Goal: Task Accomplishment & Management: Manage account settings

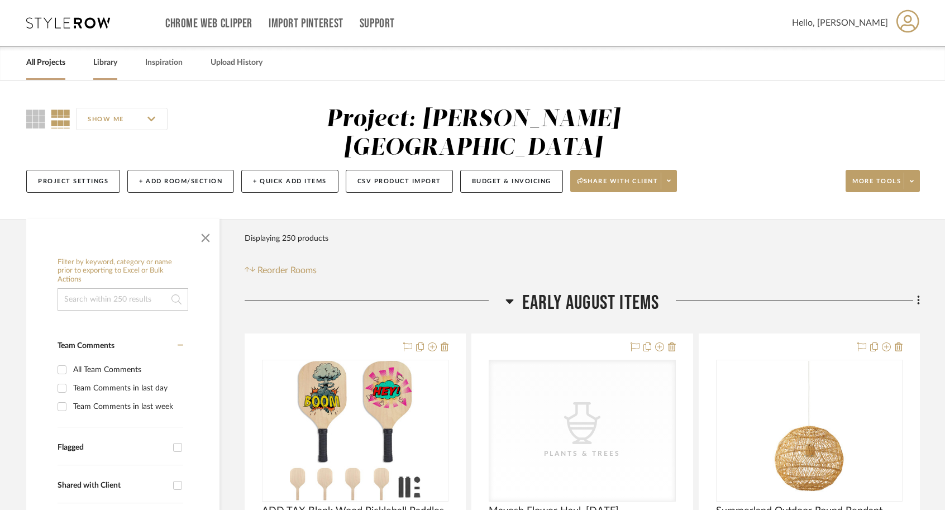
click at [107, 67] on link "Library" at bounding box center [105, 62] width 24 height 15
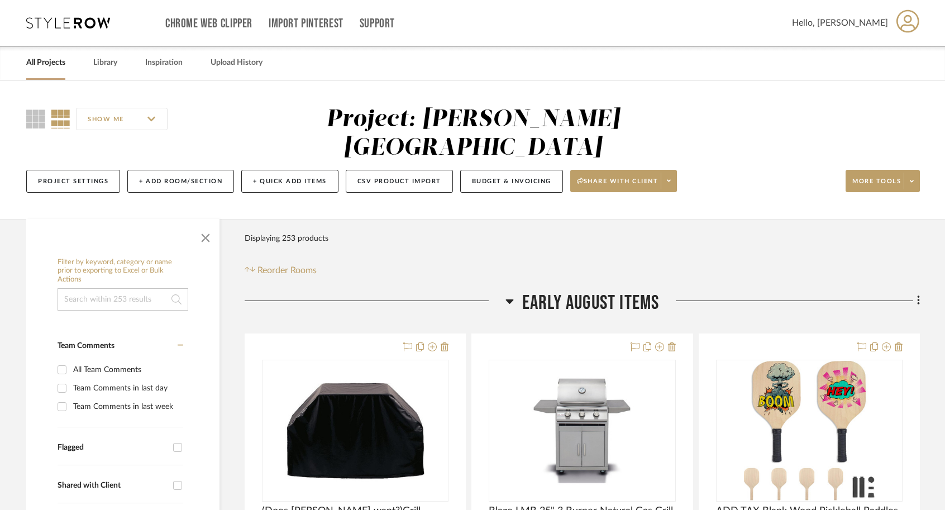
click at [51, 66] on link "All Projects" at bounding box center [45, 62] width 39 height 15
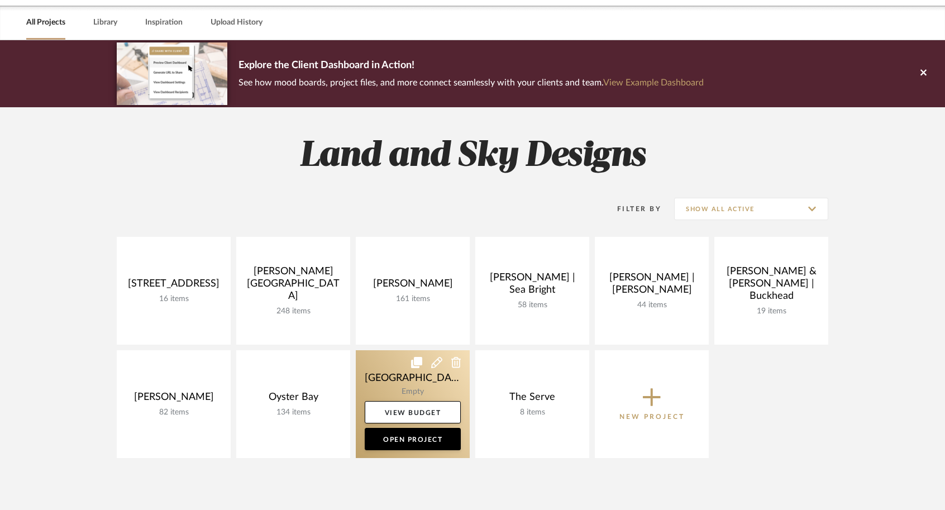
scroll to position [46, 0]
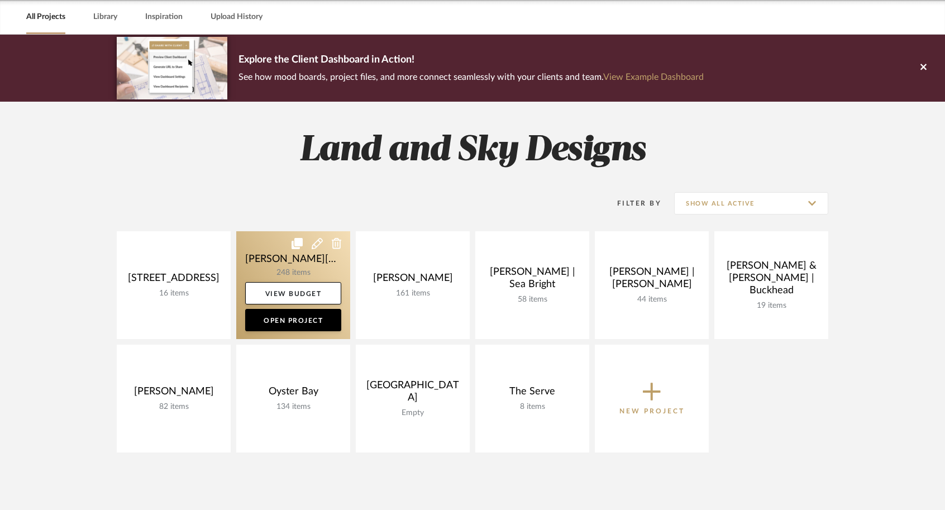
click at [277, 261] on link at bounding box center [293, 285] width 114 height 108
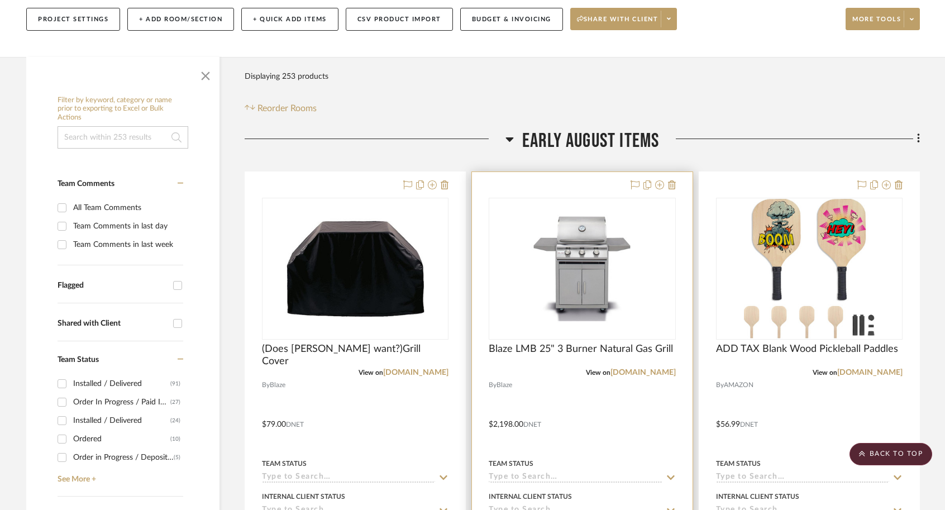
scroll to position [160, 0]
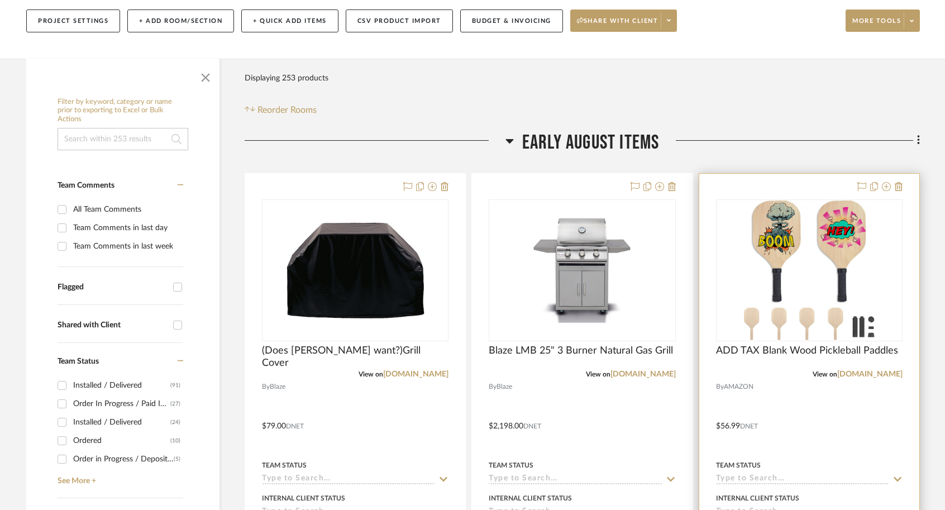
click at [782, 388] on div at bounding box center [810, 418] width 220 height 489
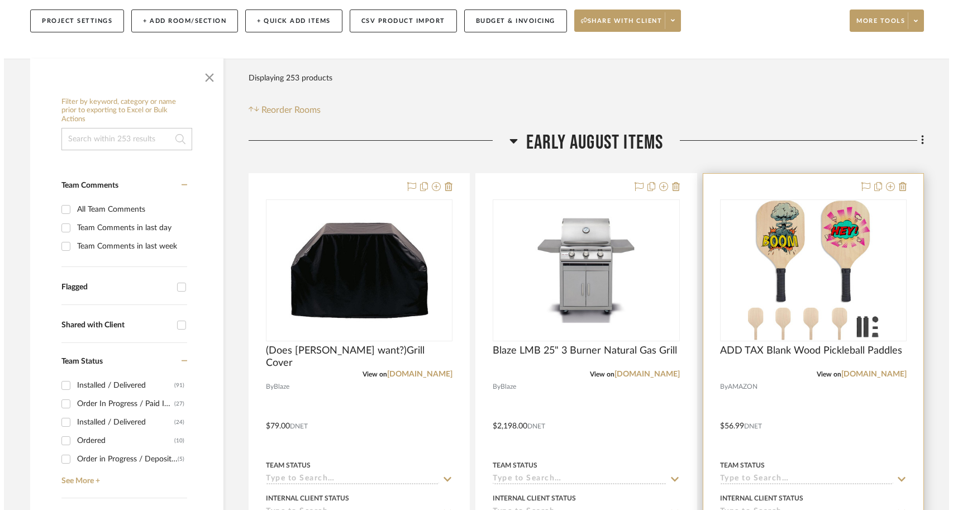
scroll to position [0, 0]
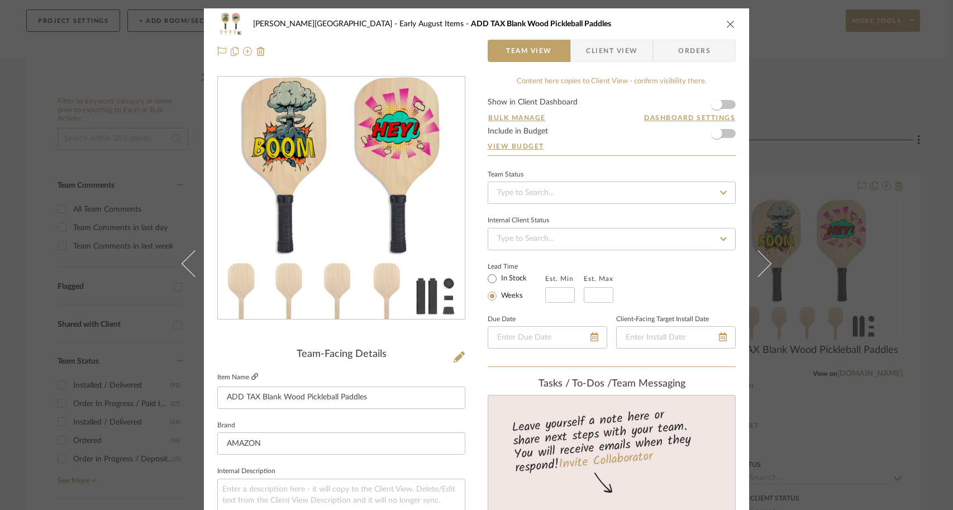
click at [251, 379] on icon at bounding box center [254, 376] width 7 height 7
click at [801, 172] on div "[PERSON_NAME] - [GEOGRAPHIC_DATA] Early August Items ADD TAX Blank Wood Pickleb…" at bounding box center [476, 255] width 953 height 510
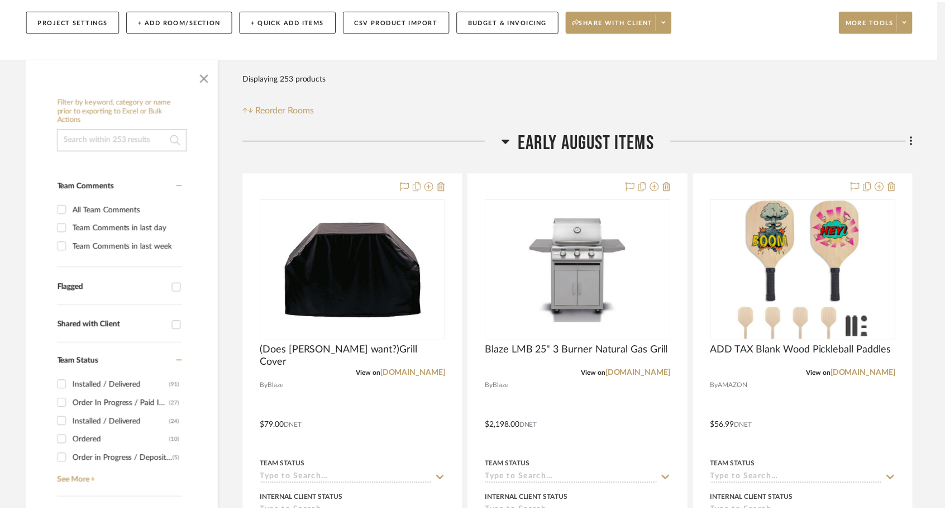
scroll to position [160, 0]
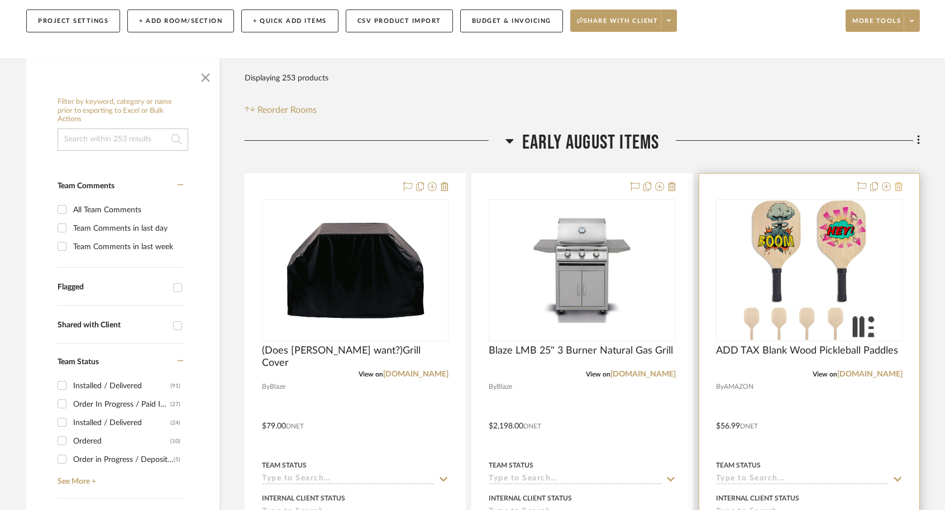
click at [901, 182] on icon at bounding box center [899, 186] width 8 height 9
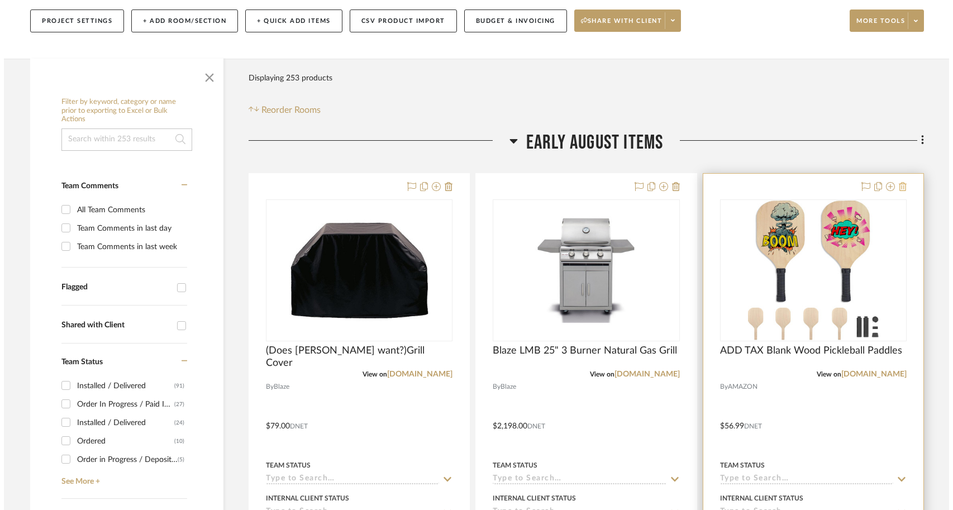
scroll to position [0, 0]
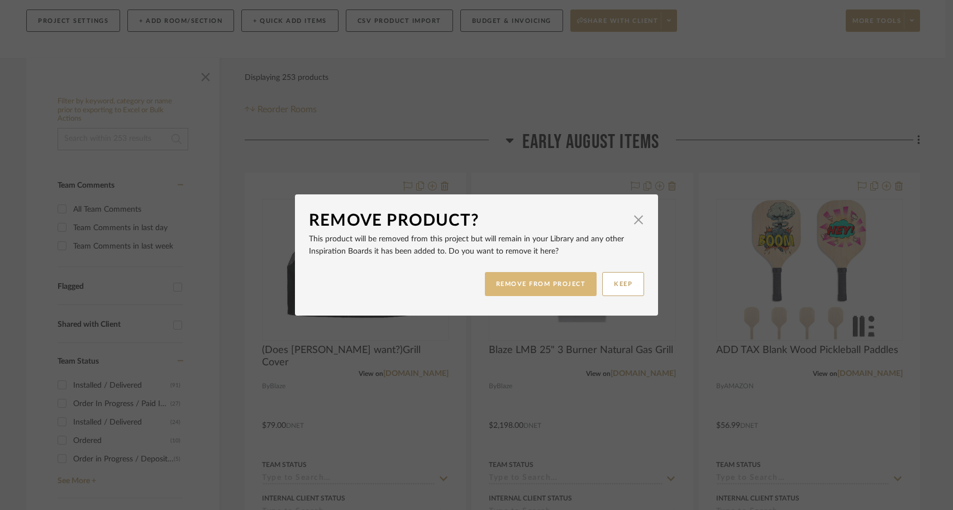
click at [554, 293] on button "REMOVE FROM PROJECT" at bounding box center [541, 284] width 112 height 24
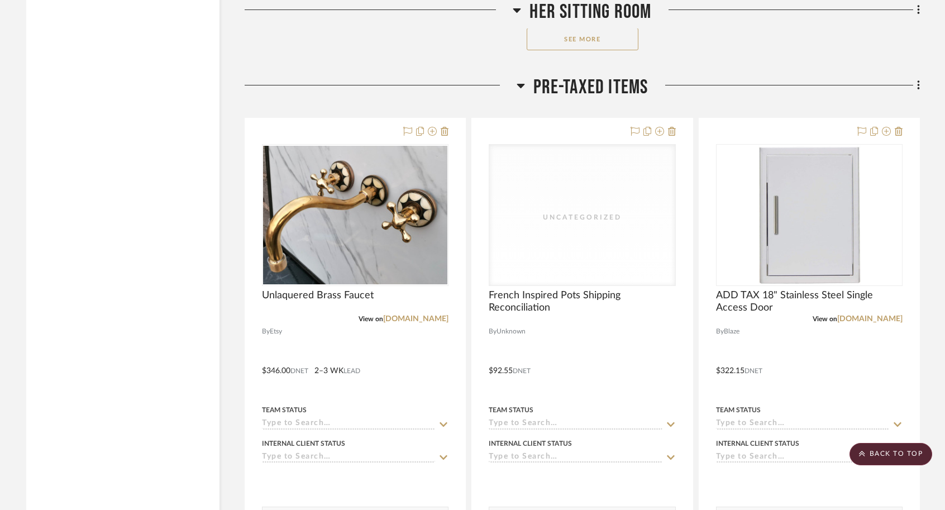
scroll to position [4422, 0]
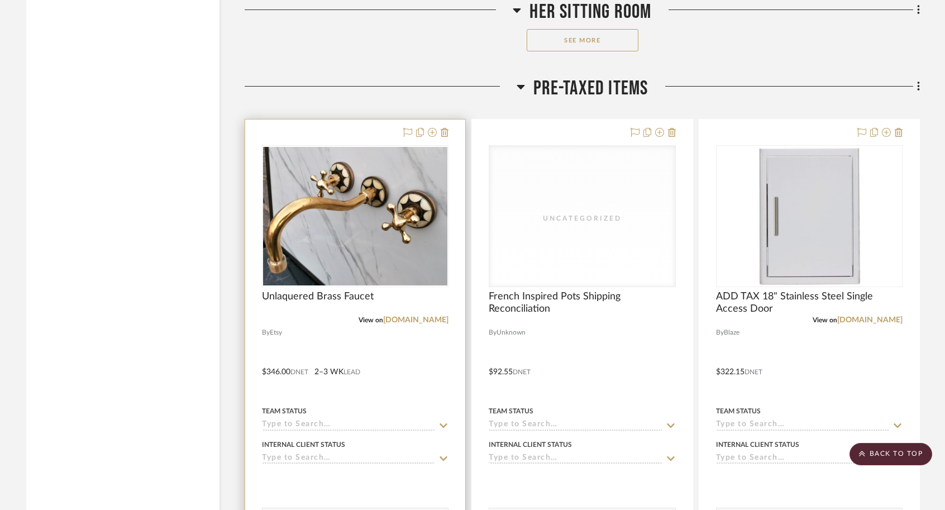
click at [436, 311] on div at bounding box center [355, 364] width 220 height 489
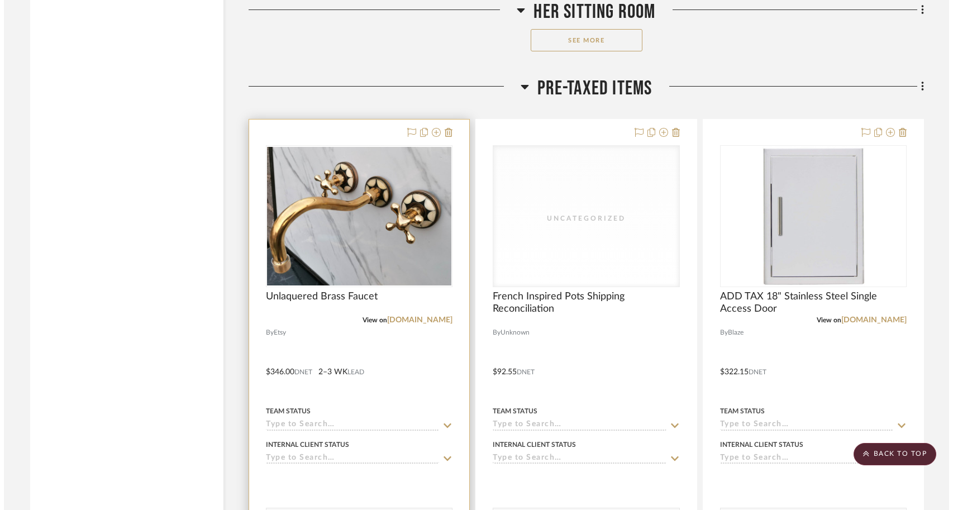
scroll to position [0, 0]
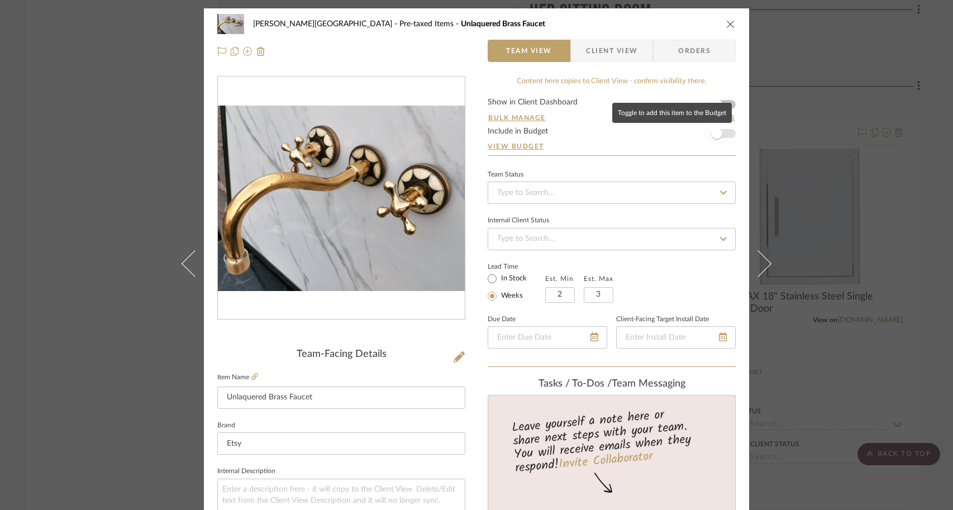
click at [724, 134] on span "button" at bounding box center [717, 133] width 25 height 25
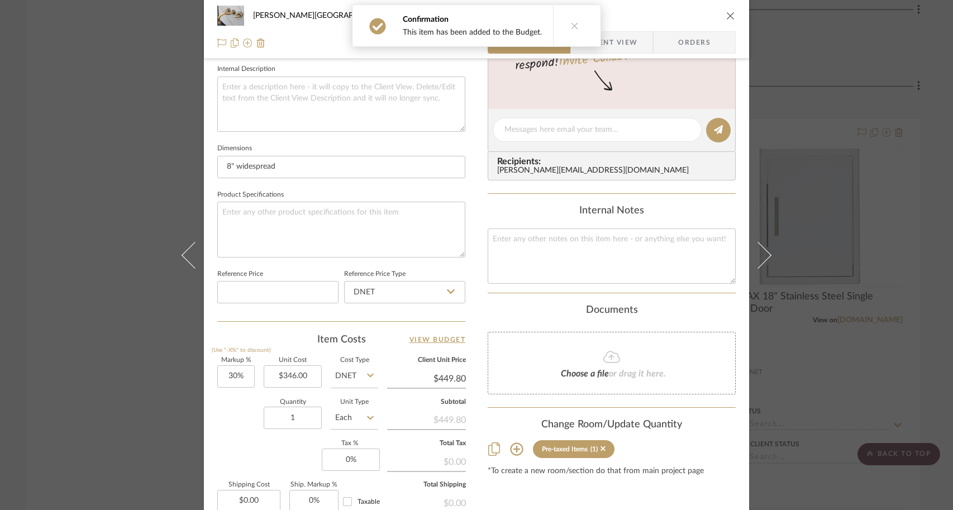
scroll to position [403, 0]
click at [229, 373] on input "30" at bounding box center [235, 375] width 37 height 22
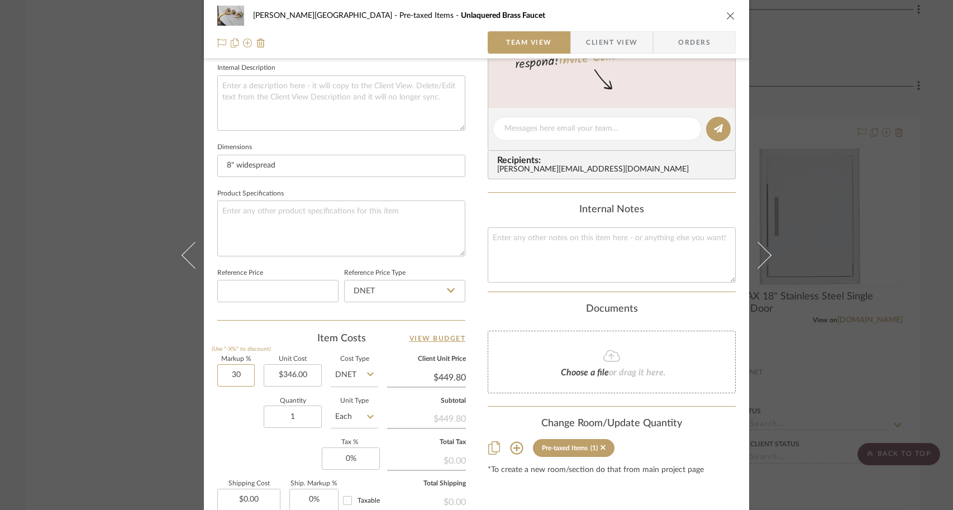
drag, startPoint x: 240, startPoint y: 374, endPoint x: 203, endPoint y: 374, distance: 37.4
click at [204, 374] on div "[PERSON_NAME] - Waxhaw Pre-taxed Items Unlaquered Brass Faucet Team View Client…" at bounding box center [476, 121] width 545 height 1032
type input "0%"
click at [224, 431] on div "Quantity 1 Unit Type Each" at bounding box center [297, 418] width 161 height 40
type input "$346.00"
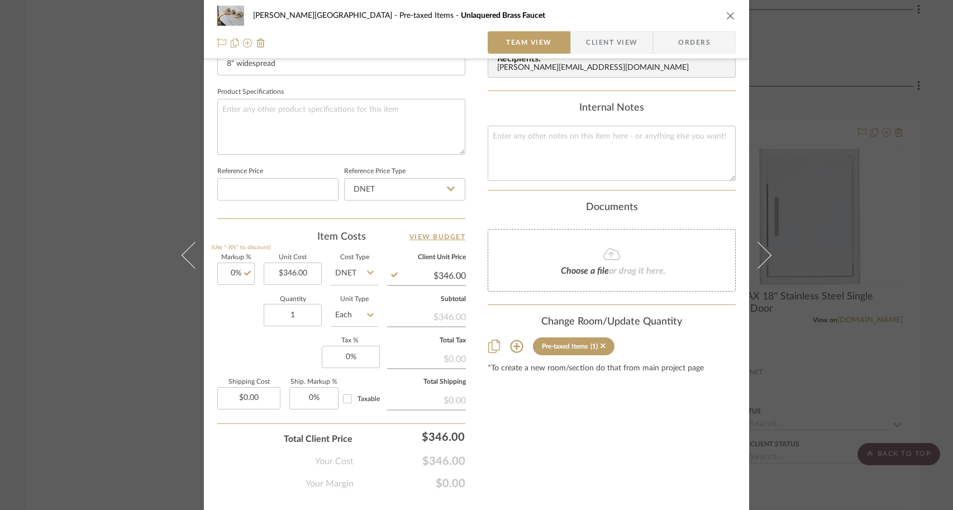
scroll to position [510, 0]
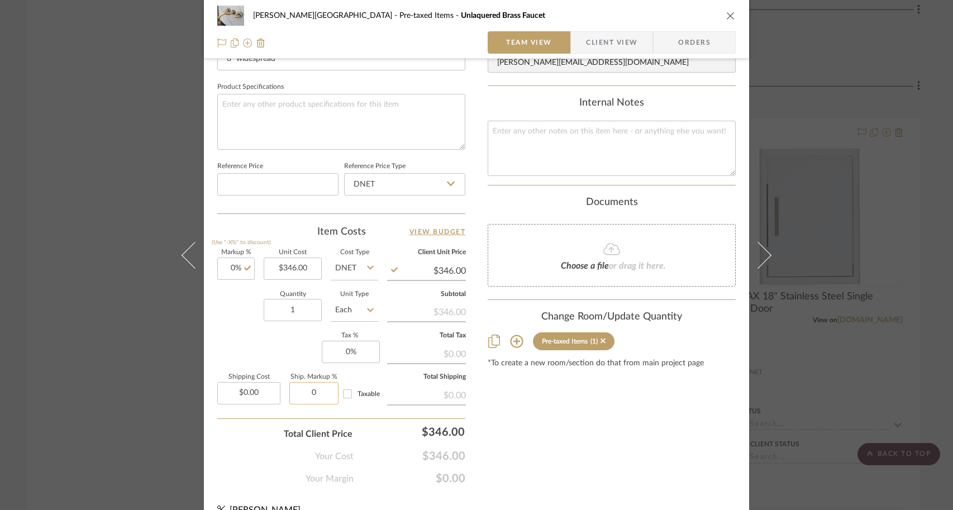
click at [316, 393] on input "0" at bounding box center [313, 393] width 49 height 22
type input "0%"
click at [251, 441] on div "Your Cost $346.00" at bounding box center [341, 452] width 248 height 22
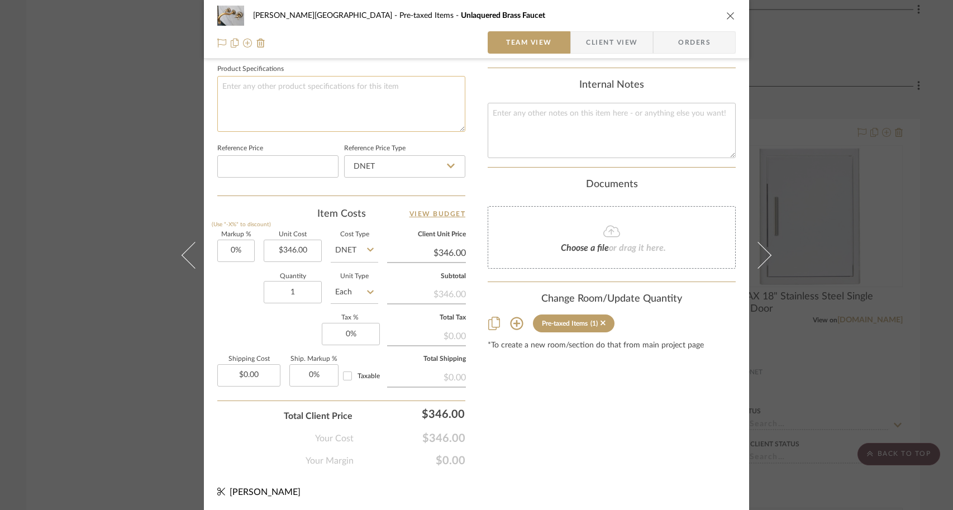
click at [278, 112] on textarea at bounding box center [341, 103] width 248 height 55
type textarea "free shipping"
click at [266, 335] on div "Markup % (Use "-X%" to discount) 0% Unit Cost $346.00 Cost Type DNET Client Uni…" at bounding box center [341, 313] width 248 height 163
click at [364, 329] on input "0" at bounding box center [351, 334] width 58 height 22
type input "6.75%"
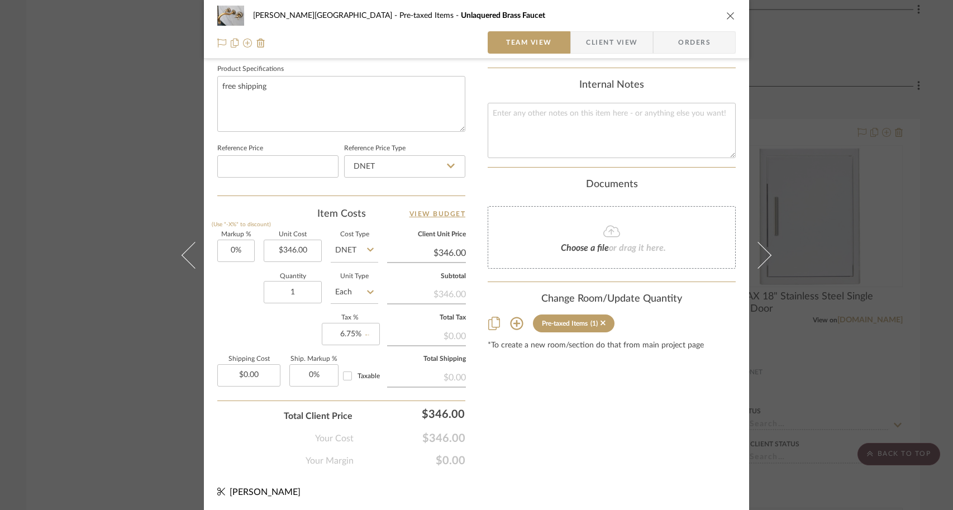
click at [596, 433] on div "Content here copies to Client View - confirm visibility there. Show in Client D…" at bounding box center [612, 8] width 248 height 920
click at [453, 334] on div "$23.36" at bounding box center [426, 335] width 79 height 20
click at [350, 335] on input "6.75" at bounding box center [351, 334] width 58 height 22
type input "6.75%"
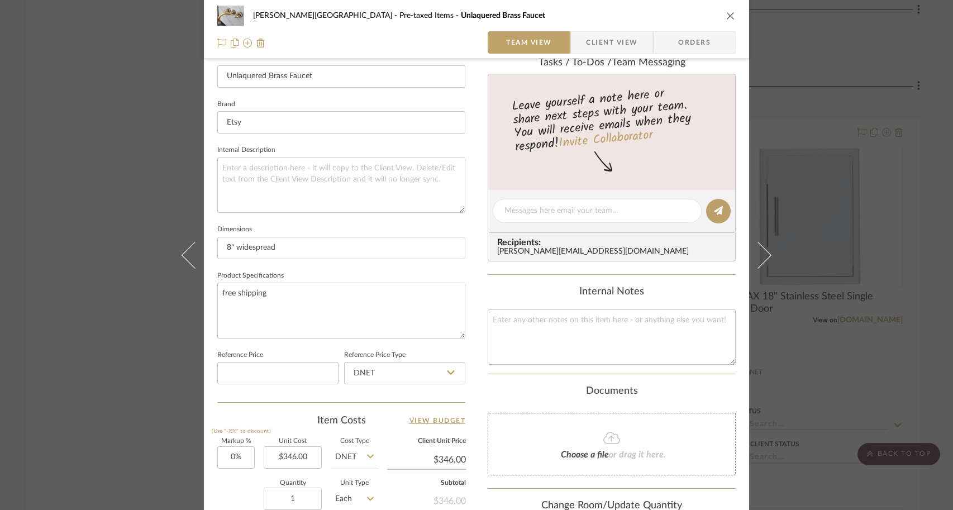
scroll to position [0, 0]
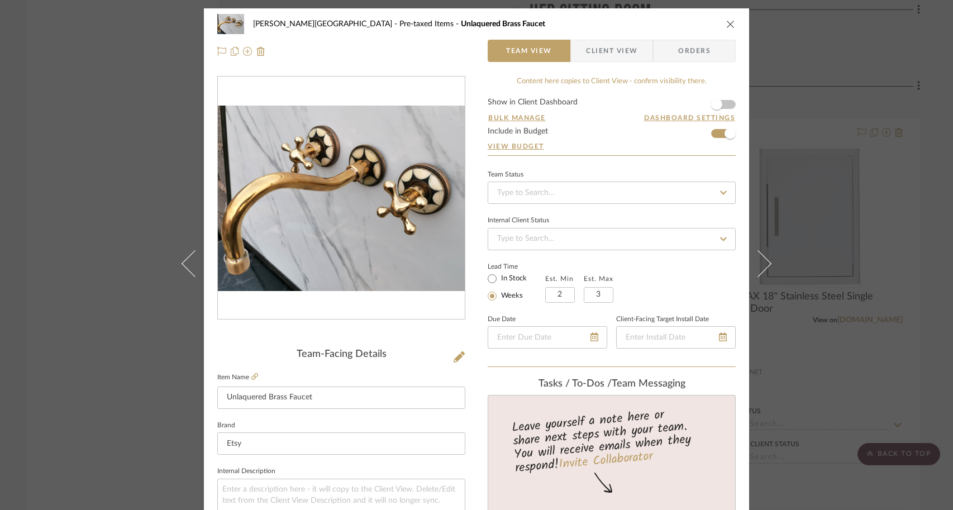
click at [828, 301] on div "[PERSON_NAME] - Waxhaw Pre-taxed Items Unlaquered Brass Faucet Team View Client…" at bounding box center [476, 255] width 953 height 510
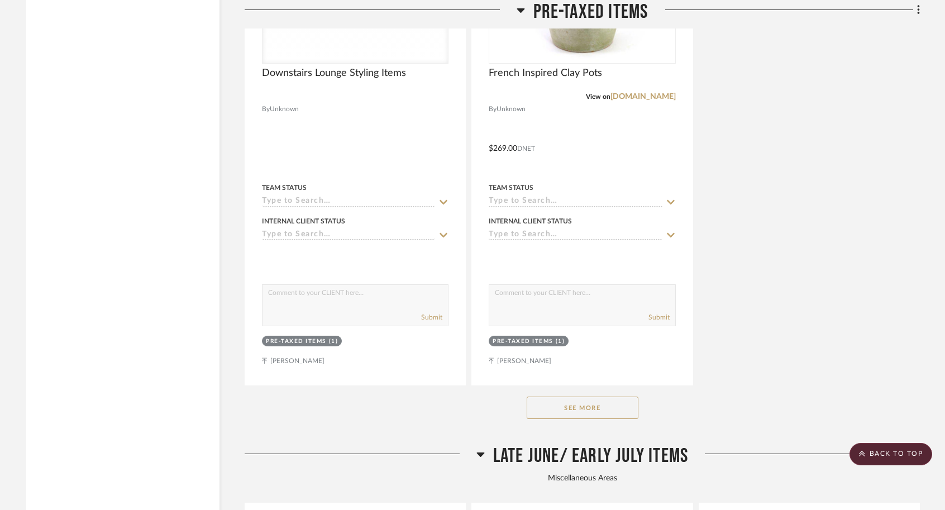
scroll to position [5661, 0]
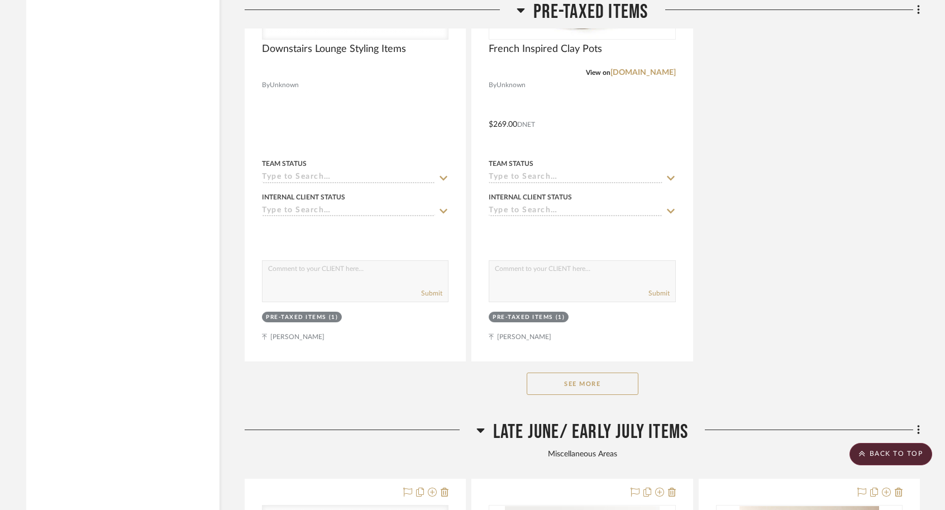
click at [581, 373] on button "See More" at bounding box center [583, 384] width 112 height 22
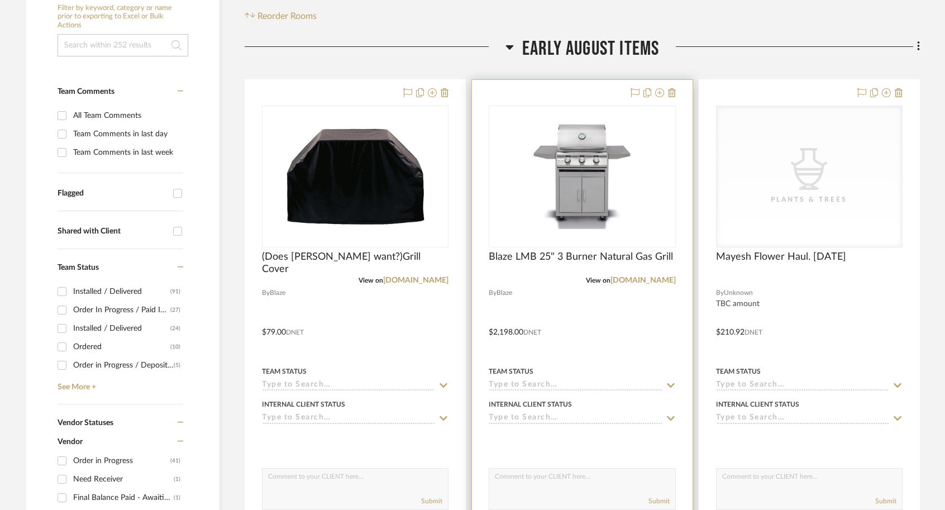
scroll to position [257, 0]
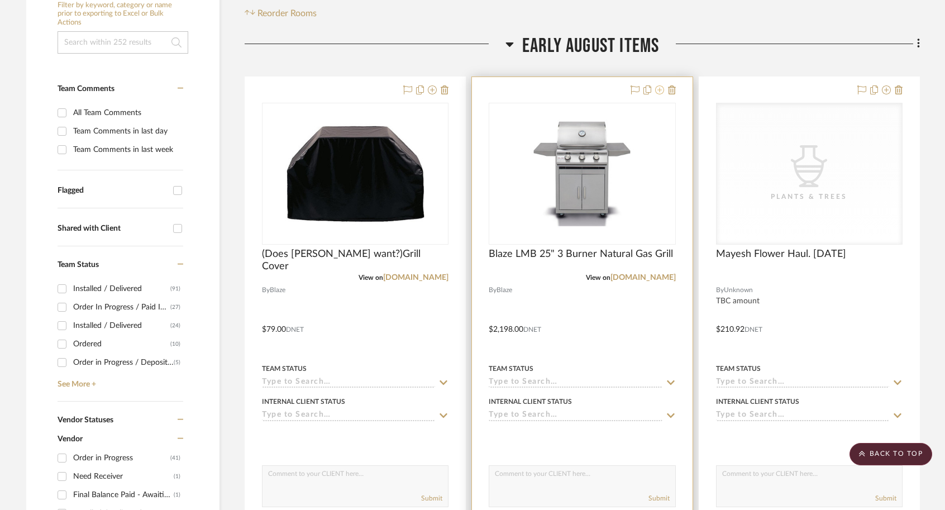
click at [659, 85] on icon at bounding box center [659, 89] width 9 height 9
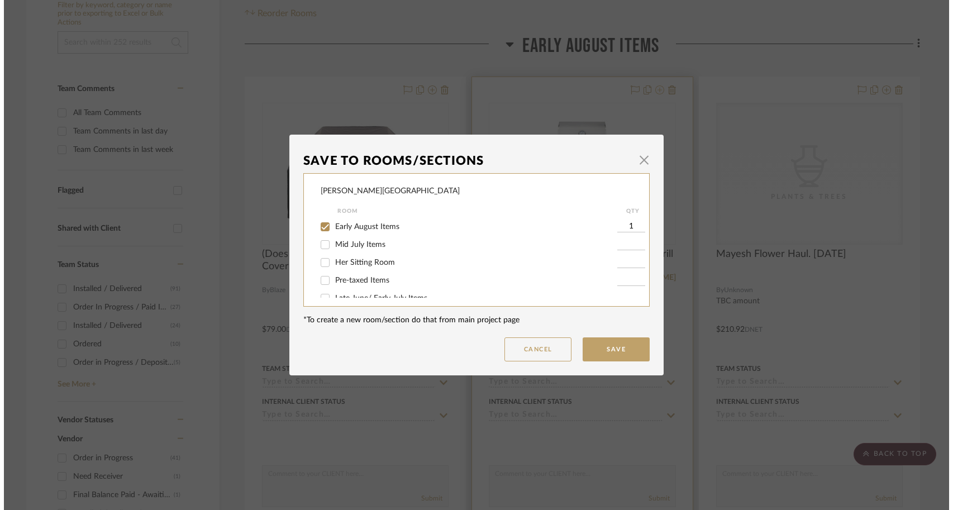
scroll to position [0, 0]
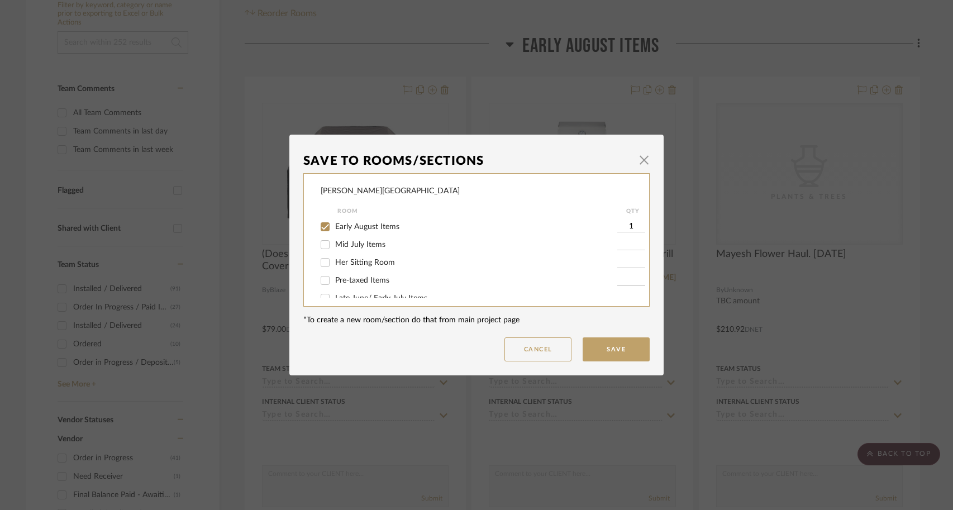
click at [321, 279] on input "Pre-taxed Items" at bounding box center [325, 281] width 18 height 18
checkbox input "true"
type input "1"
click at [321, 230] on input "Early August Items" at bounding box center [325, 227] width 18 height 18
checkbox input "false"
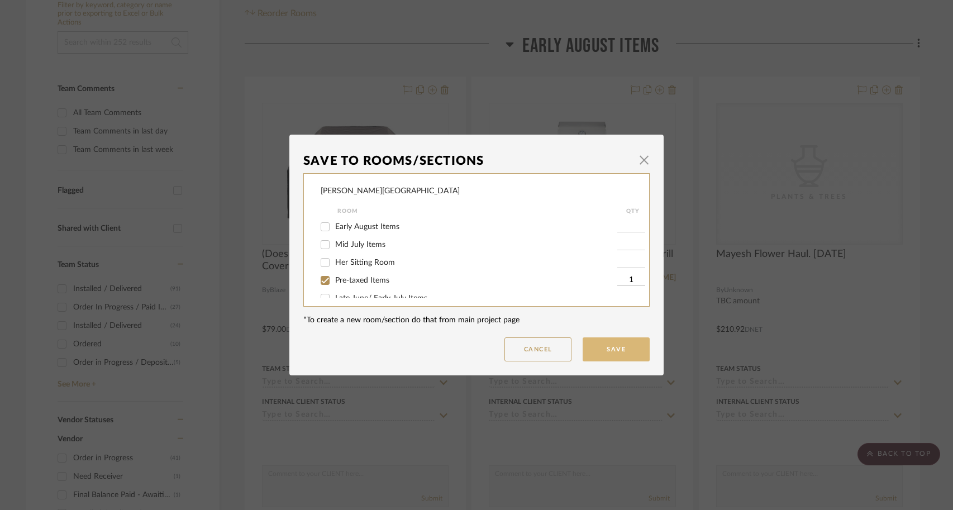
click at [612, 358] on button "Save" at bounding box center [616, 350] width 67 height 24
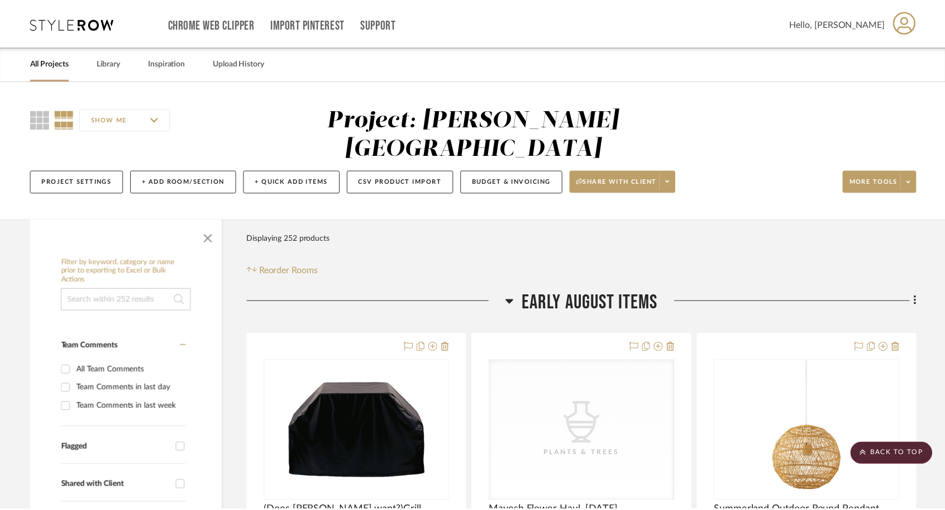
scroll to position [257, 0]
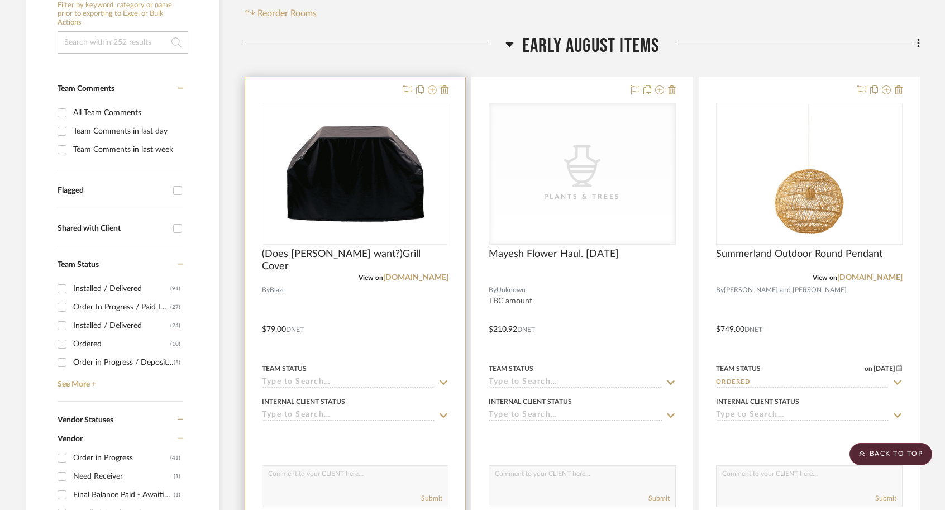
click at [434, 85] on icon at bounding box center [432, 89] width 9 height 9
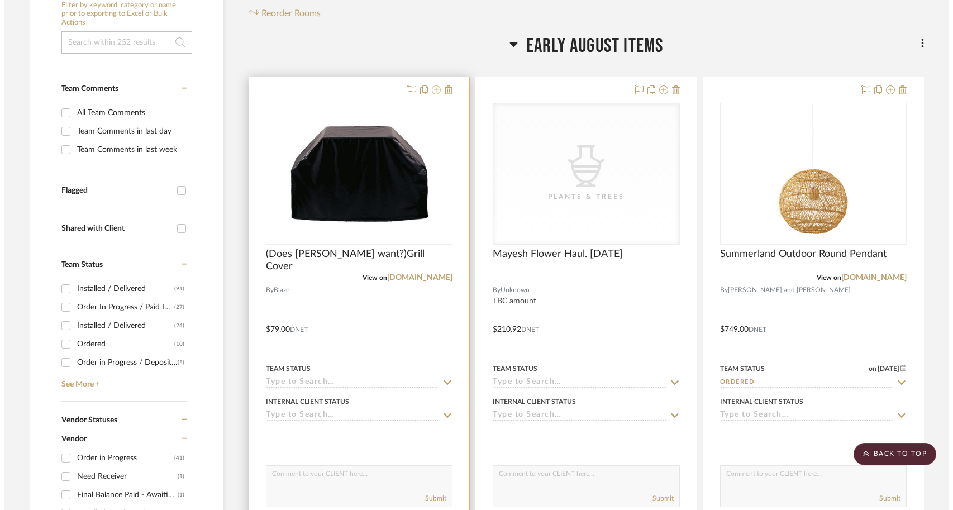
scroll to position [0, 0]
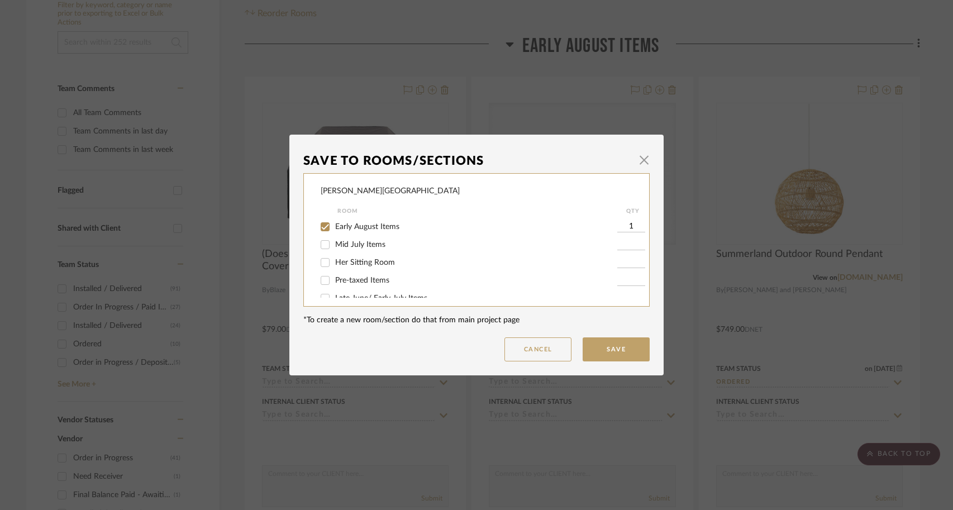
click at [324, 224] on input "Early August Items" at bounding box center [325, 227] width 18 height 18
checkbox input "false"
click at [323, 252] on input "Pre-taxed Items" at bounding box center [325, 245] width 18 height 18
checkbox input "true"
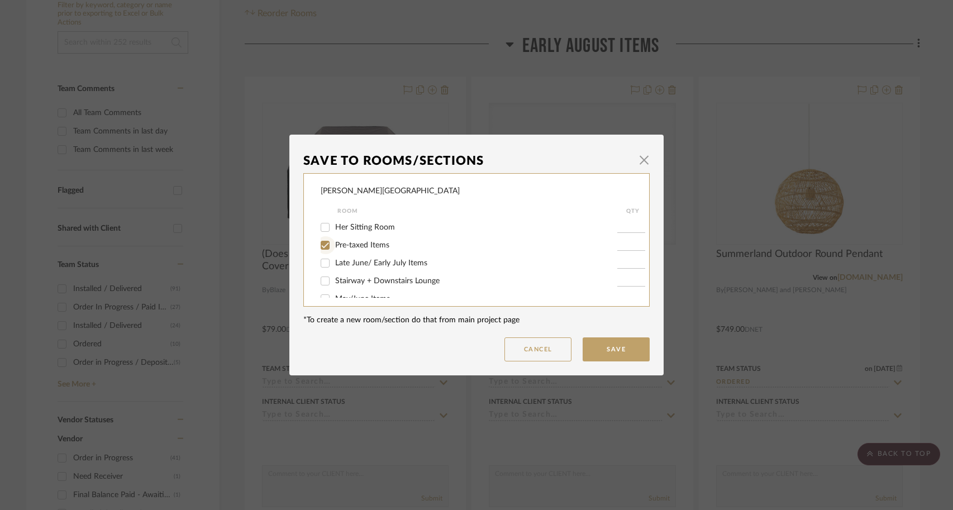
type input "1"
click at [586, 348] on button "Save" at bounding box center [616, 350] width 67 height 24
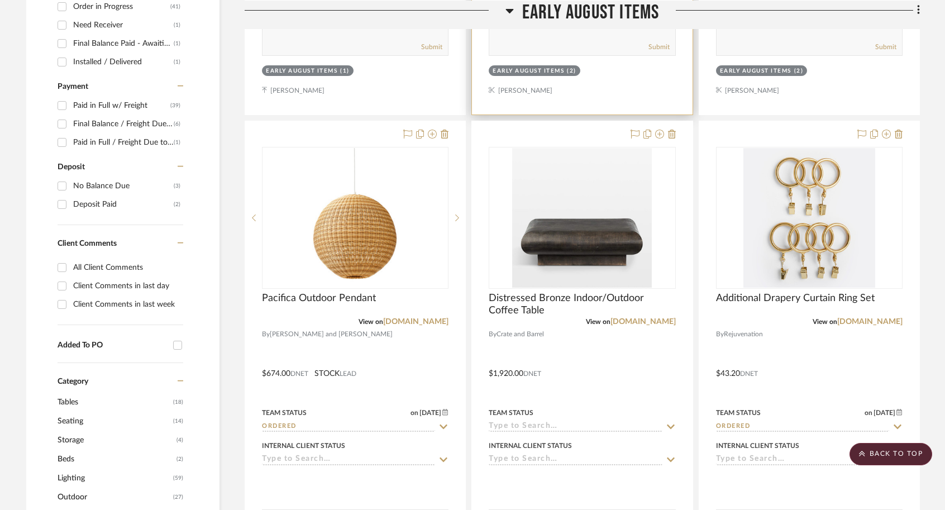
scroll to position [717, 0]
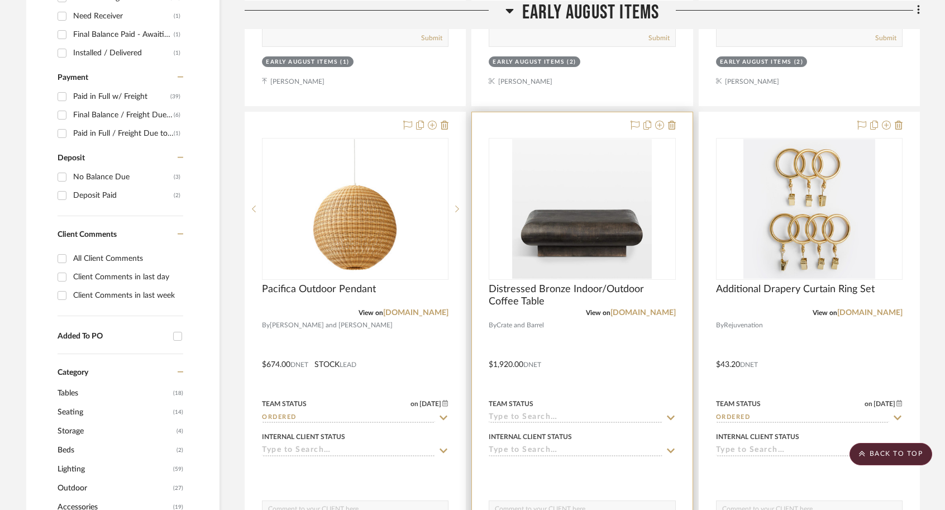
click at [548, 413] on input at bounding box center [575, 418] width 173 height 11
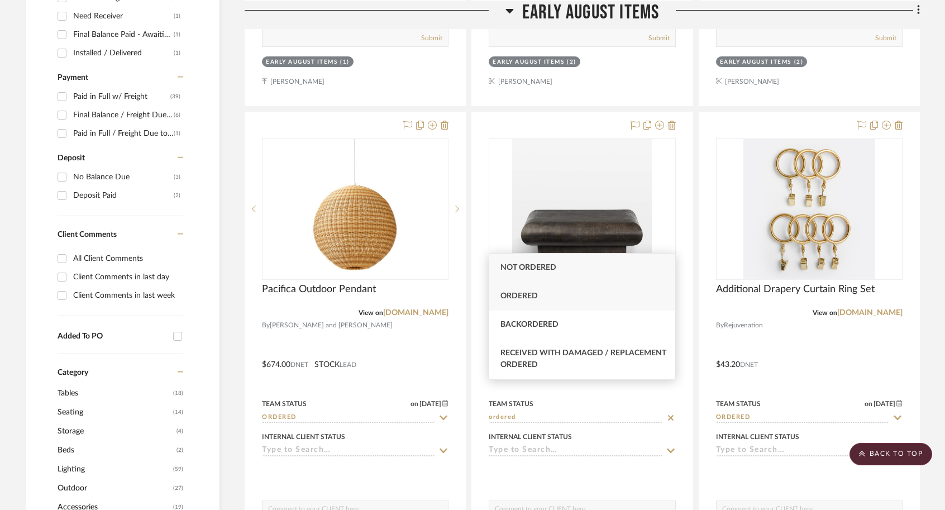
type input "ordered"
click at [549, 288] on div "Ordered" at bounding box center [583, 296] width 186 height 28
type input "[DATE]"
type input "Ordered"
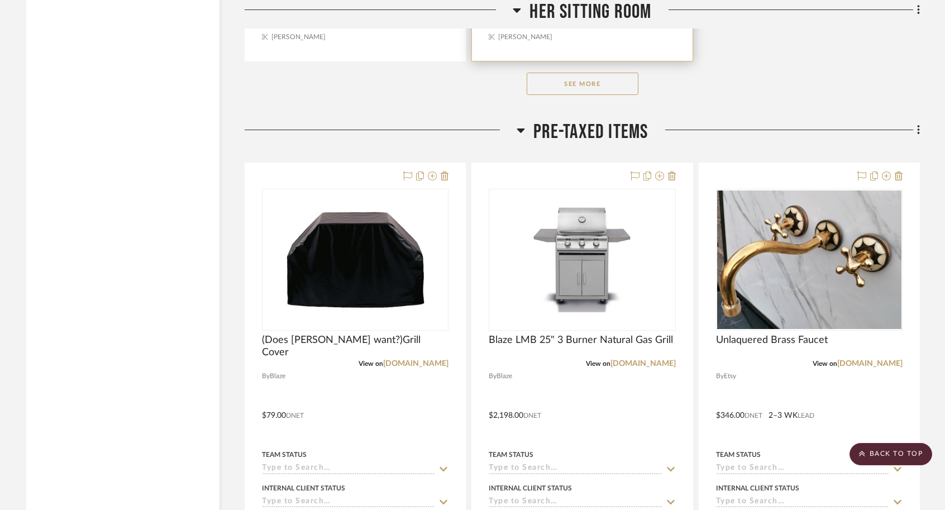
scroll to position [4382, 0]
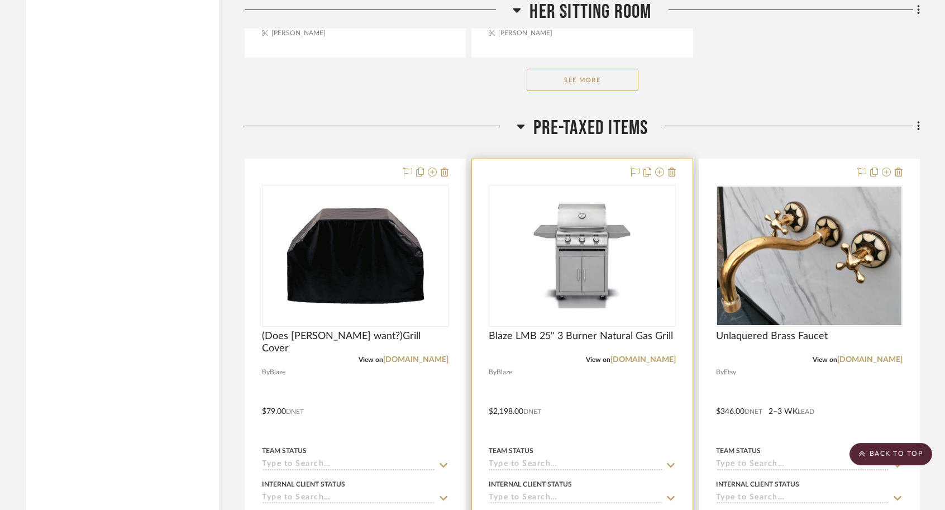
click at [525, 355] on div "View on [DOMAIN_NAME]" at bounding box center [582, 360] width 187 height 10
click at [545, 350] on div at bounding box center [582, 403] width 220 height 489
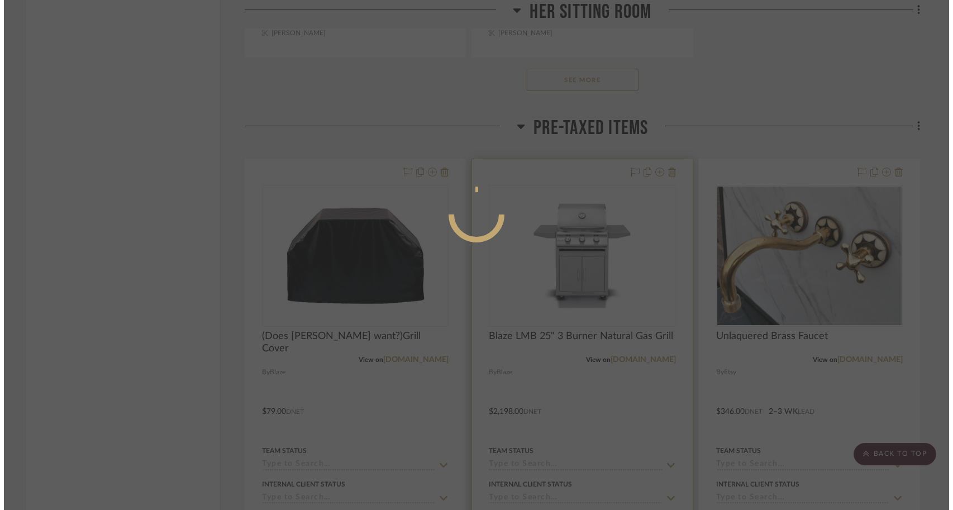
scroll to position [0, 0]
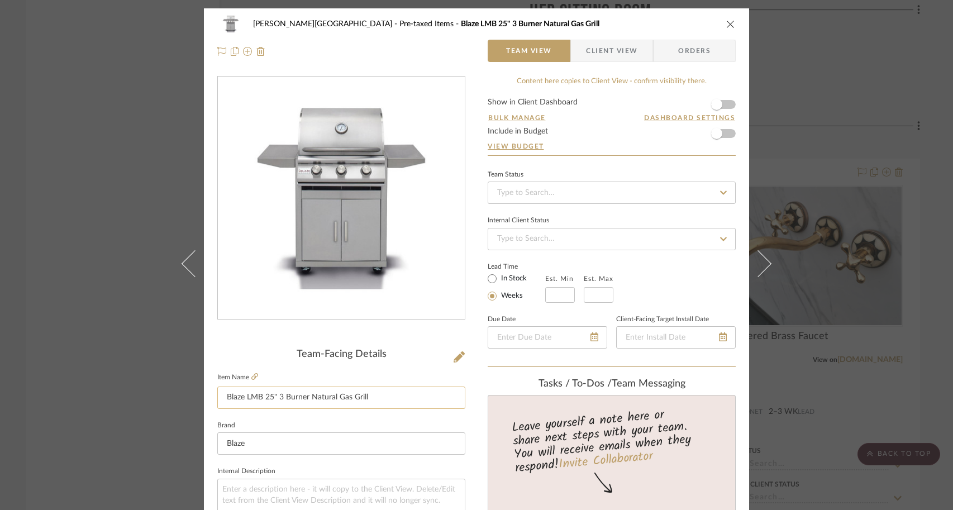
click at [221, 398] on input "Blaze LMB 25" 3 Burner Natural Gas Grill" at bounding box center [341, 398] width 248 height 22
type input "ADD TAX Blaze LMB 25" 3 Burner Natural Gas Grill"
click at [133, 438] on div "[PERSON_NAME] - Waxhaw Pre-taxed Items Blaze LMB 25" 3 Burner Natural Gas Grill…" at bounding box center [476, 255] width 953 height 510
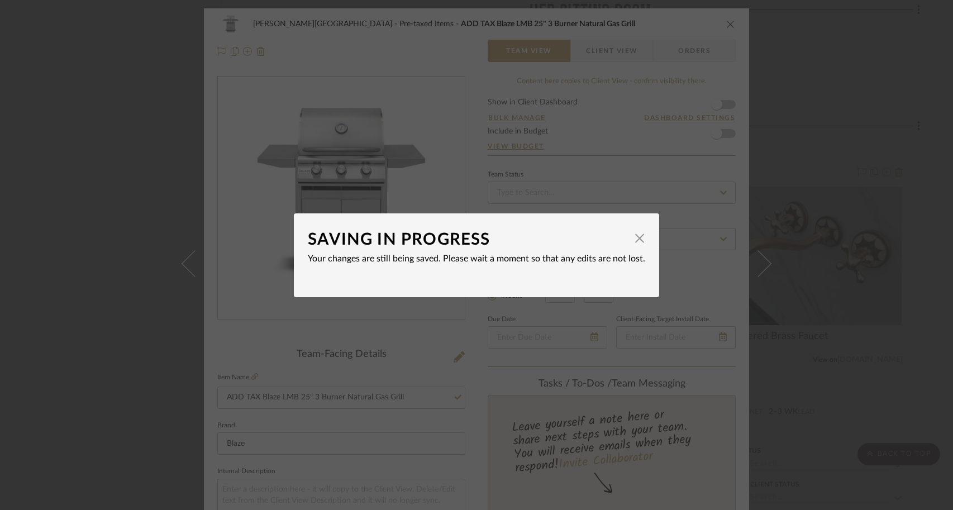
click at [600, 393] on div "SAVING IN PROGRESS × Your changes are still being saved. Please wait a moment s…" at bounding box center [476, 255] width 953 height 510
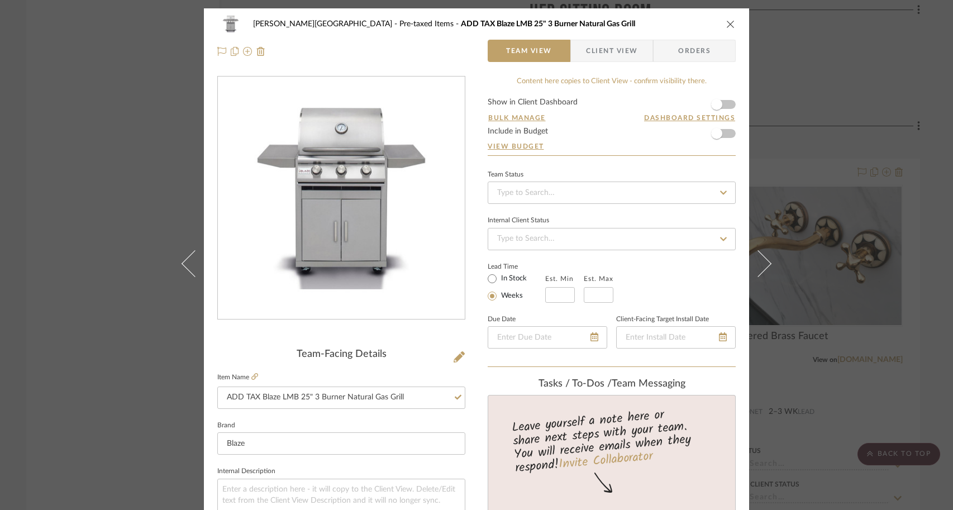
click at [901, 388] on div "[PERSON_NAME] - Waxhaw Pre-taxed Items ADD TAX Blaze LMB 25" 3 Burner Natural G…" at bounding box center [476, 255] width 953 height 510
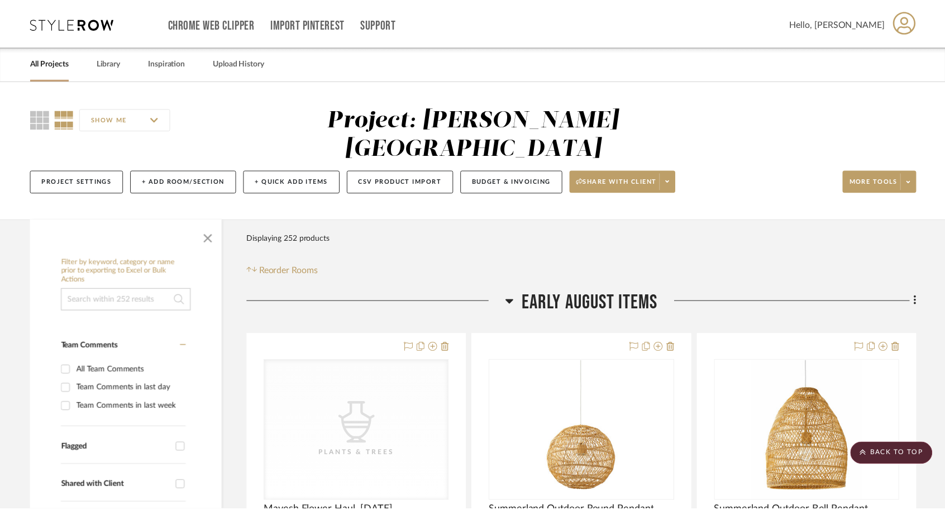
scroll to position [4382, 0]
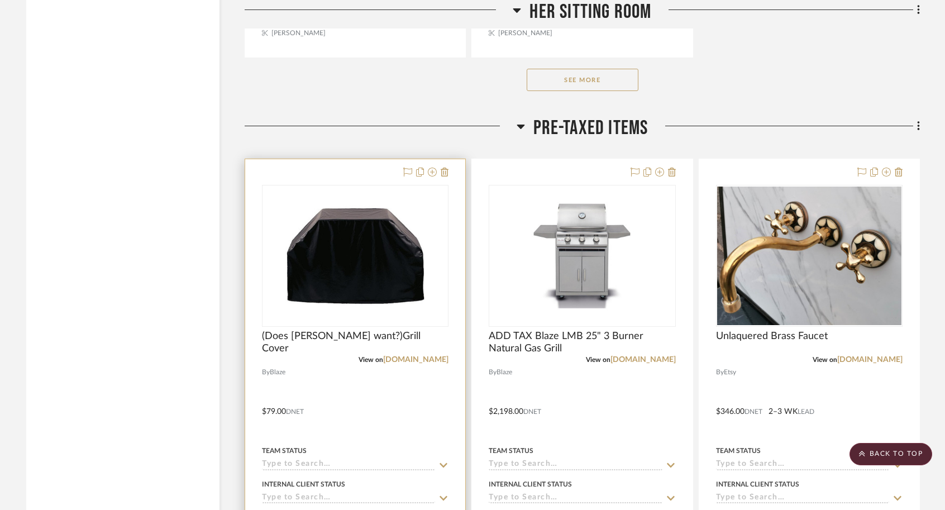
click at [327, 359] on div at bounding box center [355, 403] width 220 height 489
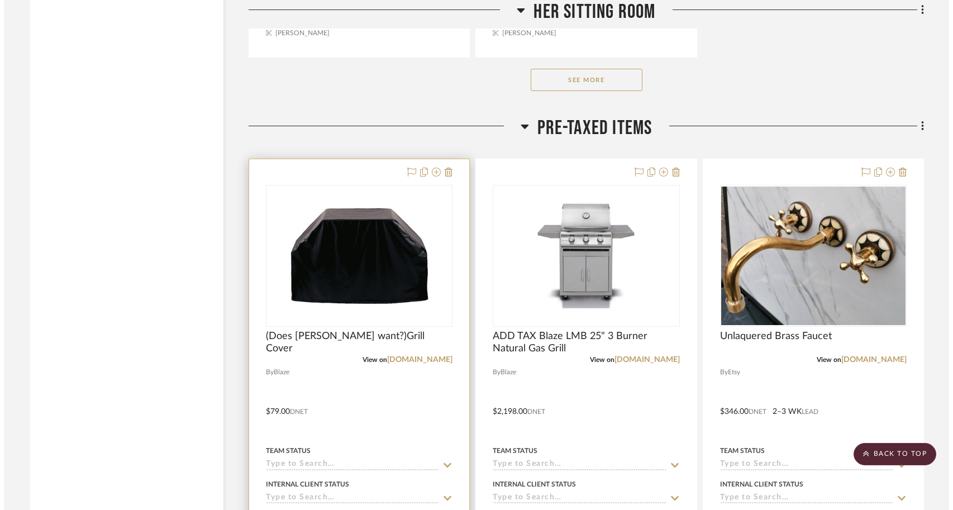
scroll to position [0, 0]
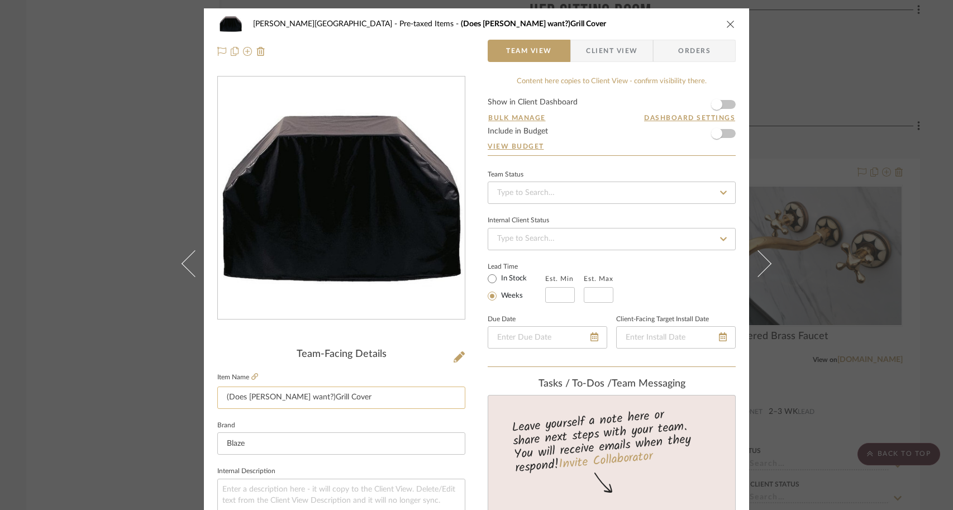
click at [295, 398] on input "(Does [PERSON_NAME] want?)Grill Cover" at bounding box center [341, 398] width 248 height 22
type input "(Does [PERSON_NAME] want?)ADD TAX Grill Cover"
click at [797, 436] on div "[PERSON_NAME] Pre-taxed Items (Does [PERSON_NAME] want?)Grill Cover Team View C…" at bounding box center [476, 255] width 953 height 510
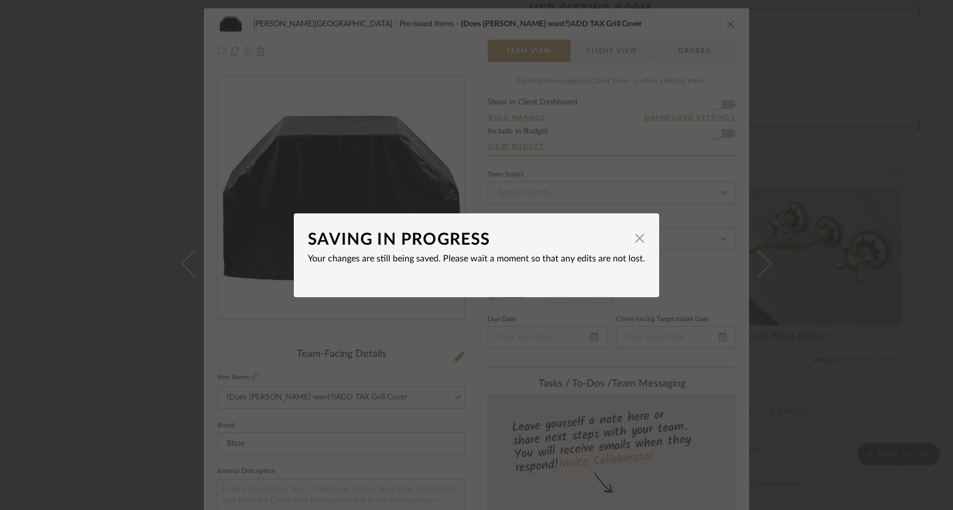
click at [604, 363] on div "SAVING IN PROGRESS × Your changes are still being saved. Please wait a moment s…" at bounding box center [476, 255] width 953 height 510
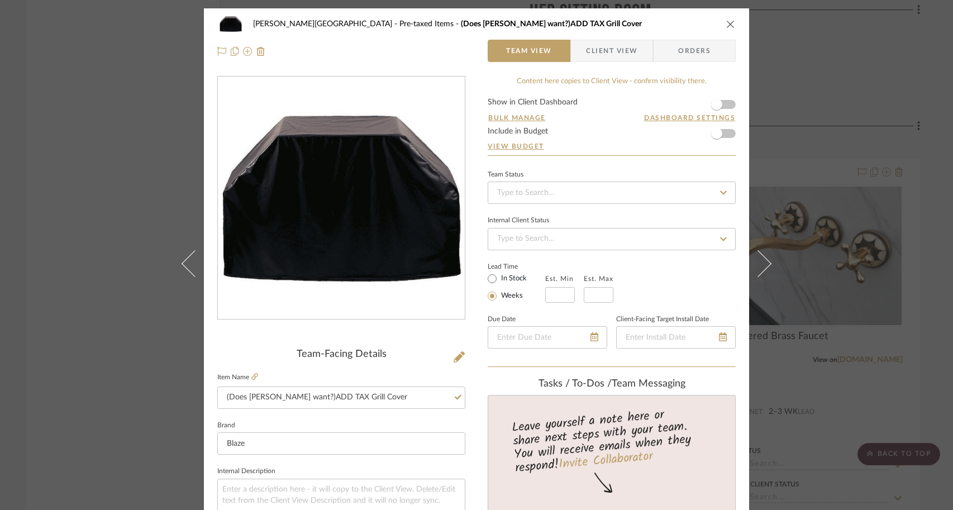
click at [818, 367] on div "[PERSON_NAME] Pre-taxed Items (Does [PERSON_NAME] want?)ADD TAX Grill Cover Tea…" at bounding box center [476, 255] width 953 height 510
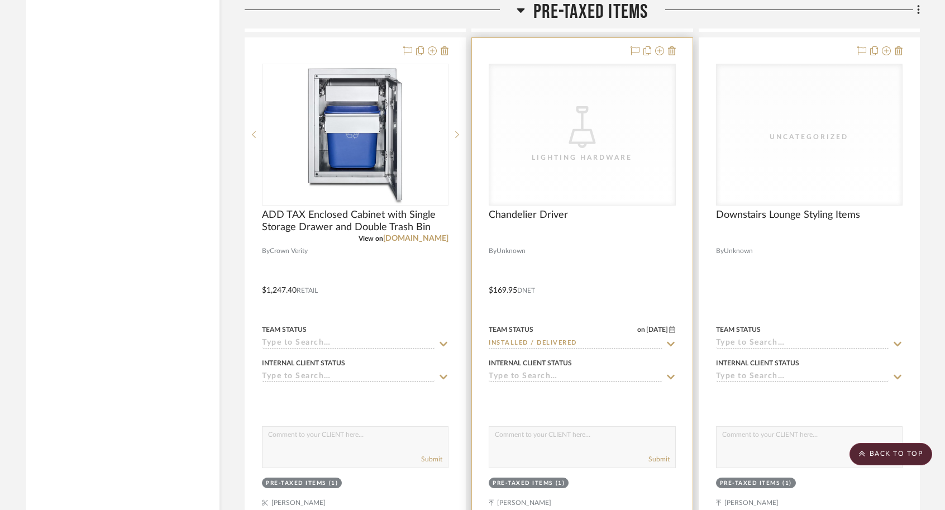
scroll to position [5492, 0]
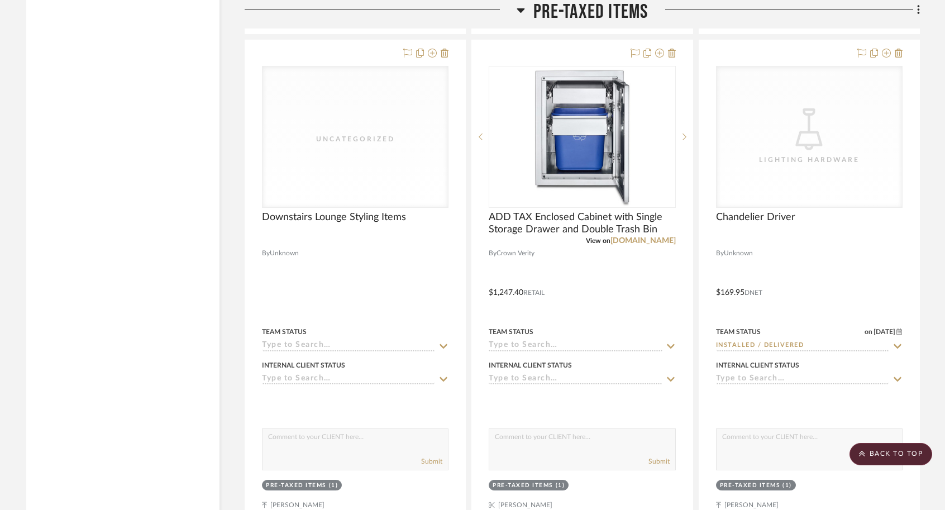
drag, startPoint x: 805, startPoint y: 260, endPoint x: 321, endPoint y: 226, distance: 485.7
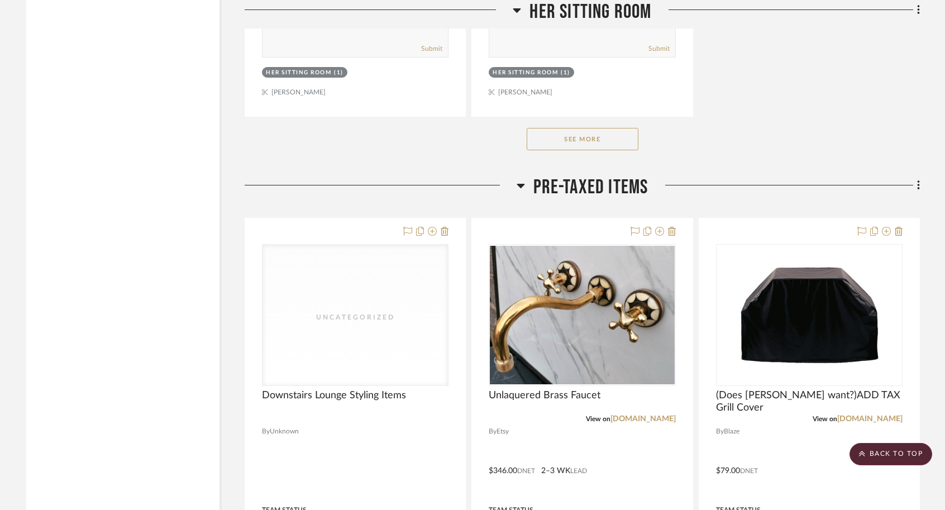
scroll to position [4322, 0]
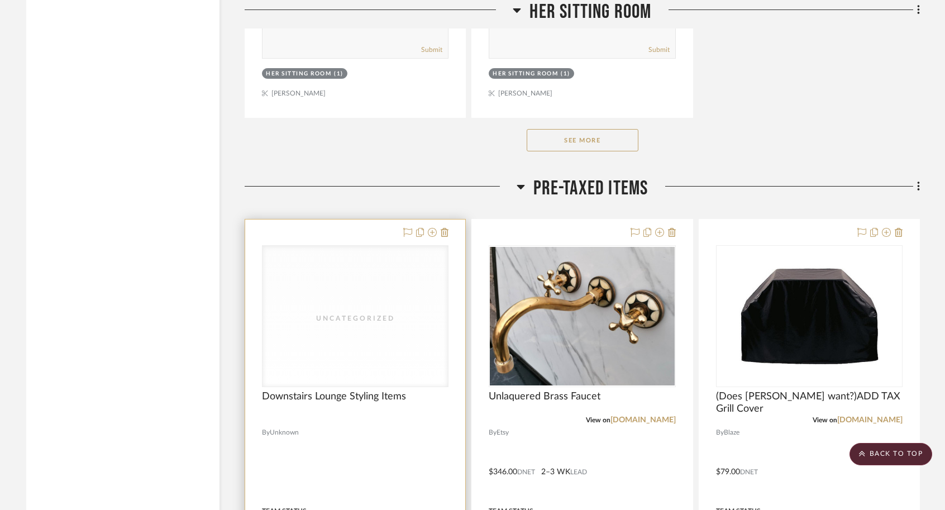
click at [364, 435] on div at bounding box center [355, 464] width 220 height 489
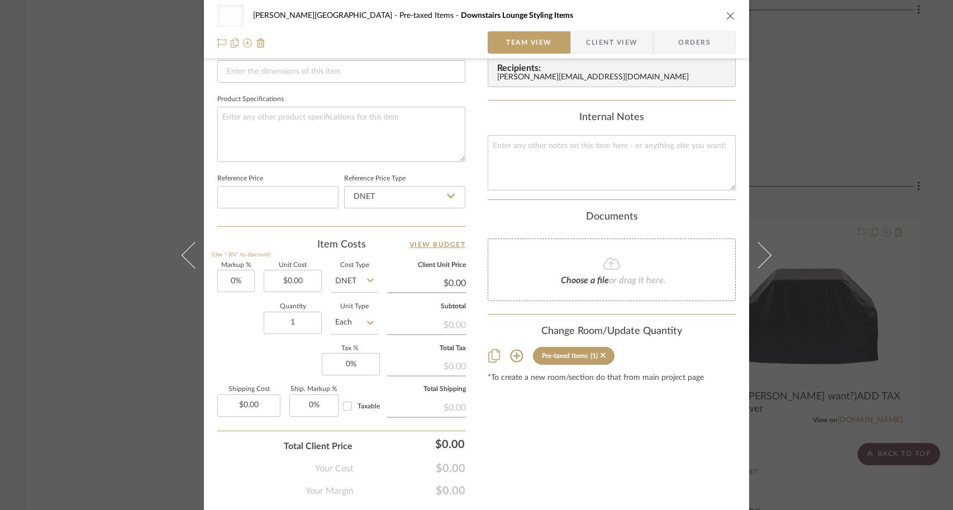
scroll to position [498, 0]
click at [865, 355] on div "Uncategorized [PERSON_NAME] - Waxhaw Pre-taxed Items Downstairs Lounge Styling …" at bounding box center [476, 255] width 953 height 510
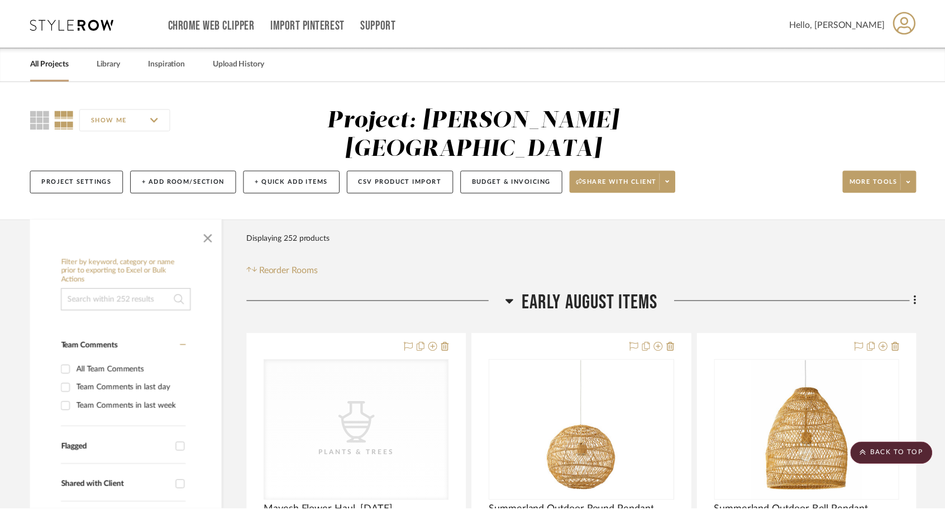
scroll to position [4322, 0]
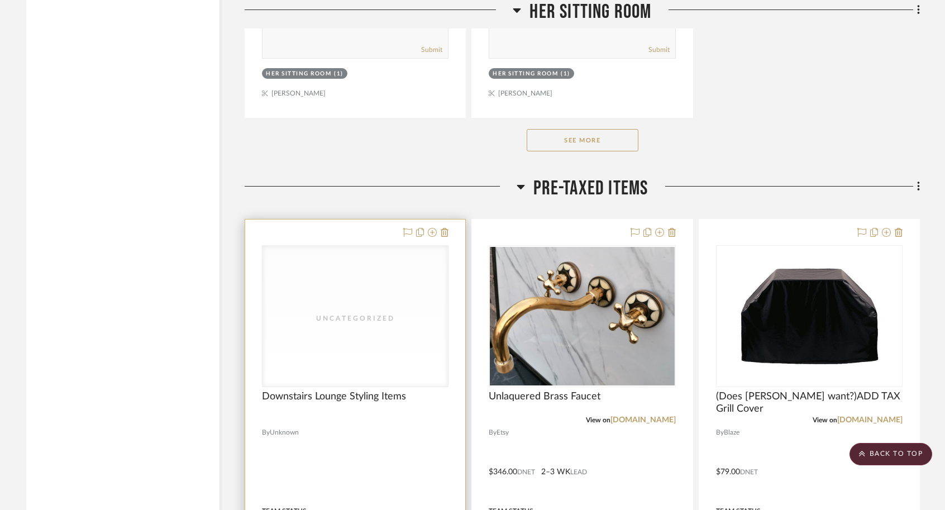
click at [424, 417] on div at bounding box center [355, 464] width 220 height 489
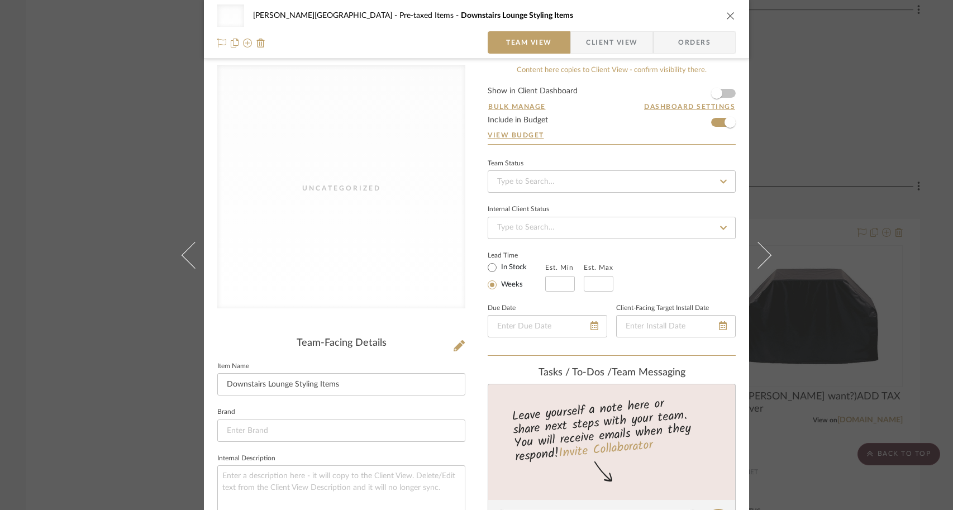
scroll to position [0, 0]
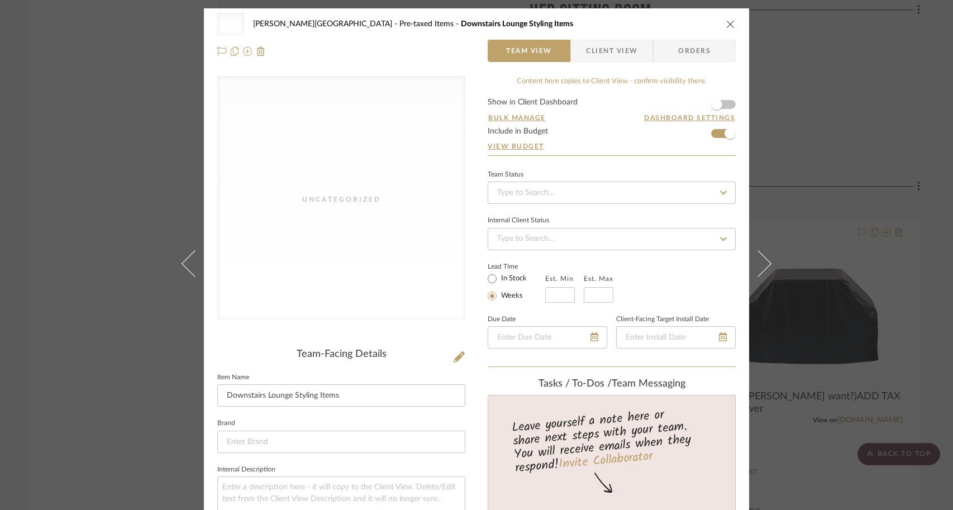
click at [816, 184] on div "Uncategorized [PERSON_NAME] - Waxhaw Pre-taxed Items Downstairs Lounge Styling …" at bounding box center [476, 255] width 953 height 510
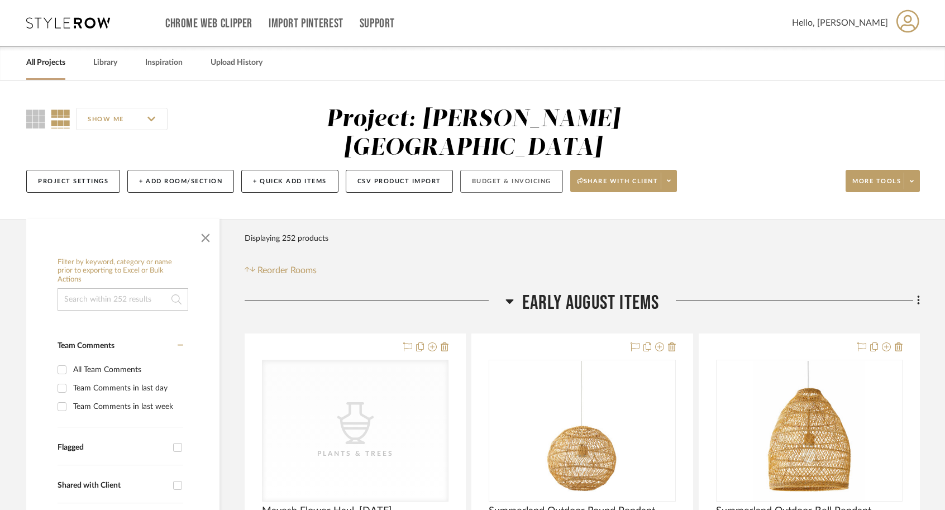
click at [503, 170] on button "Budget & Invoicing" at bounding box center [511, 181] width 103 height 23
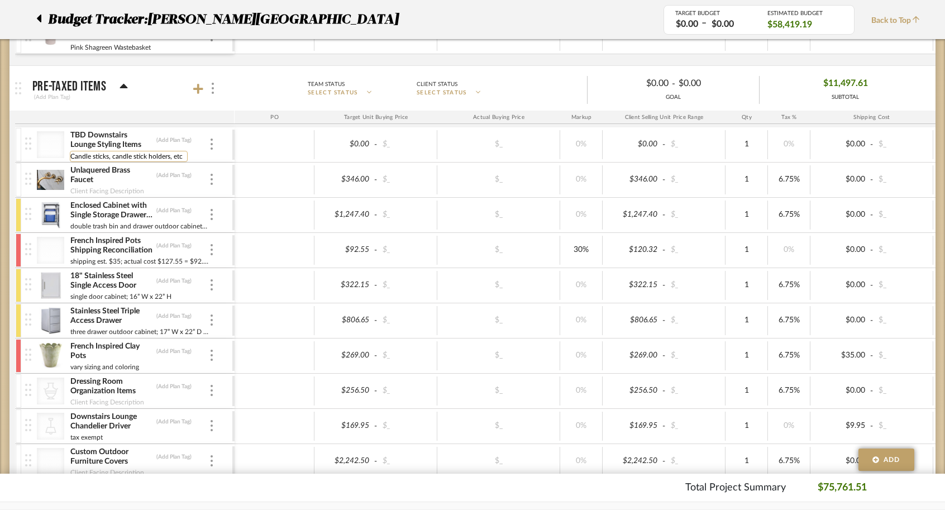
drag, startPoint x: 183, startPoint y: 158, endPoint x: 172, endPoint y: 158, distance: 11.2
click at [172, 158] on input "Candle sticks, candle stick holders, etc" at bounding box center [129, 156] width 118 height 11
click at [195, 157] on input "Candle sticks, candle stick holders, candleabra" at bounding box center [139, 156] width 139 height 11
click at [207, 159] on input "Candle sticks, candle stick holders, candleabra" at bounding box center [139, 156] width 139 height 11
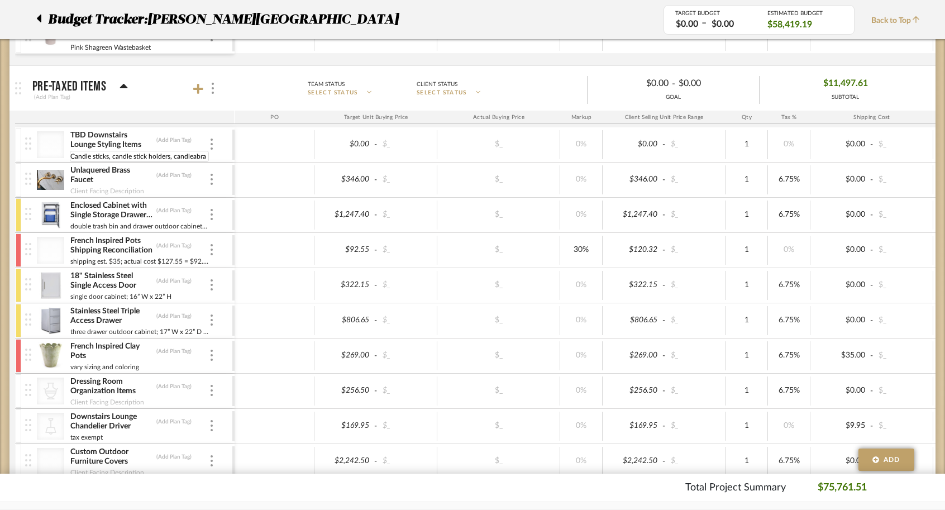
type input "Candle sticks, candle stick holders, candleabra"
drag, startPoint x: 173, startPoint y: 157, endPoint x: 224, endPoint y: 157, distance: 50.3
click at [224, 157] on div "TBD Downstairs Lounge Styling Items (Add Plan Tag) Candle sticks, candle stick …" at bounding box center [128, 144] width 207 height 35
type input "Candle sticks, candle stick holders, candelabra"
click at [256, 179] on div at bounding box center [275, 179] width 80 height 29
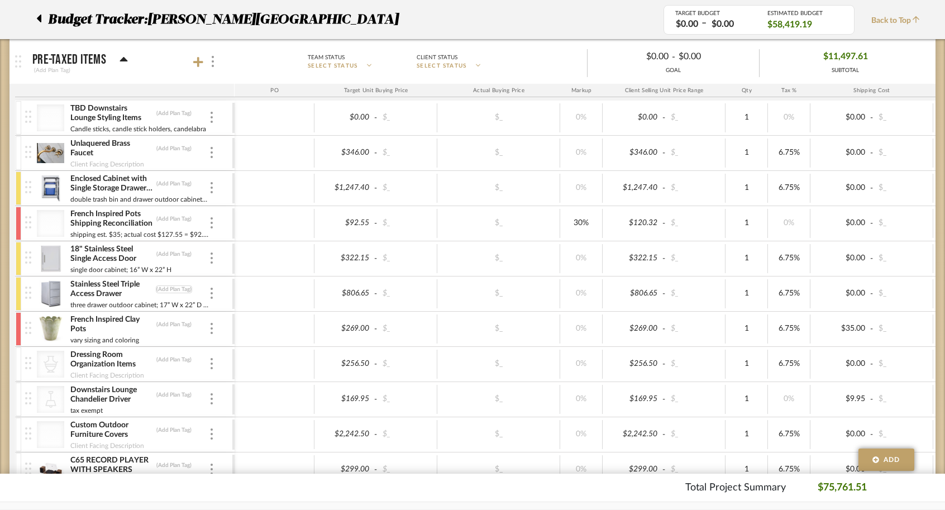
scroll to position [1243, 0]
click at [19, 155] on div at bounding box center [19, 155] width 6 height 34
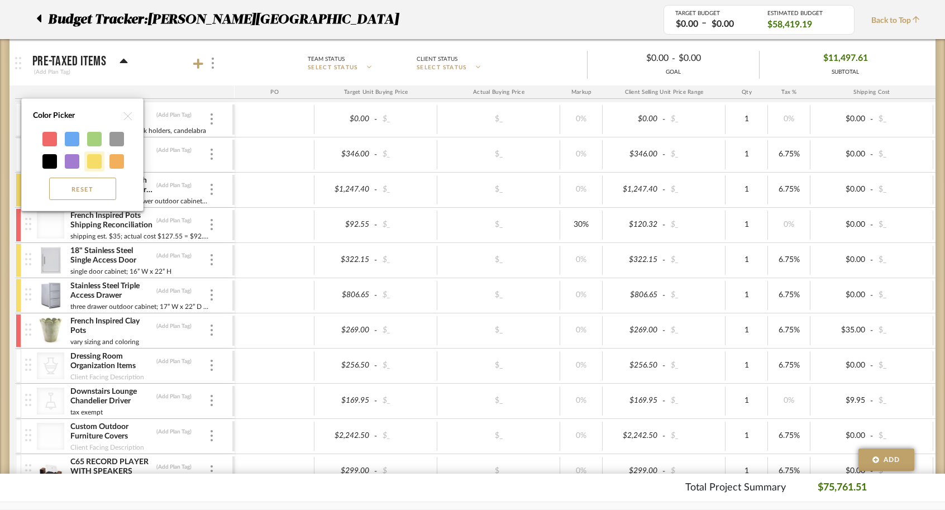
click at [93, 158] on div at bounding box center [94, 161] width 15 height 15
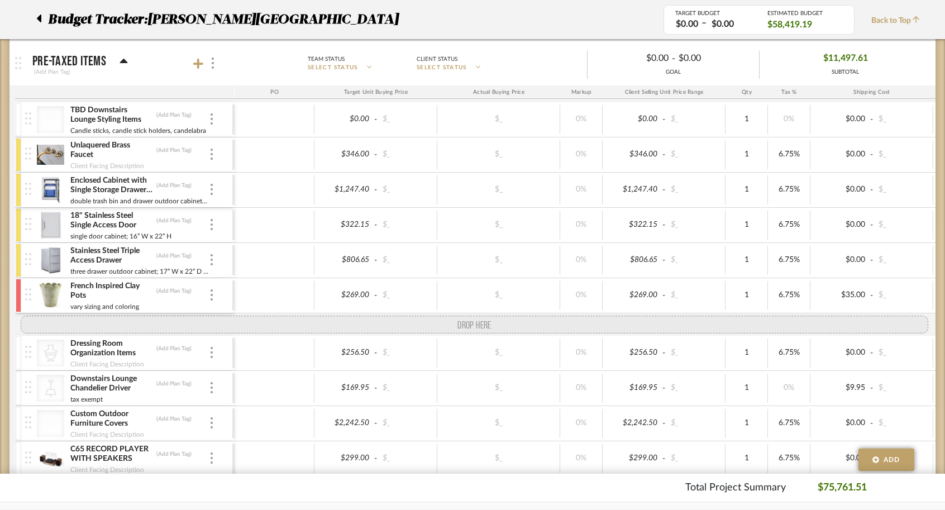
drag, startPoint x: 24, startPoint y: 219, endPoint x: 28, endPoint y: 325, distance: 105.7
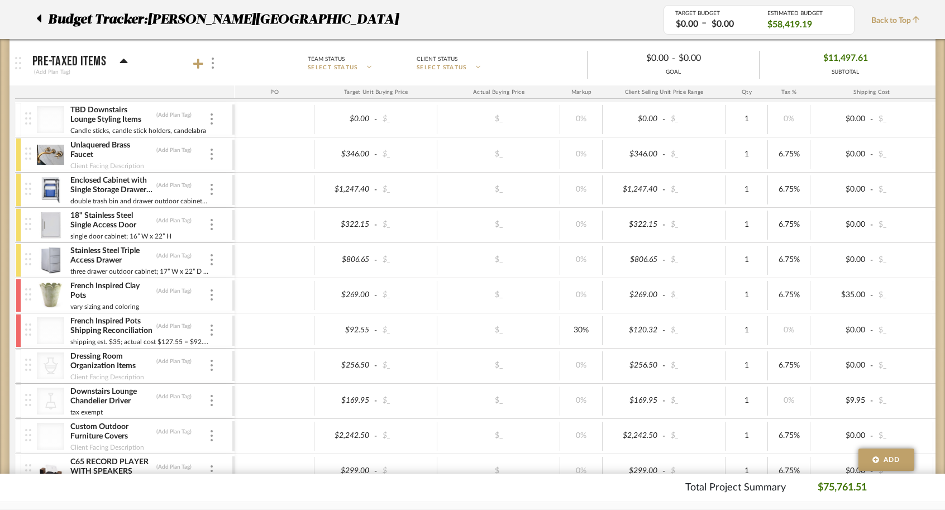
click at [18, 115] on div at bounding box center [19, 120] width 6 height 34
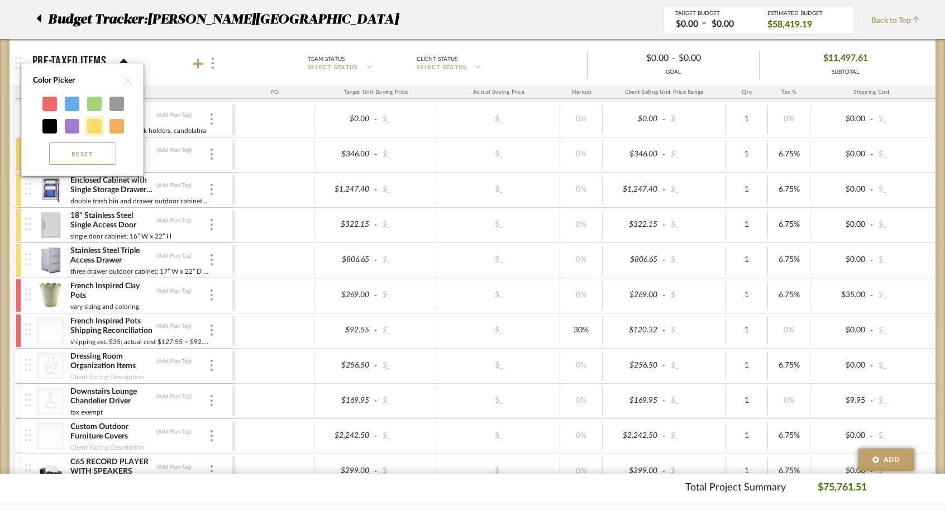
click at [101, 129] on div at bounding box center [94, 126] width 15 height 15
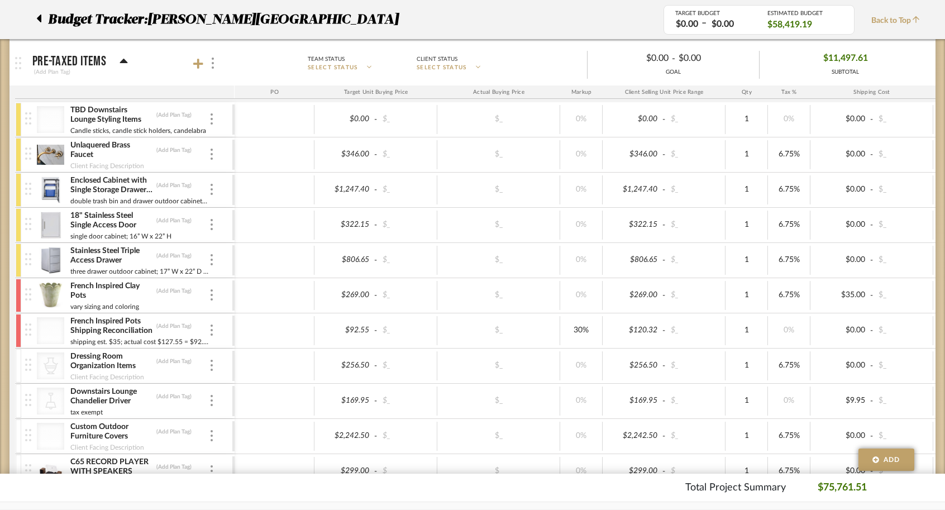
click at [22, 118] on div at bounding box center [29, 119] width 15 height 35
click at [17, 118] on div at bounding box center [19, 120] width 6 height 34
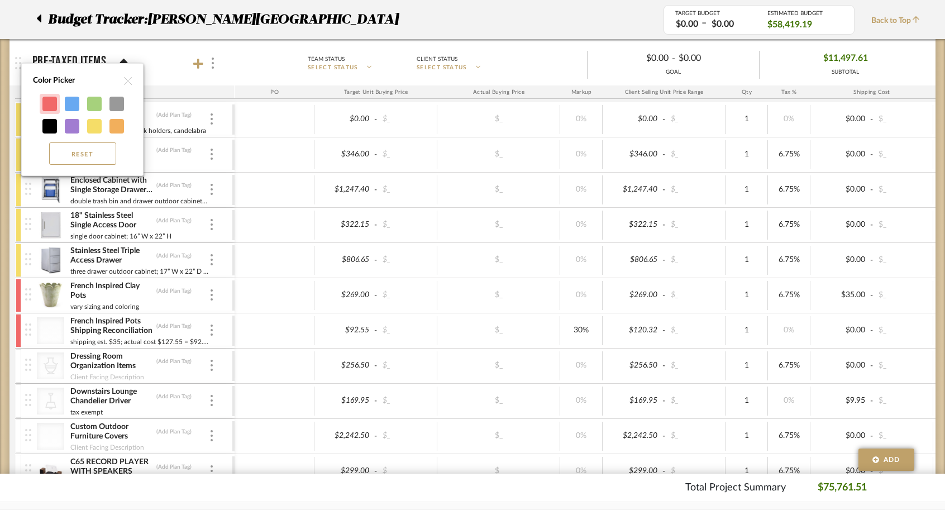
click at [47, 102] on div at bounding box center [49, 104] width 15 height 15
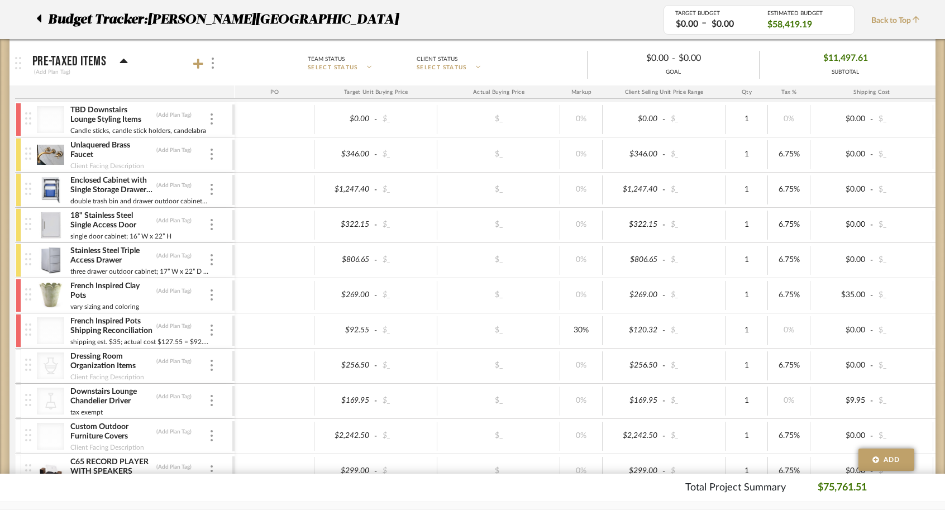
click at [267, 173] on div "$1,247.40 - $_ $_ 0% $1,247.40 - $_ 1 6.75% $0.00 - $_ 0% Taxable $1,331.60" at bounding box center [700, 190] width 930 height 35
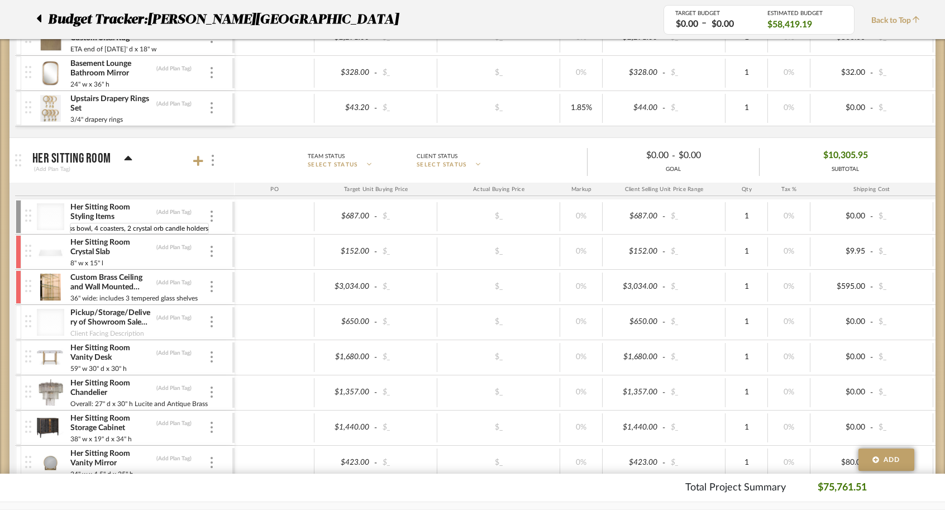
scroll to position [0, 0]
click at [258, 249] on div at bounding box center [275, 251] width 80 height 29
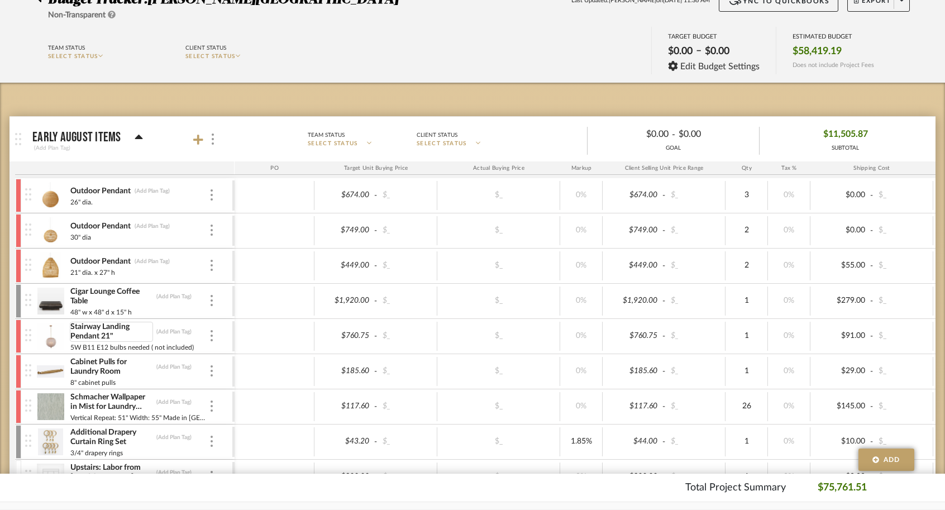
scroll to position [107, 0]
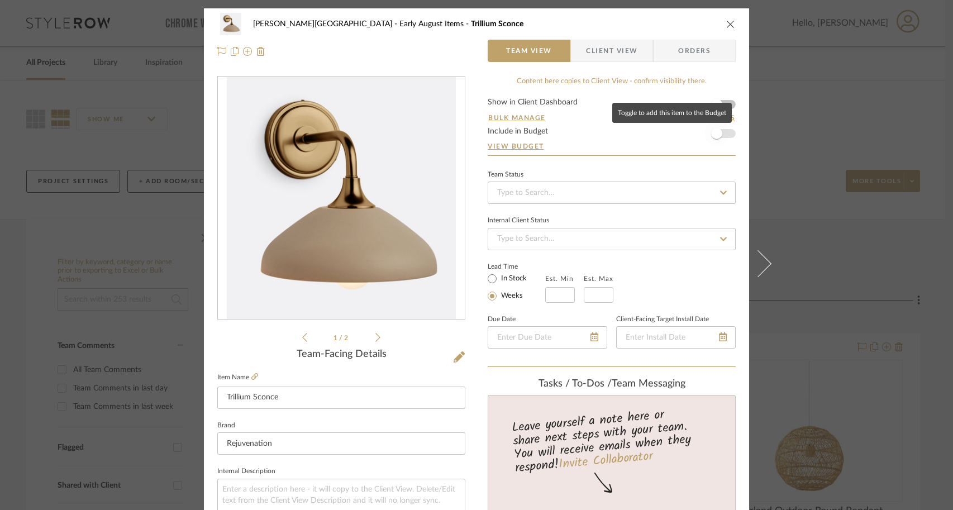
click at [719, 135] on span "button" at bounding box center [717, 133] width 25 height 25
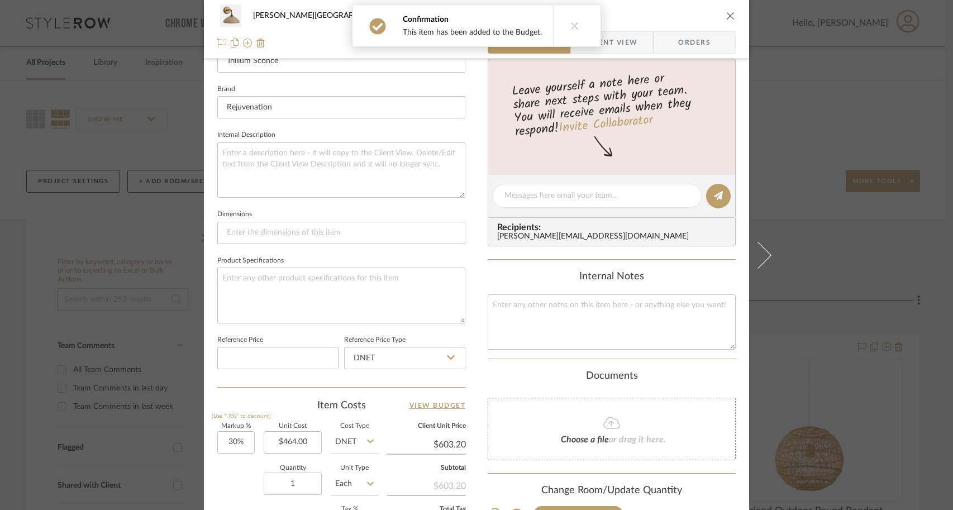
scroll to position [387, 0]
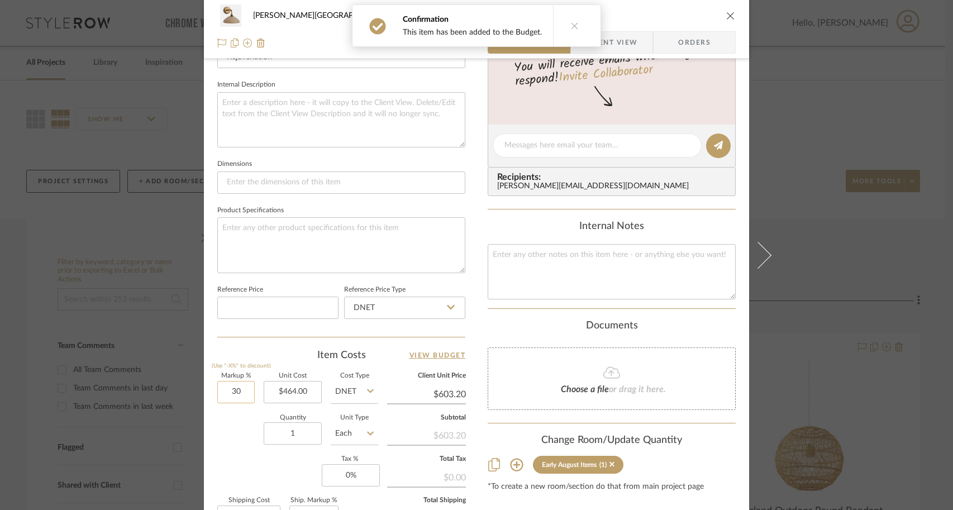
click at [241, 386] on input "30" at bounding box center [235, 392] width 37 height 22
type input "0%"
click at [218, 454] on div "Markup % (Use "-X%" to discount) 0% Unit Cost $464.00 Cost Type DNET Client Uni…" at bounding box center [341, 454] width 248 height 163
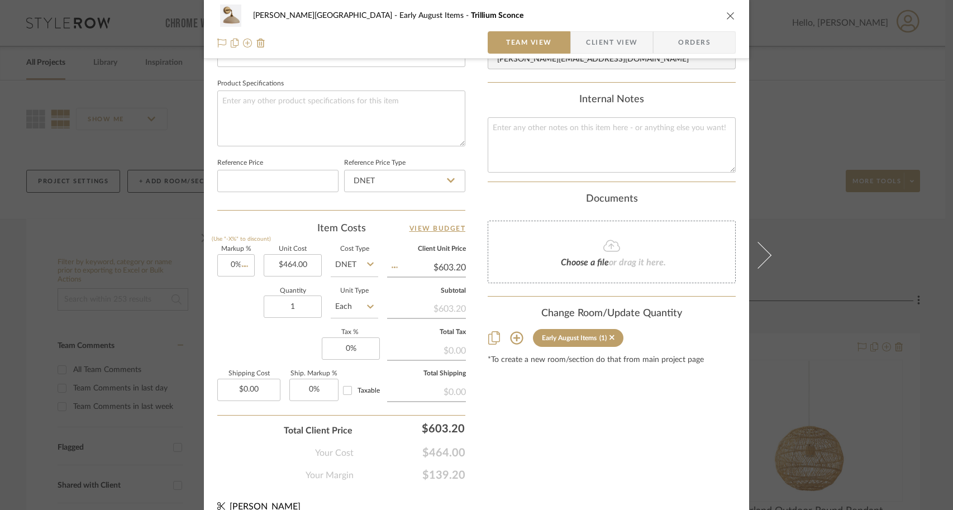
type input "$464.00"
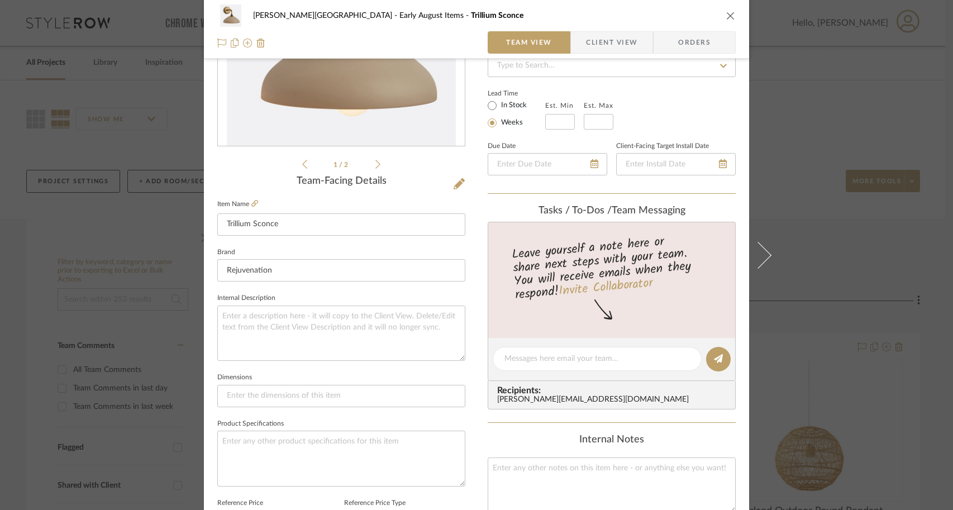
scroll to position [0, 0]
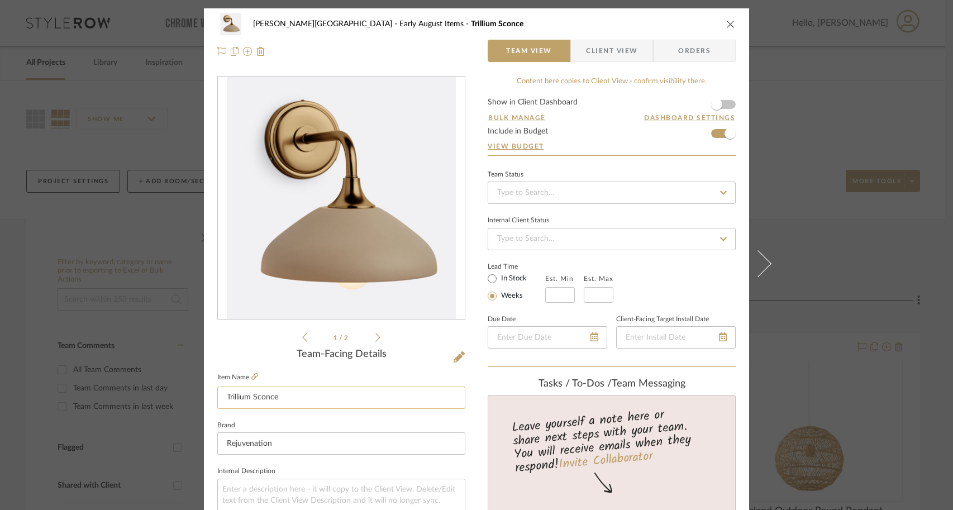
click at [220, 395] on input "Trillium Sconce" at bounding box center [341, 398] width 248 height 22
type input "Trillium Sconce"
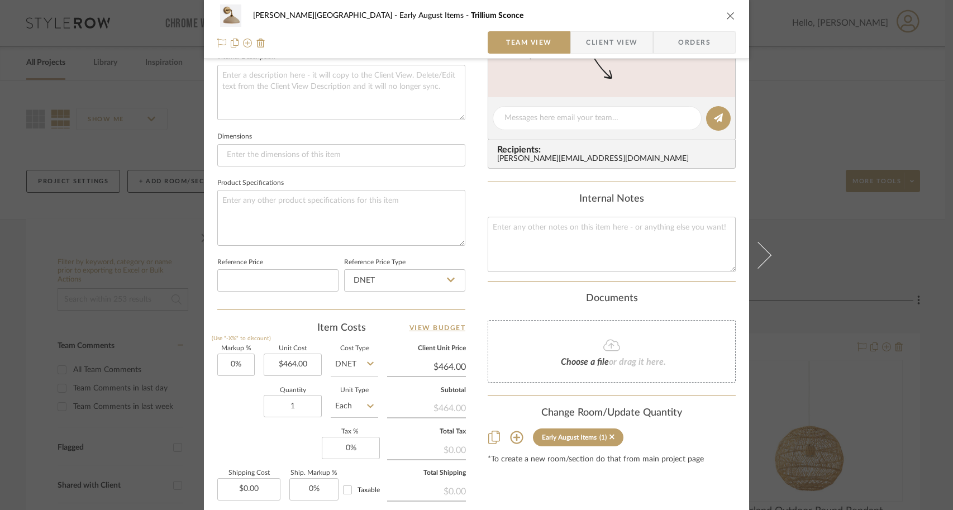
scroll to position [528, 0]
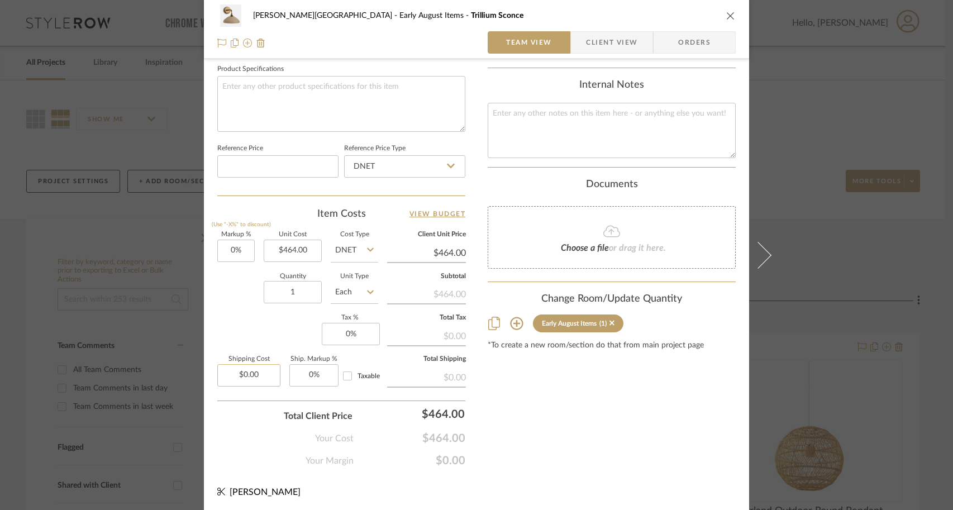
type input "0.00"
click at [256, 373] on input "0.00" at bounding box center [248, 375] width 63 height 22
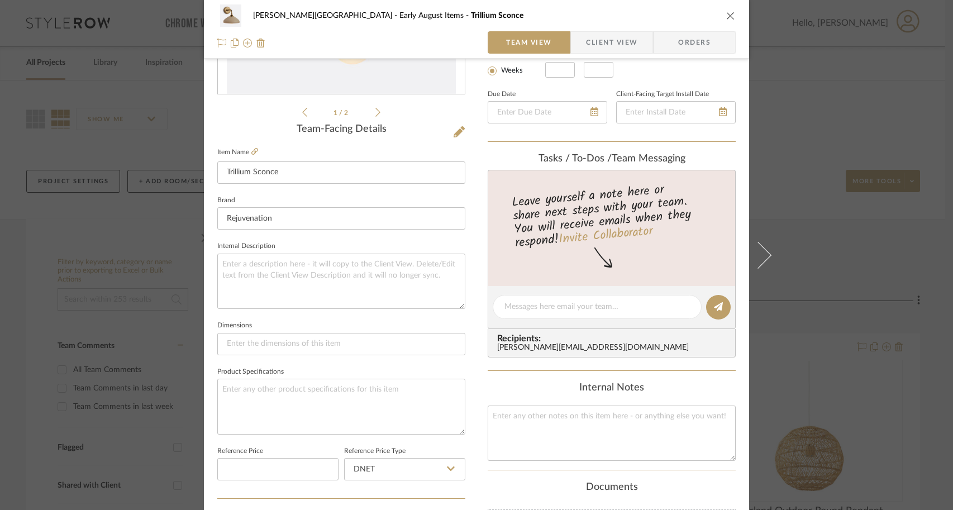
scroll to position [218, 0]
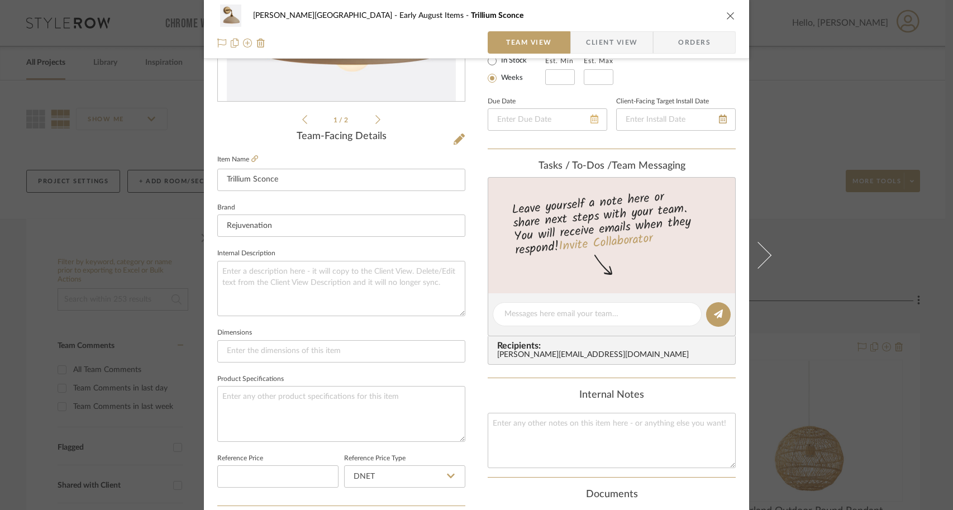
type input "$0.00"
click at [592, 118] on icon at bounding box center [595, 119] width 8 height 9
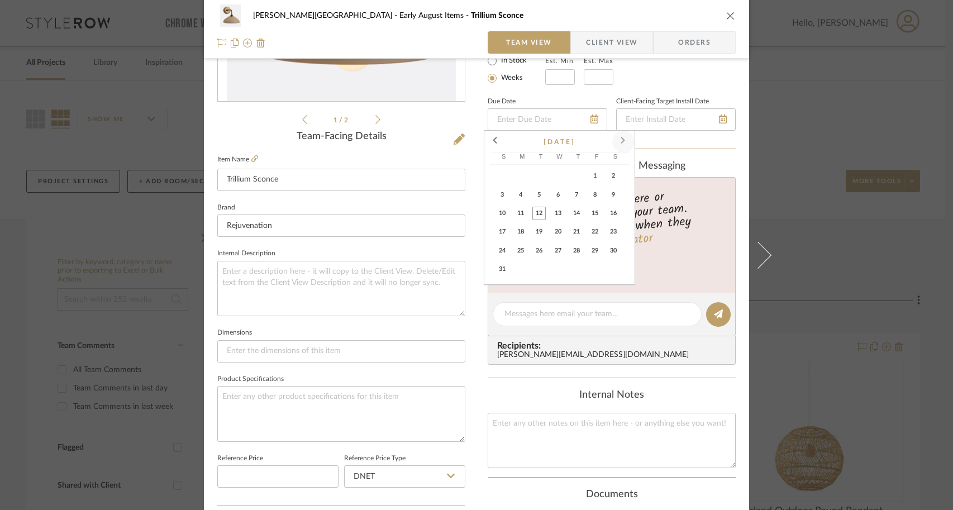
click at [628, 145] on span at bounding box center [623, 142] width 27 height 27
click at [597, 180] on span "5" at bounding box center [594, 175] width 13 height 13
type input "[DATE]"
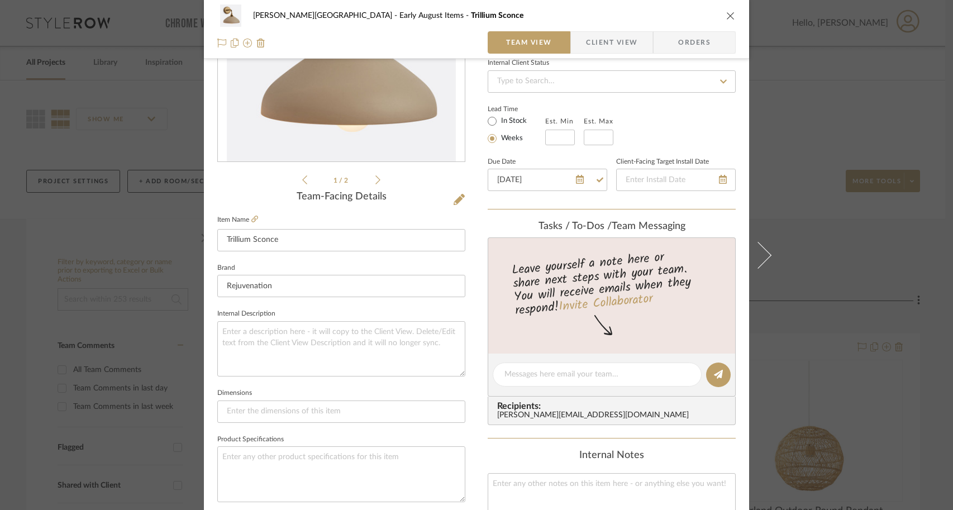
scroll to position [155, 0]
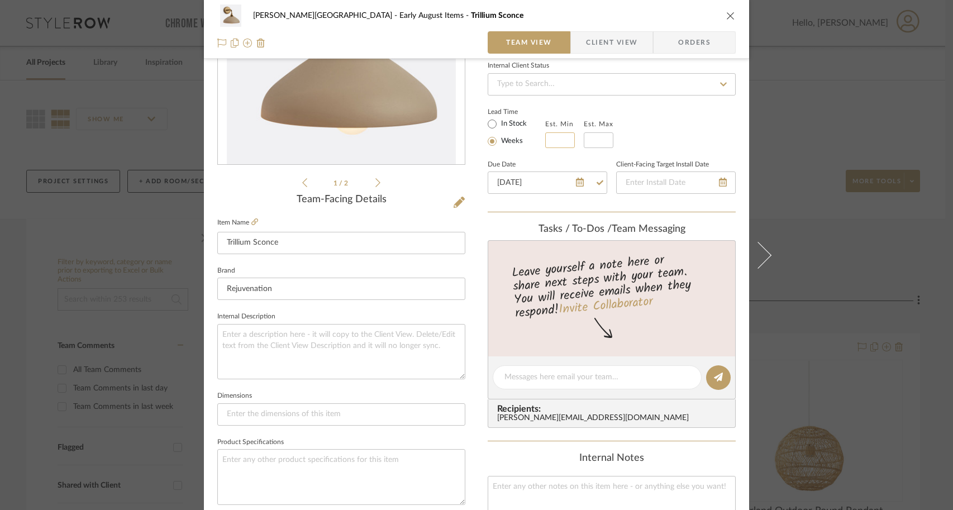
click at [566, 138] on input "text" at bounding box center [560, 140] width 30 height 16
type input "3"
click at [593, 144] on input at bounding box center [599, 140] width 30 height 16
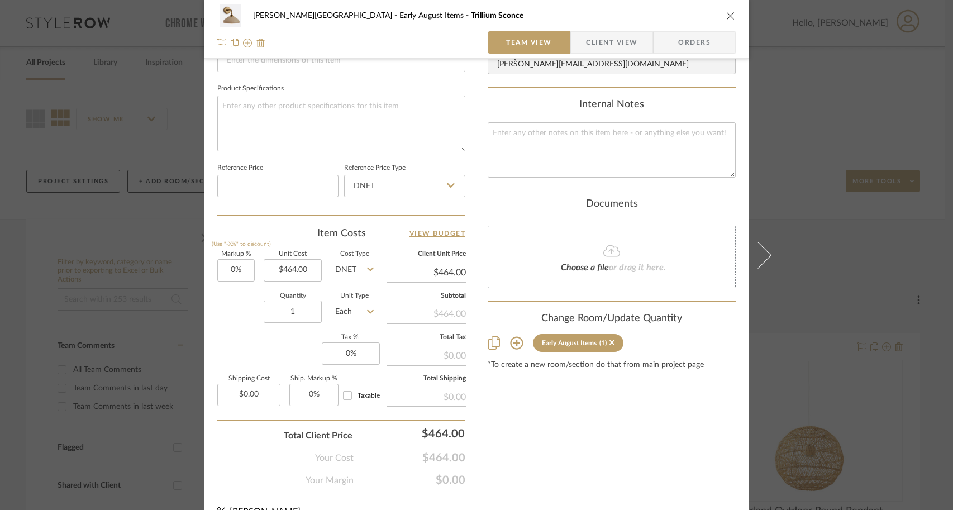
scroll to position [528, 0]
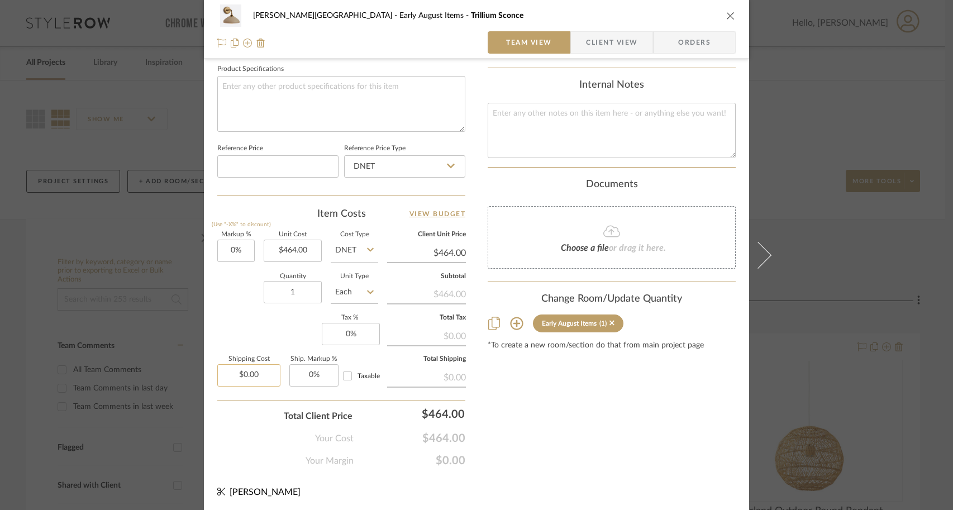
type input "4"
type input "0.00"
click at [269, 365] on input "0.00" at bounding box center [248, 375] width 63 height 22
click at [269, 374] on input "0.00" at bounding box center [248, 375] width 63 height 22
drag, startPoint x: 266, startPoint y: 374, endPoint x: 221, endPoint y: 373, distance: 44.7
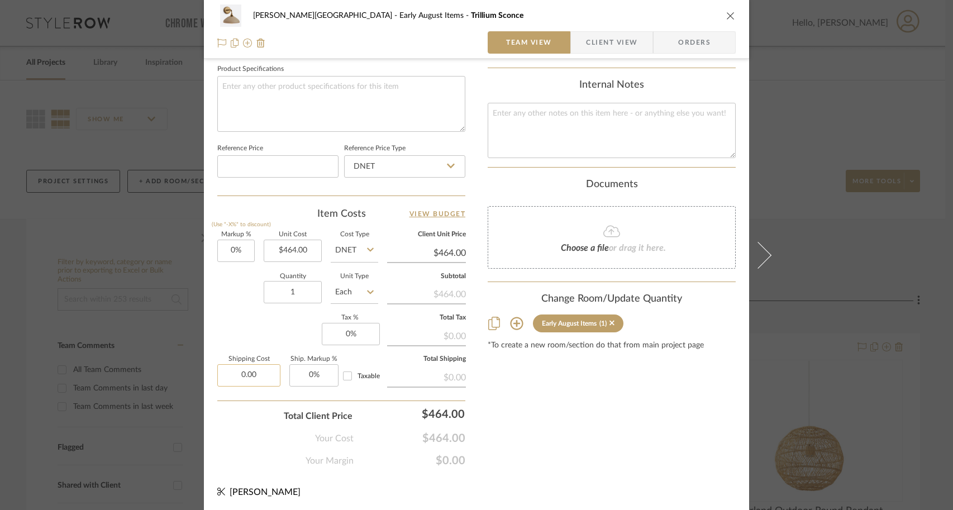
click at [221, 373] on input "0.00" at bounding box center [248, 375] width 63 height 22
type input "$46.32"
click at [228, 452] on div "Your Margin $0.00" at bounding box center [341, 456] width 248 height 22
click at [263, 376] on input "46.32" at bounding box center [248, 378] width 63 height 22
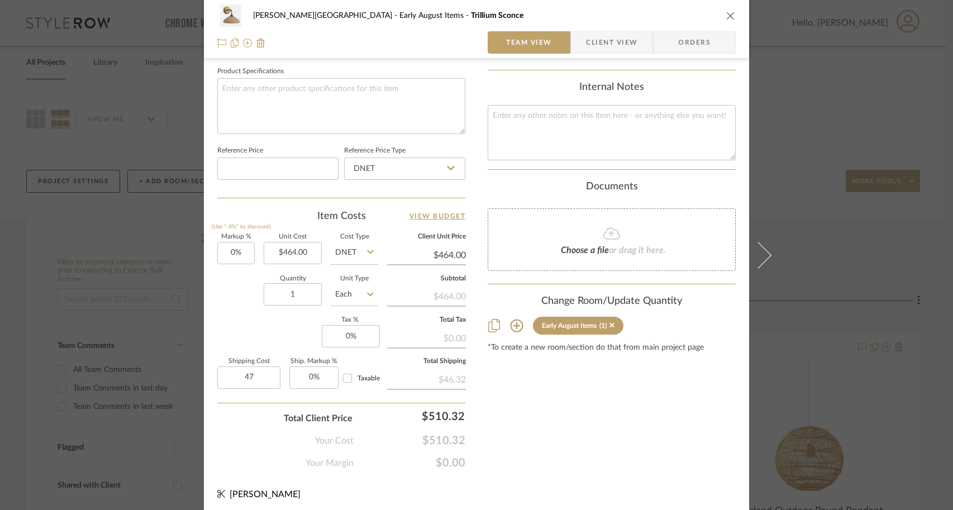
type input "$47.00"
click at [513, 443] on div "Content here copies to Client View - confirm visibility there. Show in Client D…" at bounding box center [612, 10] width 248 height 920
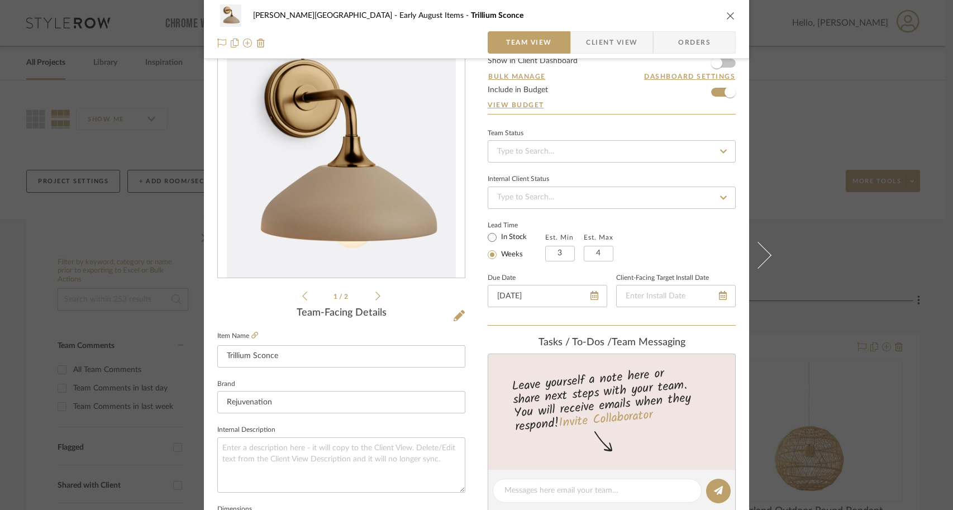
scroll to position [0, 0]
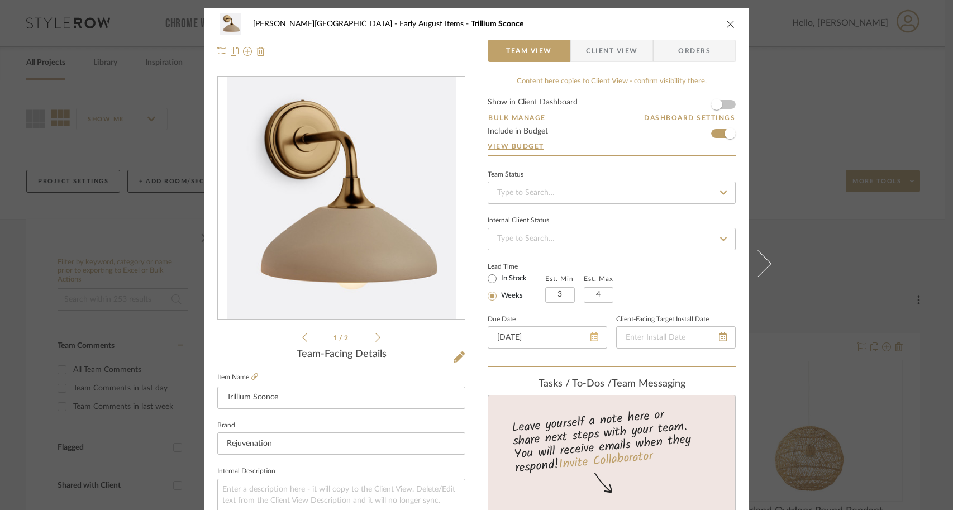
click at [592, 341] on icon at bounding box center [595, 336] width 8 height 9
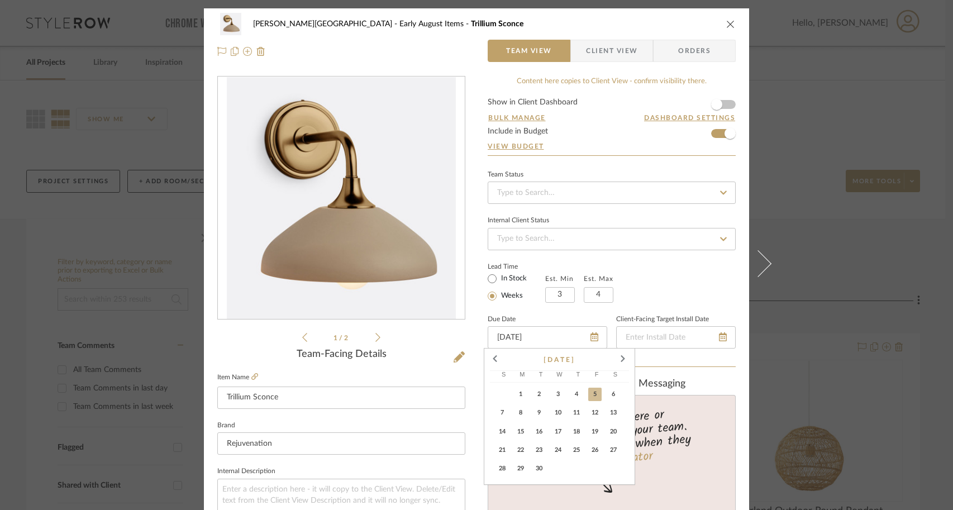
click at [672, 284] on div "Lead Time In Stock Weeks Est. Min 3 Est. Max 4" at bounding box center [612, 281] width 248 height 44
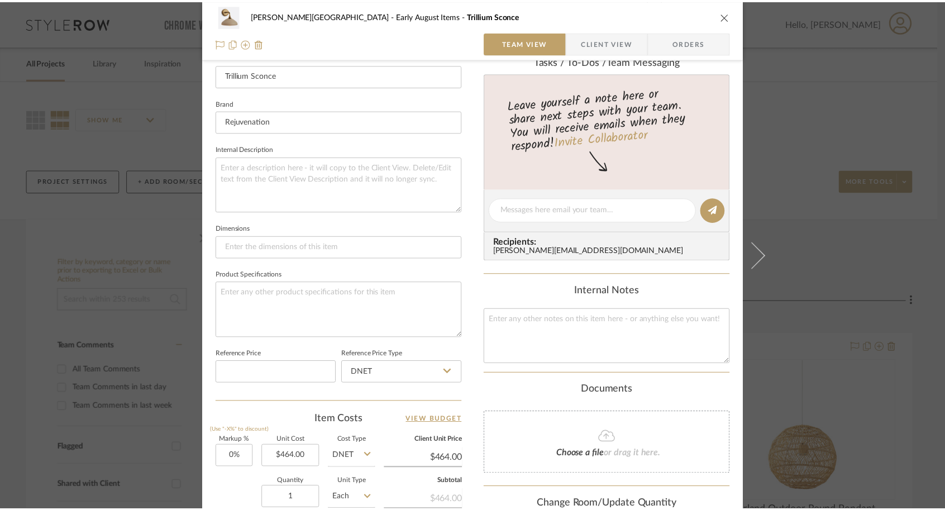
scroll to position [528, 0]
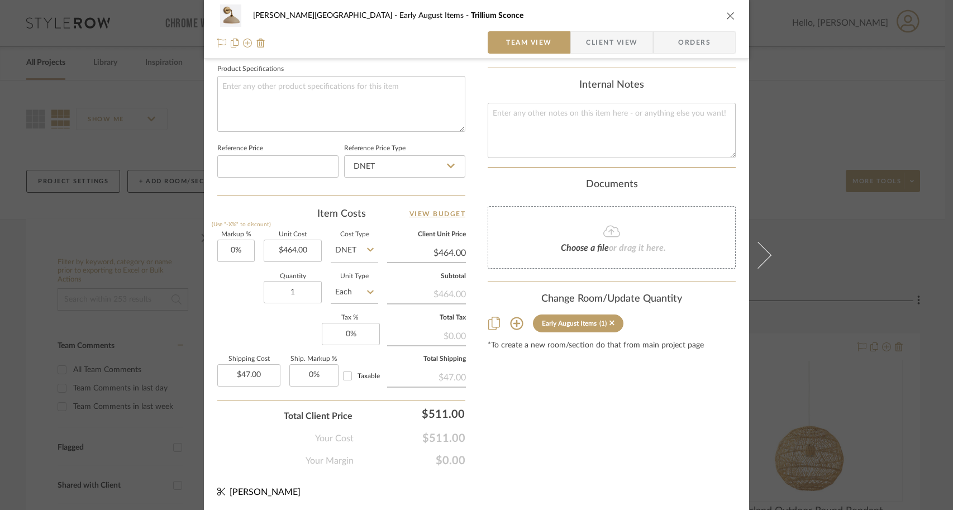
click at [876, 358] on div "[PERSON_NAME] - [GEOGRAPHIC_DATA] Early August Items Trillium Sconce Team View …" at bounding box center [476, 255] width 953 height 510
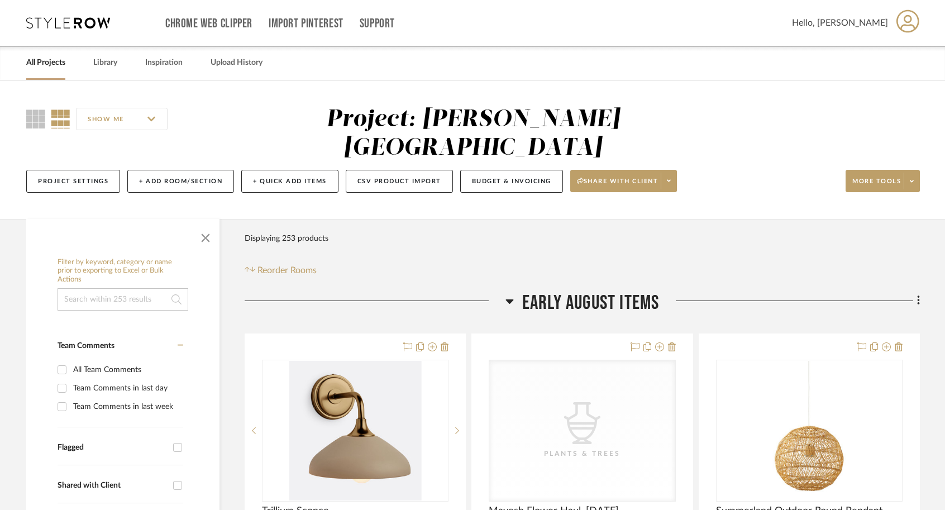
scroll to position [0, 0]
click at [43, 65] on link "All Projects" at bounding box center [45, 62] width 39 height 15
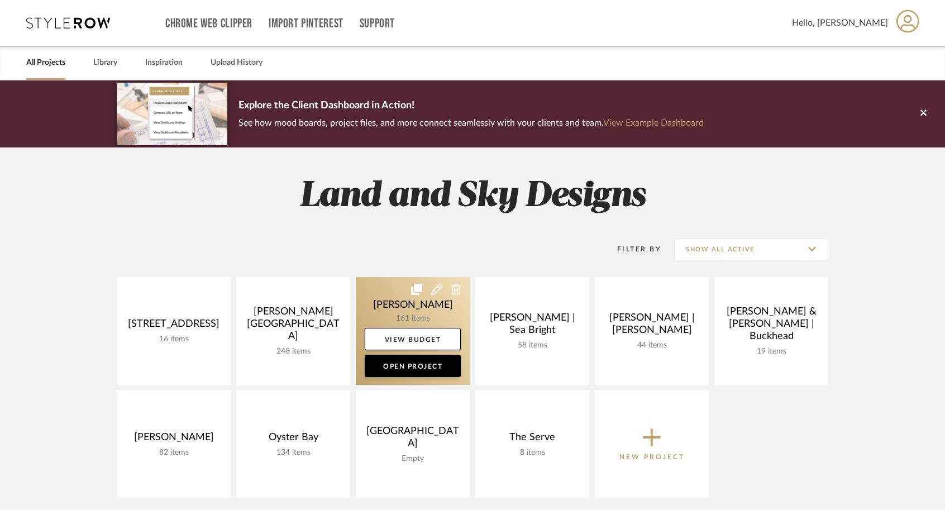
click at [375, 306] on link at bounding box center [413, 331] width 114 height 108
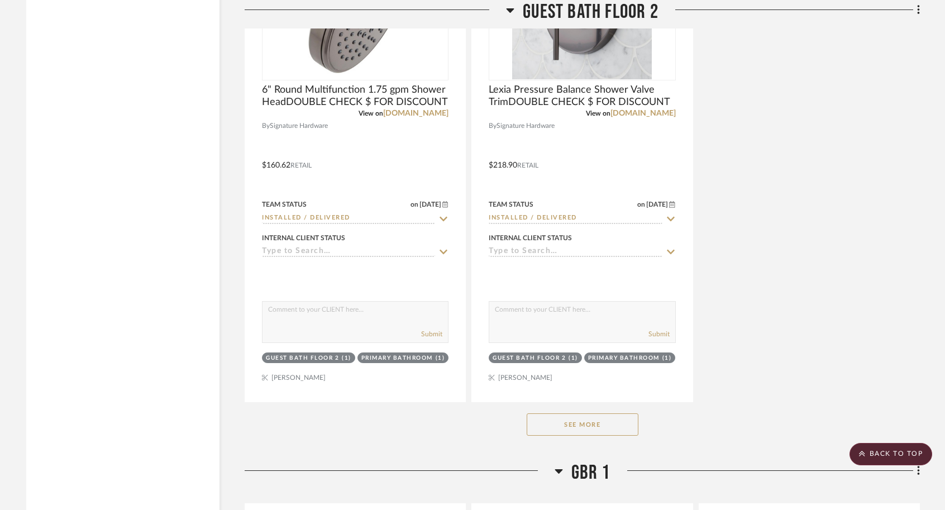
scroll to position [4589, 0]
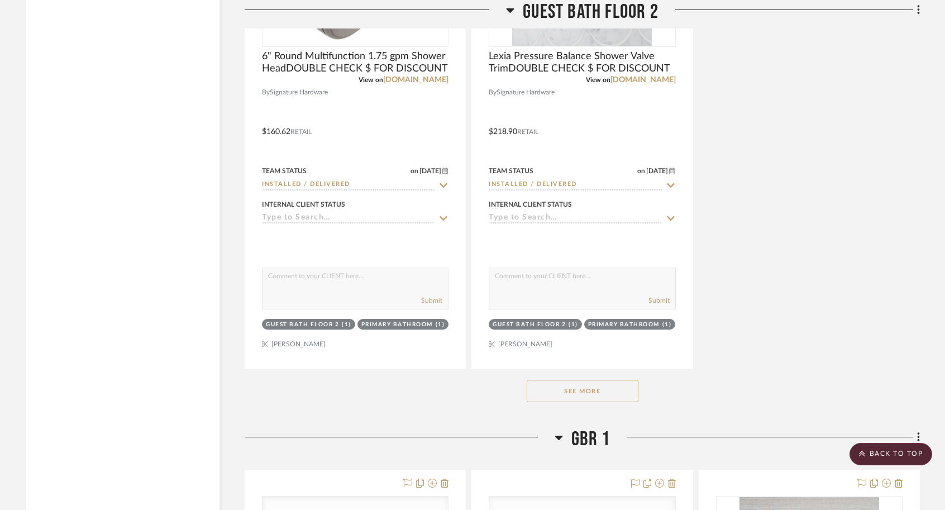
click at [578, 388] on button "See More" at bounding box center [583, 391] width 112 height 22
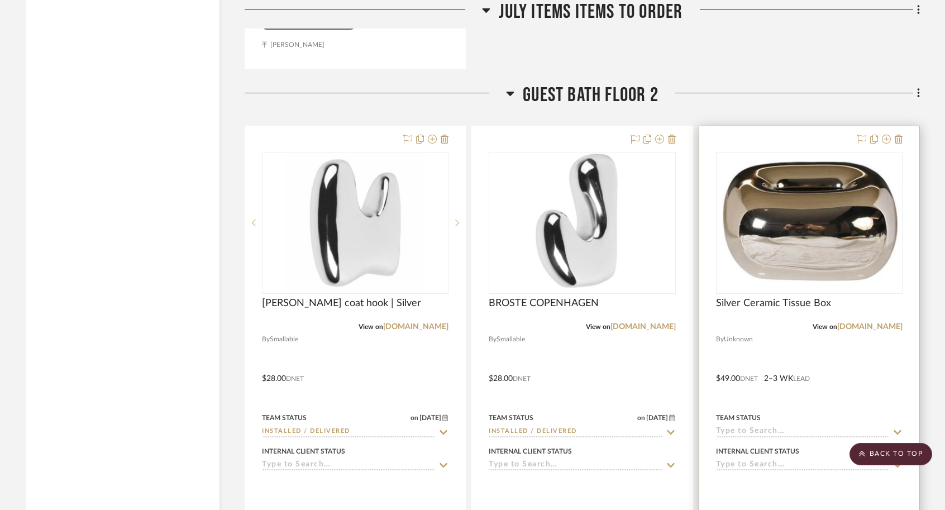
scroll to position [3350, 0]
click at [886, 139] on icon at bounding box center [886, 139] width 9 height 9
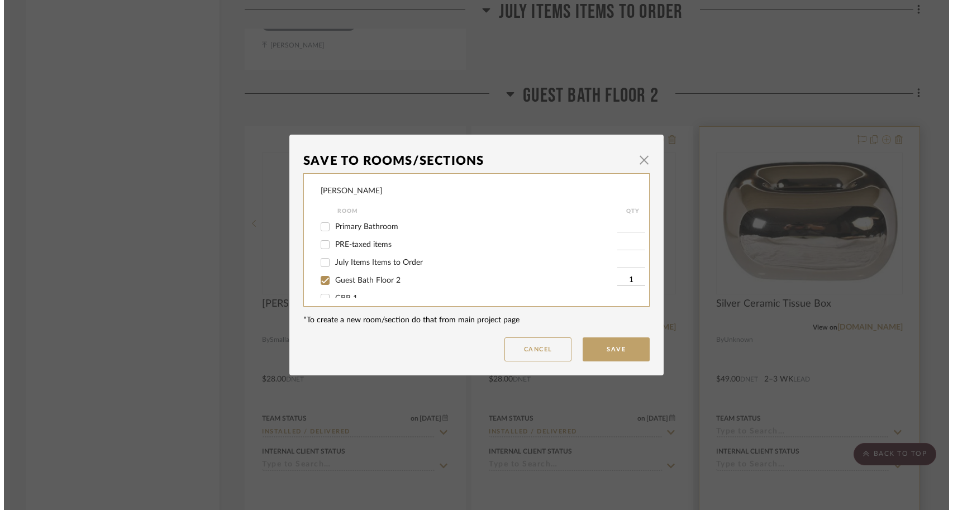
scroll to position [0, 0]
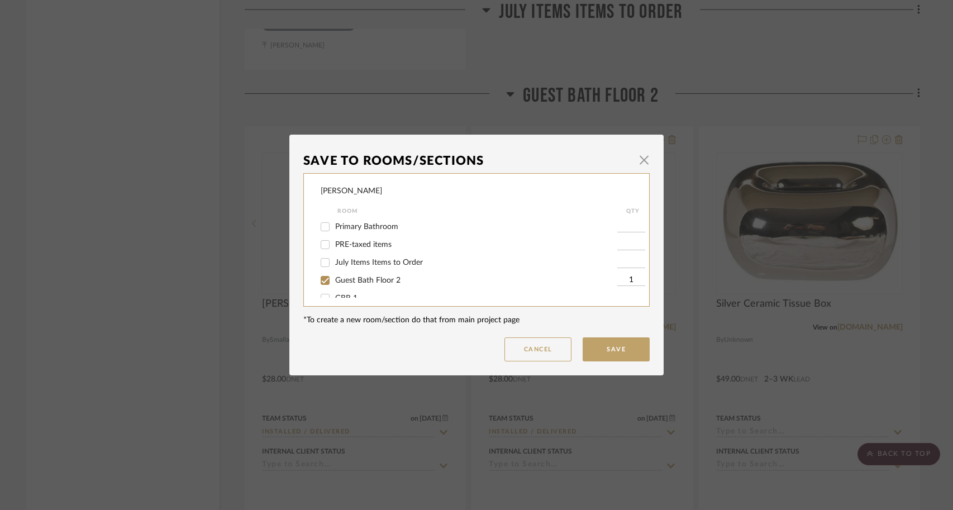
click at [322, 248] on input "PRE-taxed items" at bounding box center [325, 245] width 18 height 18
checkbox input "true"
type input "1"
click at [320, 284] on input "Guest Bath Floor 2" at bounding box center [325, 281] width 18 height 18
checkbox input "false"
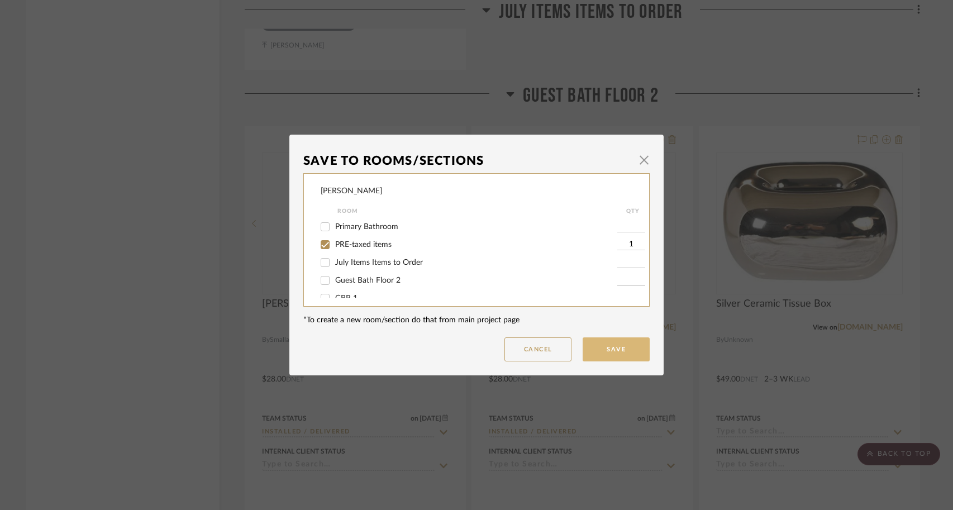
click at [606, 344] on button "Save" at bounding box center [616, 350] width 67 height 24
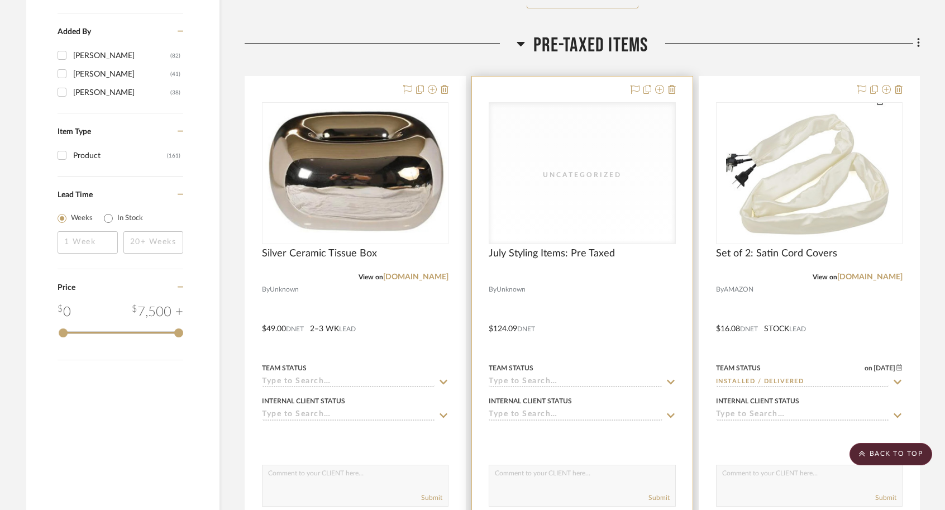
scroll to position [1828, 0]
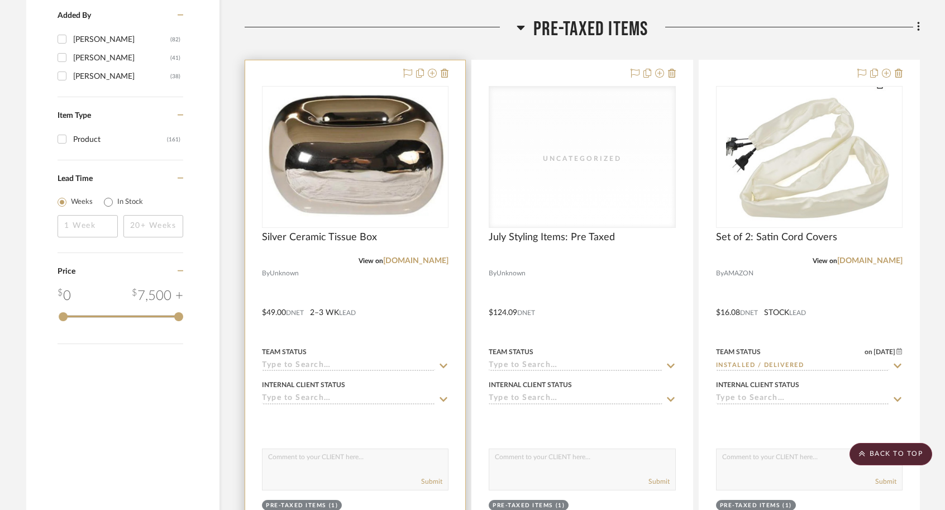
click at [342, 357] on div "Team Status" at bounding box center [355, 358] width 187 height 27
click at [315, 365] on input at bounding box center [348, 366] width 173 height 11
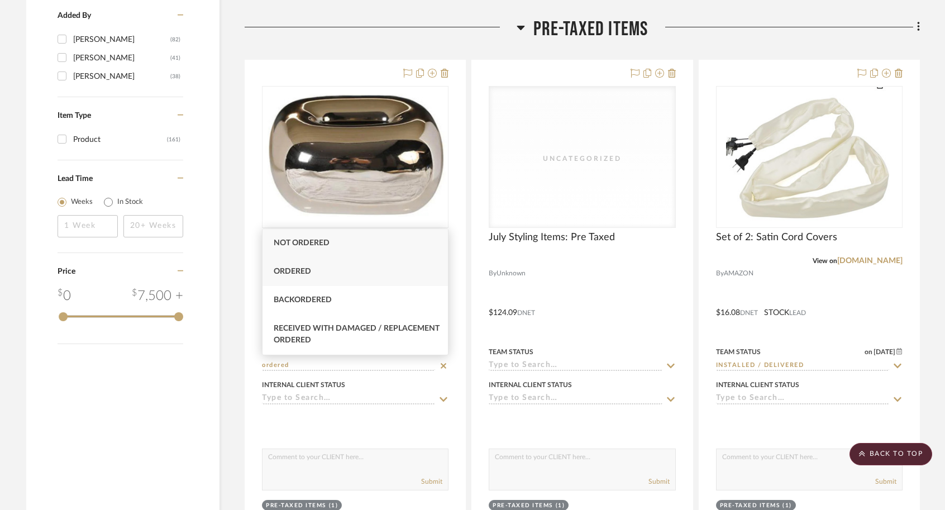
type input "ordered"
click at [297, 281] on div "Ordered" at bounding box center [356, 272] width 186 height 28
type input "[DATE]"
type input "Ordered"
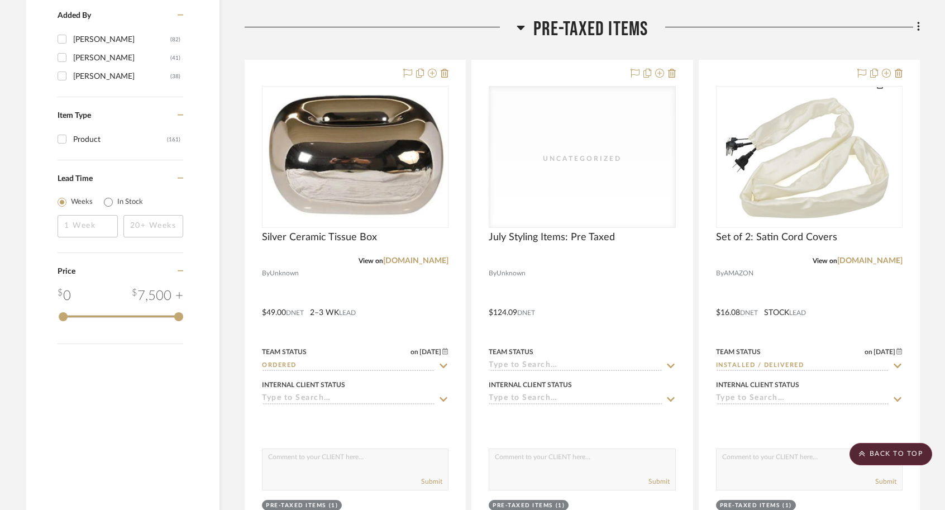
click at [348, 36] on div at bounding box center [381, 31] width 272 height 28
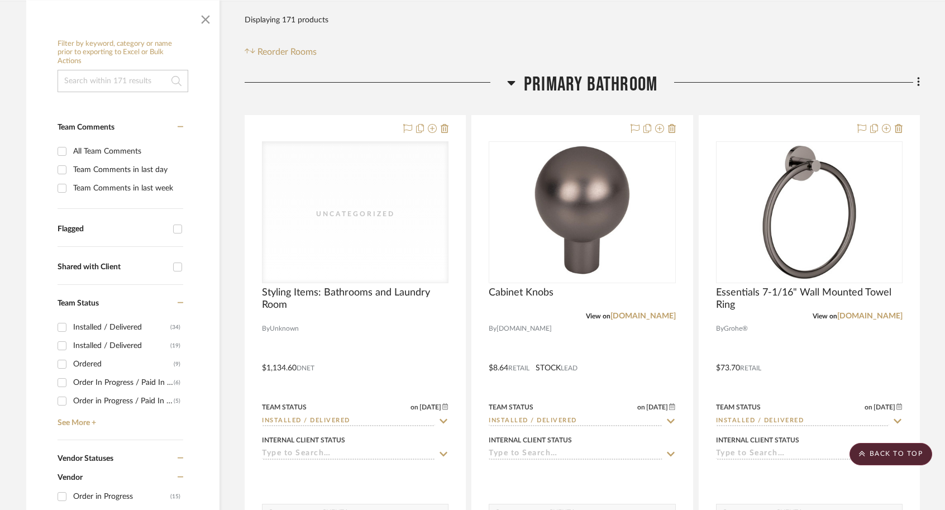
scroll to position [0, 0]
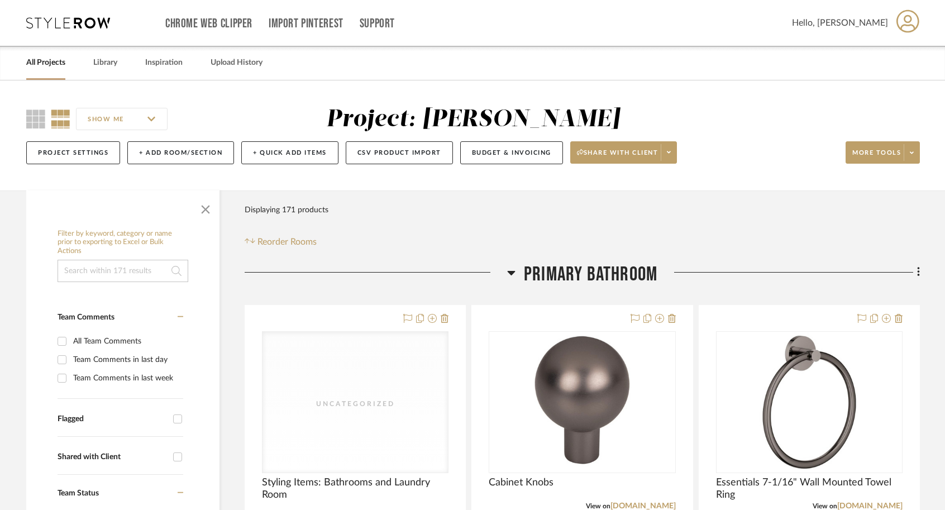
click at [54, 64] on link "All Projects" at bounding box center [45, 62] width 39 height 15
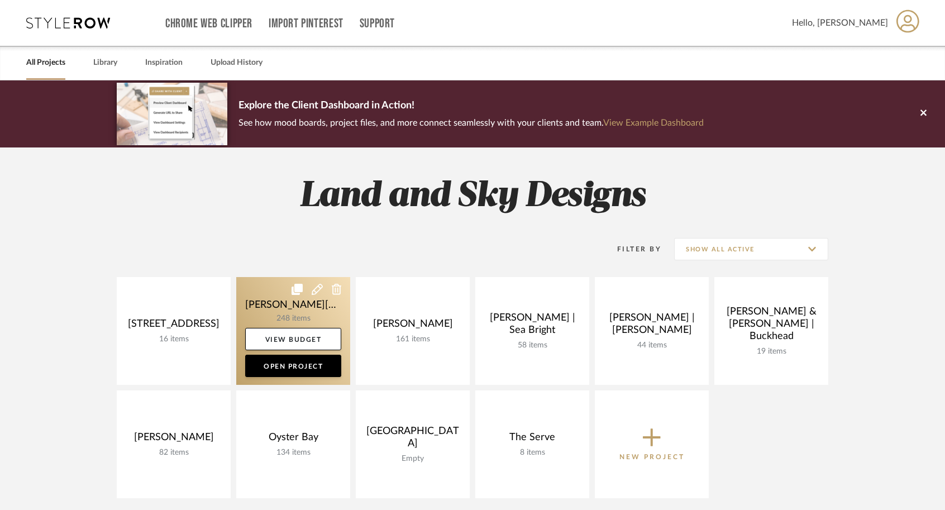
click at [254, 292] on link at bounding box center [293, 331] width 114 height 108
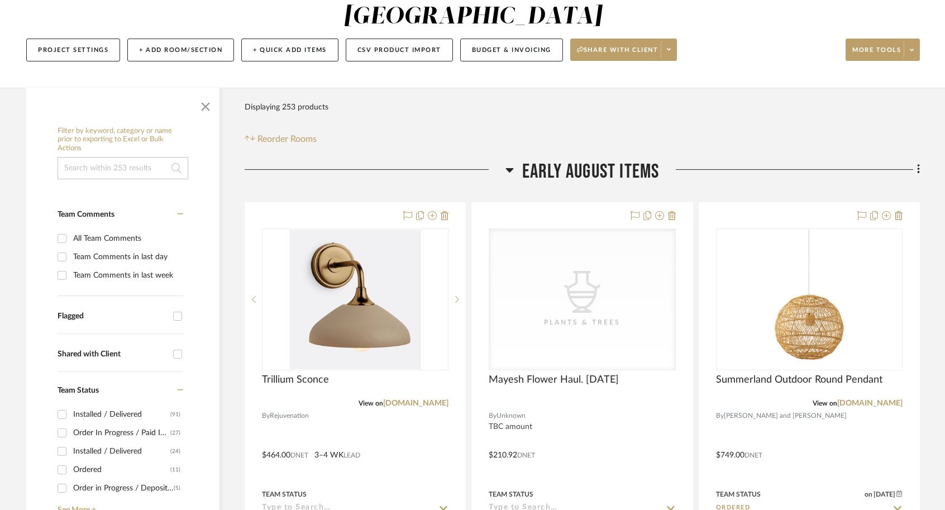
scroll to position [156, 0]
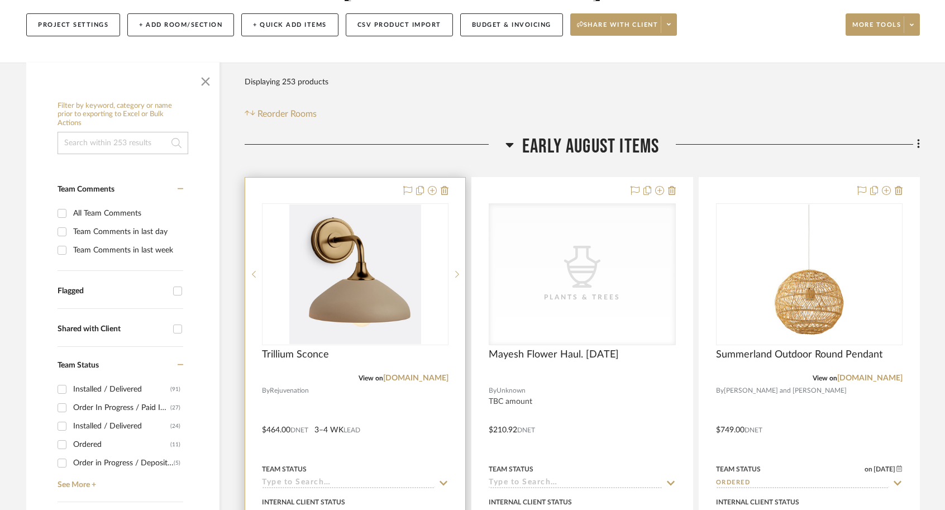
click at [384, 389] on div at bounding box center [355, 422] width 220 height 489
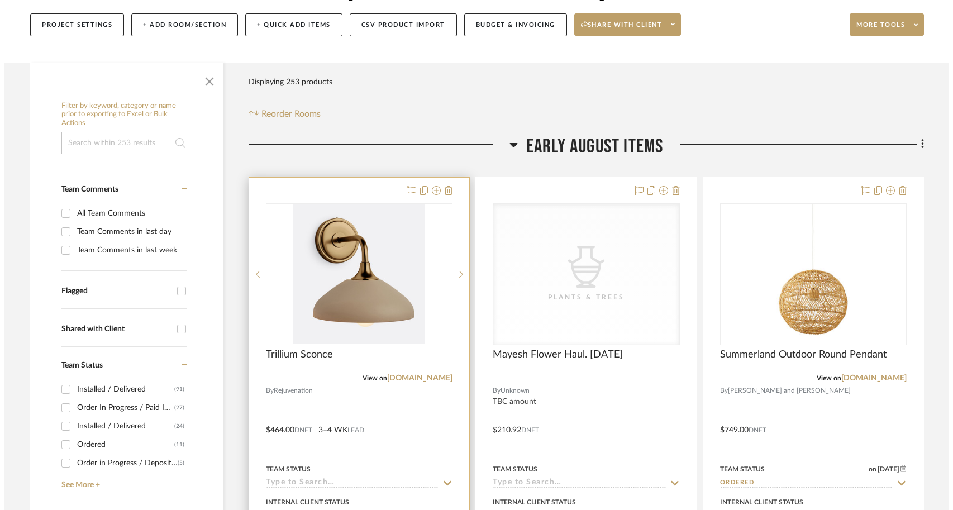
scroll to position [0, 0]
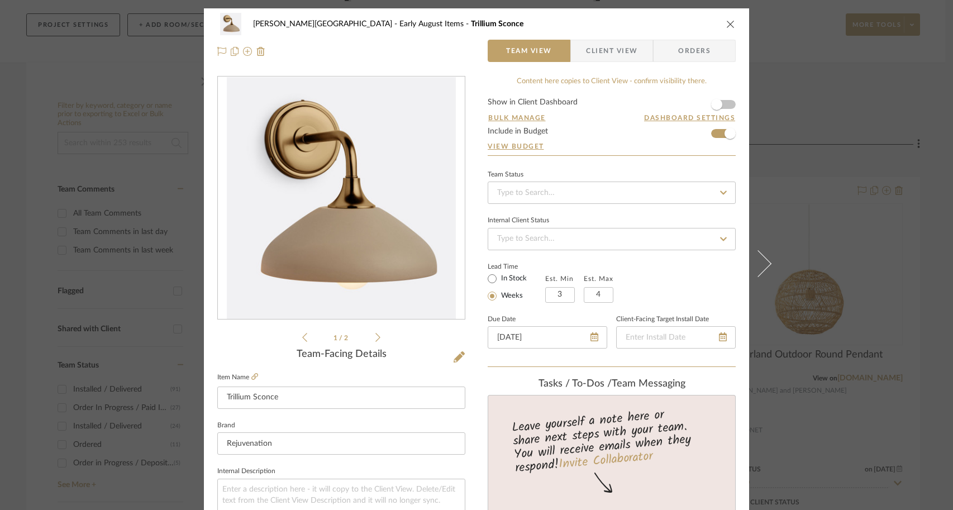
click at [835, 79] on div "[PERSON_NAME] - [GEOGRAPHIC_DATA] Early August Items Trillium Sconce Team View …" at bounding box center [476, 255] width 953 height 510
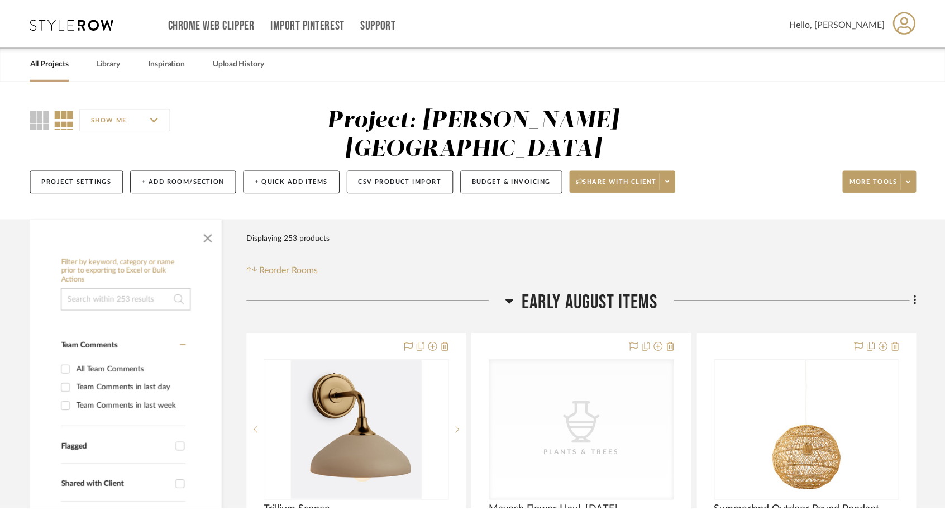
scroll to position [156, 0]
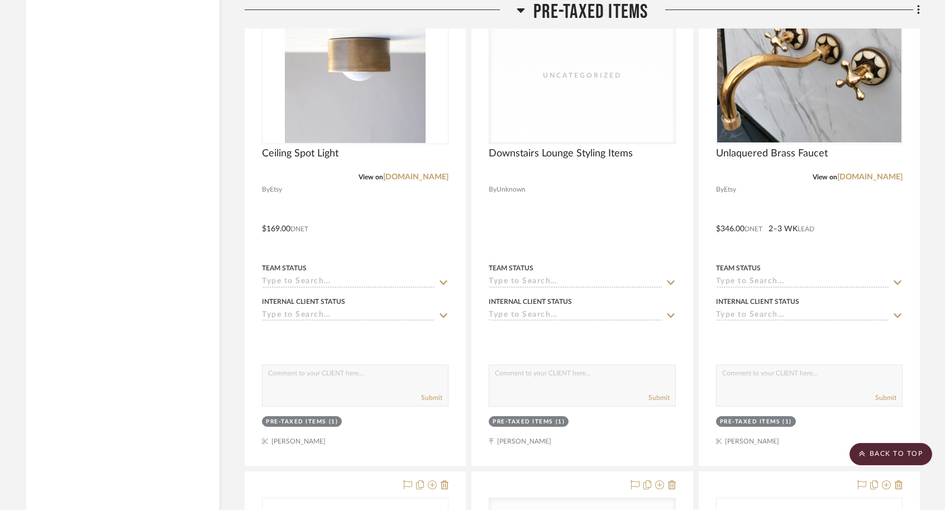
scroll to position [4564, 0]
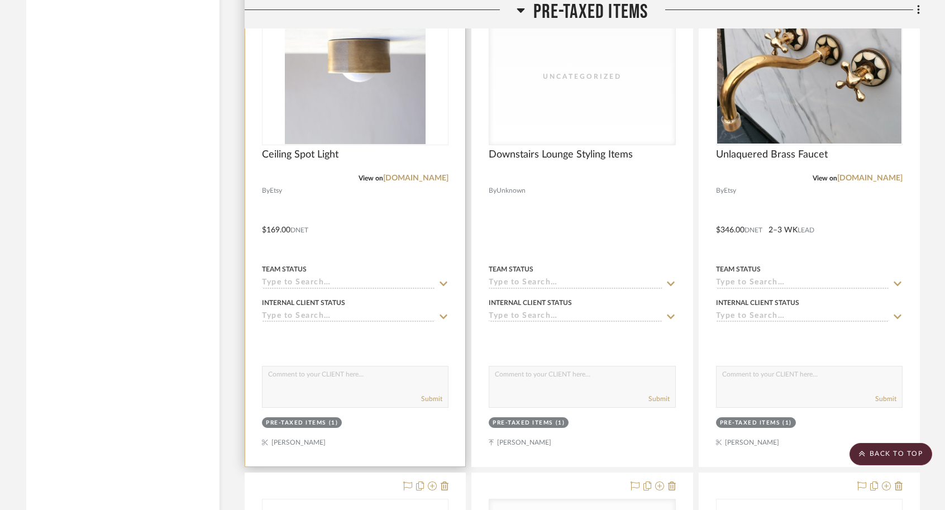
click at [367, 212] on div at bounding box center [355, 222] width 220 height 489
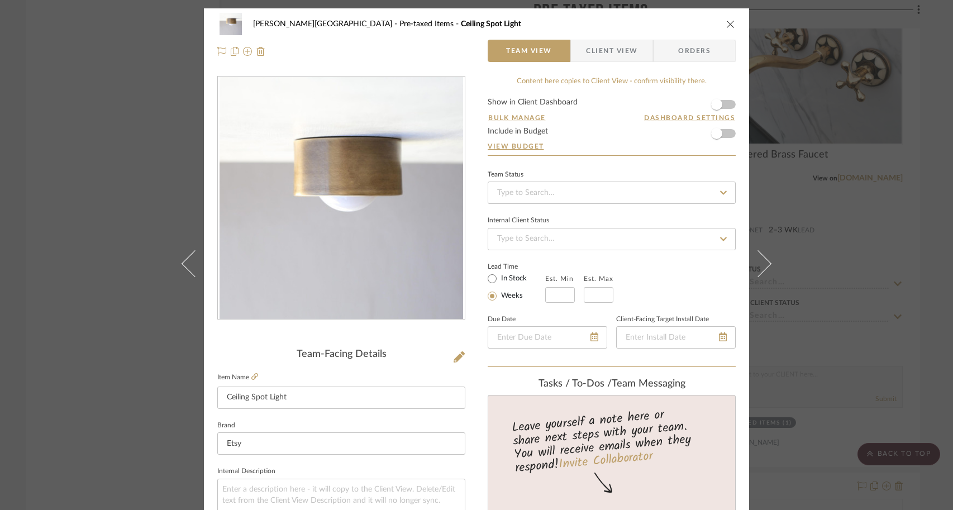
scroll to position [9, 0]
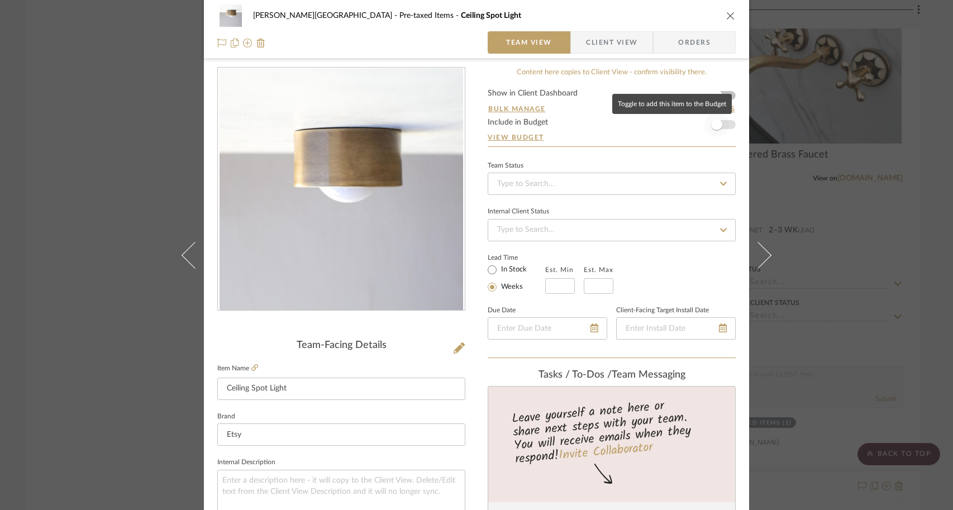
click at [721, 123] on span "button" at bounding box center [717, 124] width 25 height 25
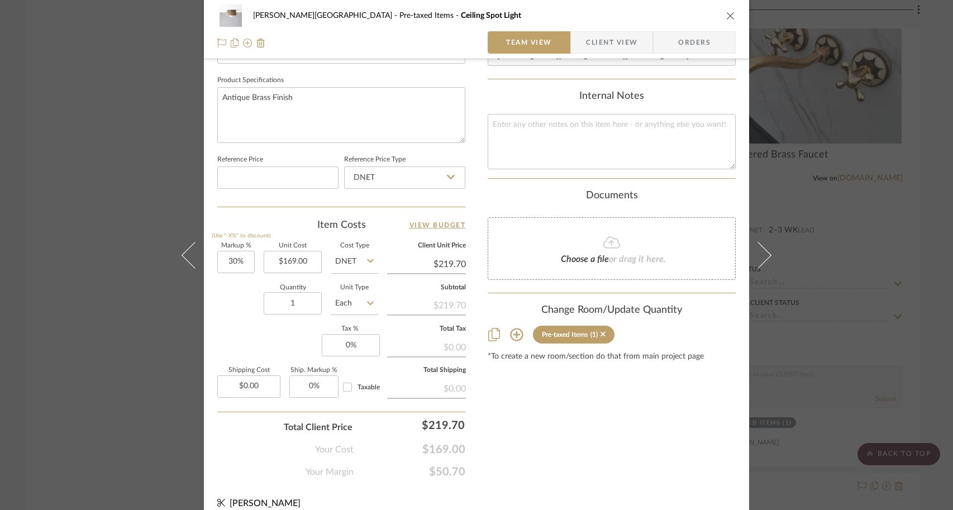
scroll to position [528, 0]
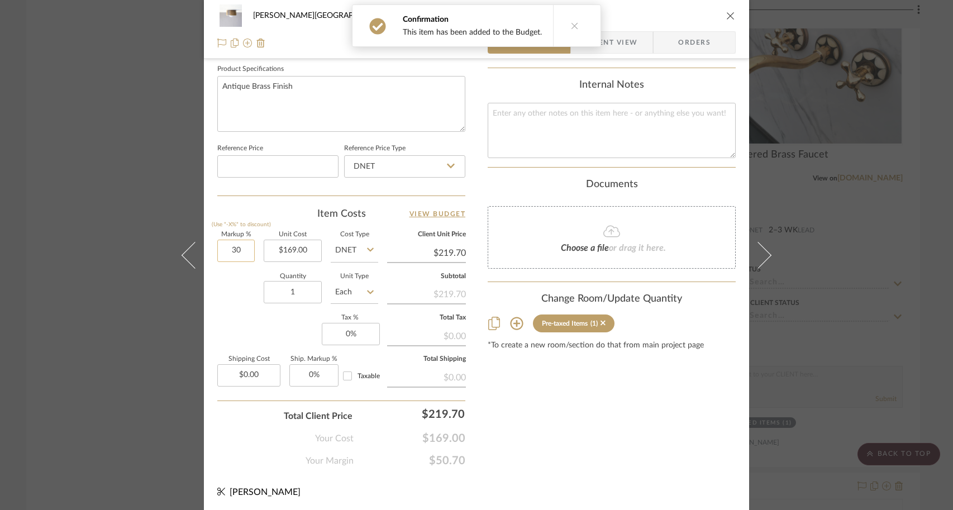
click at [245, 248] on input "30" at bounding box center [235, 251] width 37 height 22
type input "0%"
type input "$169.00"
type input "0.00"
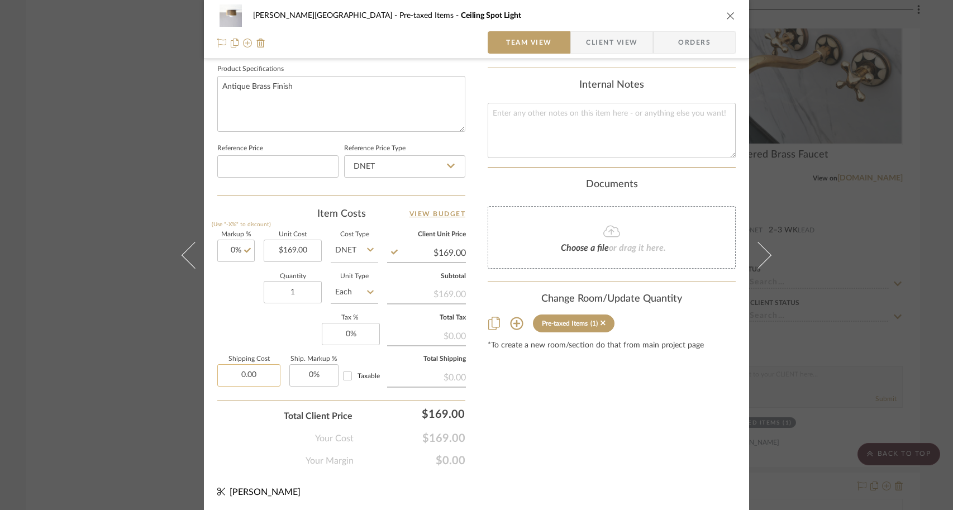
click at [268, 377] on input "0.00" at bounding box center [248, 375] width 63 height 22
type input "0"
type input "$0.00"
click at [356, 338] on input "0" at bounding box center [351, 334] width 58 height 22
type input "6.75%"
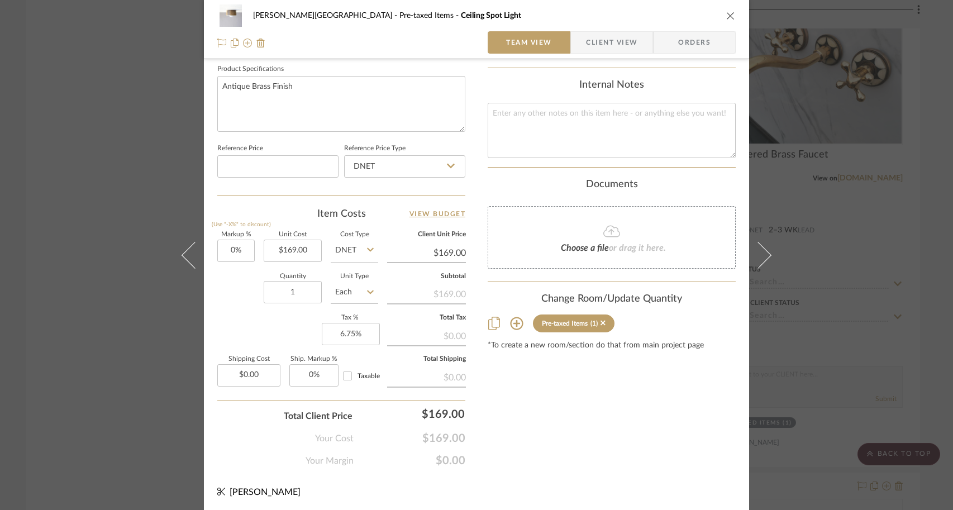
click at [545, 411] on div "Content here copies to Client View - confirm visibility there. Show in Client D…" at bounding box center [612, 8] width 248 height 920
click at [94, 209] on div "Campbell - Waxhaw Pre-taxed Items Ceiling Spot Light Team View Client View Orde…" at bounding box center [476, 255] width 953 height 510
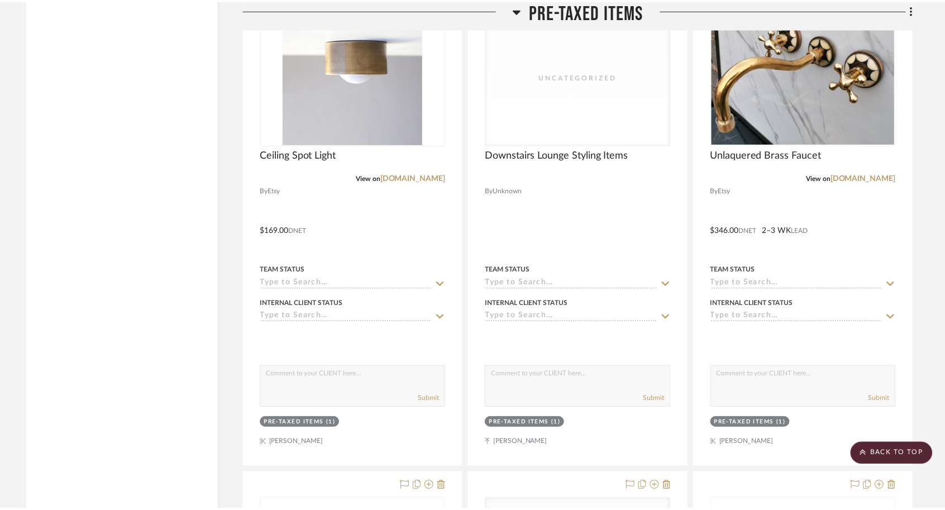
scroll to position [4564, 0]
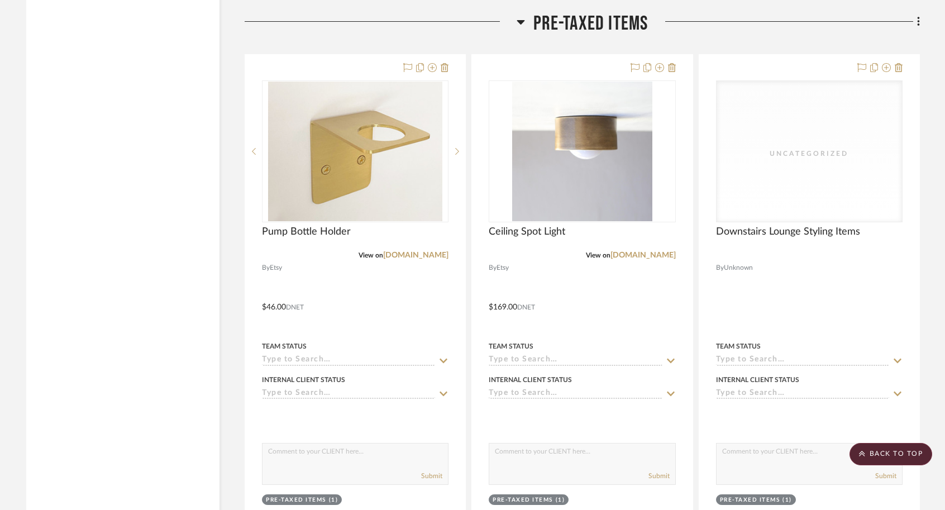
scroll to position [4493, 0]
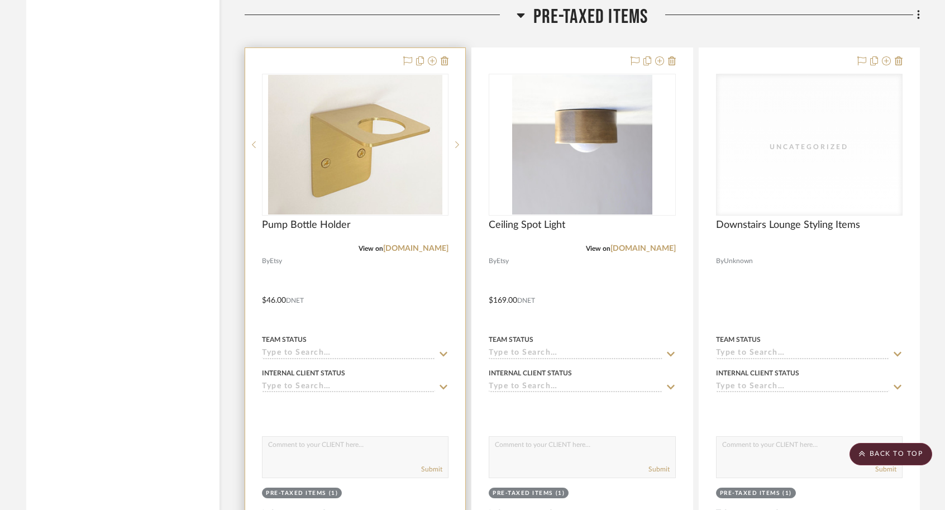
click at [408, 270] on div at bounding box center [355, 292] width 220 height 489
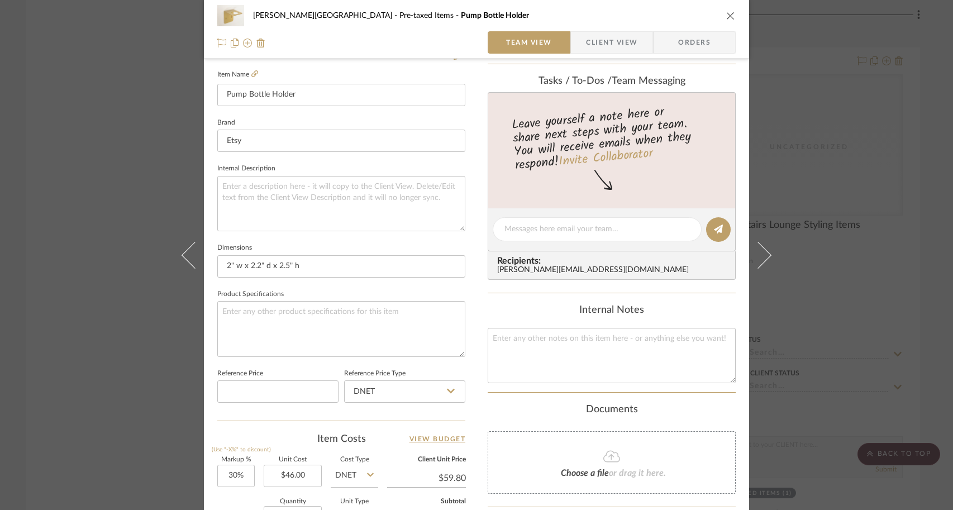
scroll to position [528, 0]
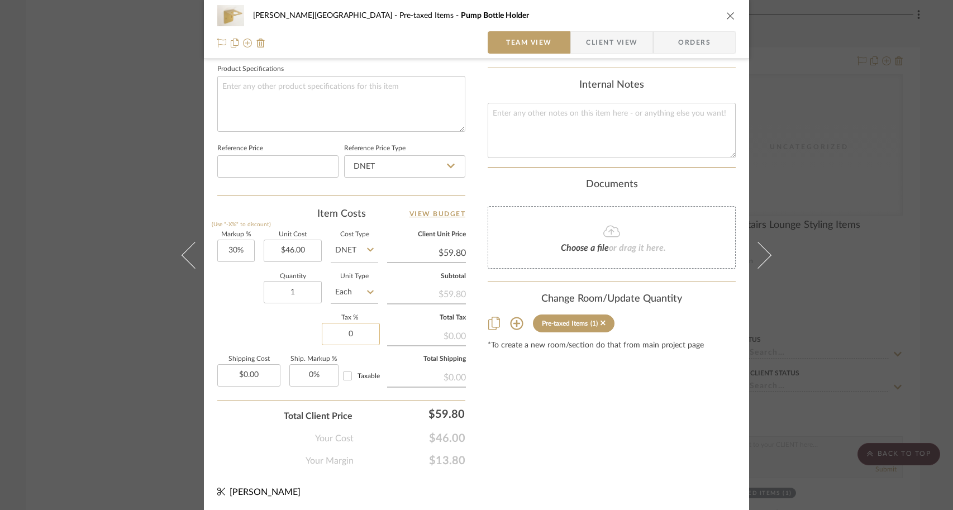
click at [368, 336] on input "0" at bounding box center [351, 334] width 58 height 22
type input "5"
type input "6.75%"
click at [532, 422] on div "Content here copies to Client View - confirm visibility there. Show in Client D…" at bounding box center [612, 8] width 248 height 920
click at [241, 251] on input "30" at bounding box center [235, 251] width 37 height 22
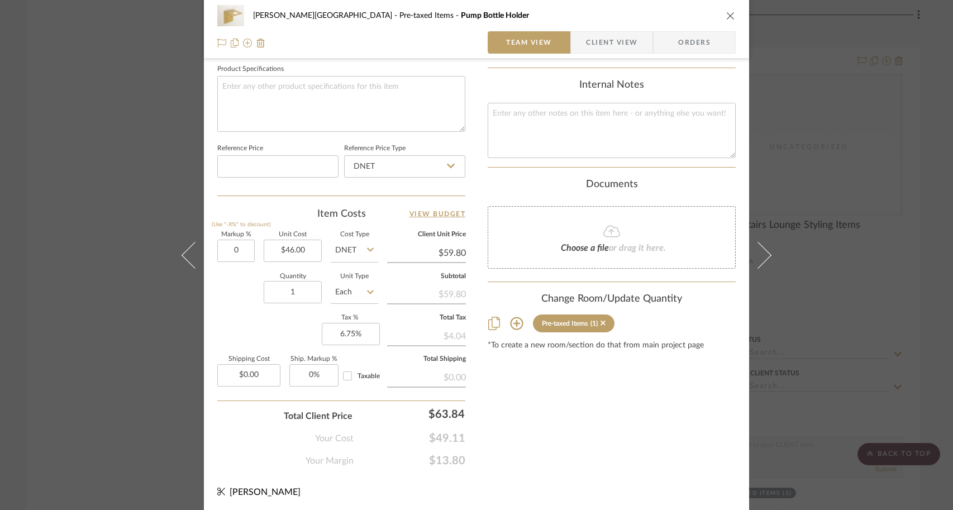
type input "0%"
click at [217, 332] on div "Markup % (Use "-X%" to discount) 0% Unit Cost $46.00 Cost Type DNET Client Unit…" at bounding box center [341, 313] width 248 height 163
type input "$46.00"
click at [563, 462] on div "Content here copies to Client View - confirm visibility there. Show in Client D…" at bounding box center [612, 8] width 248 height 920
click at [812, 374] on div "Campbell - Waxhaw Pre-taxed Items Pump Bottle Holder Team View Client View Orde…" at bounding box center [476, 255] width 953 height 510
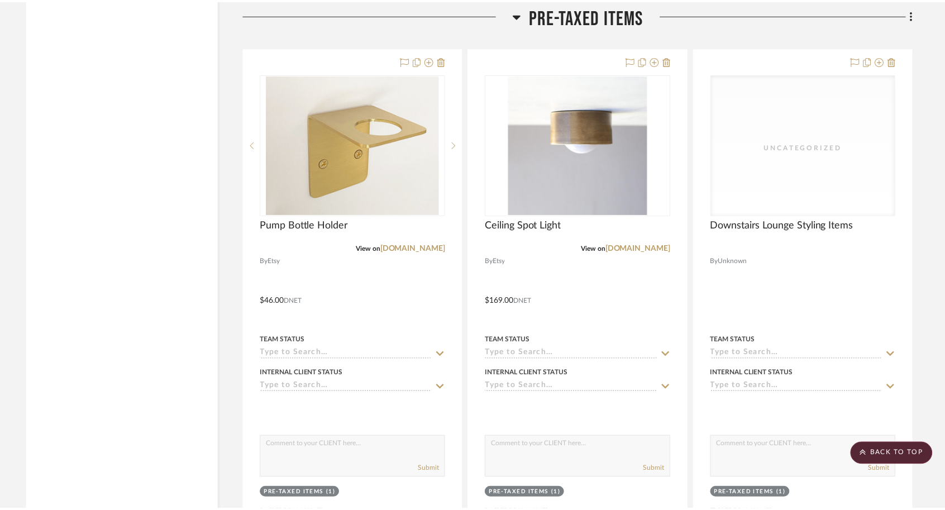
scroll to position [4493, 0]
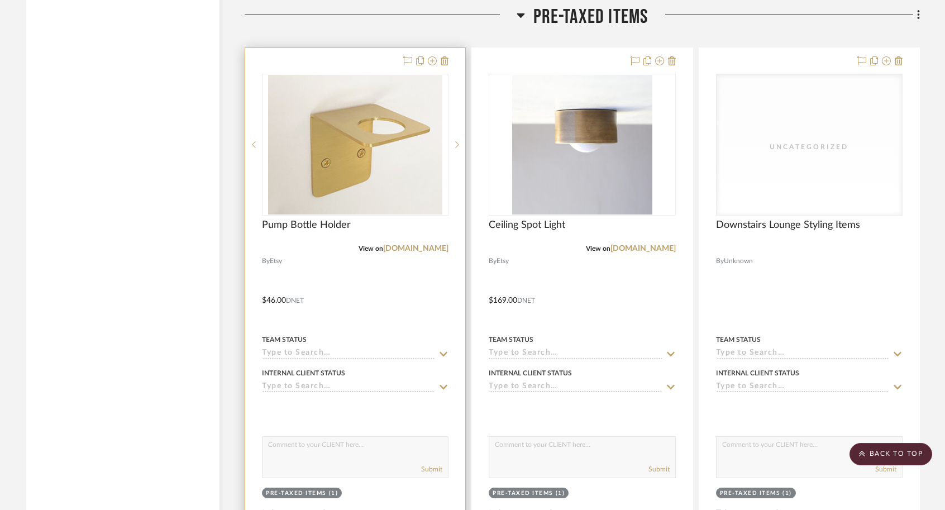
click at [417, 264] on div at bounding box center [355, 292] width 220 height 489
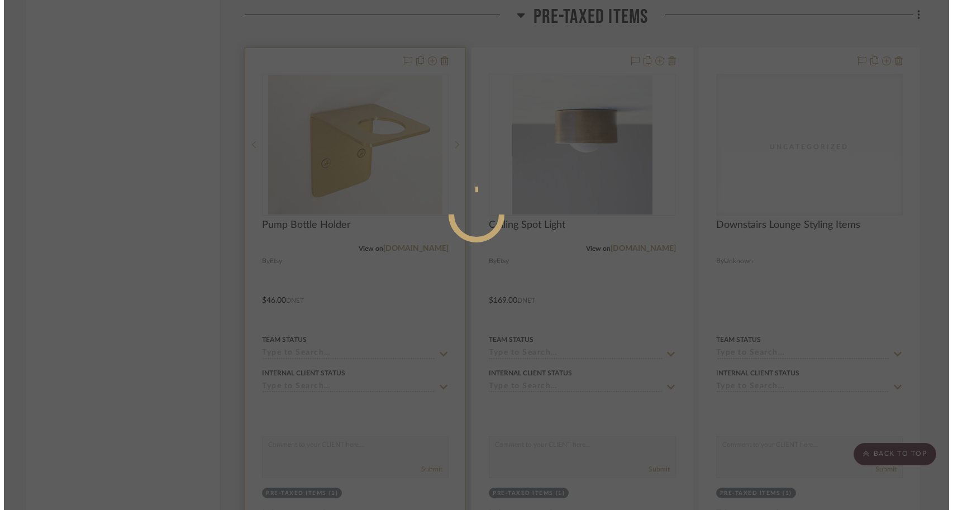
scroll to position [0, 0]
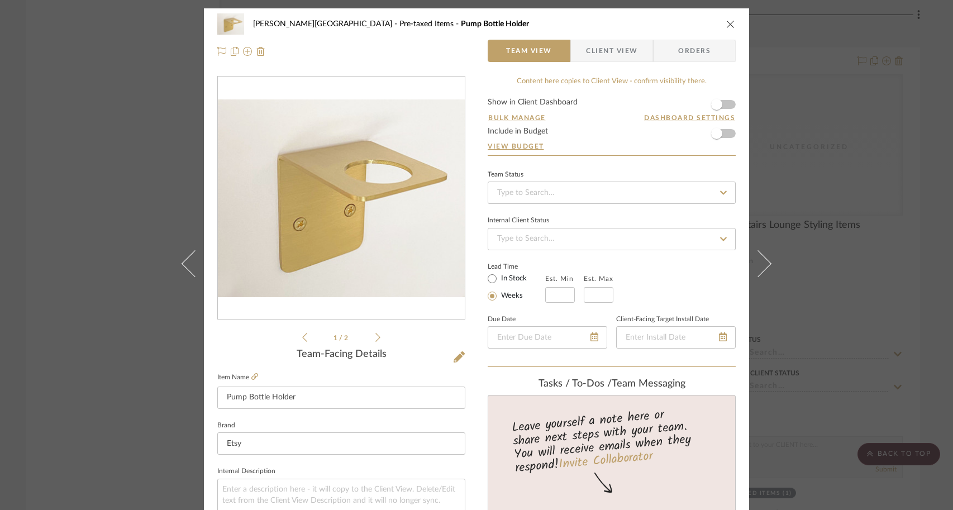
click at [726, 134] on form "Show in Client Dashboard Bulk Manage Dashboard Settings Include in Budget View …" at bounding box center [612, 126] width 248 height 57
click at [711, 123] on span "button" at bounding box center [717, 133] width 25 height 25
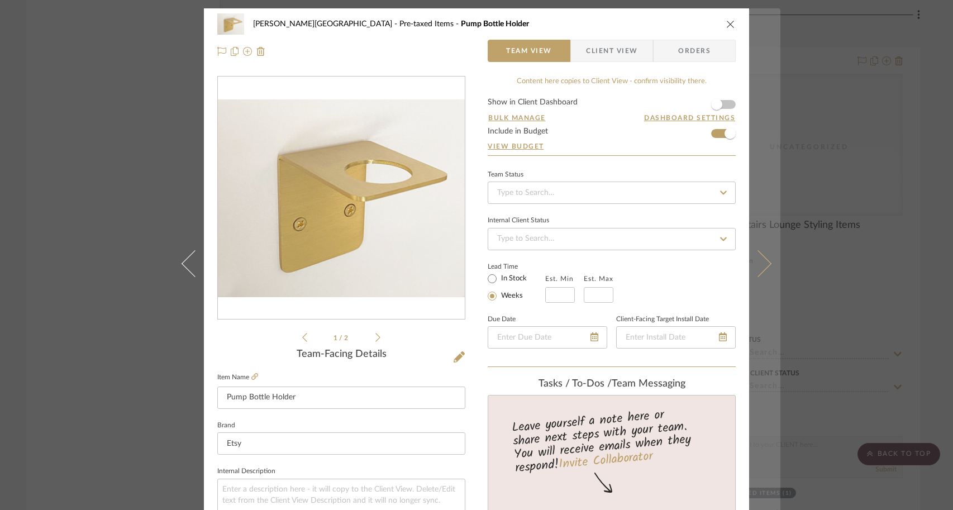
click at [753, 262] on icon at bounding box center [758, 263] width 27 height 27
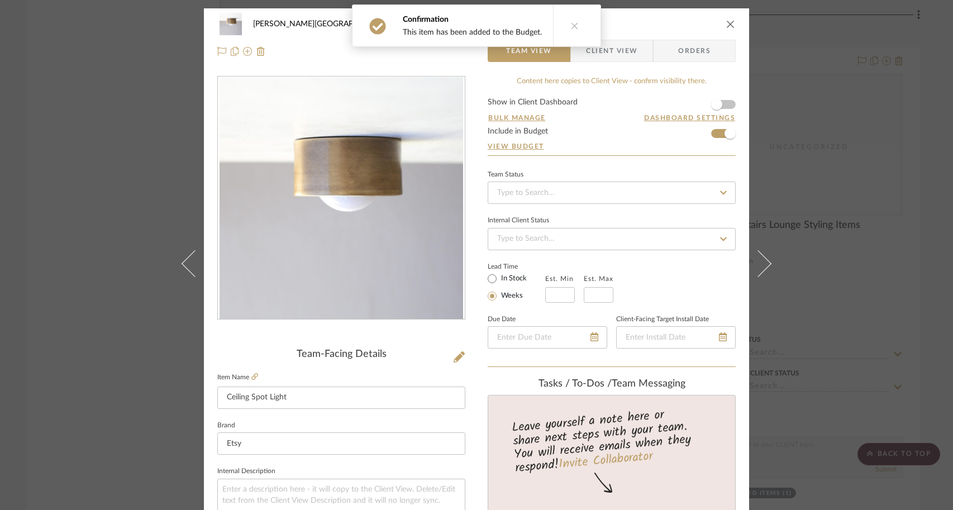
click at [807, 188] on div "Campbell - Waxhaw Pre-taxed Items Ceiling Spot Light Team View Client View Orde…" at bounding box center [476, 255] width 953 height 510
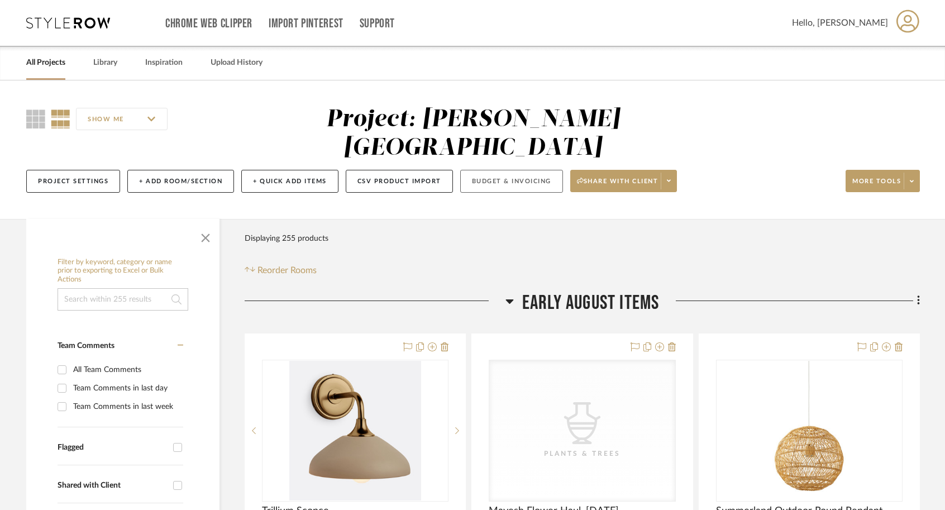
click at [496, 170] on button "Budget & Invoicing" at bounding box center [511, 181] width 103 height 23
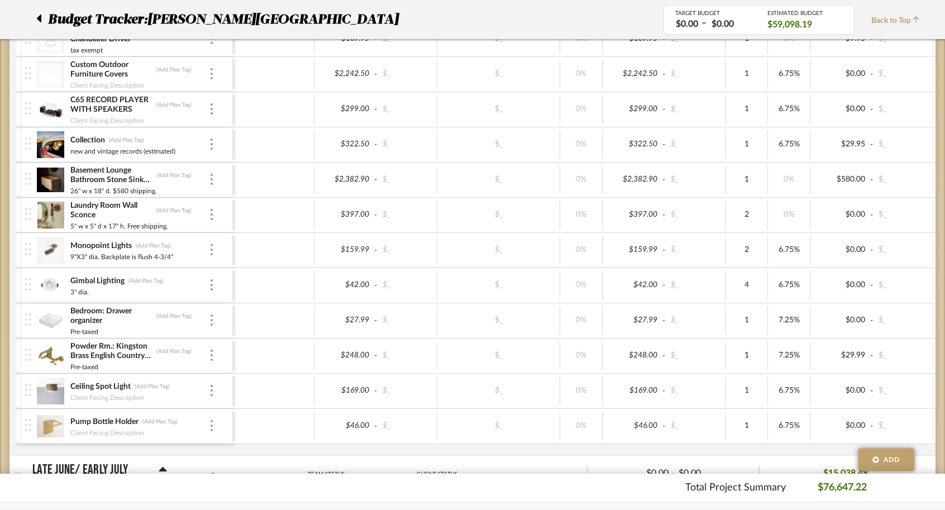
scroll to position [1648, 0]
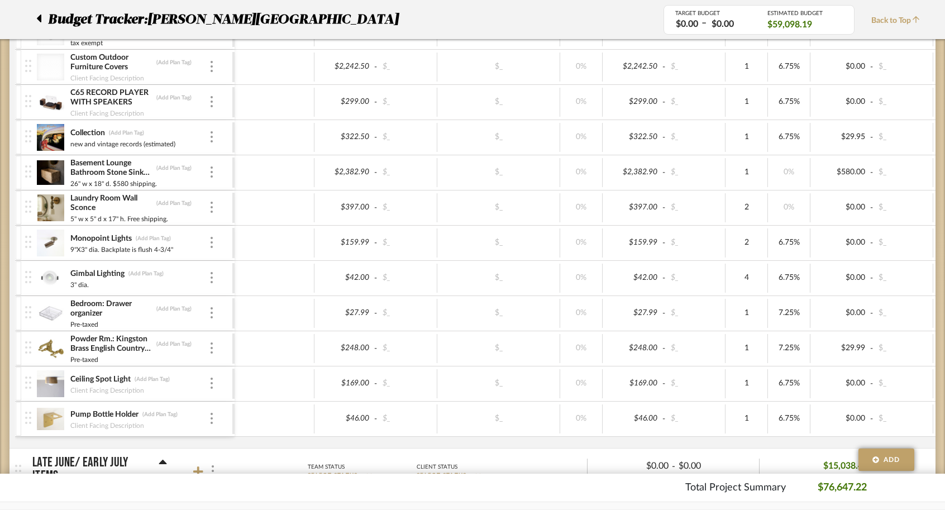
click at [18, 382] on div at bounding box center [19, 384] width 6 height 34
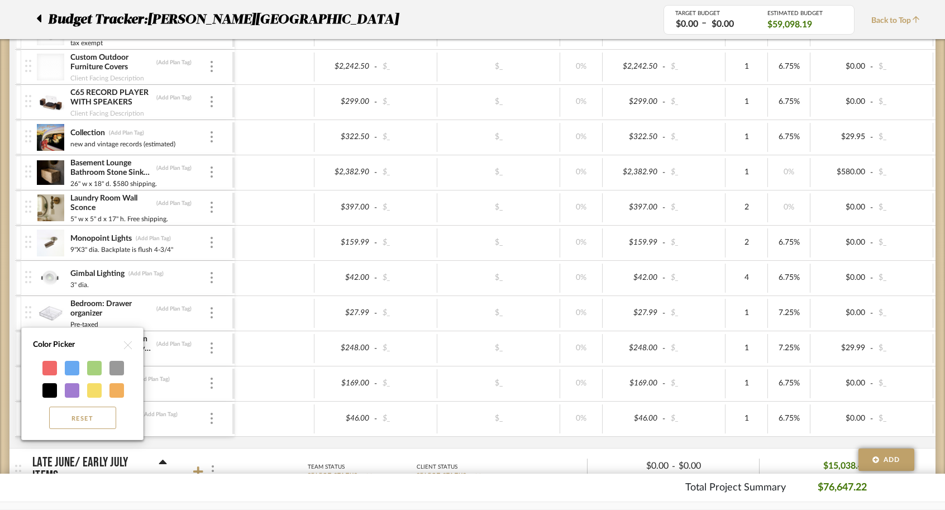
click at [49, 369] on div at bounding box center [49, 368] width 15 height 15
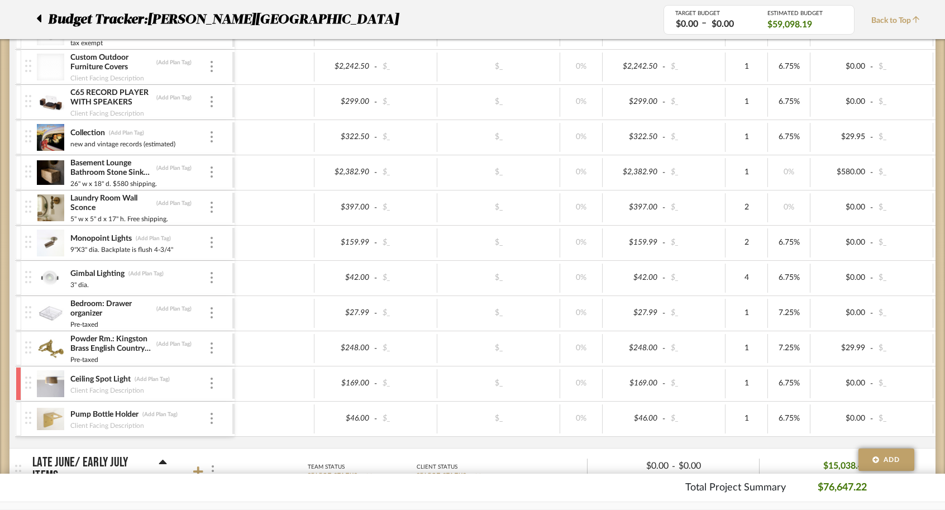
click at [19, 422] on div at bounding box center [19, 419] width 6 height 34
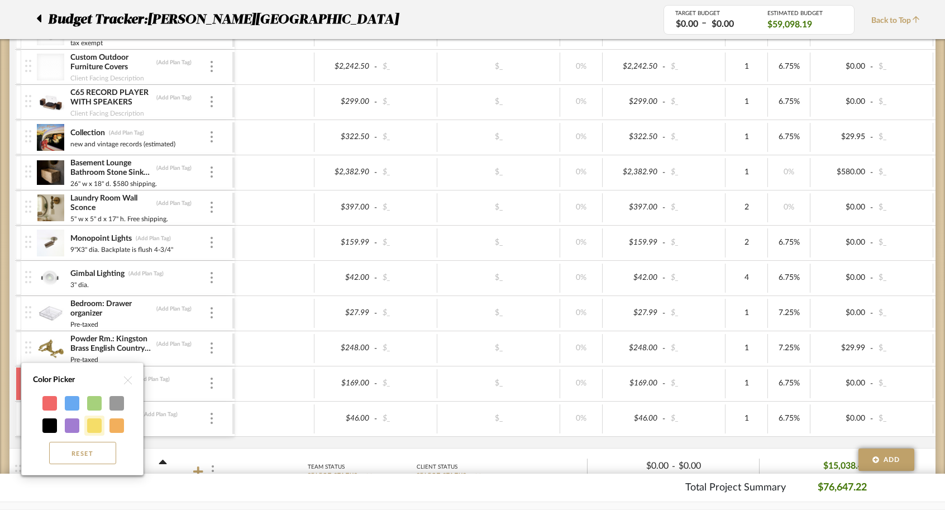
click at [90, 425] on div at bounding box center [94, 426] width 15 height 15
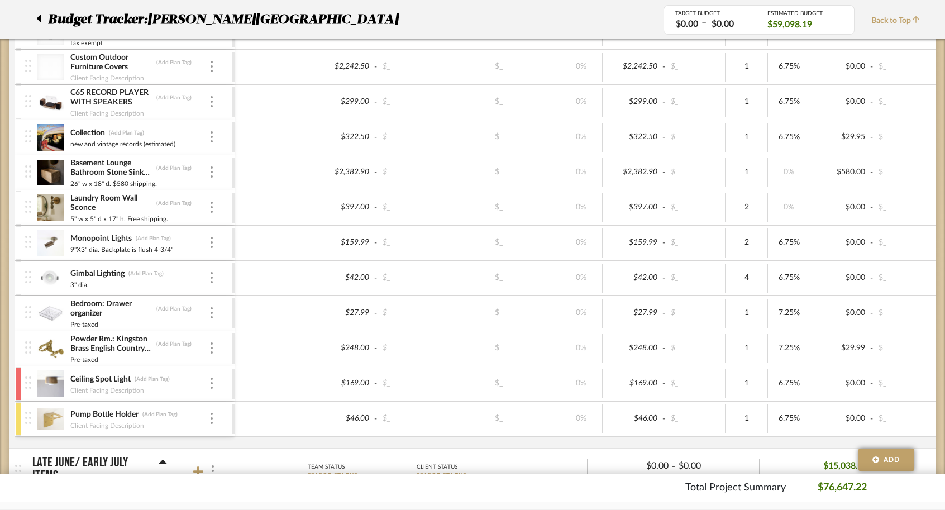
click at [18, 394] on div at bounding box center [19, 384] width 6 height 34
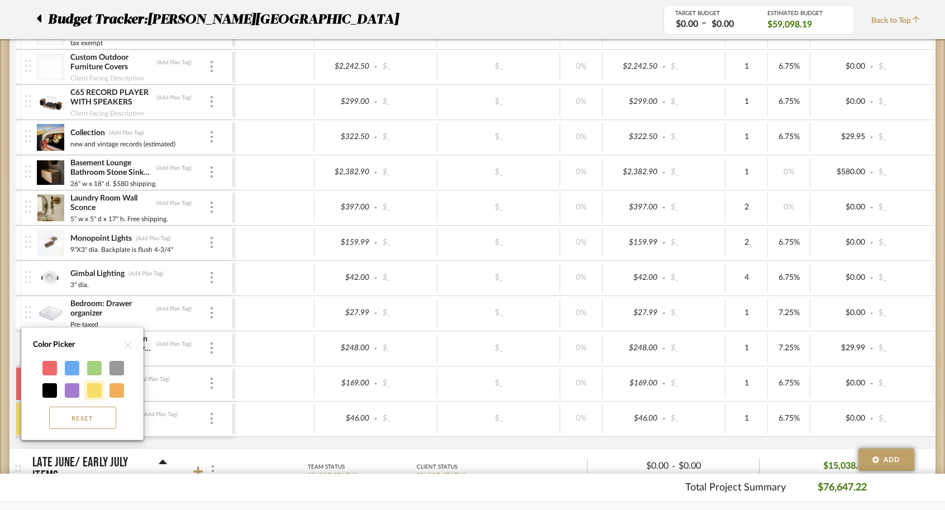
click at [93, 393] on div at bounding box center [94, 390] width 15 height 15
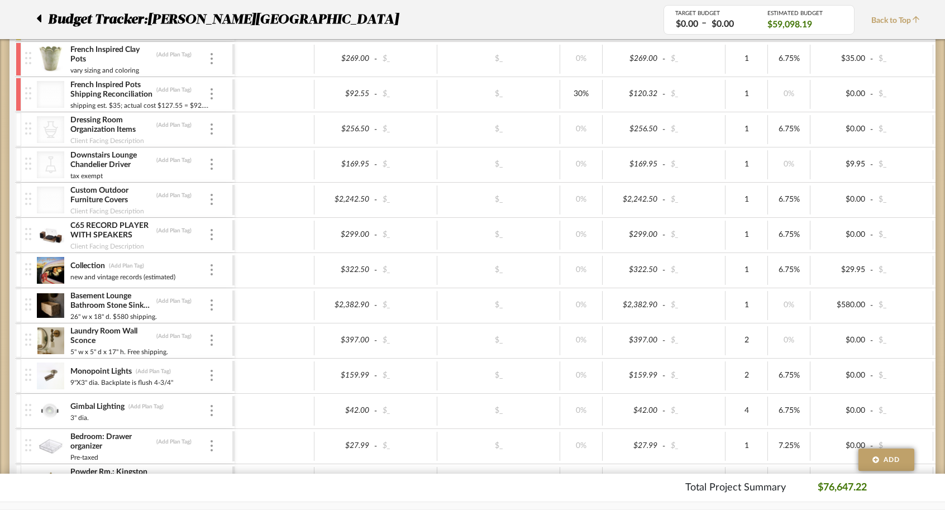
scroll to position [1536, 0]
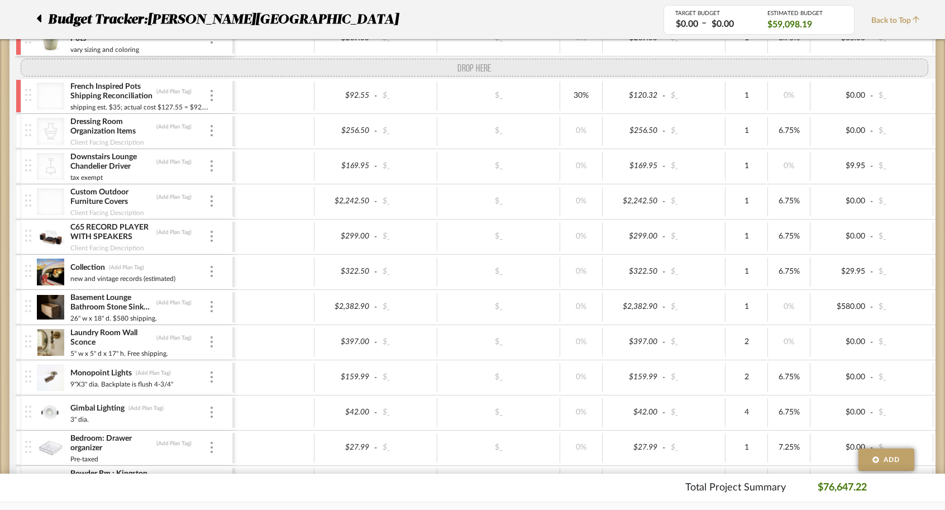
drag, startPoint x: 30, startPoint y: 386, endPoint x: 44, endPoint y: 63, distance: 323.8
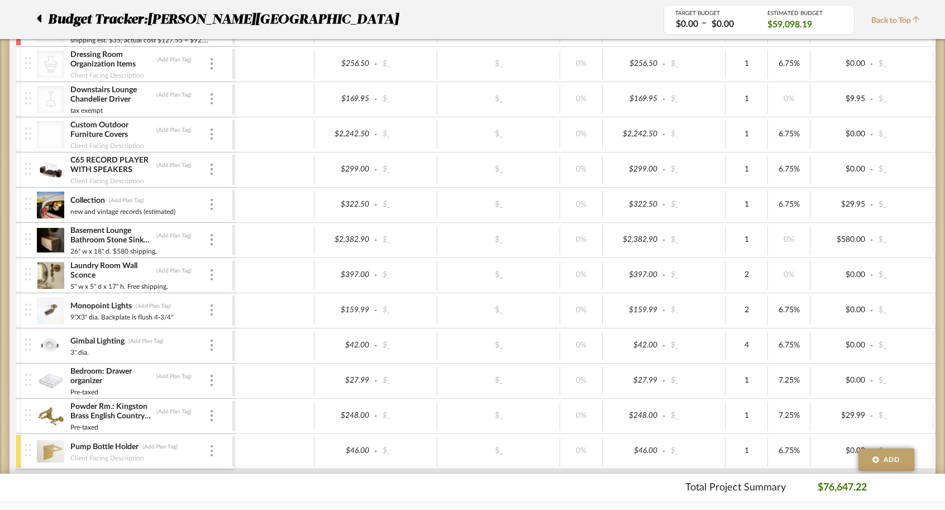
scroll to position [1624, 0]
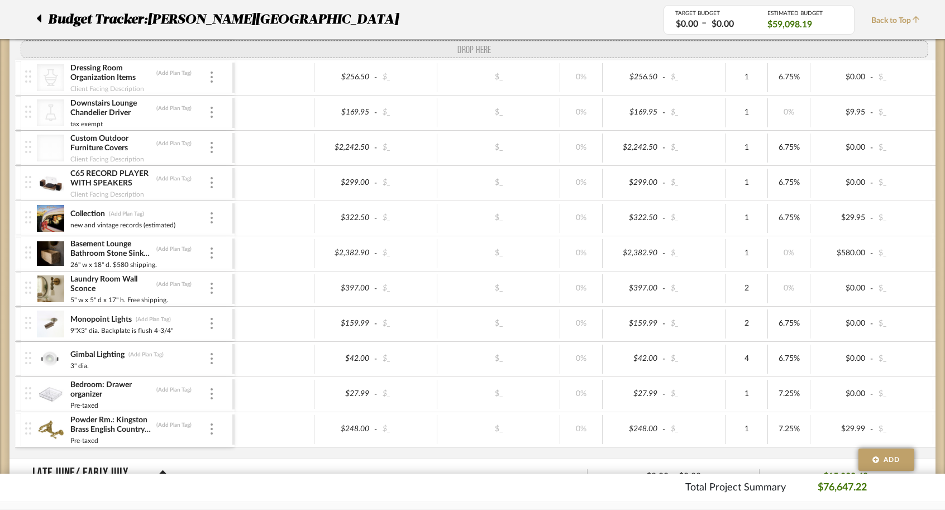
drag, startPoint x: 31, startPoint y: 443, endPoint x: 50, endPoint y: 54, distance: 389.4
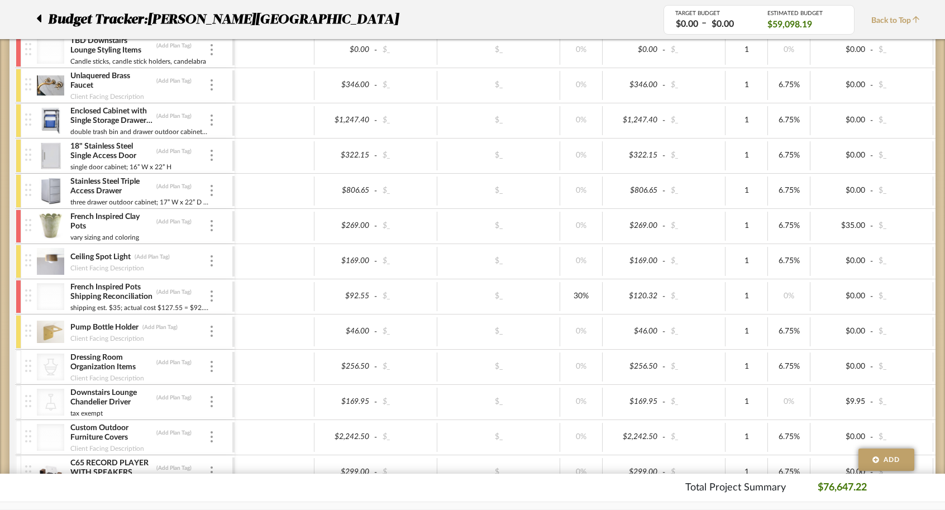
scroll to position [1318, 0]
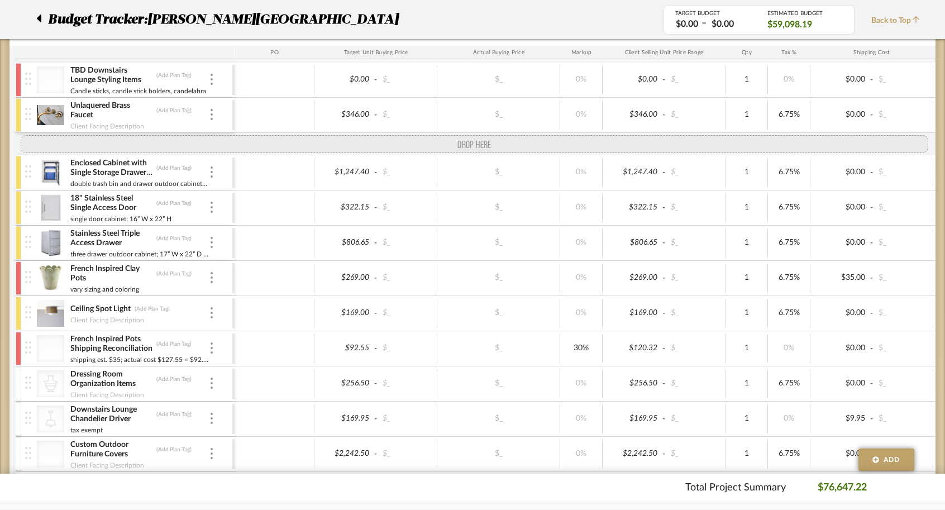
drag, startPoint x: 25, startPoint y: 367, endPoint x: 54, endPoint y: 138, distance: 230.9
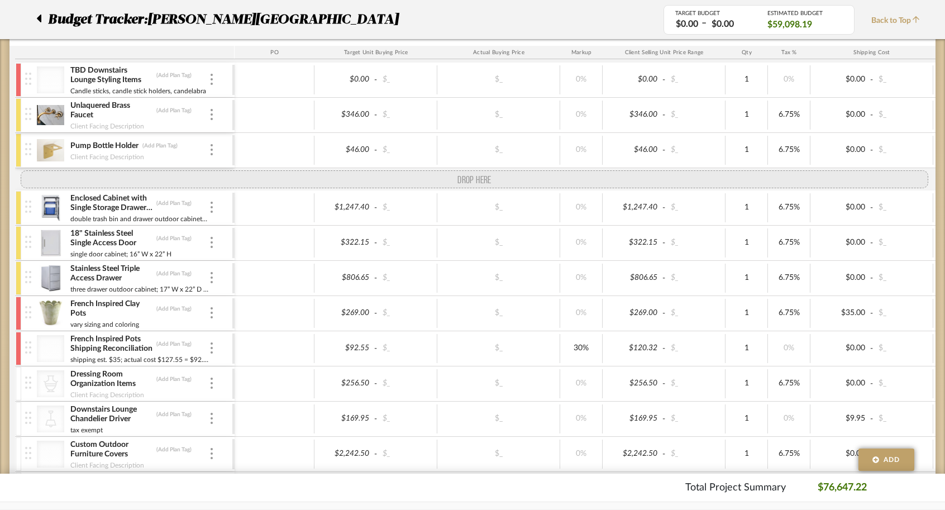
drag, startPoint x: 30, startPoint y: 334, endPoint x: 34, endPoint y: 178, distance: 155.9
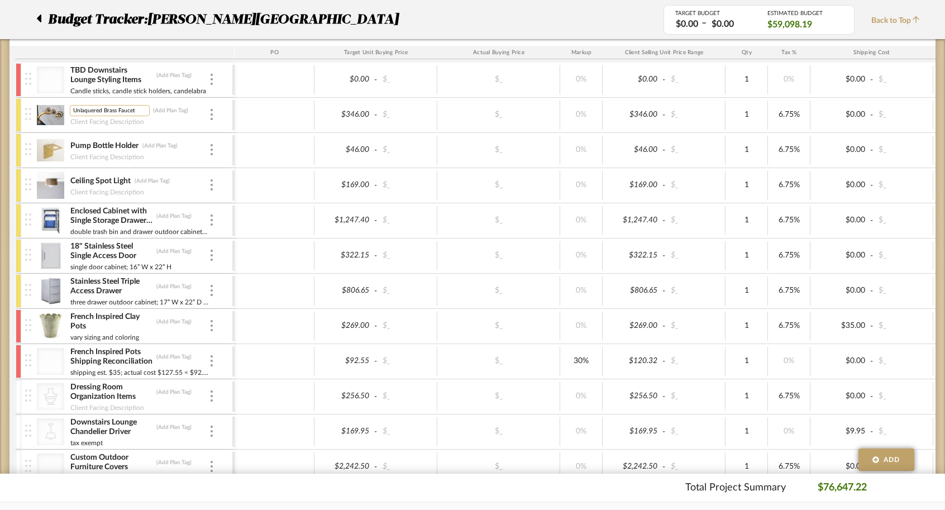
scroll to position [0, 0]
drag, startPoint x: 132, startPoint y: 107, endPoint x: 68, endPoint y: 106, distance: 64.8
click at [68, 106] on div "Unlaquered Brass Faucet Unlaquered Brass Faucet (Add Plan Tag) Client Facing De…" at bounding box center [128, 115] width 207 height 35
type input "Downstairs Bath Faucet"
type input "8" widespread"
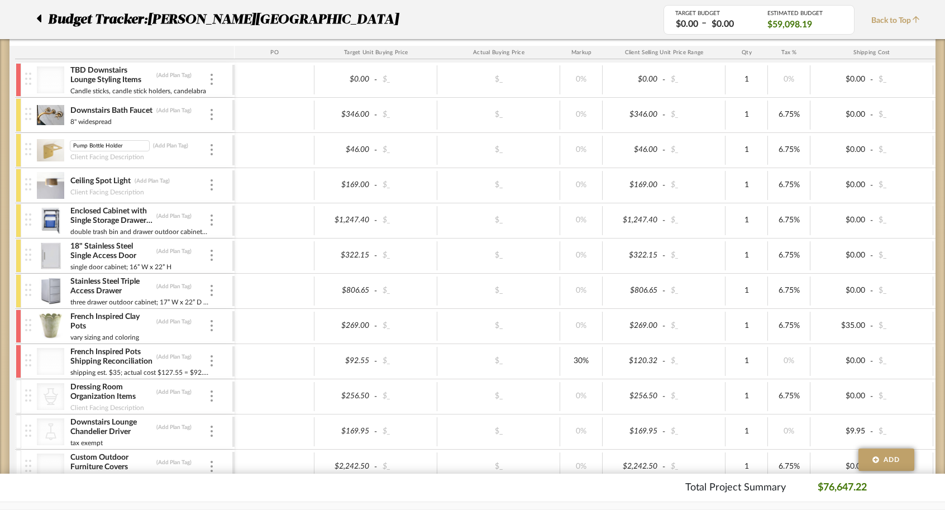
drag, startPoint x: 125, startPoint y: 145, endPoint x: 67, endPoint y: 146, distance: 57.6
click at [67, 146] on div "Pump Bottle Holder Pump Bottle Holder (Add Plan Tag) Client Facing Description" at bounding box center [128, 150] width 207 height 35
type input "Downstairs Bath Wall Mounted Soap"
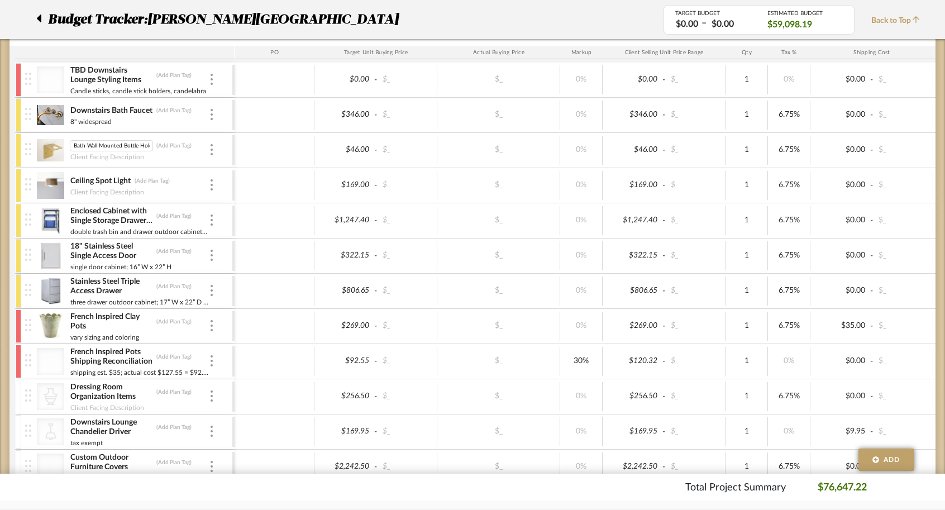
type input "Downstairs Bath Wall Mounted Bottle Holder"
click at [50, 155] on img at bounding box center [50, 150] width 27 height 27
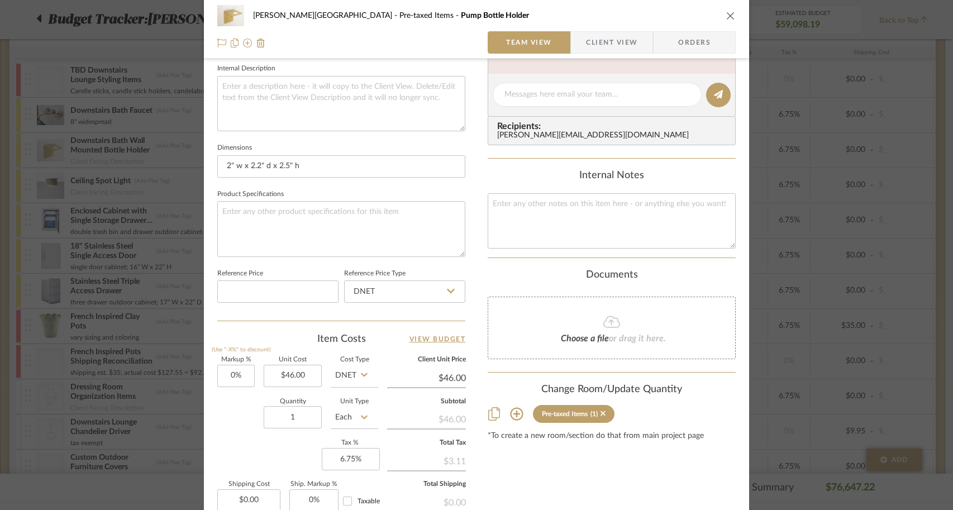
scroll to position [402, 0]
drag, startPoint x: 308, startPoint y: 168, endPoint x: 224, endPoint y: 165, distance: 84.4
click at [224, 165] on input "2" w x 2.2" d x 2.5" h" at bounding box center [341, 167] width 248 height 22
click at [101, 211] on div "Campbell - Waxhaw Pre-taxed Items Pump Bottle Holder Team View Client View Orde…" at bounding box center [476, 255] width 953 height 510
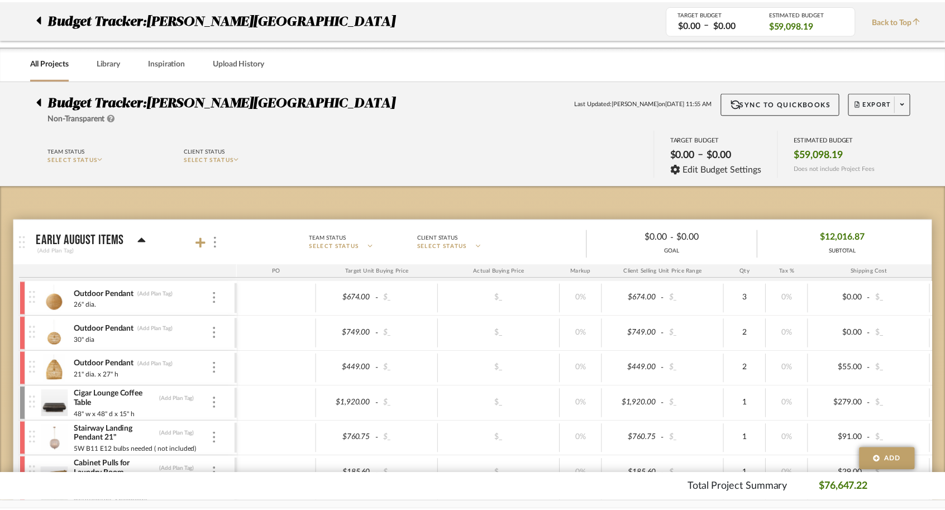
scroll to position [1318, 0]
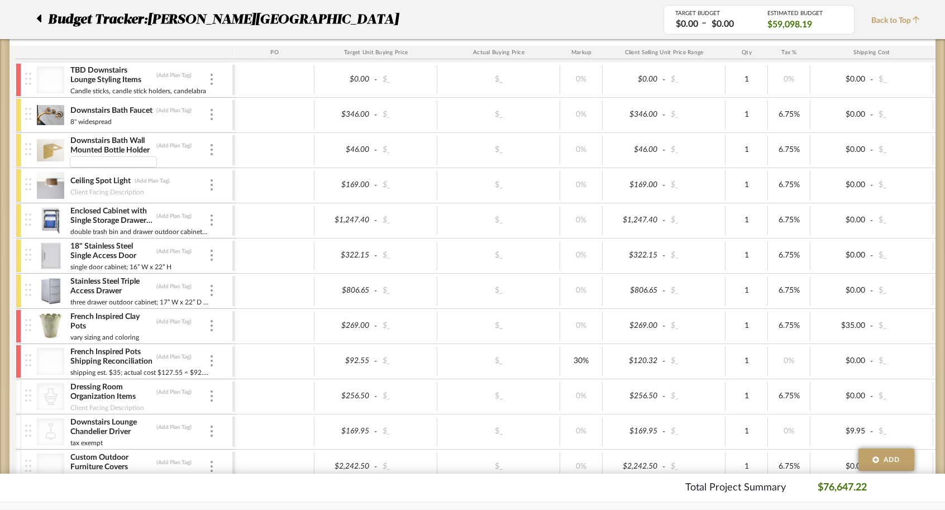
type input "2" w x 2.2" d x 2.5" h"
drag, startPoint x: 121, startPoint y: 183, endPoint x: 60, endPoint y: 183, distance: 60.9
click at [60, 183] on div "Ceiling Spot Light Ceiling Spot Light (Add Plan Tag) Client Facing Description" at bounding box center [128, 185] width 207 height 35
type input "Downstairs Bath Flushmount Light Fixture"
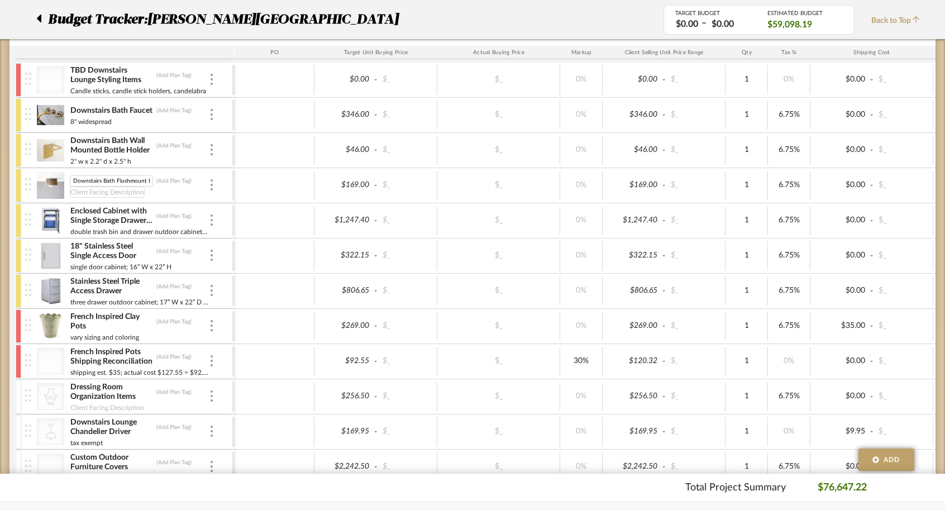
scroll to position [0, 0]
click at [50, 187] on img at bounding box center [50, 185] width 27 height 27
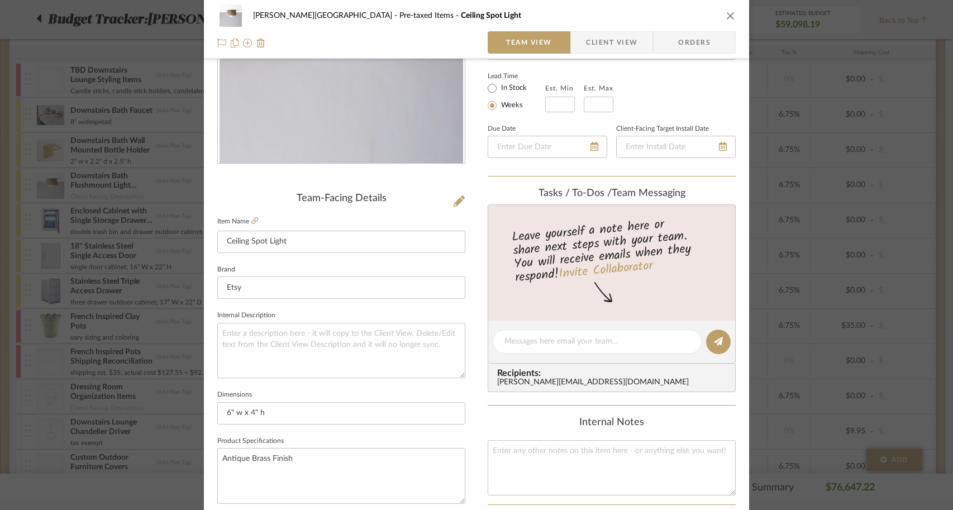
scroll to position [174, 0]
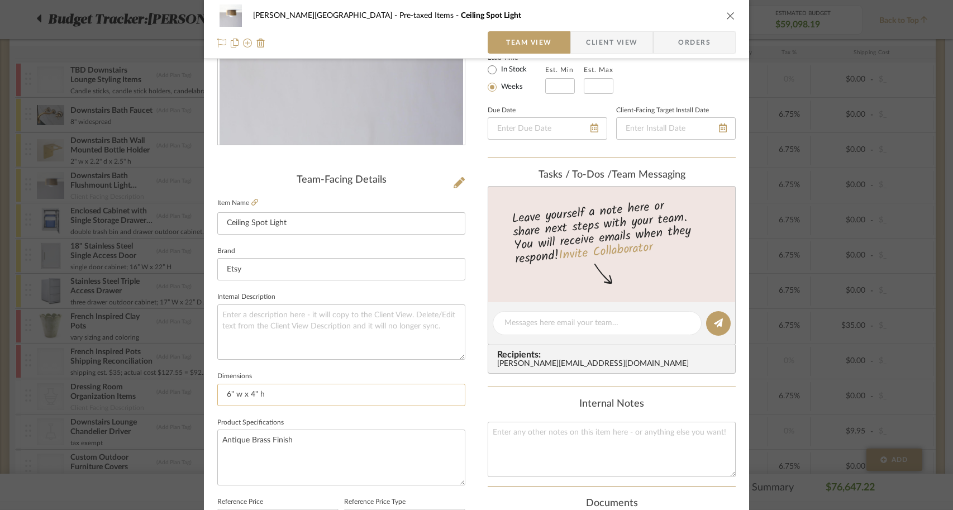
click at [288, 388] on input "6" w x 4" h" at bounding box center [341, 395] width 248 height 22
drag, startPoint x: 286, startPoint y: 389, endPoint x: 211, endPoint y: 389, distance: 74.9
click at [211, 389] on div "Campbell - Waxhaw Pre-taxed Items Ceiling Spot Light Team View Client View Orde…" at bounding box center [476, 350] width 545 height 1032
click at [70, 336] on div "Campbell - Waxhaw Pre-taxed Items Ceiling Spot Light Team View Client View Orde…" at bounding box center [476, 255] width 953 height 510
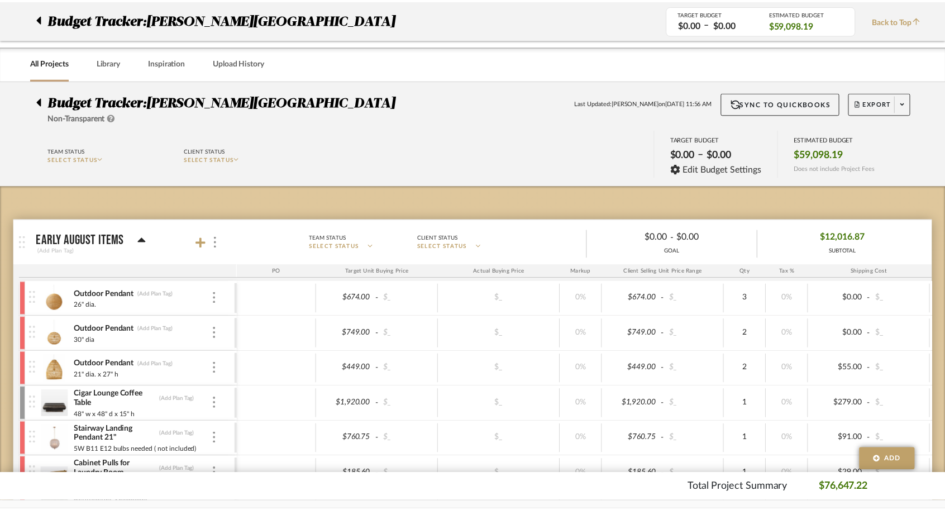
scroll to position [1318, 0]
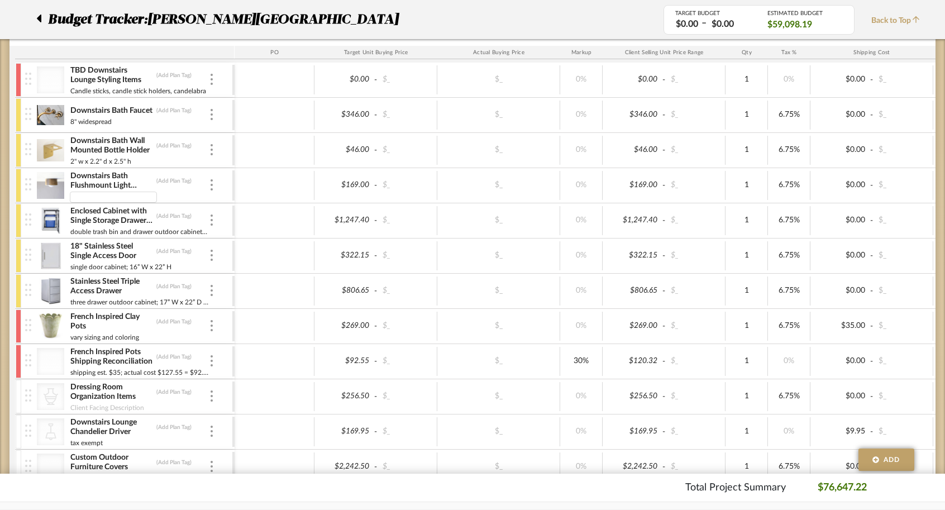
type input "6" w x 4" h"
drag, startPoint x: 151, startPoint y: 182, endPoint x: 117, endPoint y: 182, distance: 34.6
click at [117, 182] on input "Downstairs Bath Flushmount Light Fixture" at bounding box center [111, 180] width 83 height 11
type input "Downstairs Bath Flushmount"
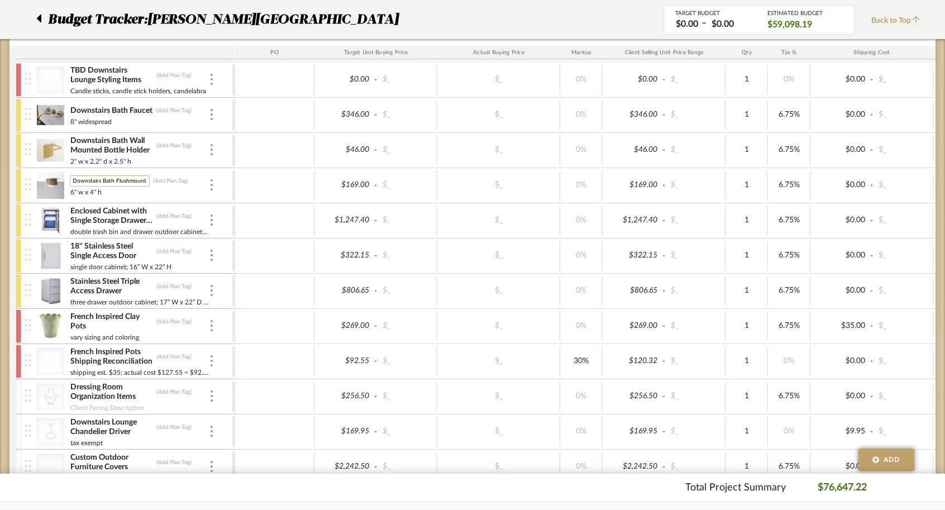
scroll to position [0, 1]
click at [246, 229] on div at bounding box center [275, 220] width 80 height 29
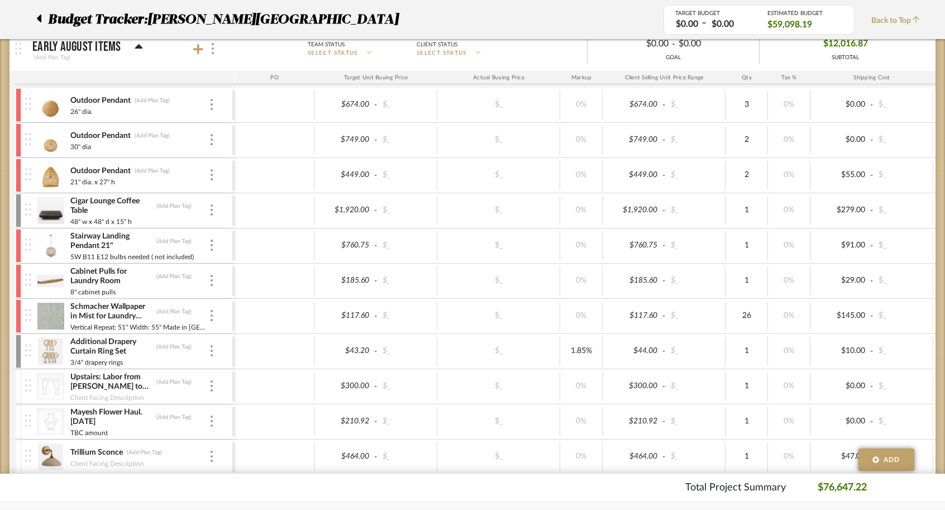
scroll to position [189, 0]
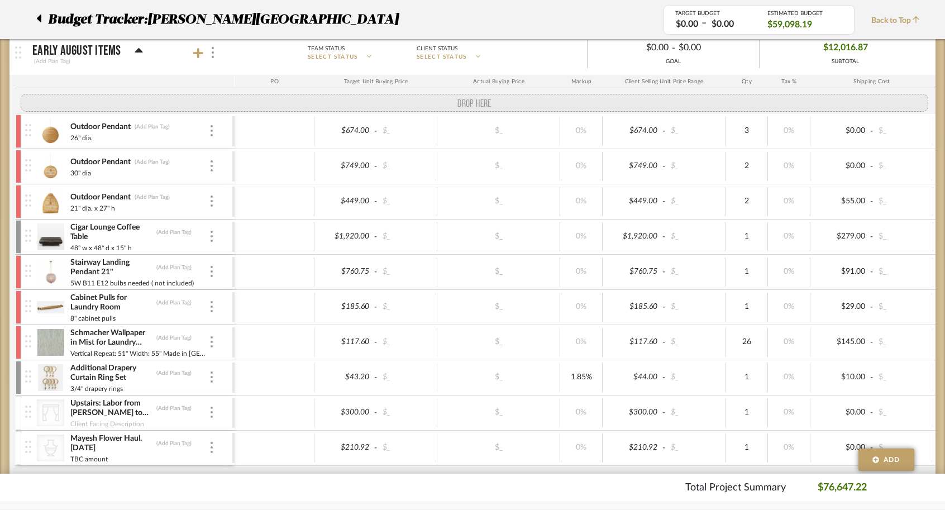
drag, startPoint x: 27, startPoint y: 465, endPoint x: 22, endPoint y: 95, distance: 370.0
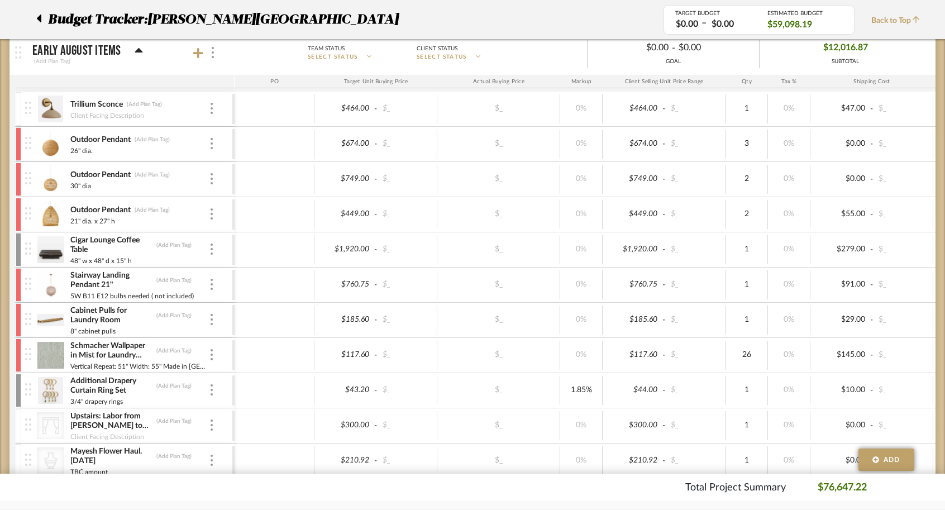
click at [20, 108] on div at bounding box center [19, 109] width 6 height 34
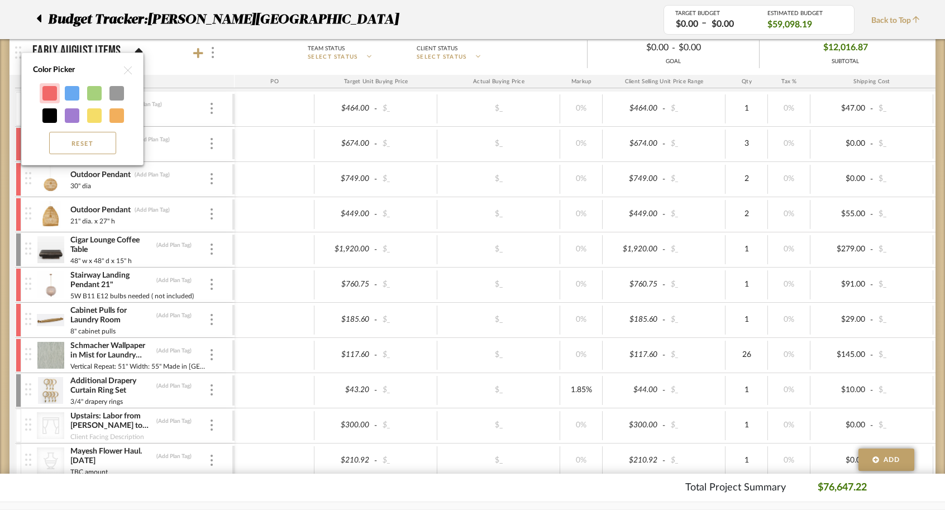
click at [50, 87] on div at bounding box center [49, 93] width 15 height 15
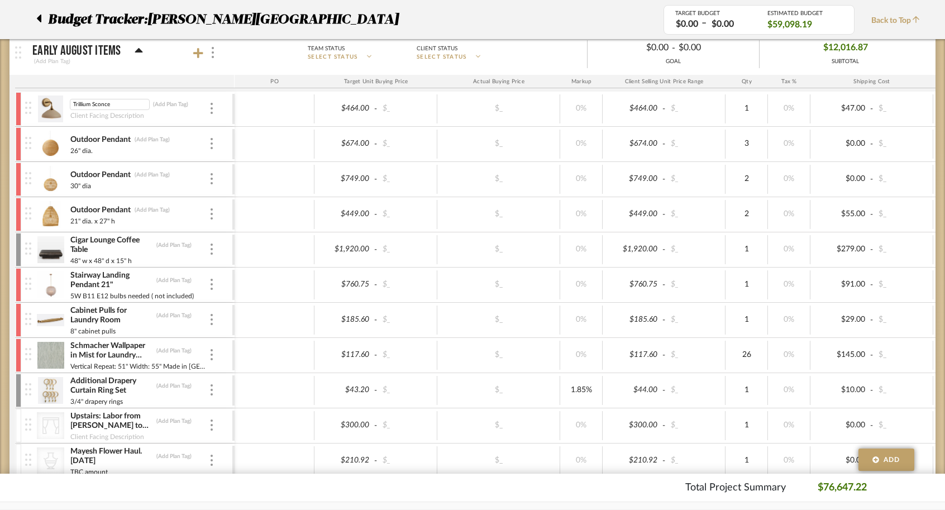
drag, startPoint x: 113, startPoint y: 102, endPoint x: 60, endPoint y: 102, distance: 53.6
click at [60, 102] on div "Trillium Sconce Trillium Sconce (Add Plan Tag) Client Facing Description" at bounding box center [128, 109] width 207 height 35
type input "Downstairs Bath Sconce"
click at [230, 126] on budget-room-product-item "Downstairs Bath Sconce (Add Plan Tag) Client Facing Description $464.00 - $_ $_…" at bounding box center [590, 109] width 1150 height 35
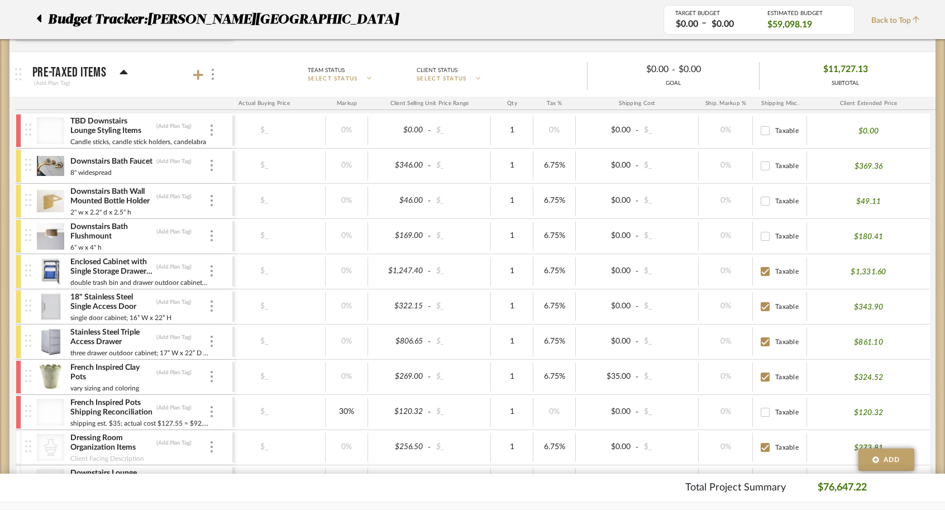
click at [762, 235] on input "Taxable" at bounding box center [766, 236] width 18 height 18
checkbox input "true"
click at [764, 204] on input "Taxable" at bounding box center [766, 201] width 18 height 18
checkbox input "true"
click at [765, 164] on input "Taxable" at bounding box center [766, 166] width 18 height 18
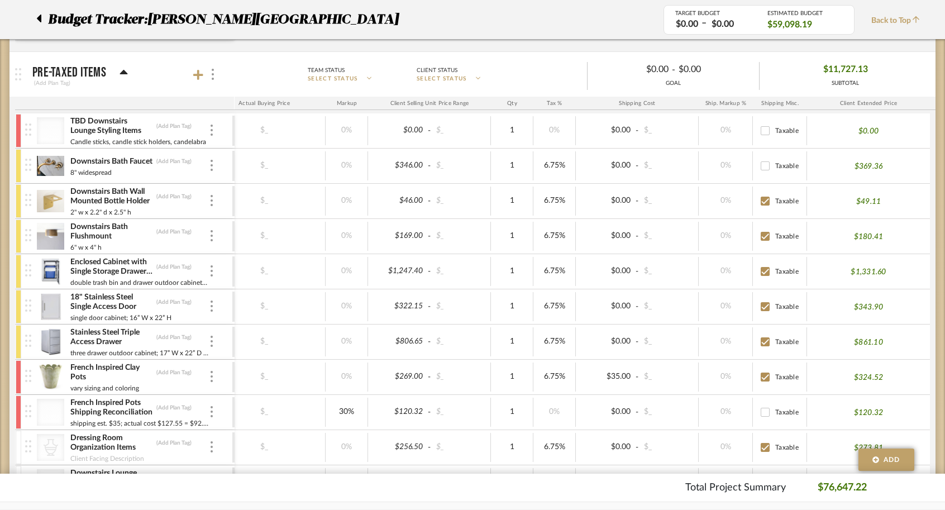
checkbox input "true"
click at [766, 129] on input "Taxable" at bounding box center [766, 131] width 18 height 18
checkbox input "true"
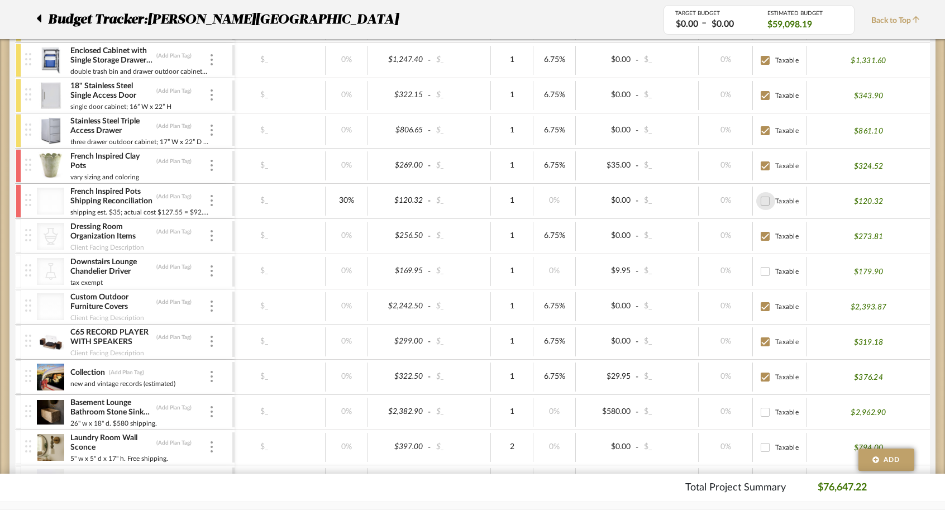
click at [768, 197] on input "Taxable" at bounding box center [766, 201] width 18 height 18
click at [766, 199] on input "Taxable" at bounding box center [766, 201] width 18 height 18
checkbox input "false"
type input "0"
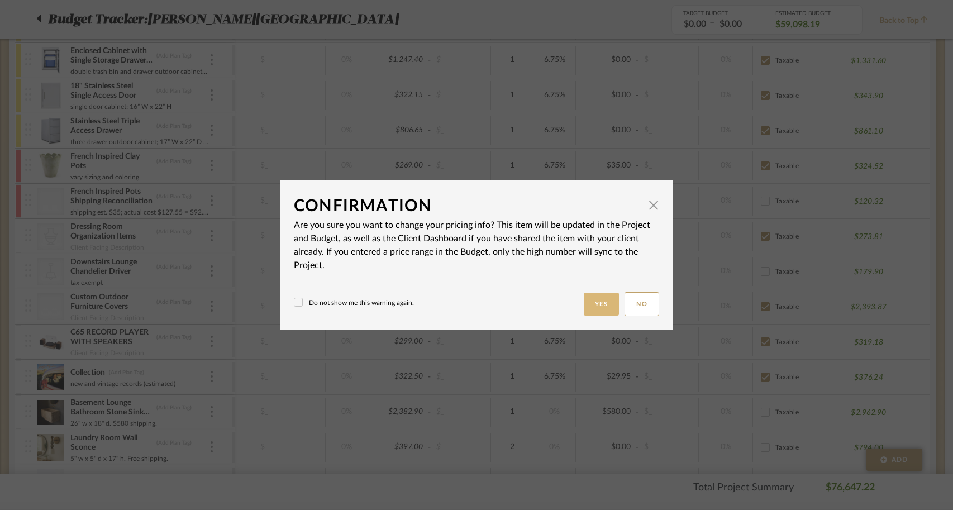
click at [593, 304] on button "Yes" at bounding box center [602, 304] width 36 height 23
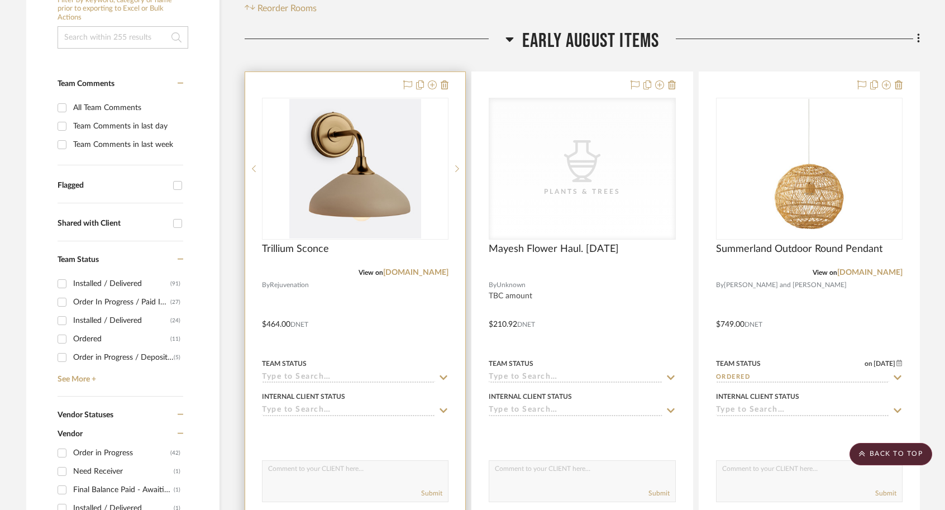
click at [358, 373] on input at bounding box center [348, 378] width 173 height 11
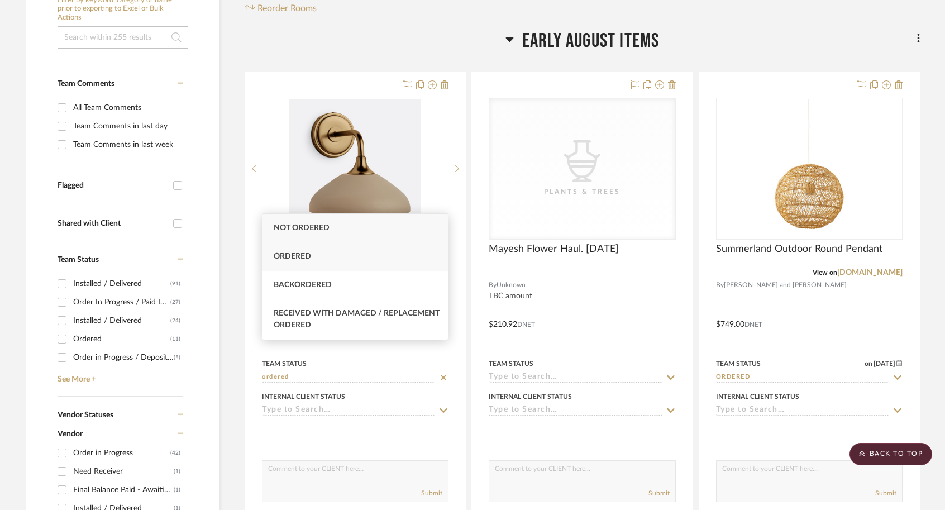
type input "ordered"
click at [324, 265] on div "Ordered" at bounding box center [356, 257] width 186 height 28
type input "[DATE]"
type input "Ordered"
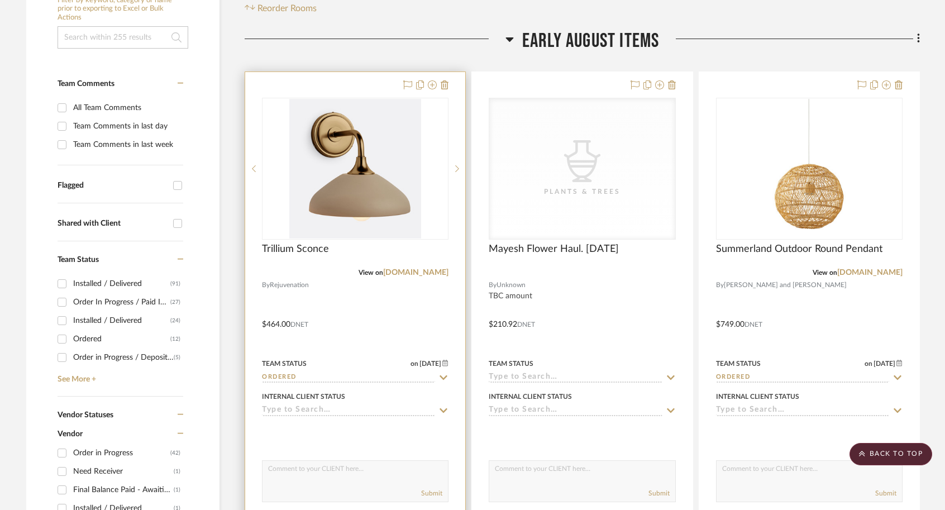
click at [388, 296] on div at bounding box center [355, 316] width 220 height 489
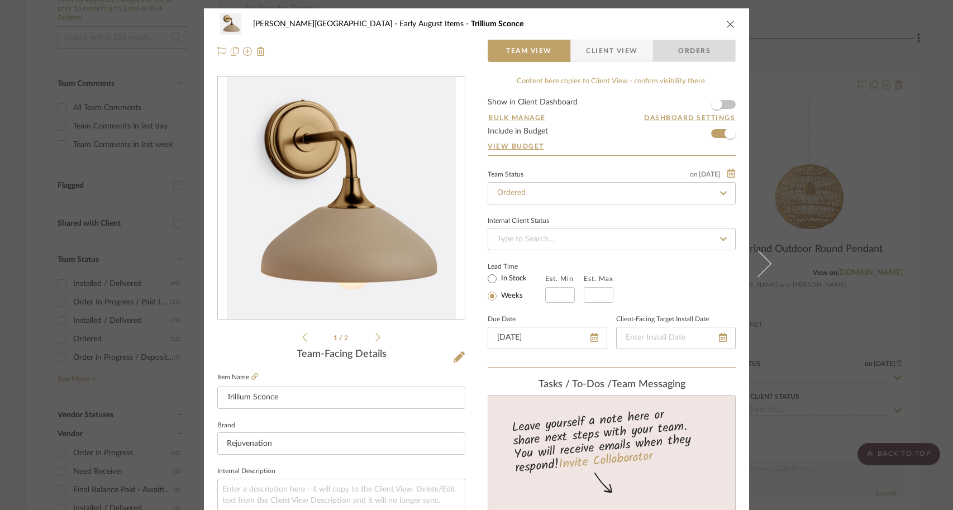
click at [699, 51] on span "Orders" at bounding box center [694, 51] width 57 height 22
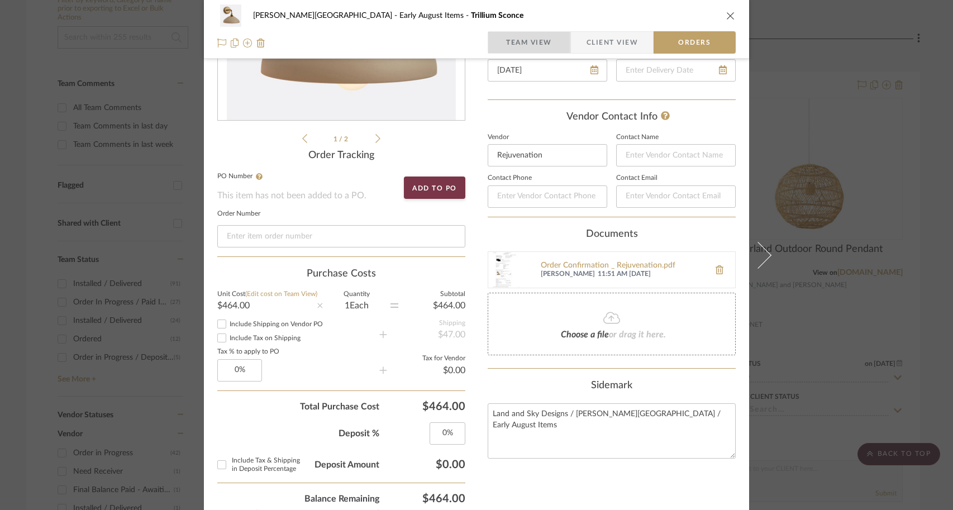
click at [524, 47] on span "Team View" at bounding box center [529, 42] width 46 height 22
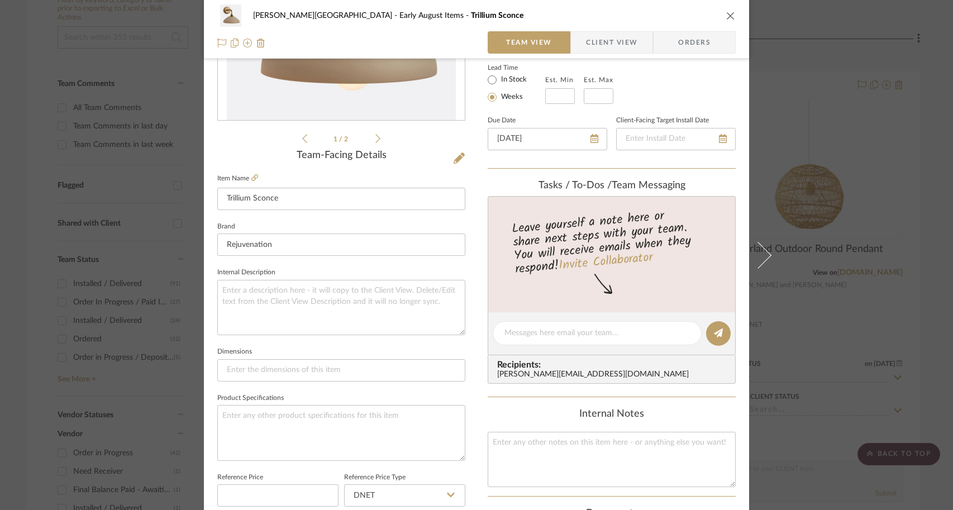
click at [869, 249] on div "Campbell - Waxhaw Early August Items Trillium Sconce Team View Client View Orde…" at bounding box center [476, 255] width 953 height 510
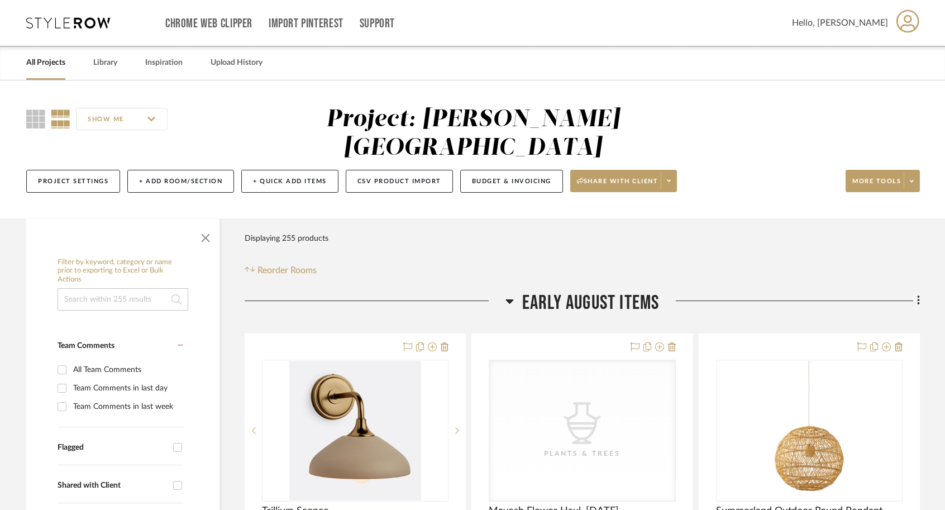
click at [44, 56] on link "All Projects" at bounding box center [45, 62] width 39 height 15
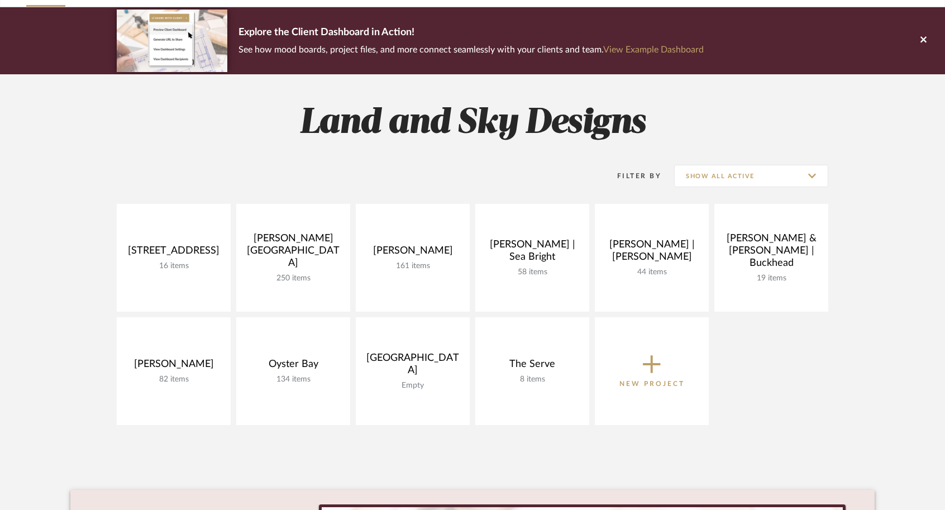
scroll to position [89, 0]
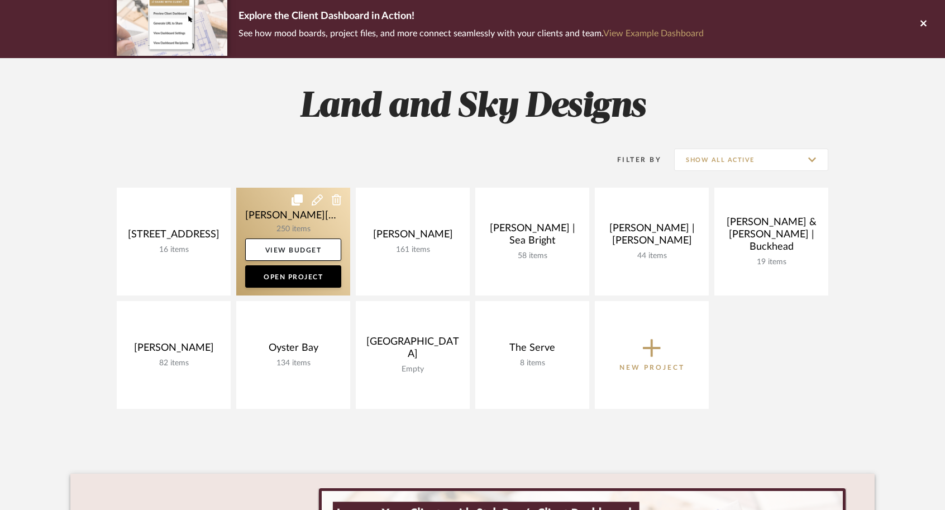
click at [272, 212] on link at bounding box center [293, 242] width 114 height 108
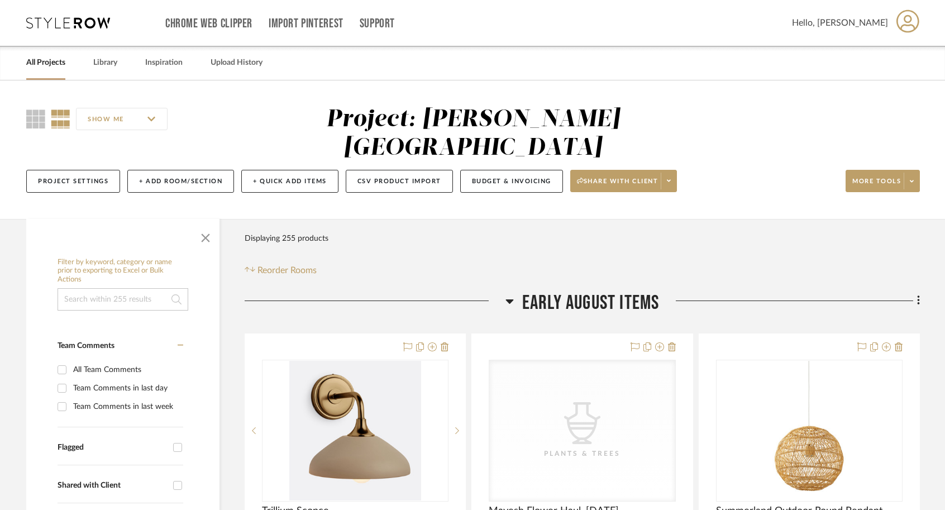
click at [45, 66] on link "All Projects" at bounding box center [45, 62] width 39 height 15
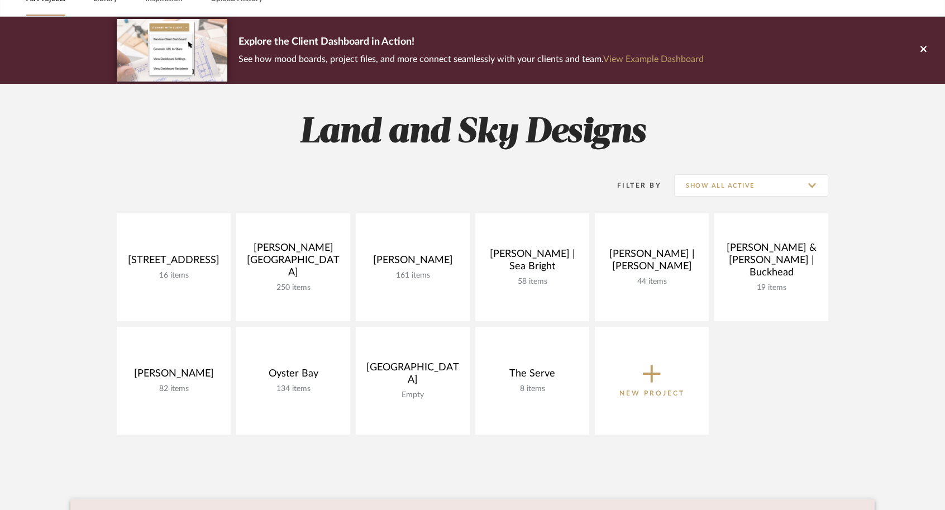
scroll to position [68, 0]
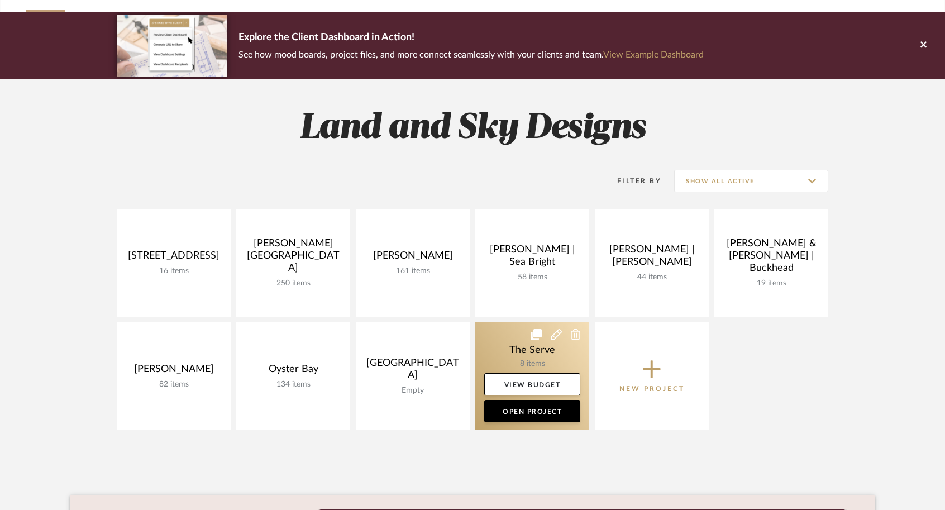
click at [498, 344] on link at bounding box center [533, 376] width 114 height 108
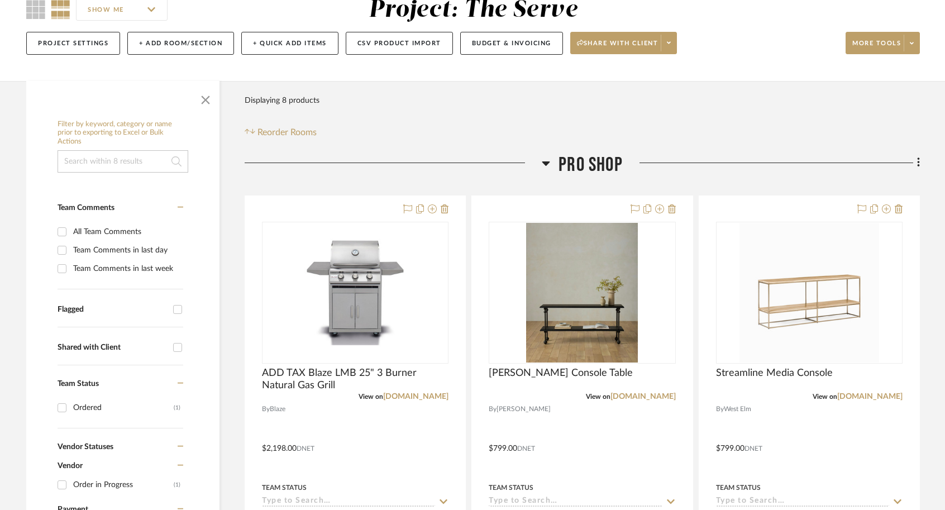
scroll to position [149, 0]
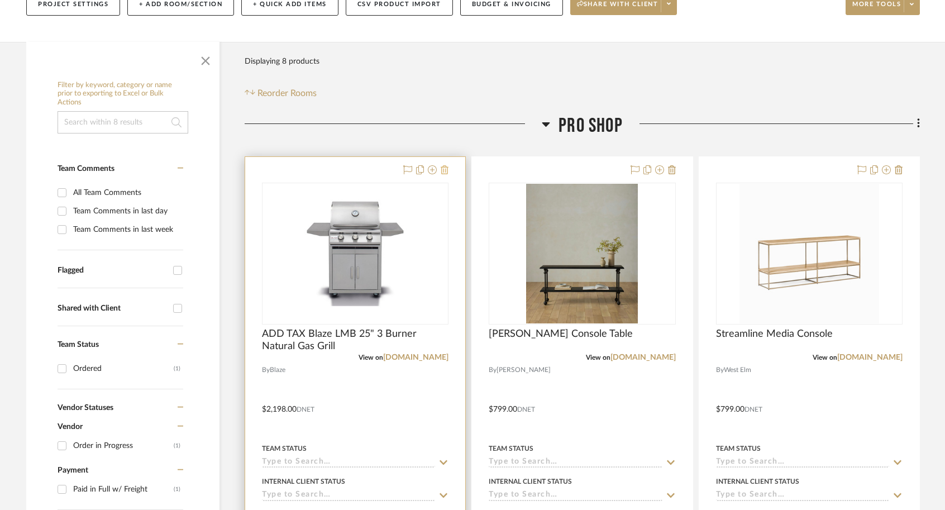
click at [447, 175] on fa-icon at bounding box center [445, 170] width 8 height 9
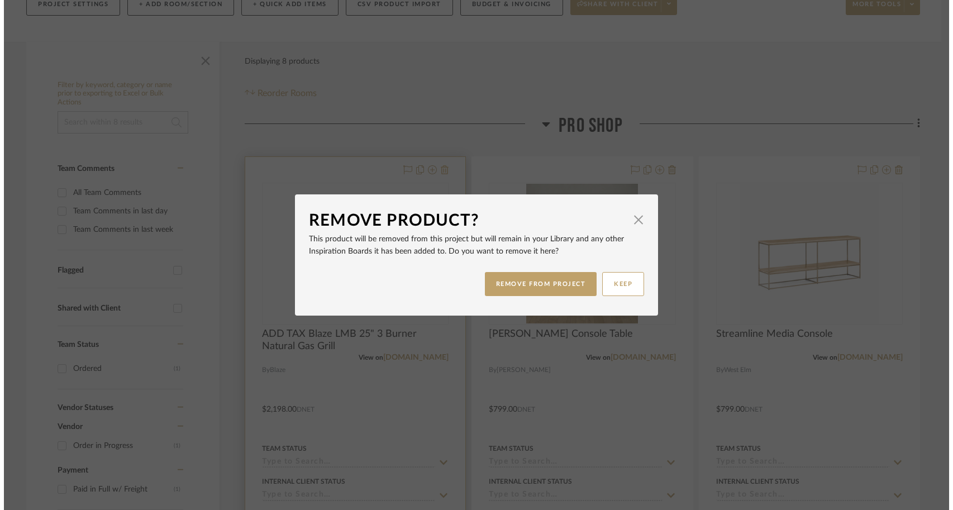
scroll to position [0, 0]
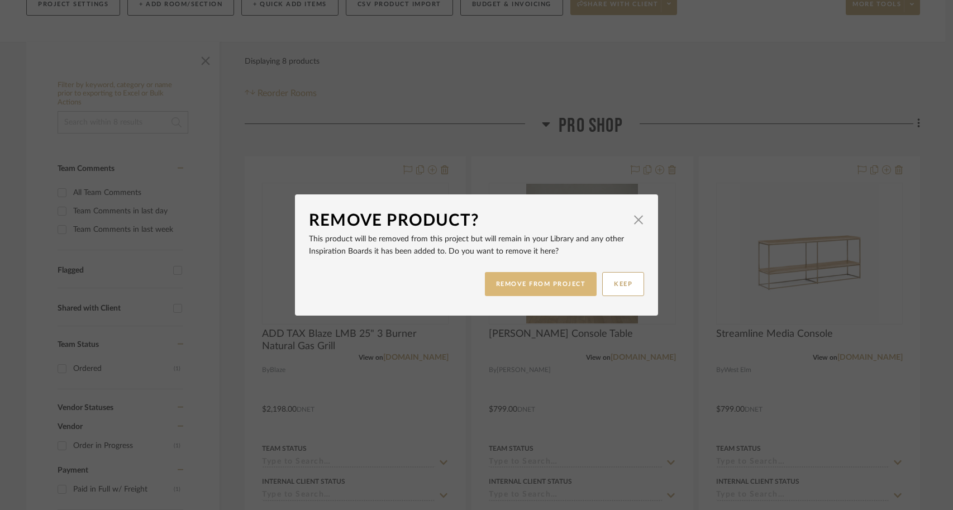
click at [542, 283] on button "REMOVE FROM PROJECT" at bounding box center [541, 284] width 112 height 24
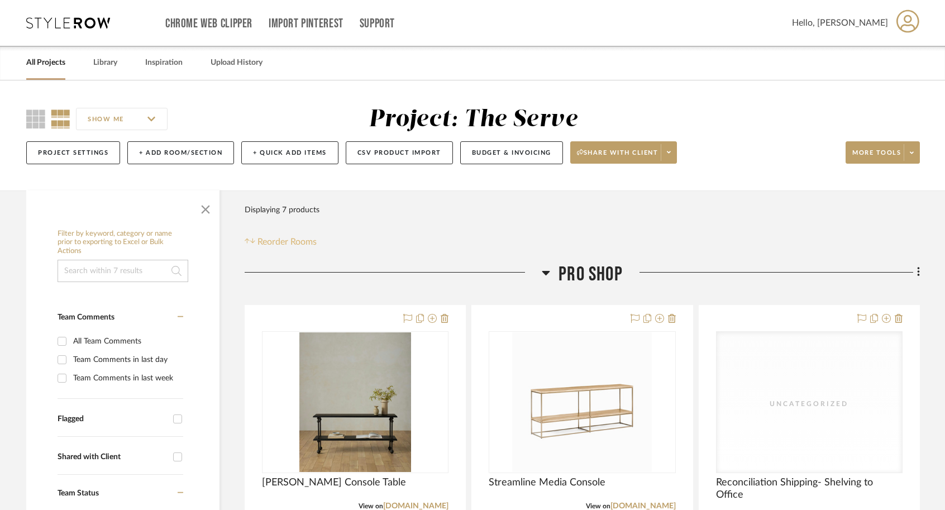
scroll to position [12, 0]
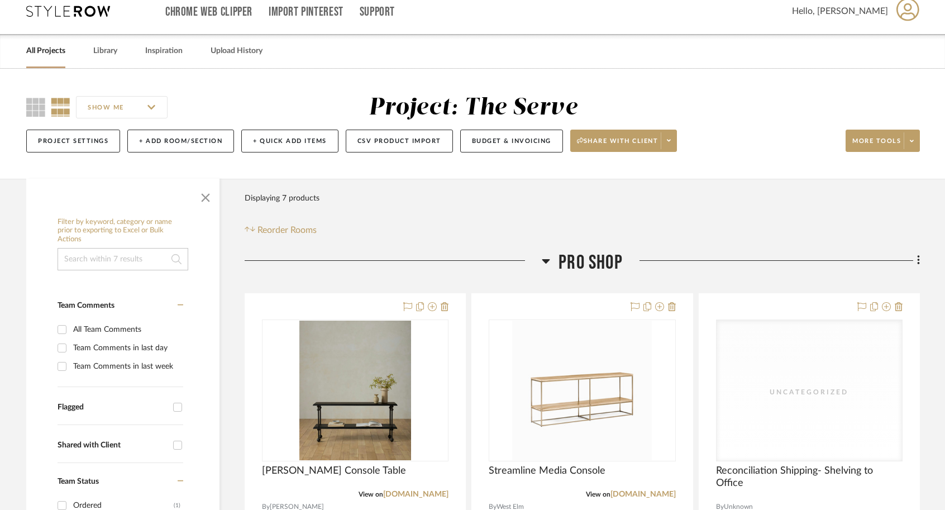
click at [54, 50] on link "All Projects" at bounding box center [45, 51] width 39 height 15
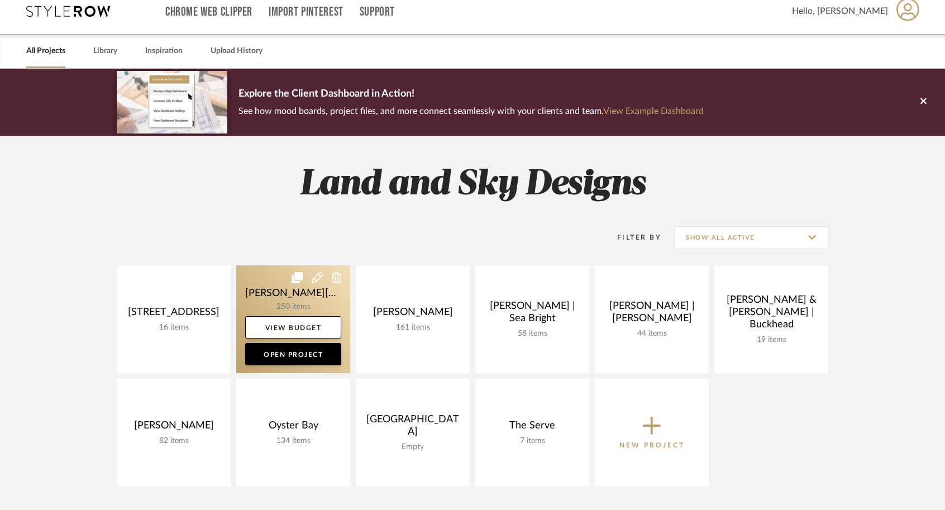
click at [272, 290] on link at bounding box center [293, 319] width 114 height 108
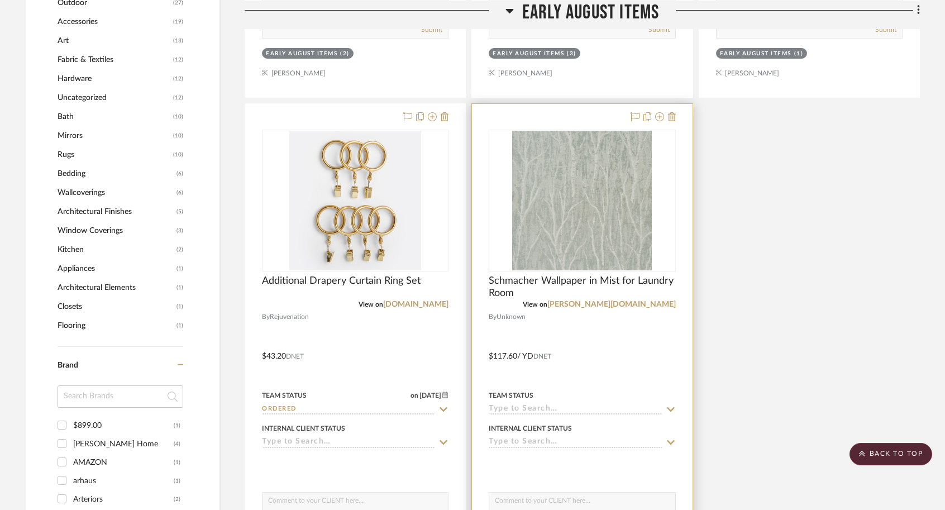
scroll to position [1233, 0]
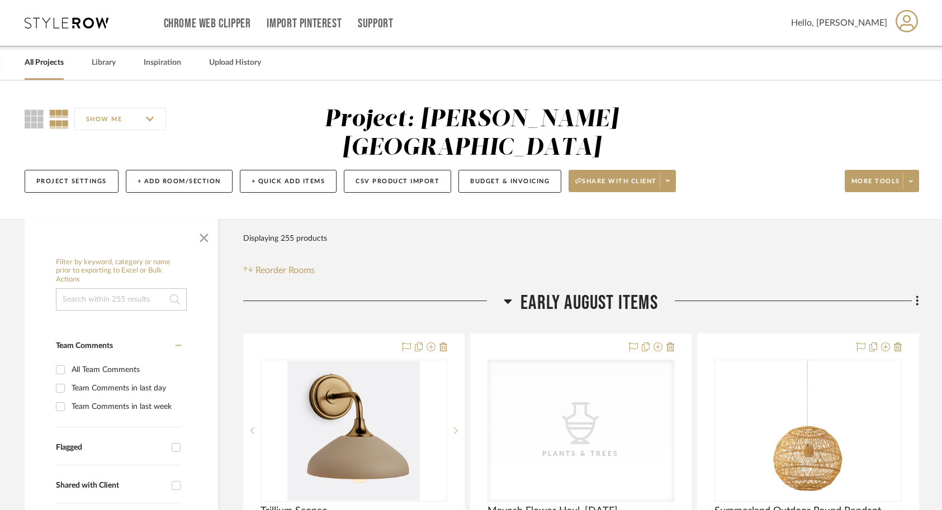
click at [53, 65] on link "All Projects" at bounding box center [44, 62] width 39 height 15
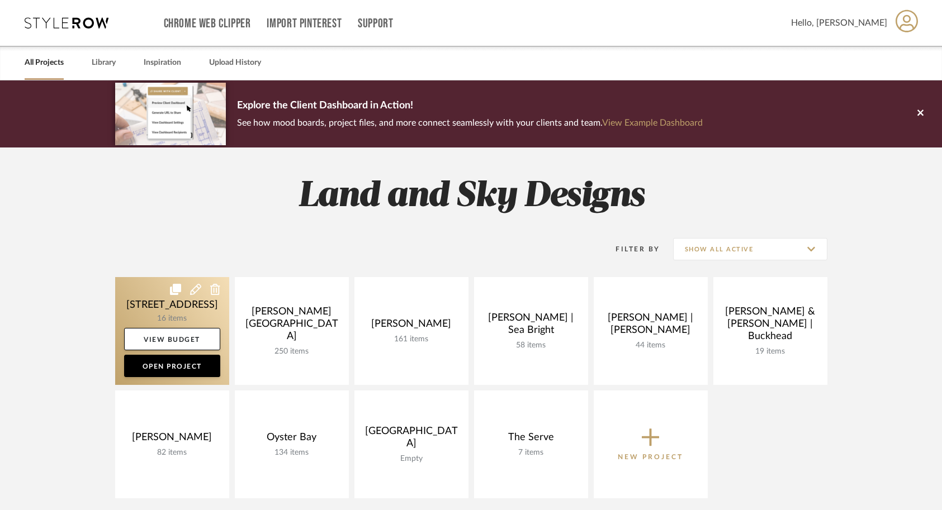
click at [139, 302] on link at bounding box center [172, 331] width 114 height 108
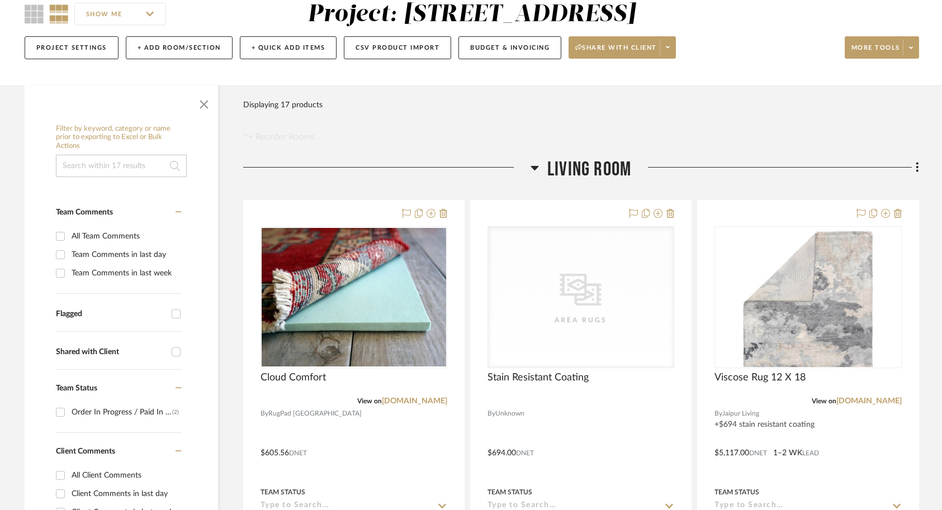
scroll to position [122, 0]
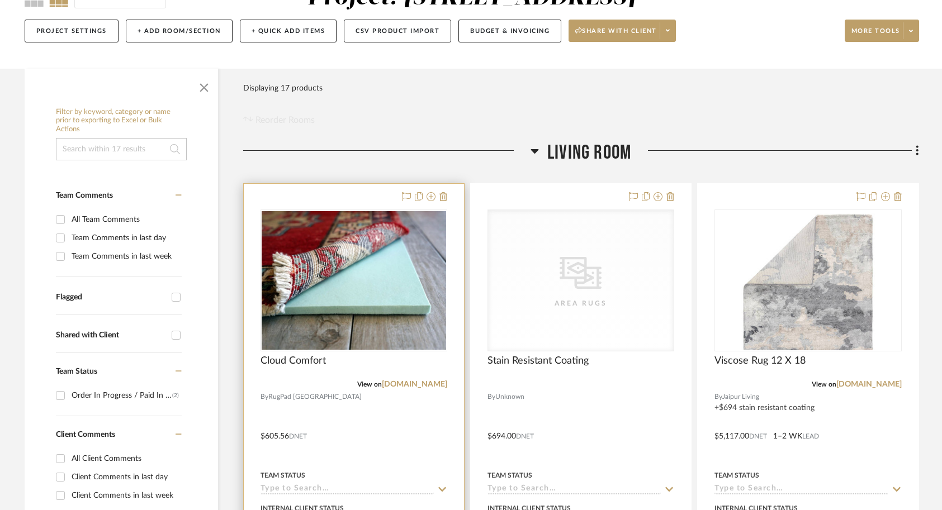
click at [416, 421] on div at bounding box center [354, 428] width 220 height 489
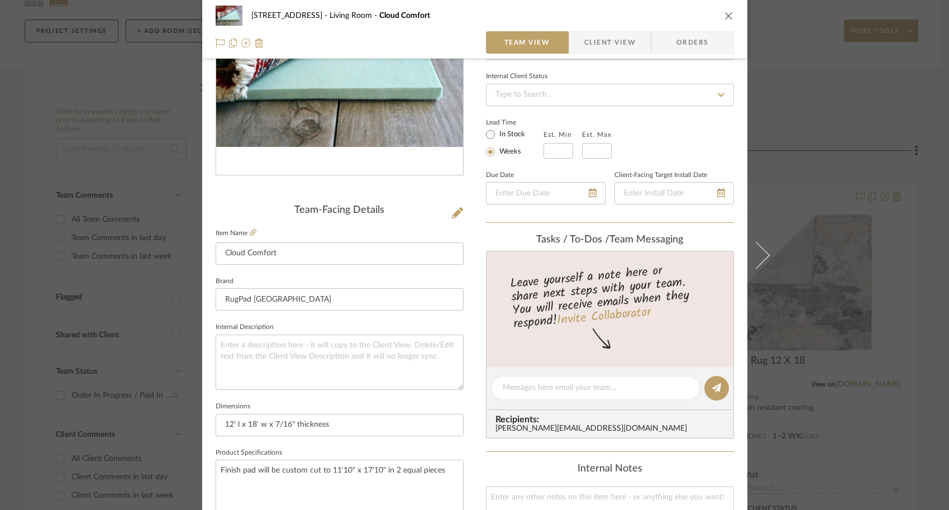
scroll to position [145, 0]
click at [297, 257] on input "Cloud Comfort" at bounding box center [340, 253] width 248 height 22
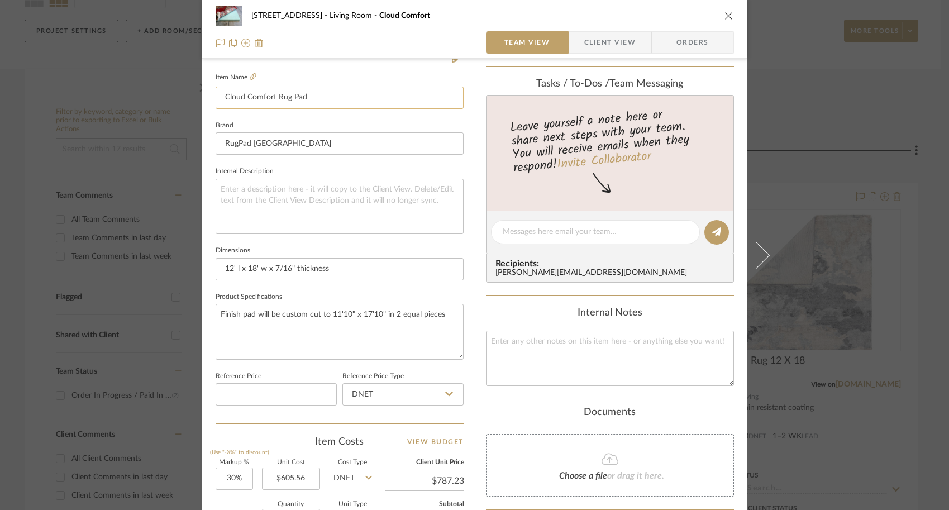
scroll to position [306, 0]
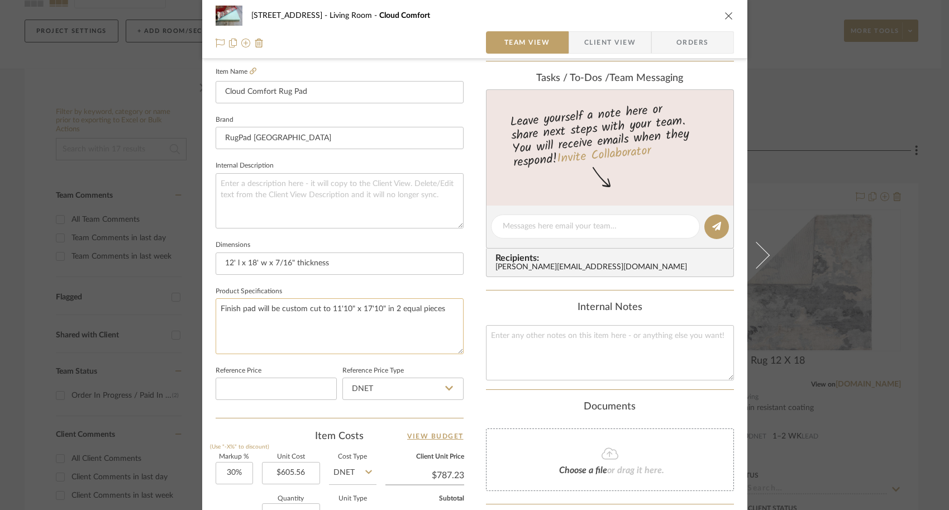
type input "Cloud Comfort Rug Pad"
click at [444, 305] on textarea "Finish pad will be custom cut to 11'10" x 17'10" in 2 equal pieces" at bounding box center [340, 325] width 248 height 55
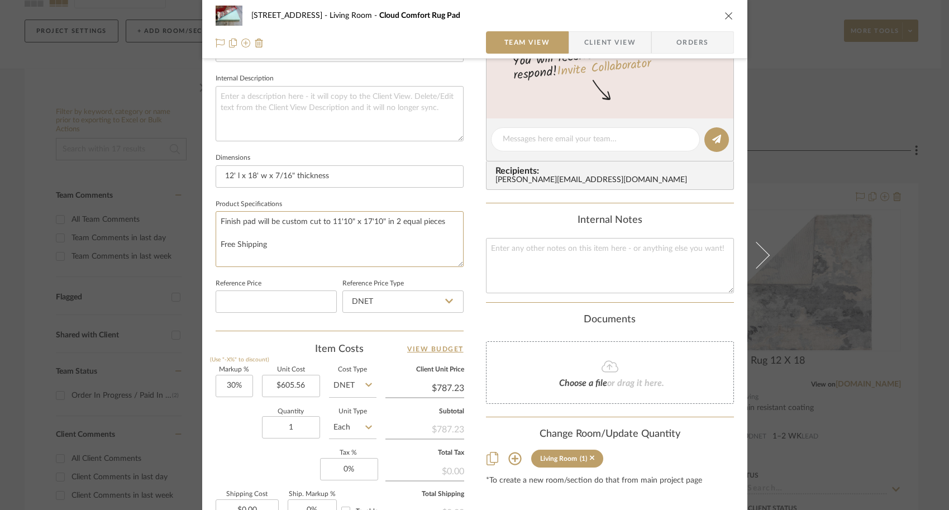
scroll to position [410, 0]
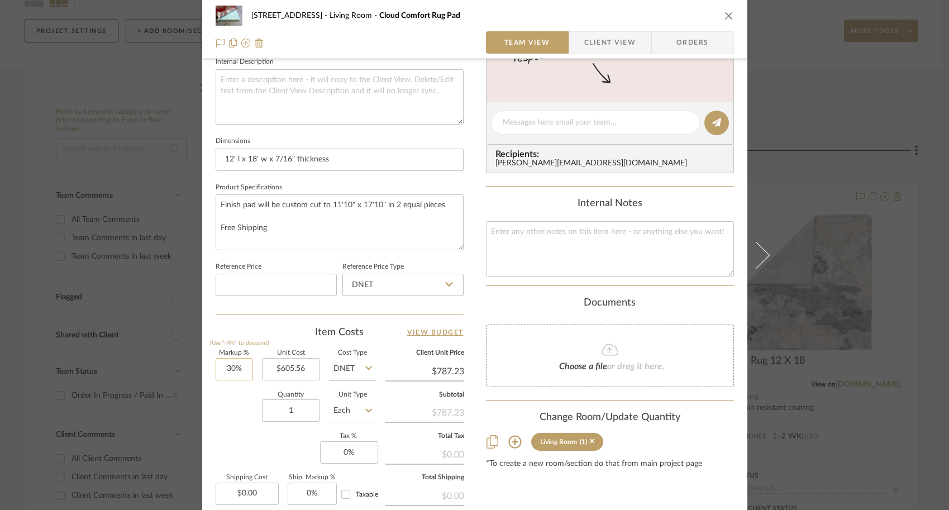
type textarea "Finish pad will be custom cut to 11'10" x 17'10" in 2 equal pieces Free Shipping"
click at [243, 373] on input "30" at bounding box center [234, 369] width 37 height 22
type input "0"
type input "0%"
click at [217, 459] on div "Markup % (Use "-X%" to discount) 0% Unit Cost $605.56 Cost Type DNET Client Uni…" at bounding box center [340, 431] width 248 height 163
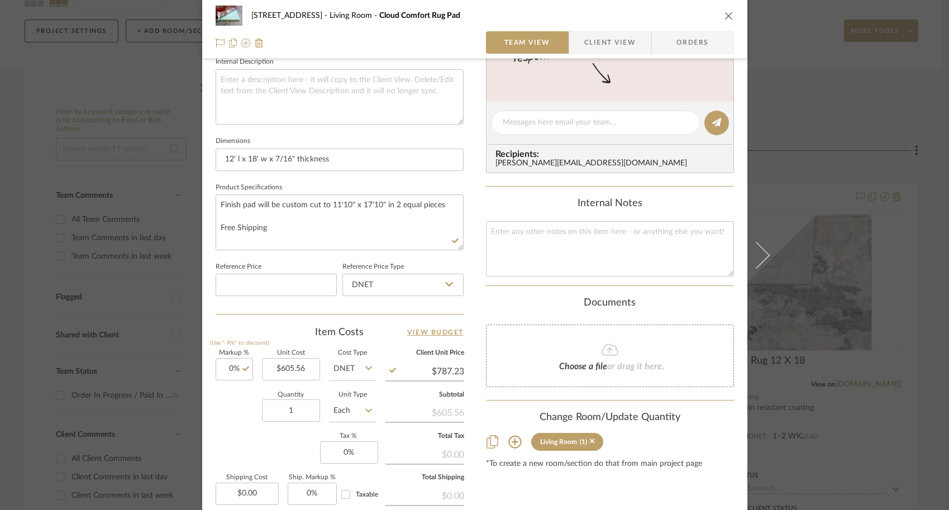
type input "$605.56"
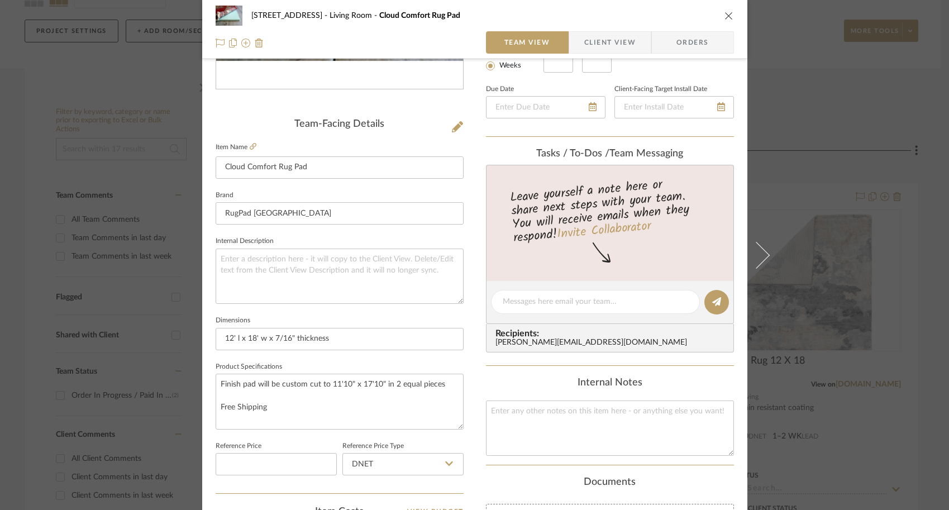
scroll to position [221, 0]
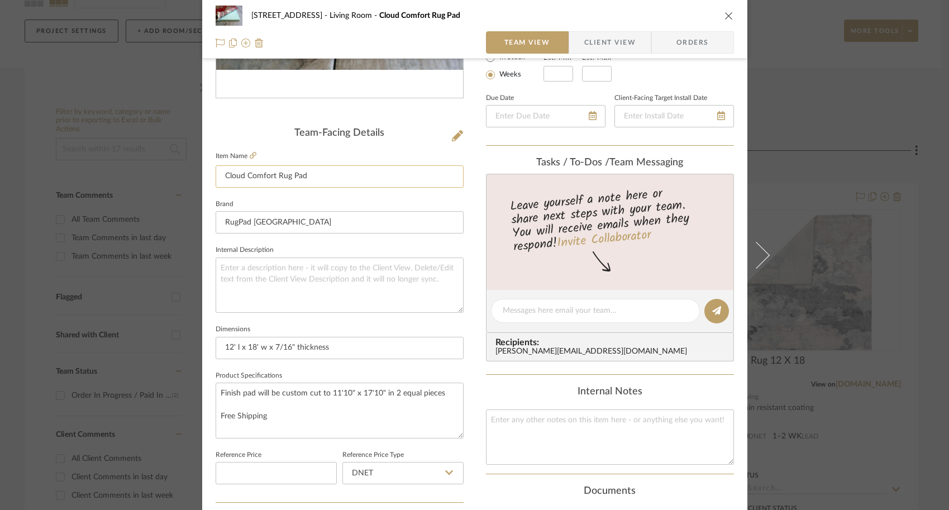
click at [217, 174] on input "Cloud Comfort Rug Pad" at bounding box center [340, 176] width 248 height 22
click at [221, 177] on input "Add Markup and Tax) Cloud Comfort Rug Pad" at bounding box center [340, 176] width 248 height 22
type input "(Add Markup and Tax) Cloud Comfort Rug Pad"
click at [427, 204] on fieldset "Brand RugPad USA" at bounding box center [340, 215] width 248 height 37
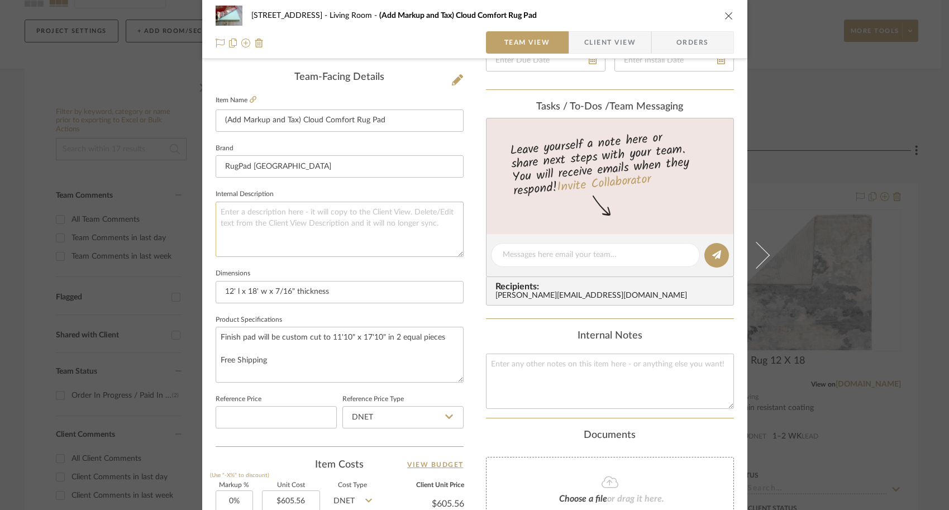
scroll to position [288, 0]
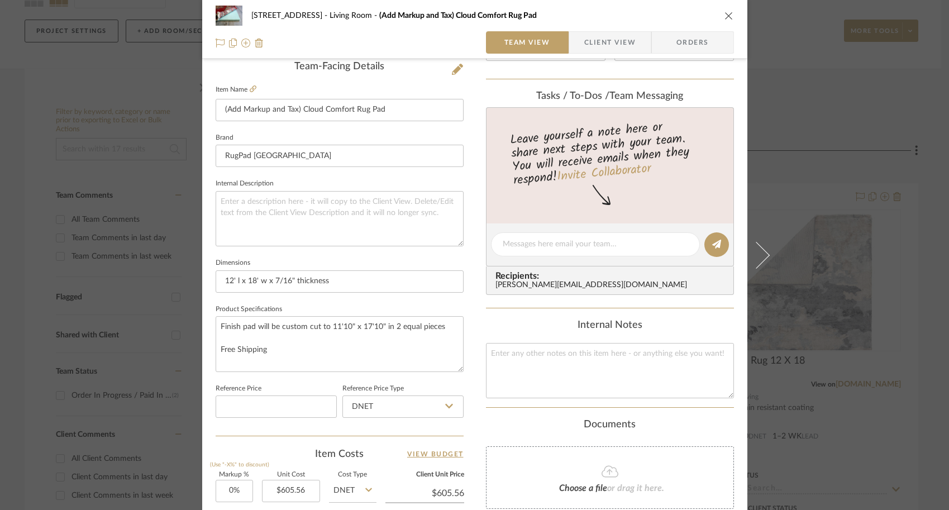
click at [111, 311] on div "27 Shore Road Living Room (Add Markup and Tax) Cloud Comfort Rug Pad Team View …" at bounding box center [474, 255] width 949 height 510
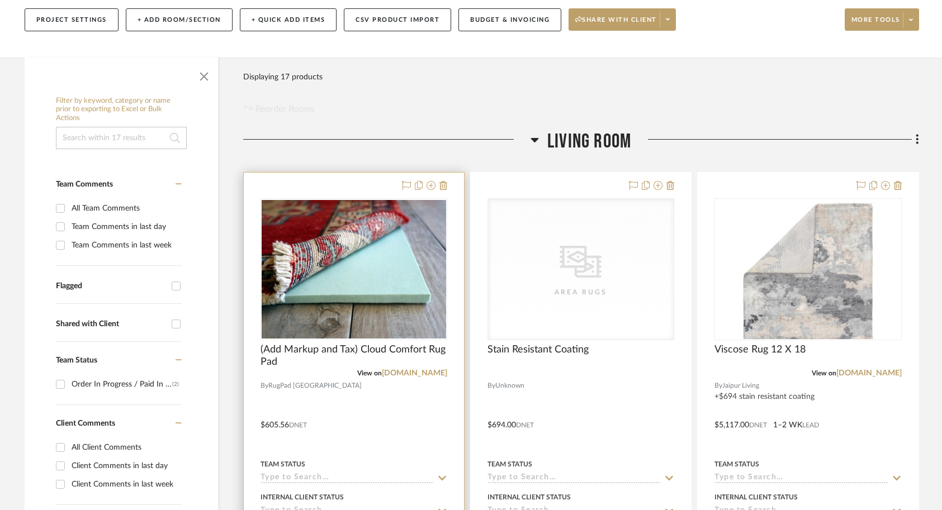
scroll to position [173, 0]
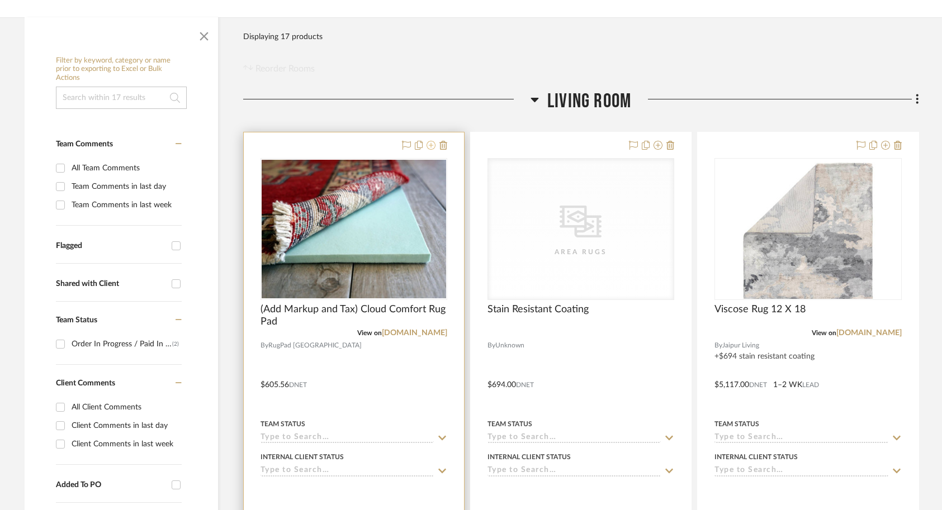
click at [430, 144] on icon at bounding box center [430, 145] width 9 height 9
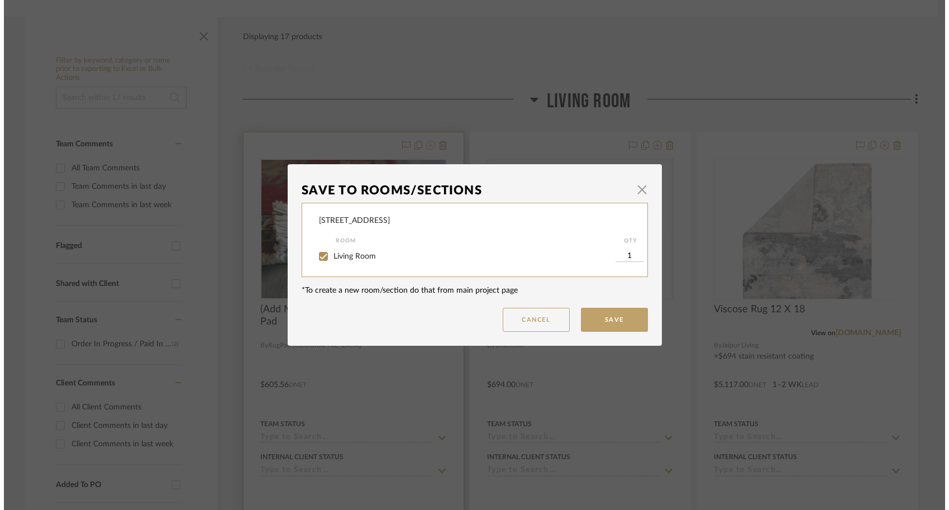
scroll to position [0, 0]
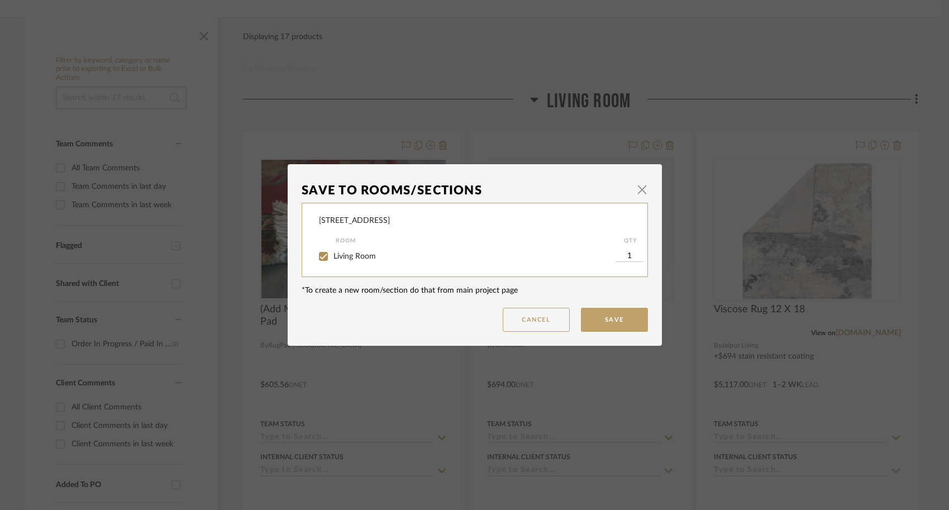
click at [429, 133] on div "Save To Rooms/Sections × 27 Shore Road Room QTY Living Room 1 *To create a new …" at bounding box center [474, 255] width 949 height 510
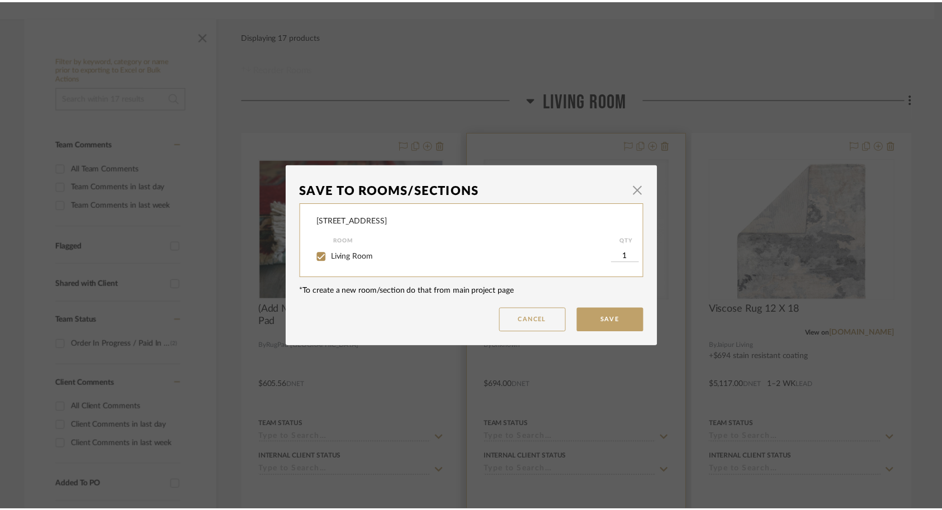
scroll to position [173, 0]
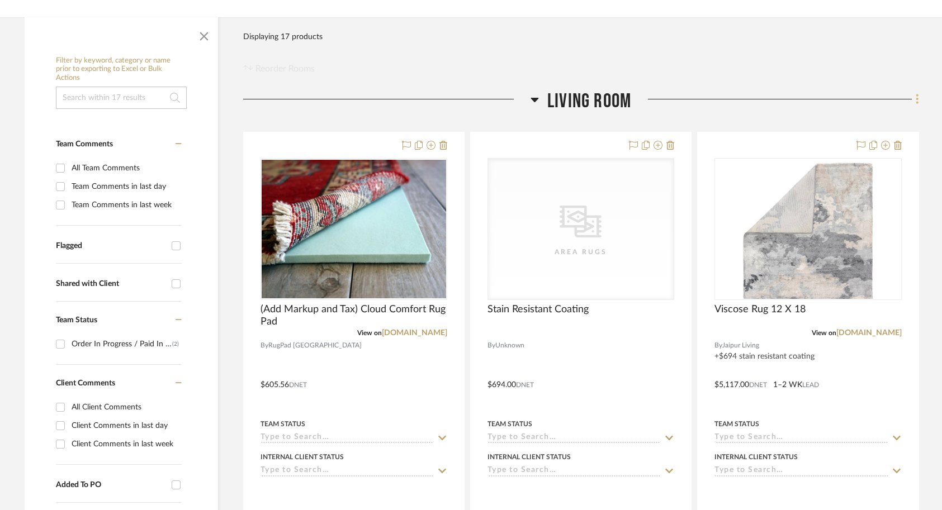
click at [726, 96] on icon at bounding box center [916, 99] width 3 height 12
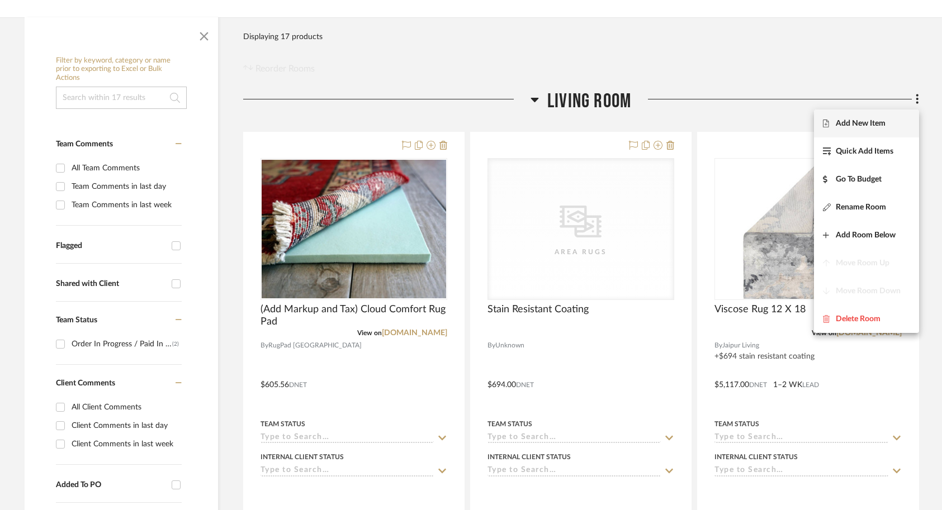
click at [726, 126] on span "Add New Item" at bounding box center [860, 122] width 50 height 9
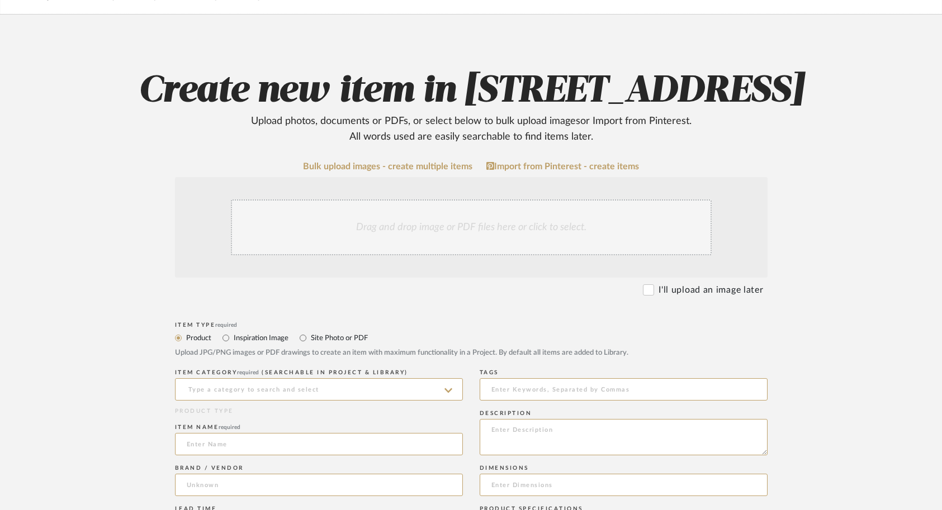
scroll to position [70, 0]
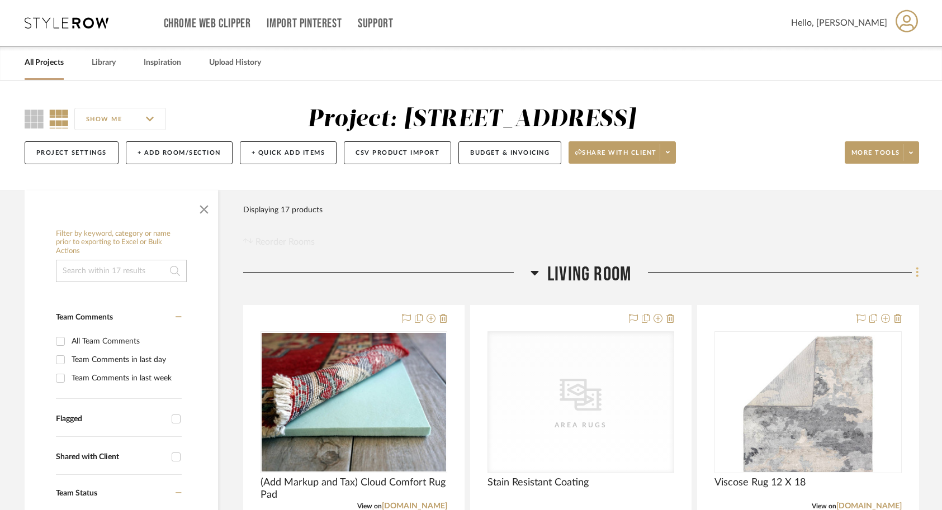
click at [726, 272] on icon at bounding box center [916, 272] width 3 height 12
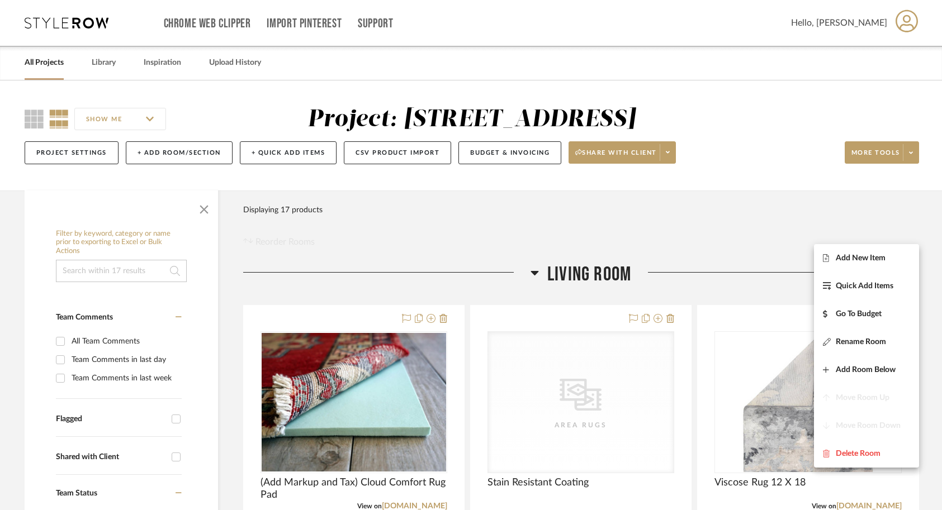
scroll to position [54, 0]
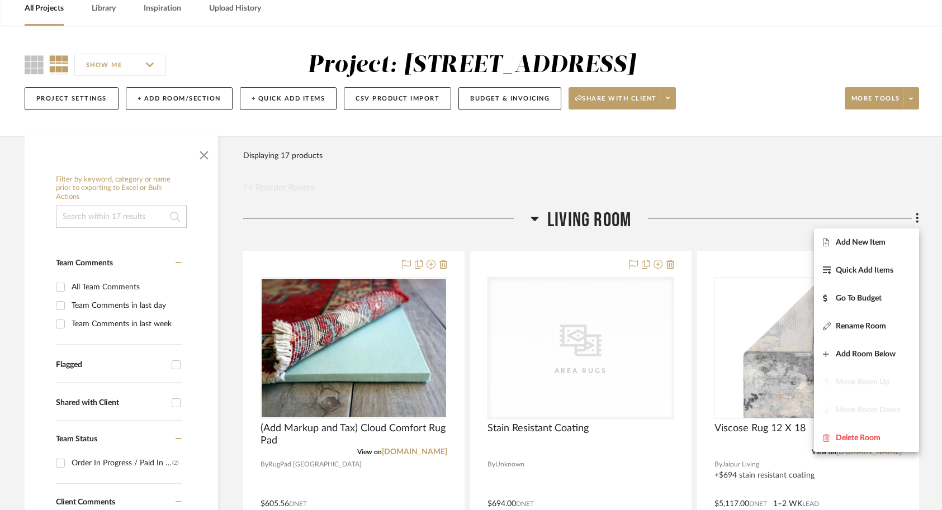
click at [726, 145] on div at bounding box center [471, 255] width 942 height 510
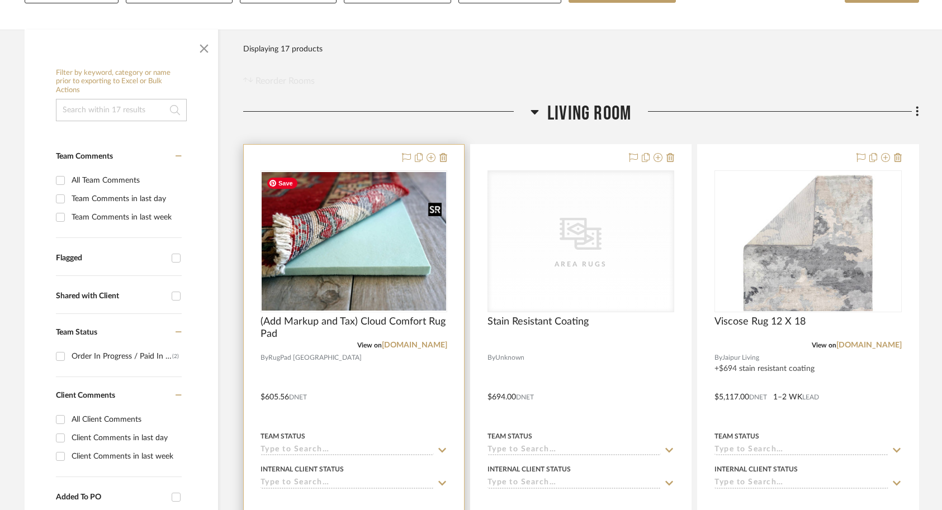
scroll to position [163, 0]
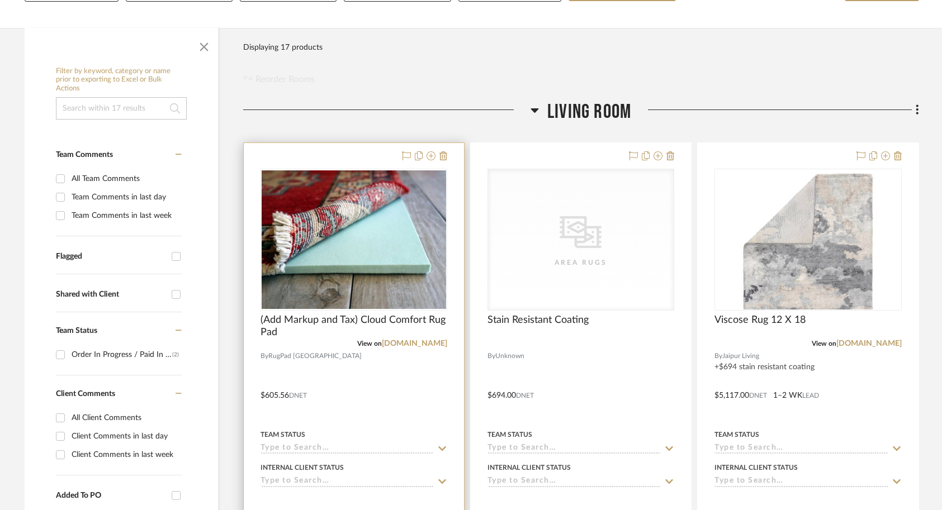
click at [387, 391] on div at bounding box center [354, 387] width 220 height 489
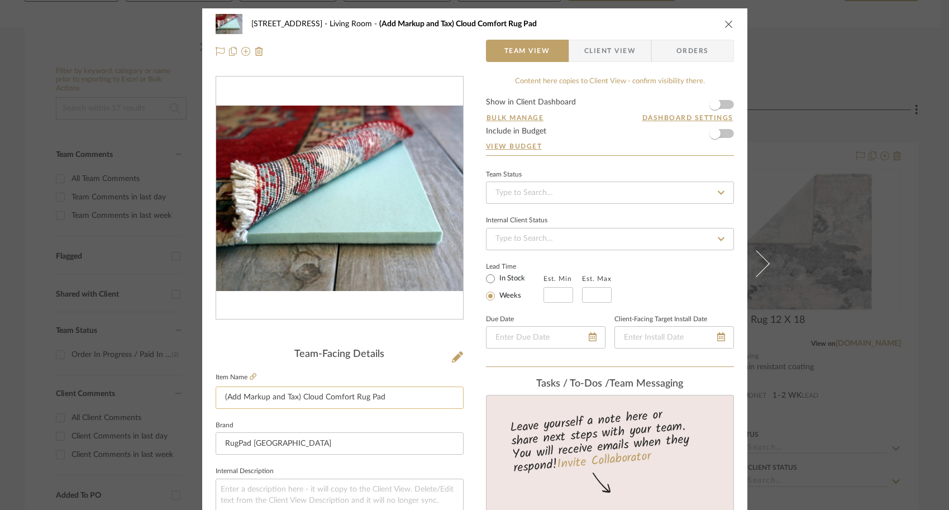
scroll to position [28, 0]
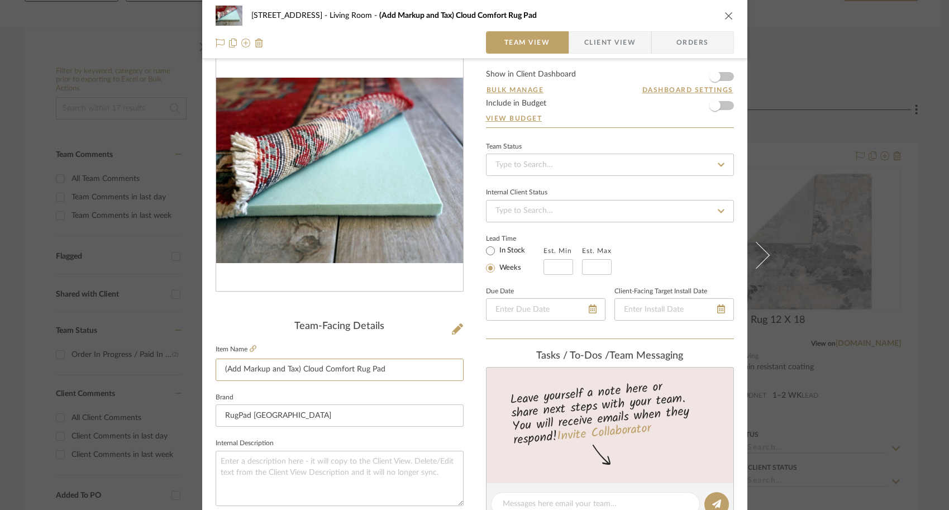
drag, startPoint x: 298, startPoint y: 368, endPoint x: 210, endPoint y: 362, distance: 88.0
click at [210, 362] on div "27 Shore Road Living Room (Add Markup and Tax) Cloud Comfort Rug Pad Team View …" at bounding box center [474, 496] width 545 height 1032
type input "Cloud Comfort Rug Pad"
click at [718, 110] on span "button" at bounding box center [715, 105] width 25 height 25
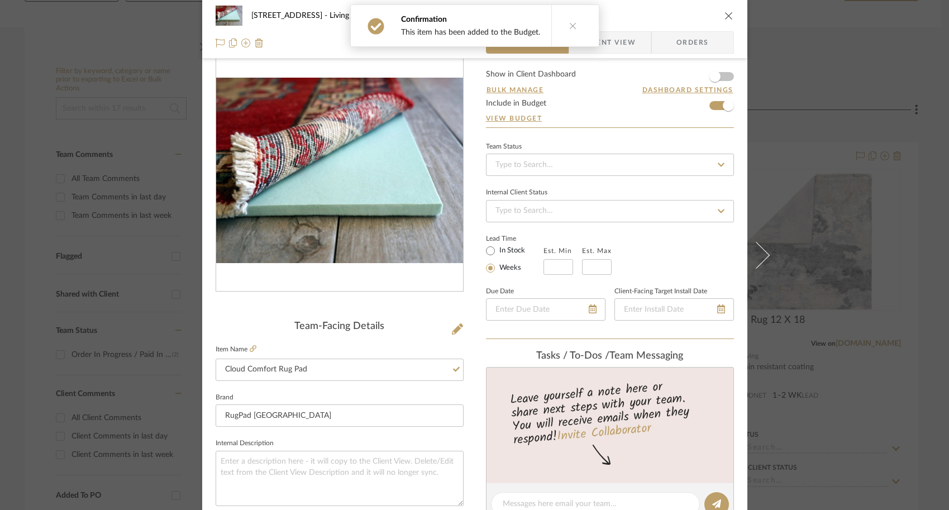
click at [365, 400] on fieldset "Brand RugPad USA" at bounding box center [340, 408] width 248 height 37
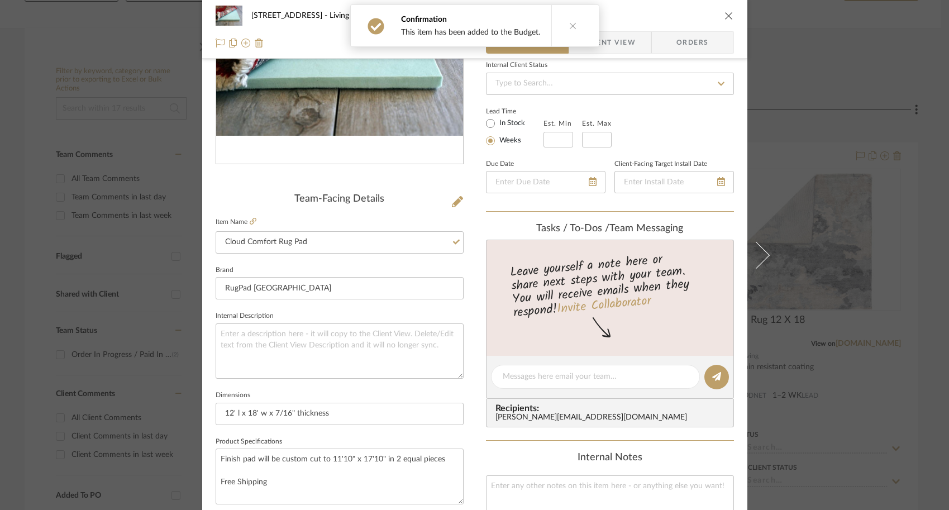
scroll to position [163, 0]
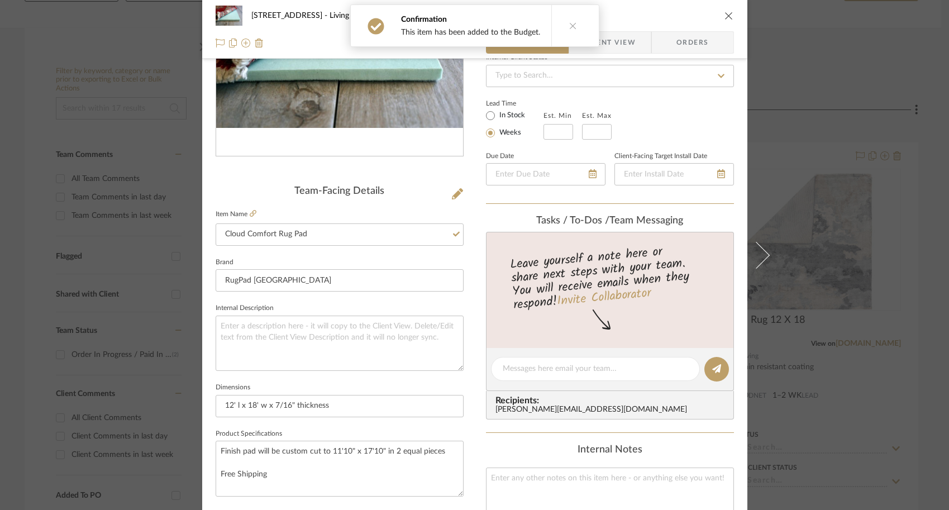
click at [726, 407] on div "27 Shore Road Living Room Cloud Comfort Rug Pad Team View Client View Orders Te…" at bounding box center [474, 255] width 949 height 510
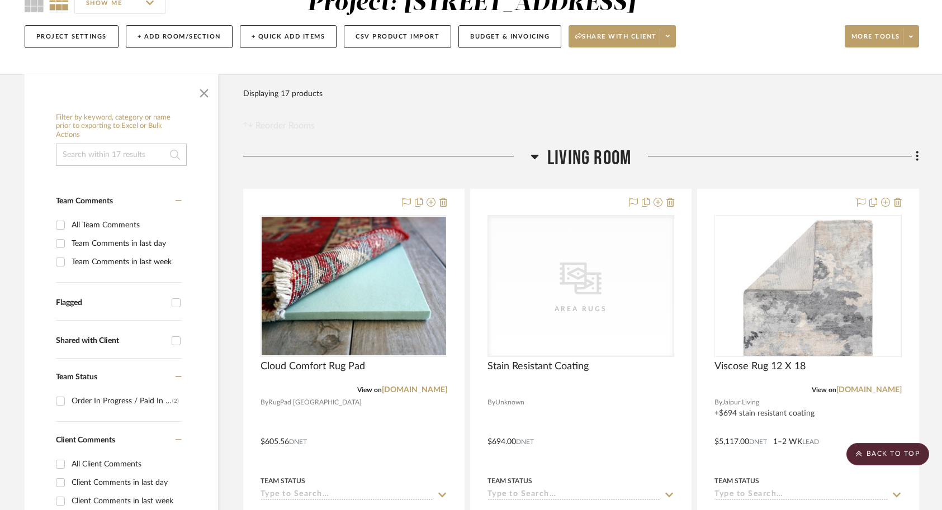
scroll to position [0, 0]
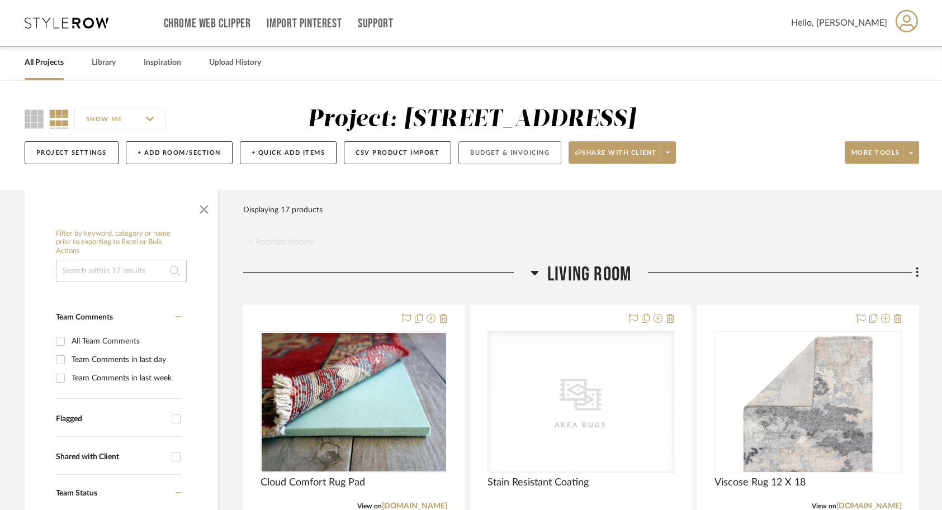
click at [505, 155] on button "Budget & Invoicing" at bounding box center [509, 152] width 103 height 23
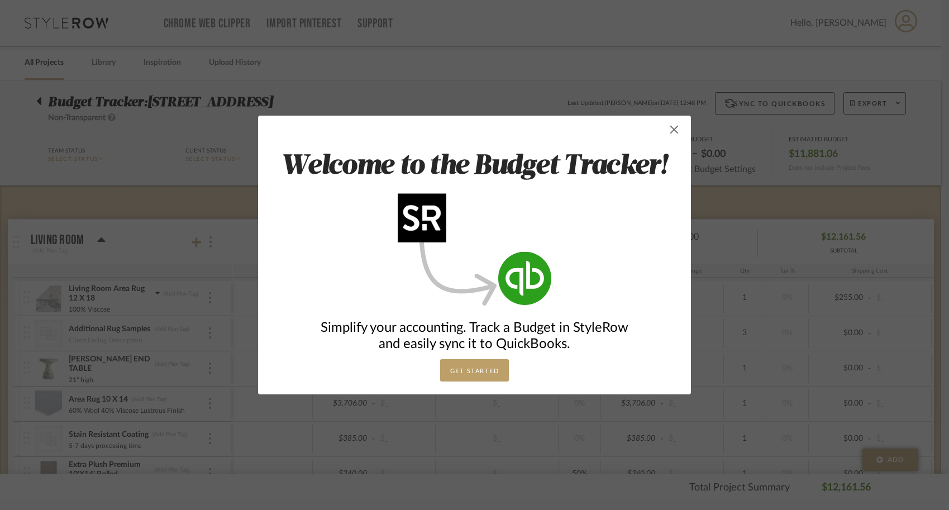
click at [674, 131] on span "button" at bounding box center [674, 129] width 22 height 22
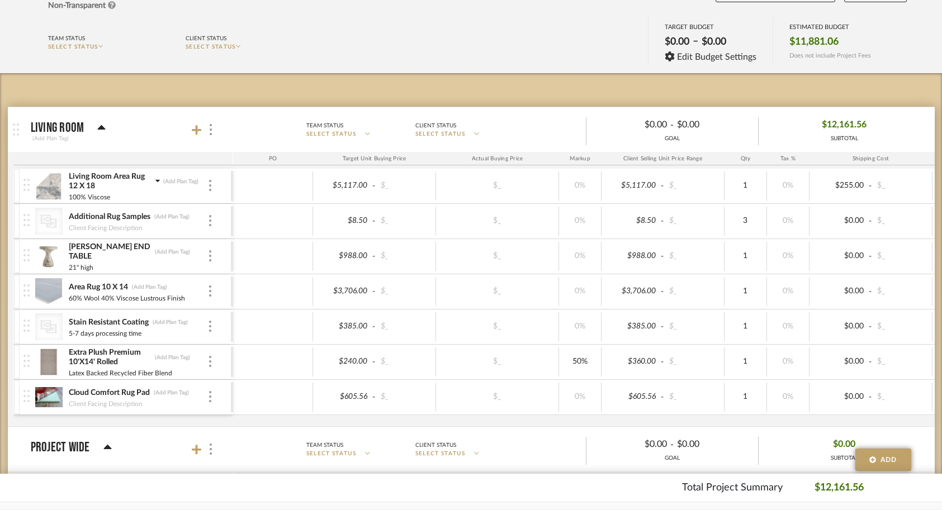
scroll to position [110, 0]
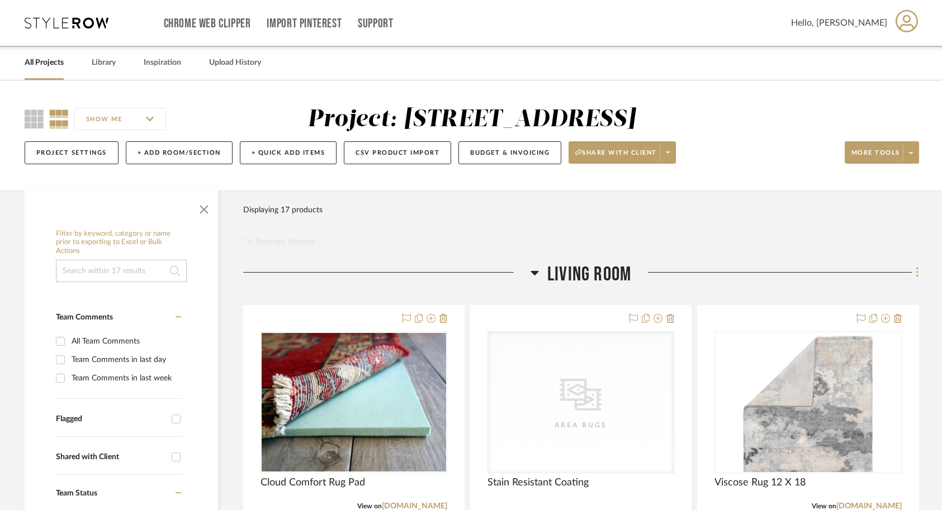
click at [726, 277] on fa-icon at bounding box center [914, 273] width 7 height 18
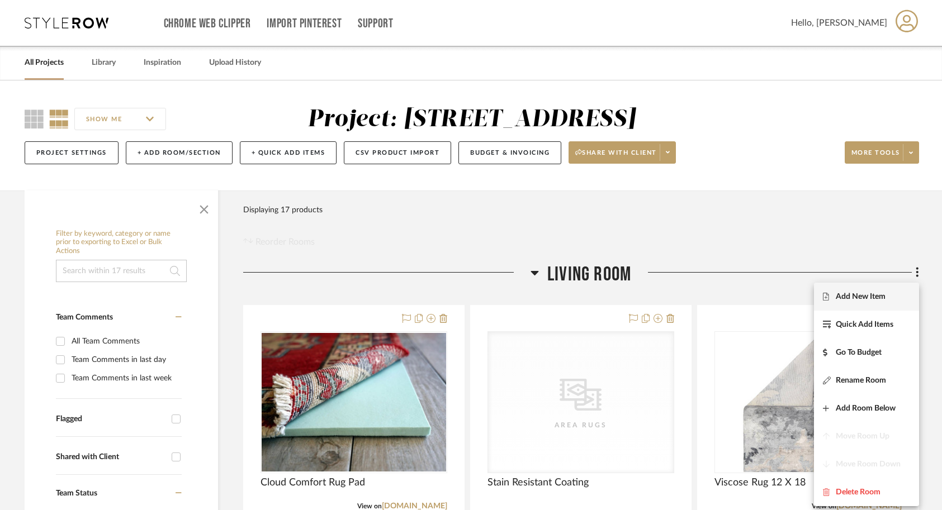
click at [726, 297] on span "Add New Item" at bounding box center [860, 296] width 50 height 9
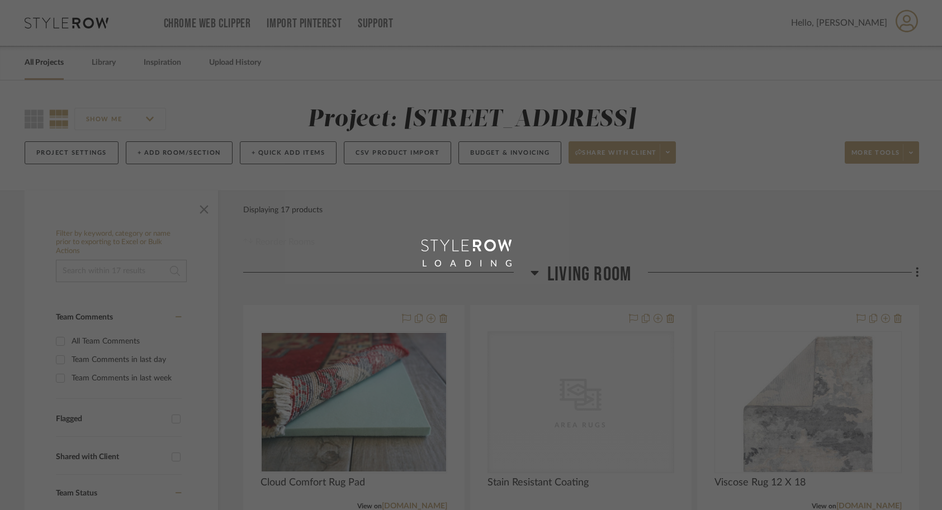
scroll to position [96, 0]
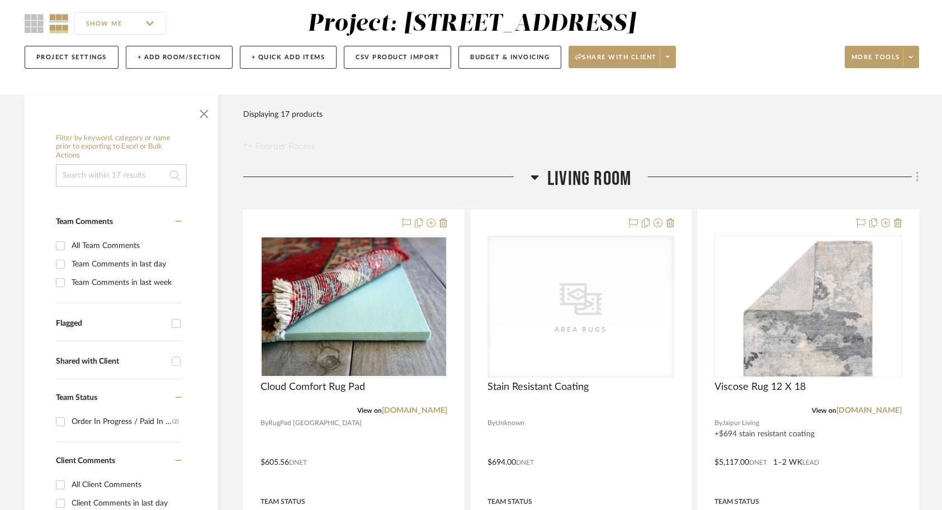
click at [726, 179] on fa-icon at bounding box center [914, 178] width 7 height 18
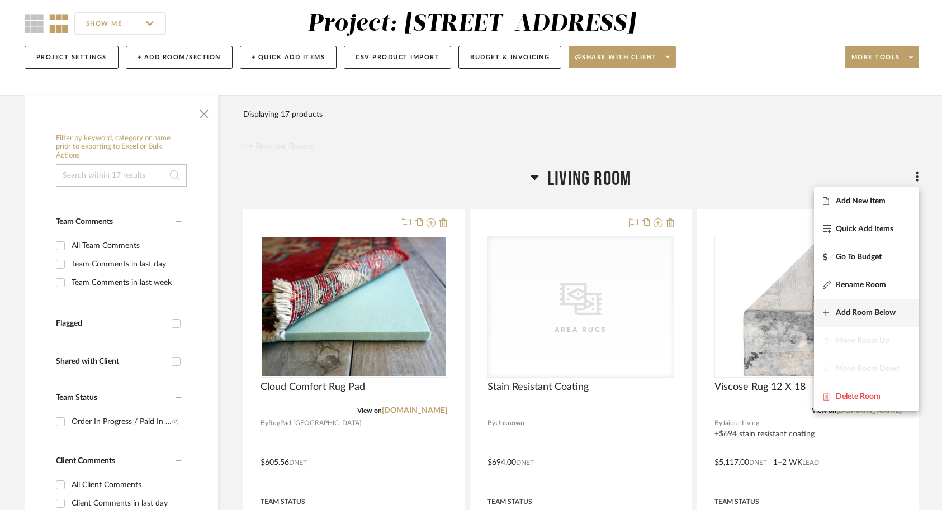
click at [726, 316] on span "Add Room Below" at bounding box center [865, 312] width 60 height 9
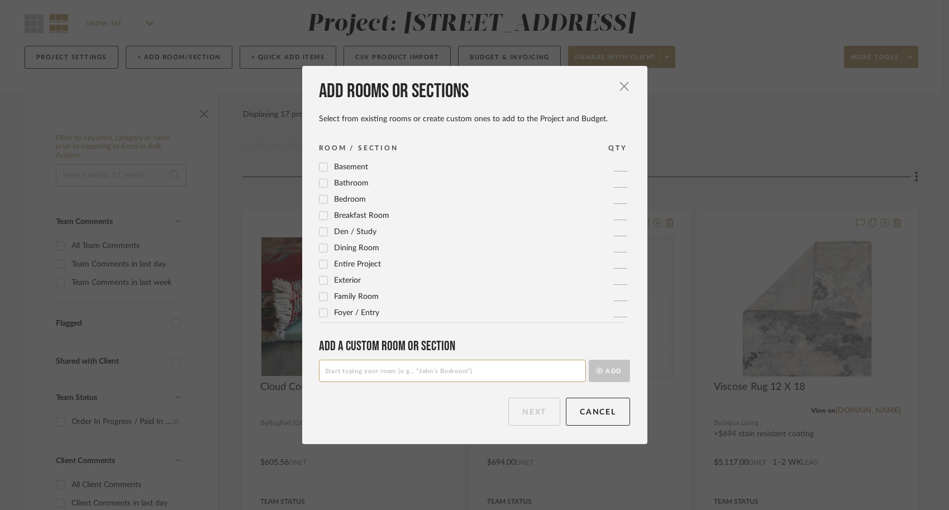
scroll to position [15, 0]
click at [422, 368] on input at bounding box center [452, 371] width 267 height 22
type input "Pretaxed Items"
click at [598, 373] on button "Add" at bounding box center [609, 371] width 41 height 22
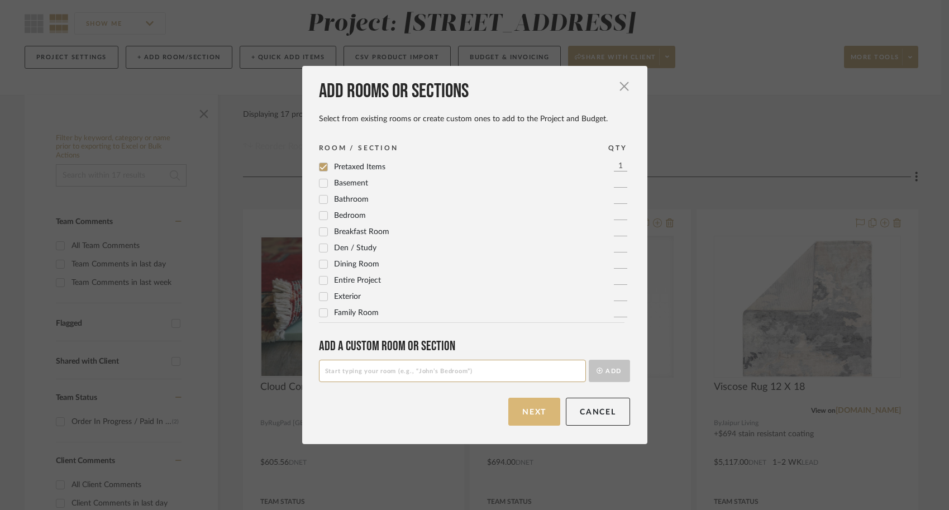
click at [530, 415] on button "Next" at bounding box center [535, 412] width 52 height 28
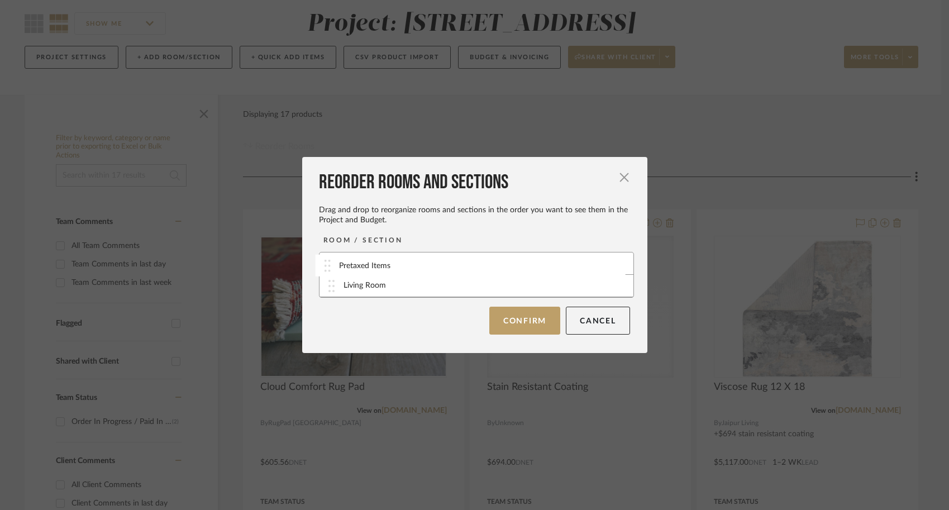
drag, startPoint x: 408, startPoint y: 288, endPoint x: 408, endPoint y: 268, distance: 20.1
click at [501, 324] on button "Confirm" at bounding box center [525, 320] width 71 height 28
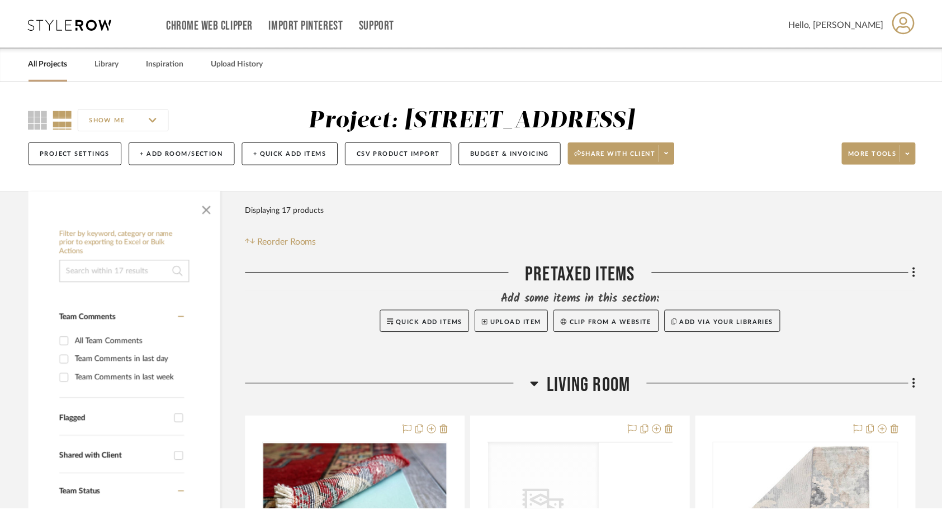
scroll to position [96, 0]
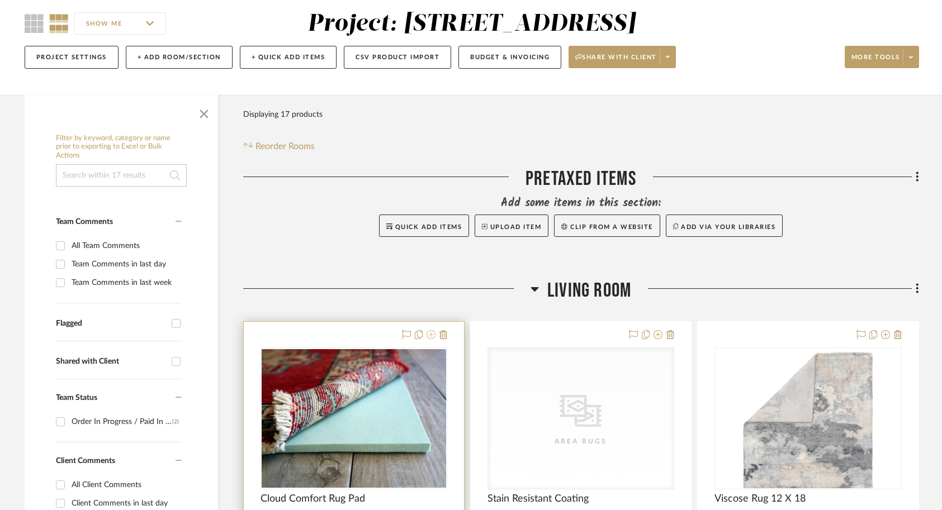
click at [433, 334] on icon at bounding box center [430, 334] width 9 height 9
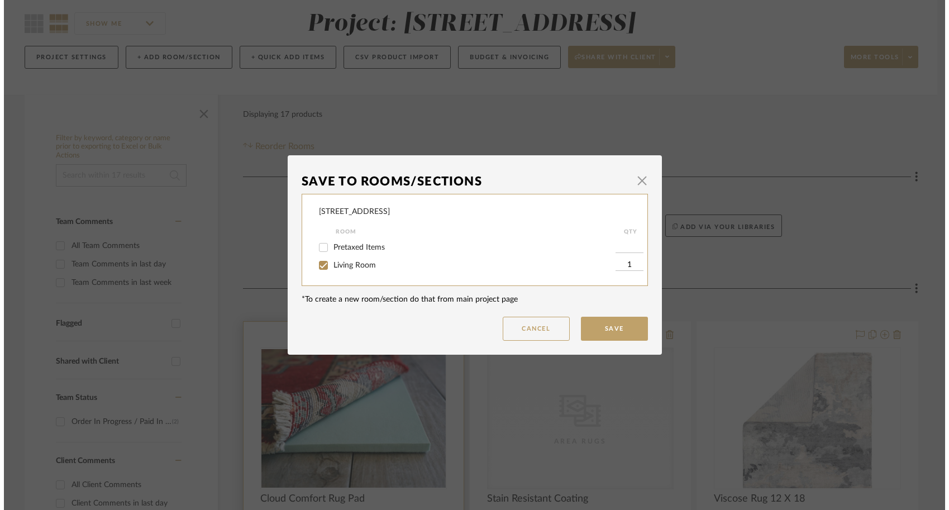
scroll to position [0, 0]
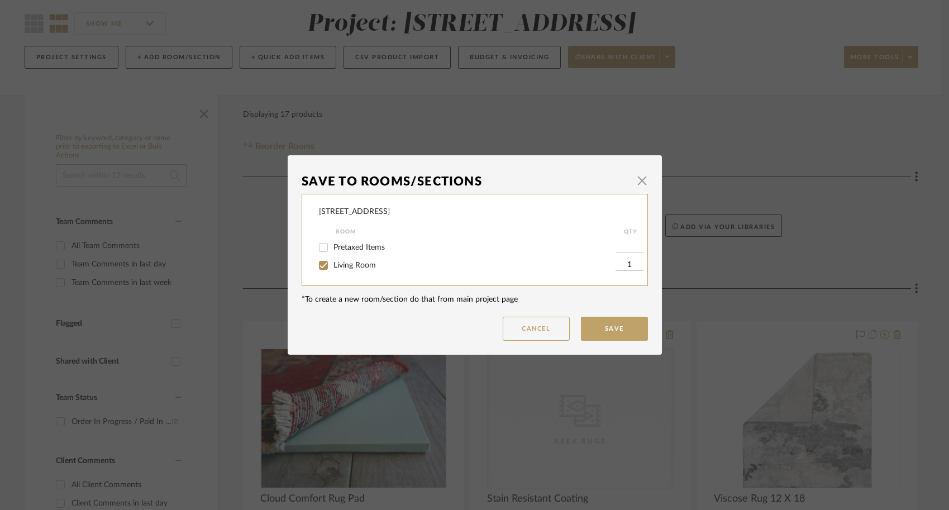
click at [321, 247] on input "Pretaxed Items" at bounding box center [324, 248] width 18 height 18
checkbox input "true"
type input "1"
click at [321, 265] on input "Living Room" at bounding box center [324, 265] width 18 height 18
checkbox input "false"
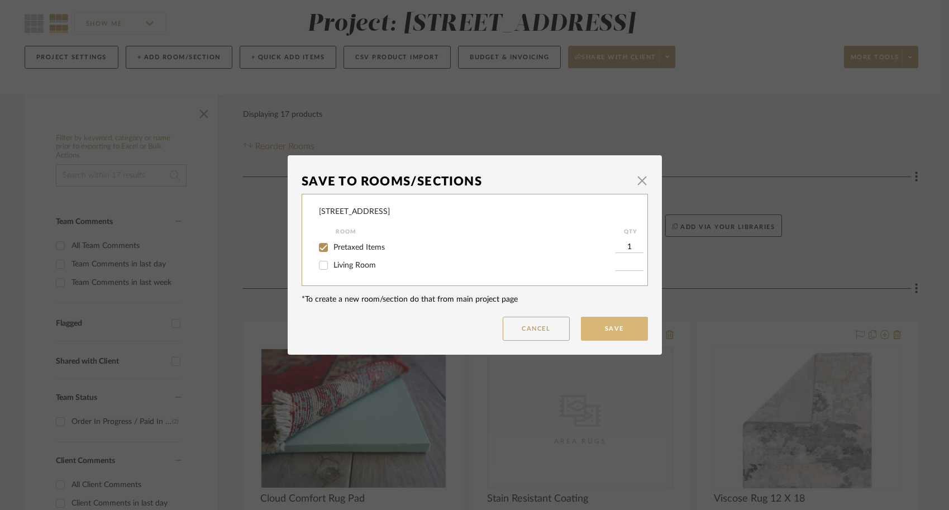
click at [620, 322] on button "Save" at bounding box center [614, 329] width 67 height 24
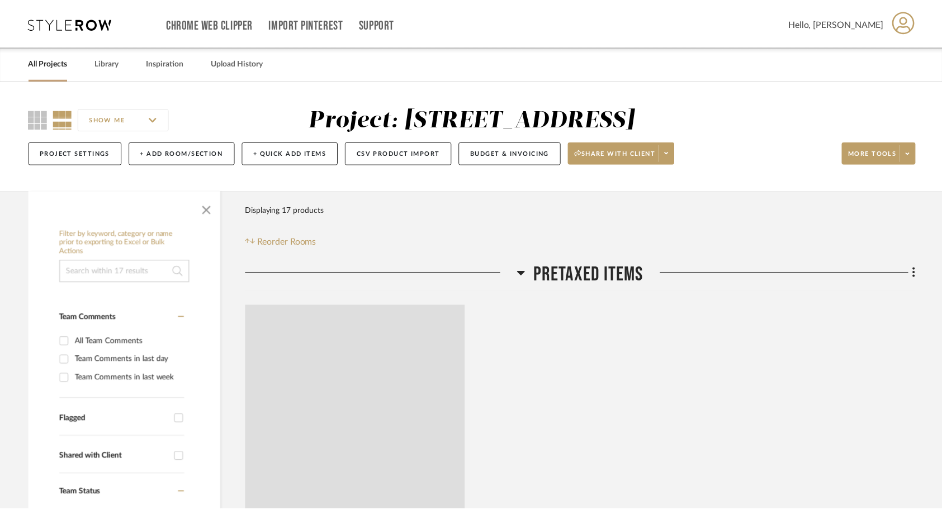
scroll to position [96, 0]
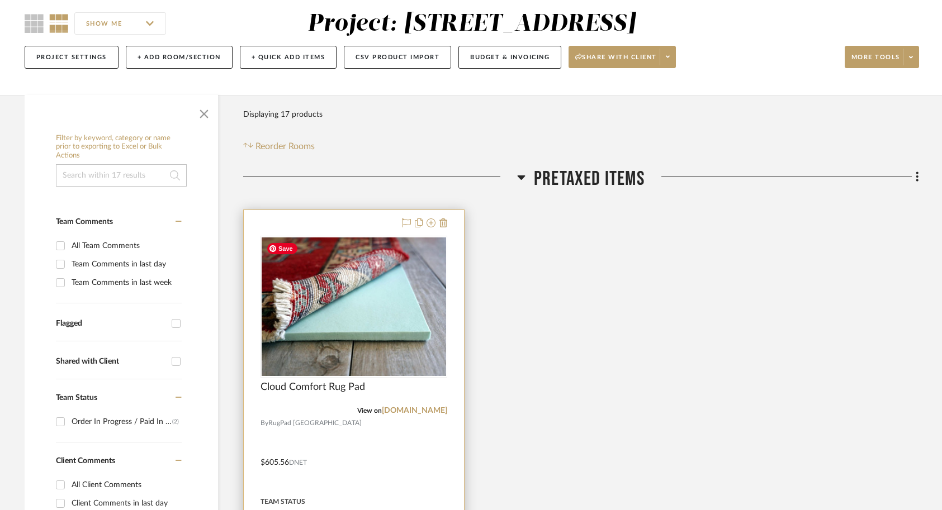
click at [364, 437] on div at bounding box center [354, 454] width 220 height 489
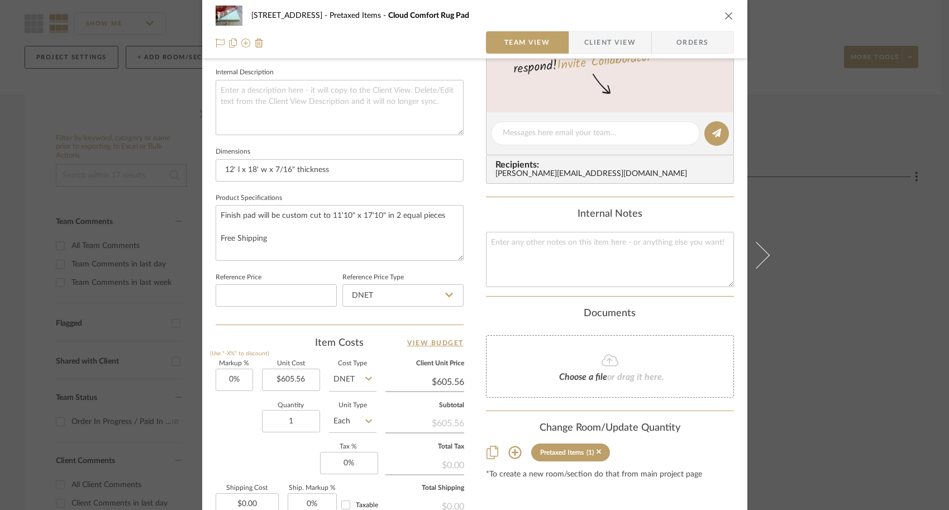
scroll to position [483, 0]
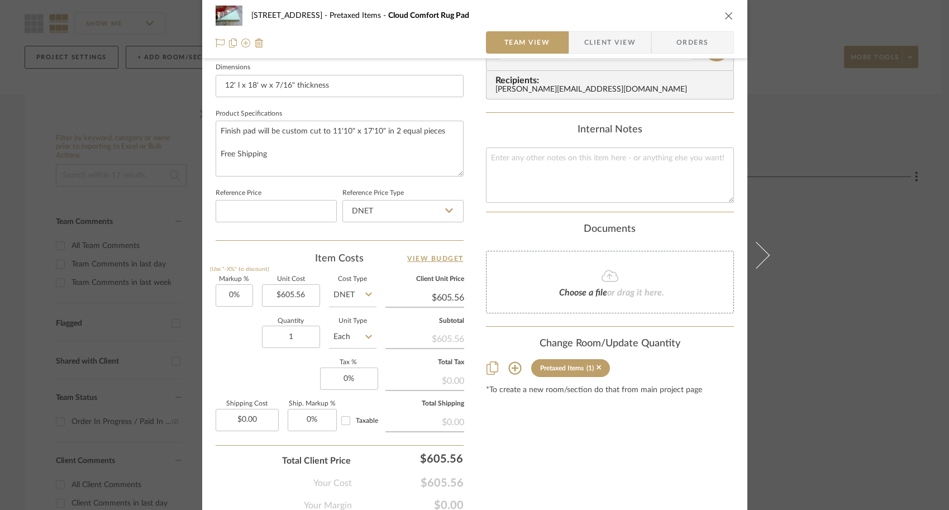
click at [362, 389] on sr-form-field "Tax % 0%" at bounding box center [348, 379] width 56 height 39
click at [359, 383] on input "0" at bounding box center [349, 379] width 58 height 22
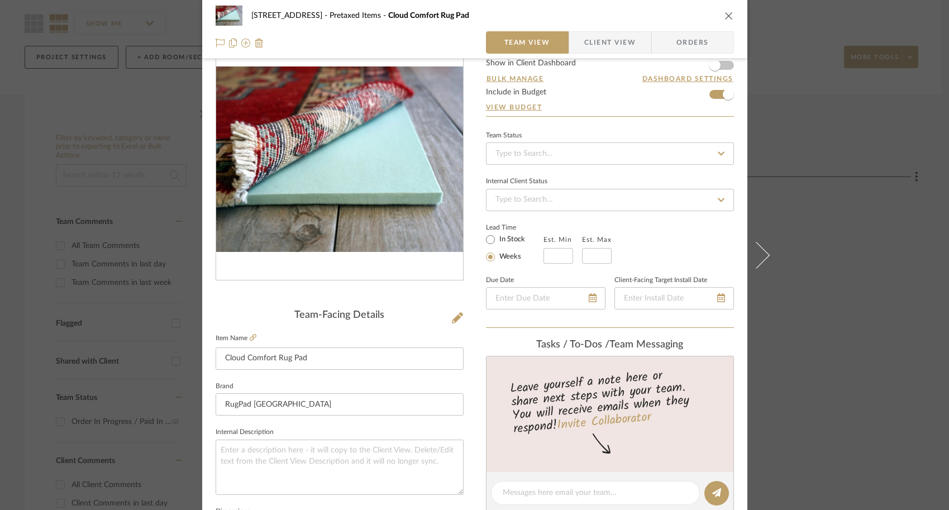
scroll to position [0, 0]
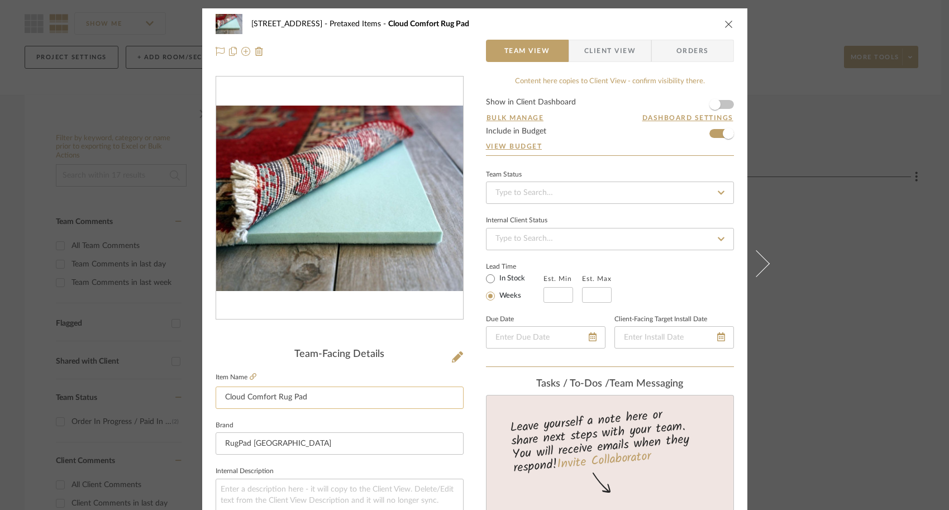
type input "0%"
click at [219, 400] on input "Cloud Comfort Rug Pad" at bounding box center [340, 398] width 248 height 22
type input "ADD TAX Cloud Comfort Rug Pad"
click at [726, 351] on div "27 Shore Road Pretaxed Items Cloud Comfort Rug Pad Team View Client View Orders…" at bounding box center [474, 255] width 949 height 510
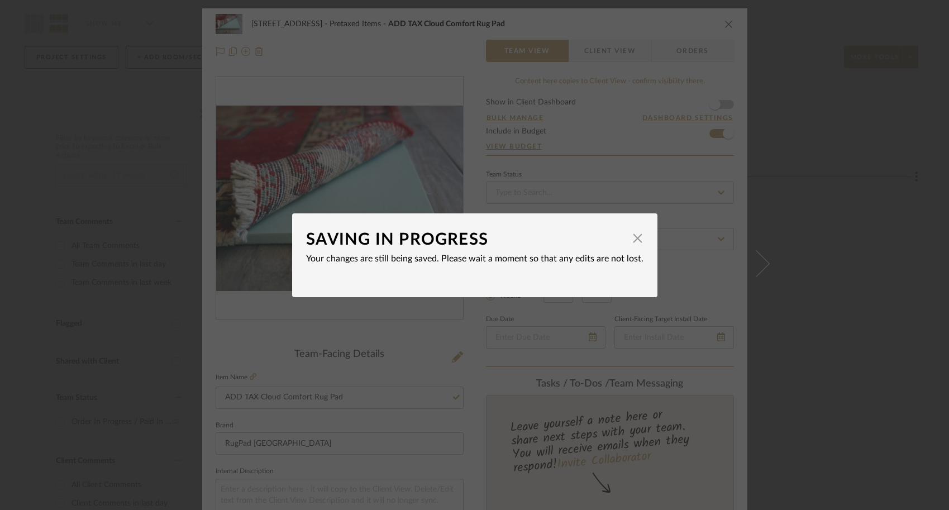
click at [726, 376] on div "SAVING IN PROGRESS × Your changes are still being saved. Please wait a moment s…" at bounding box center [474, 255] width 949 height 510
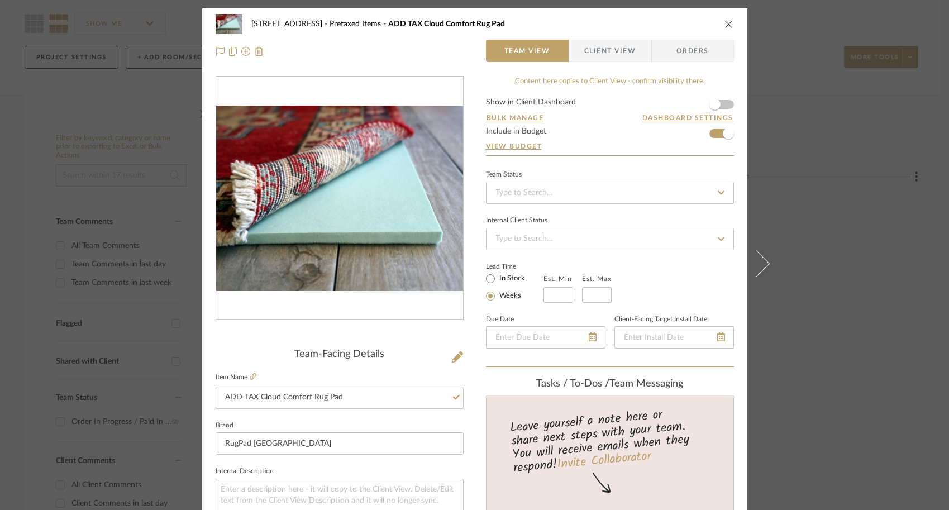
click at [726, 368] on div "27 Shore Road Pretaxed Items ADD TAX Cloud Comfort Rug Pad Team View Client Vie…" at bounding box center [474, 255] width 949 height 510
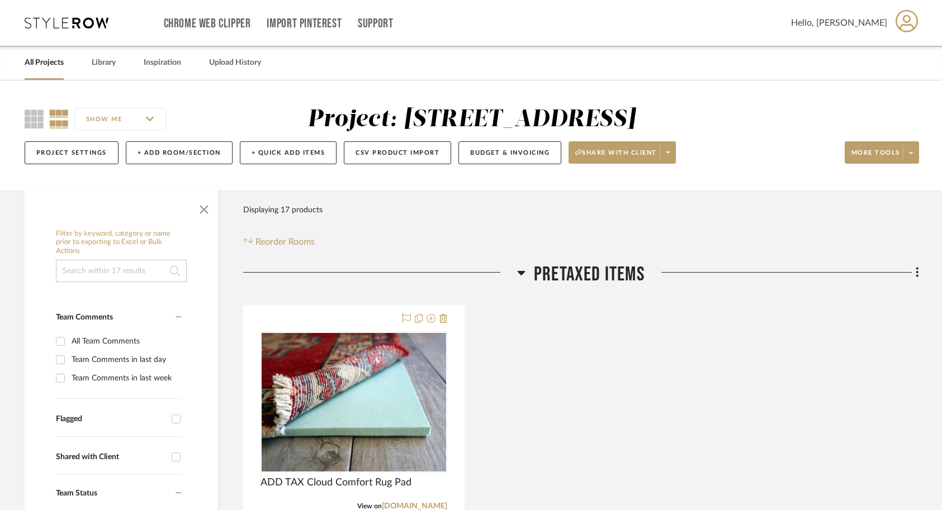
click at [40, 60] on link "All Projects" at bounding box center [44, 62] width 39 height 15
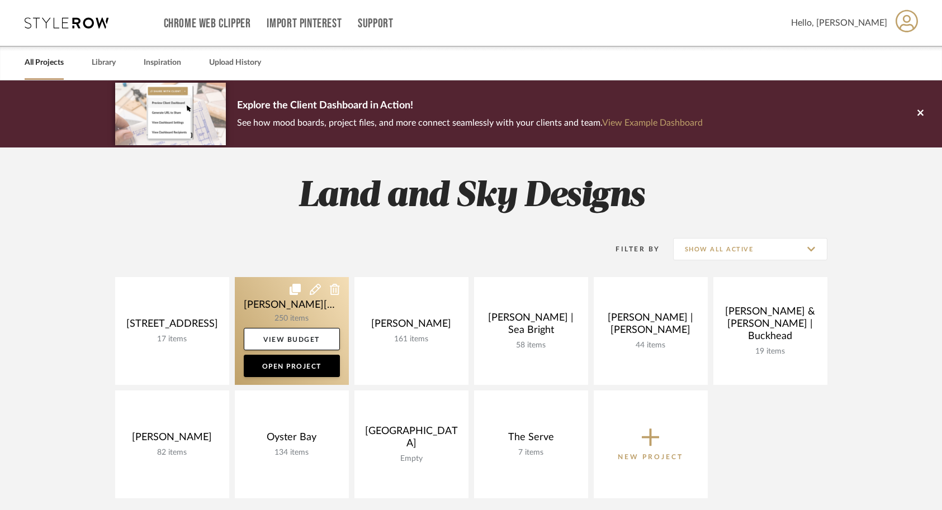
click at [262, 300] on link at bounding box center [292, 331] width 114 height 108
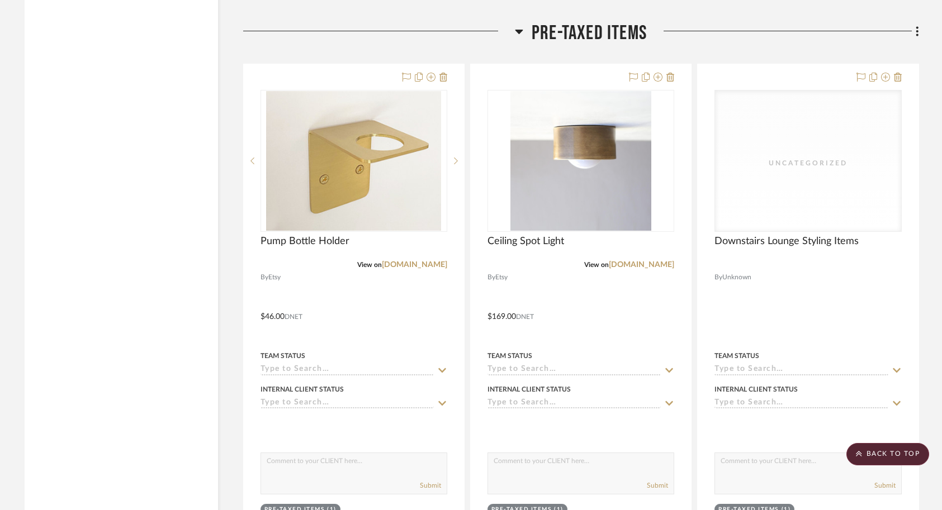
scroll to position [4474, 0]
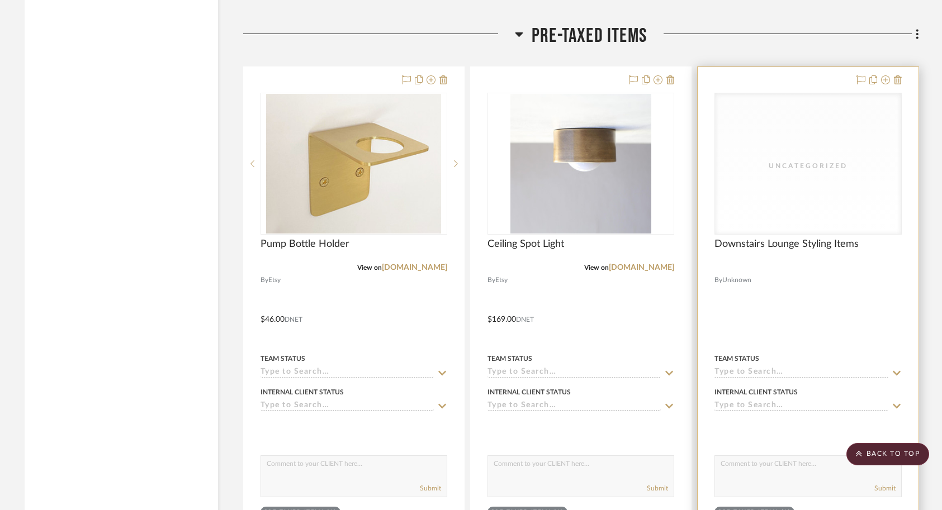
click at [726, 264] on div at bounding box center [807, 311] width 220 height 489
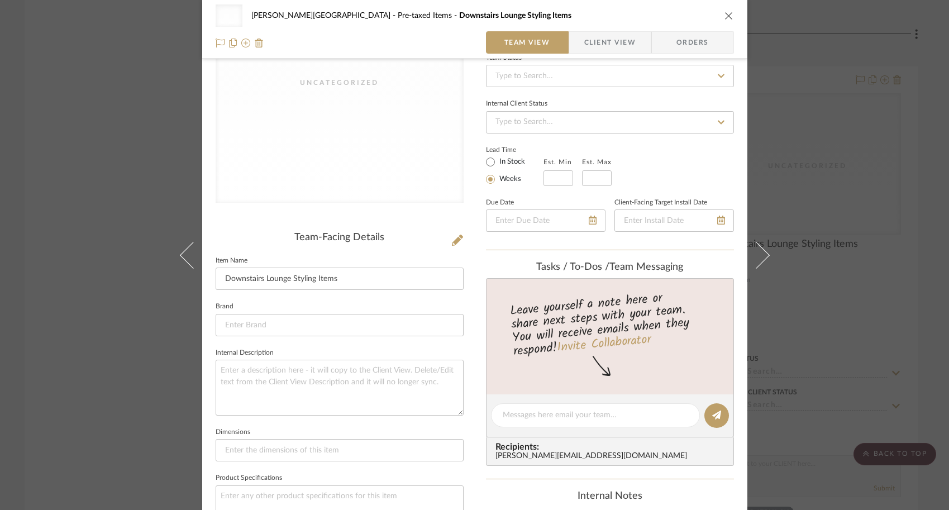
scroll to position [0, 0]
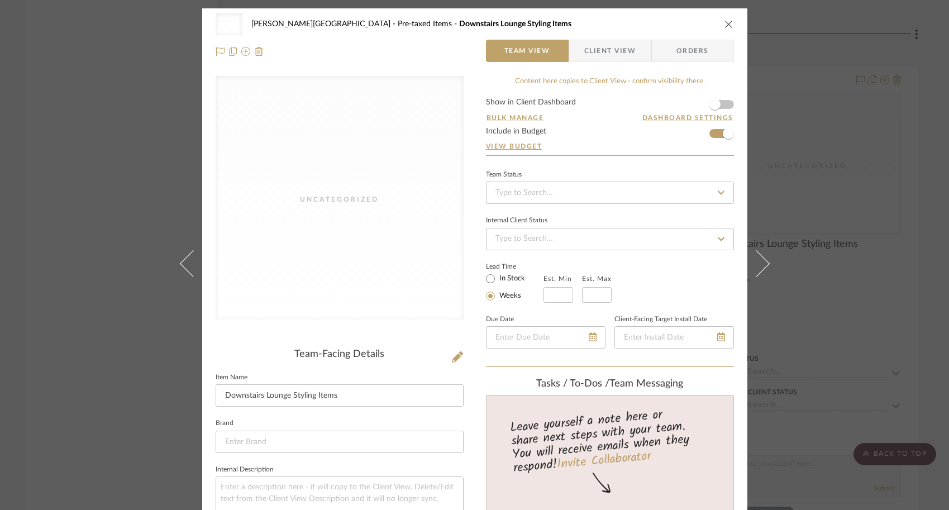
click at [726, 160] on div "Uncategorized [PERSON_NAME] - Waxhaw Pre-taxed Items Downstairs Lounge Styling …" at bounding box center [474, 255] width 949 height 510
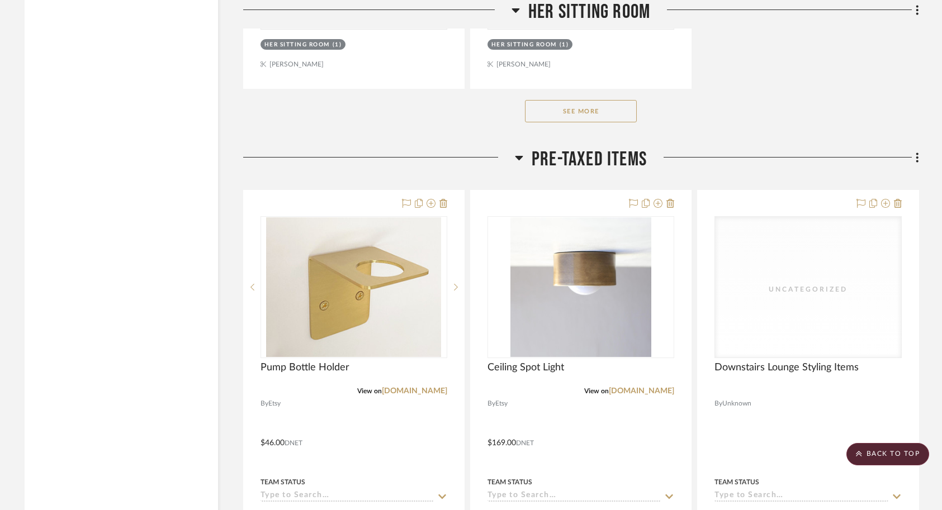
scroll to position [4365, 0]
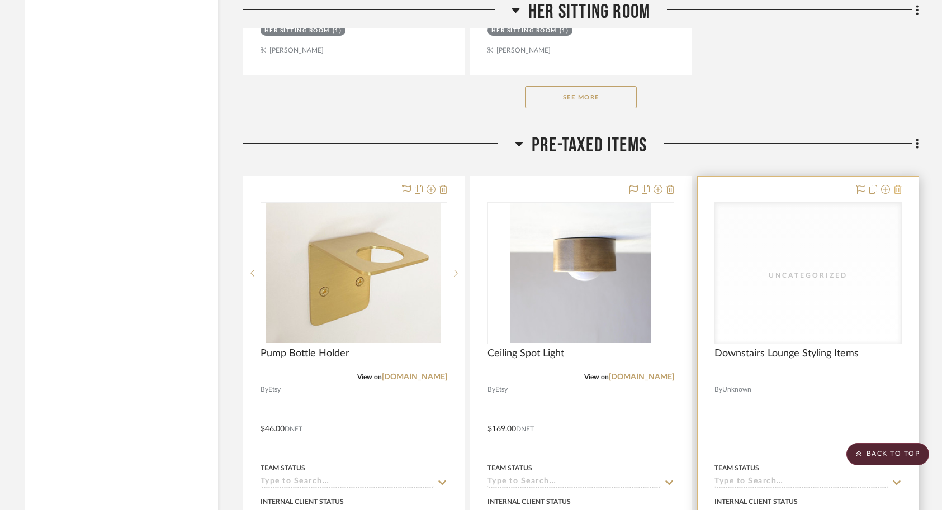
click at [726, 185] on icon at bounding box center [898, 189] width 8 height 9
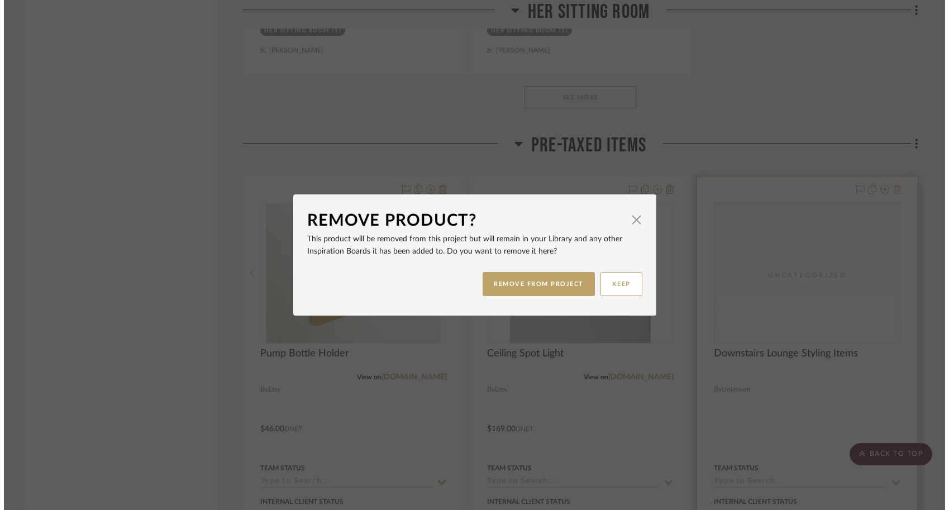
scroll to position [0, 0]
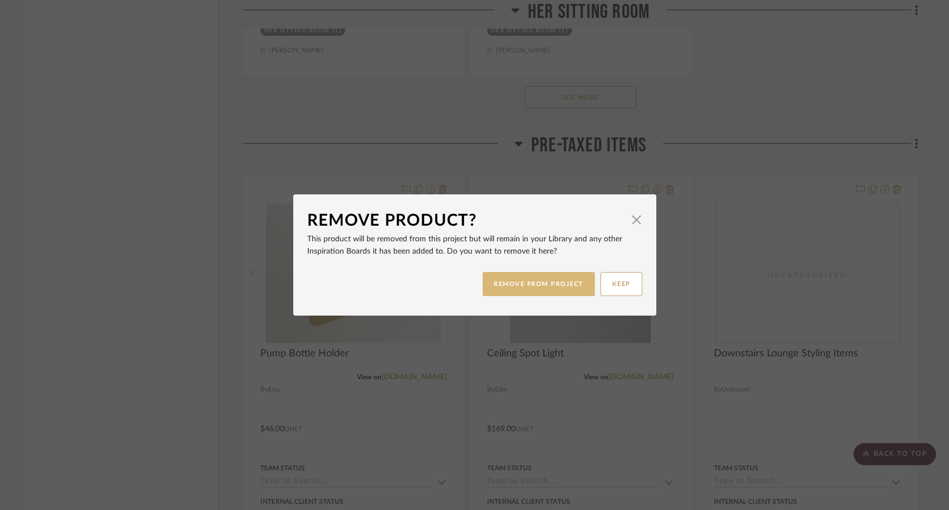
click at [554, 282] on button "REMOVE FROM PROJECT" at bounding box center [539, 284] width 112 height 24
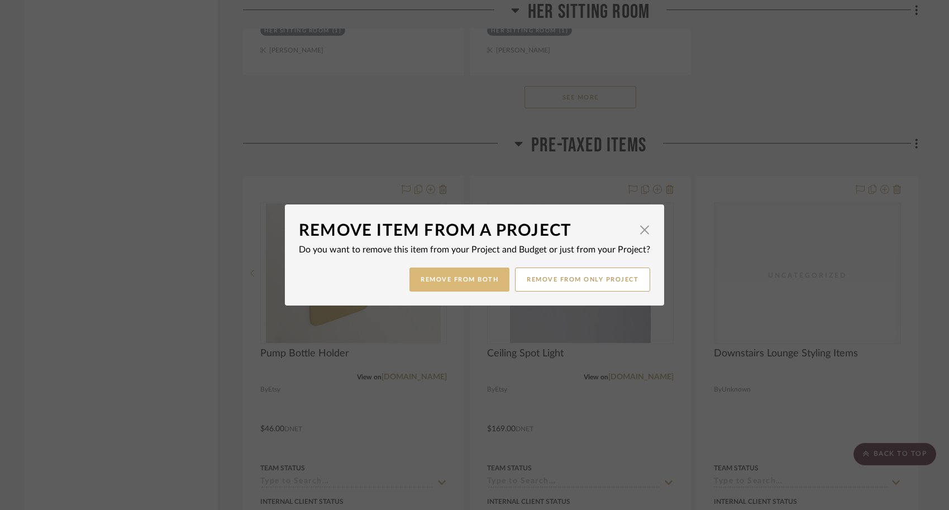
click at [466, 283] on button "Remove from Both" at bounding box center [460, 280] width 100 height 24
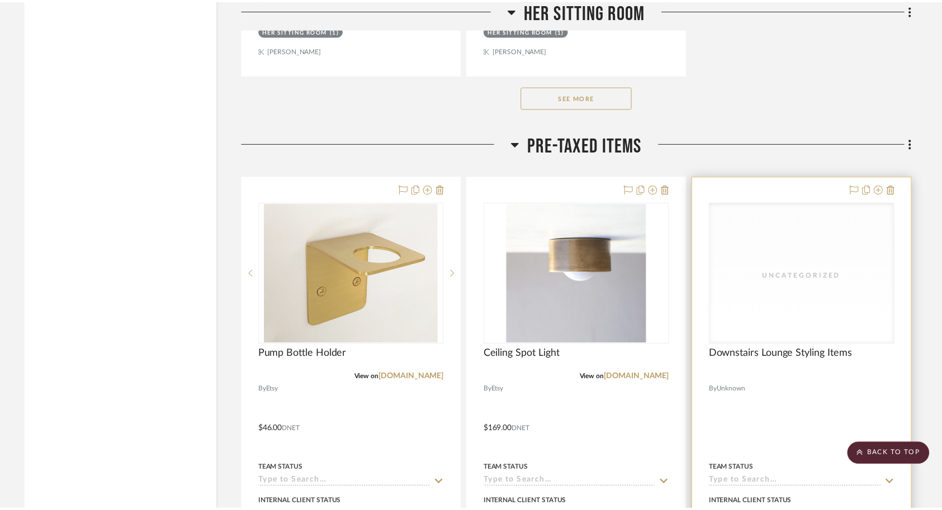
scroll to position [4365, 0]
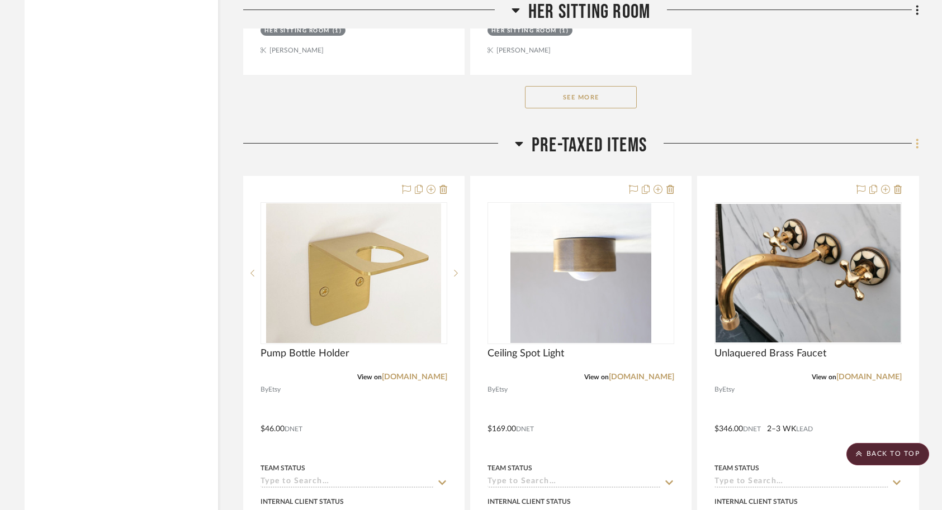
click at [726, 137] on icon at bounding box center [916, 143] width 3 height 12
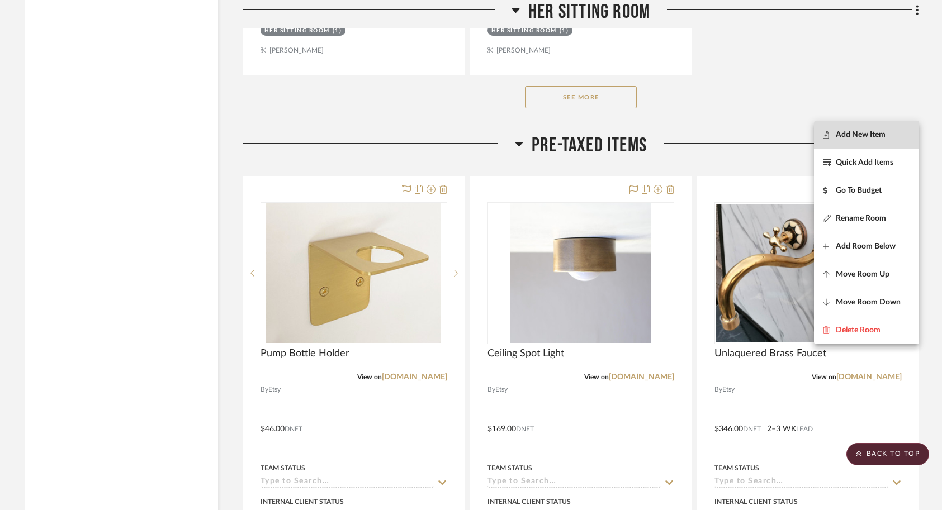
click at [726, 138] on span "Add New Item" at bounding box center [860, 134] width 50 height 9
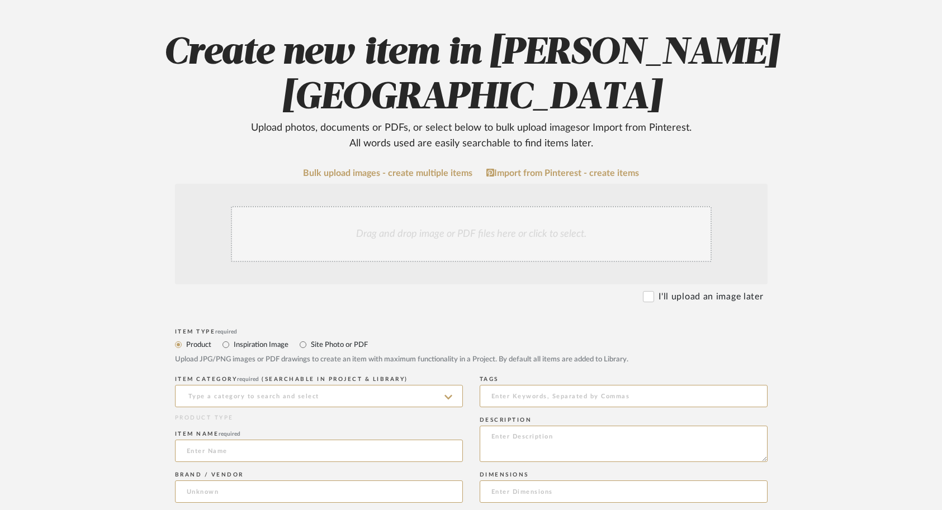
scroll to position [117, 0]
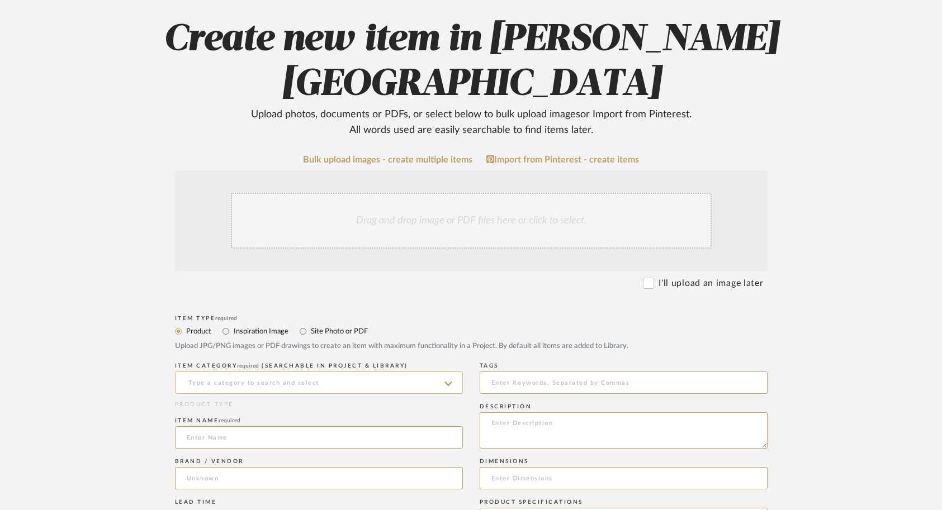
click at [350, 372] on input at bounding box center [319, 383] width 288 height 22
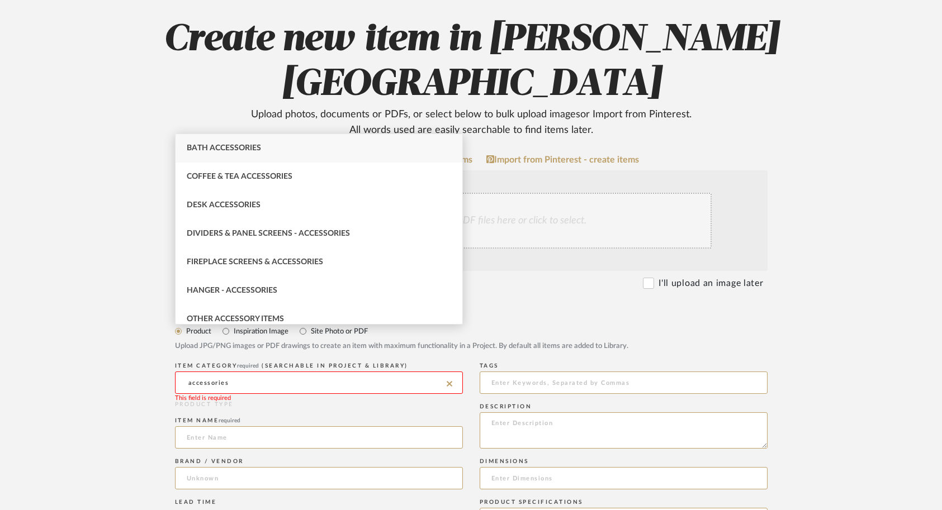
type input "accessories"
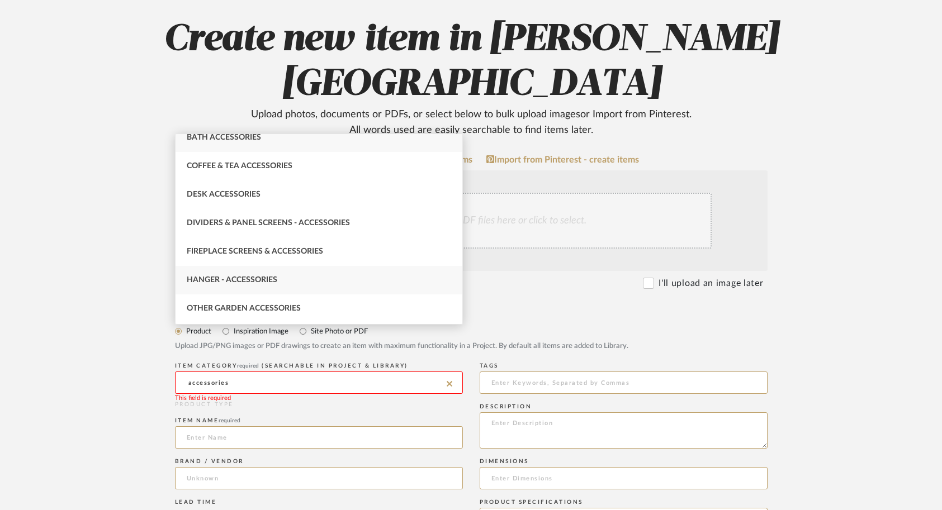
scroll to position [0, 0]
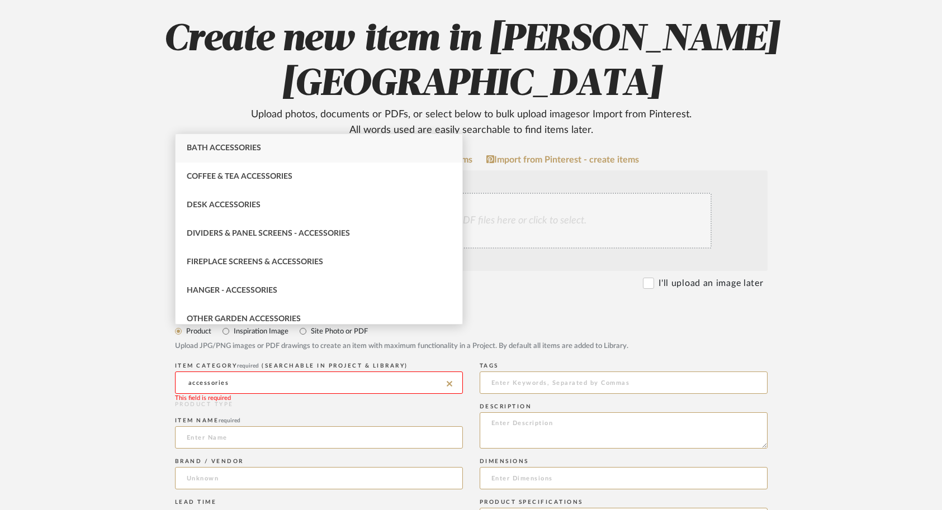
drag, startPoint x: 230, startPoint y: 338, endPoint x: 178, endPoint y: 338, distance: 52.0
click at [178, 372] on input "accessories" at bounding box center [319, 383] width 288 height 22
click at [237, 154] on div "Uncategorized" at bounding box center [318, 148] width 287 height 28
type input "Uncategorized"
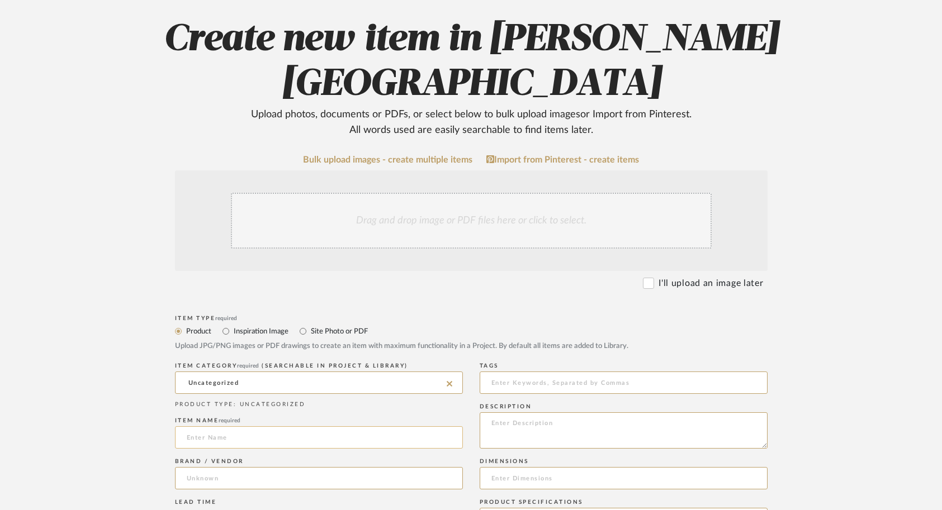
click at [203, 426] on input at bounding box center [319, 437] width 288 height 22
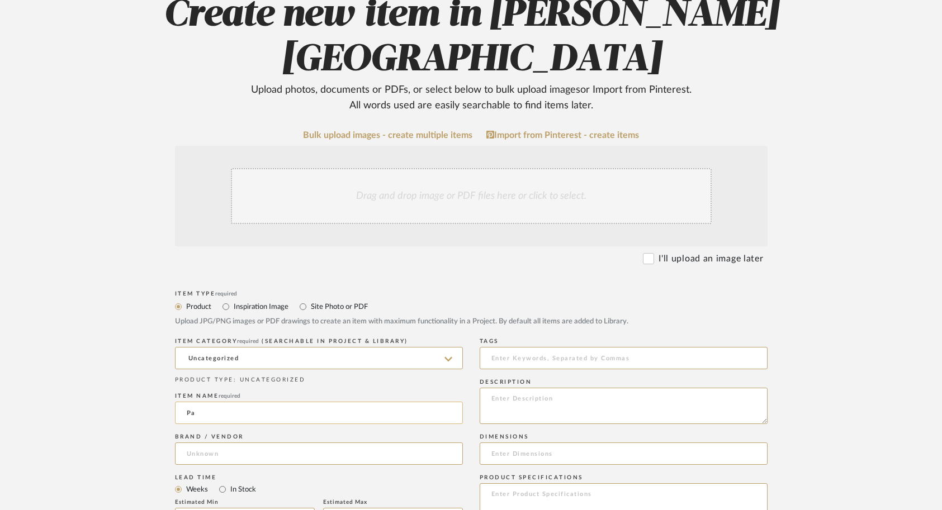
type input "P"
click at [184, 402] on input "Vintage Candlestick Holder" at bounding box center [319, 413] width 288 height 22
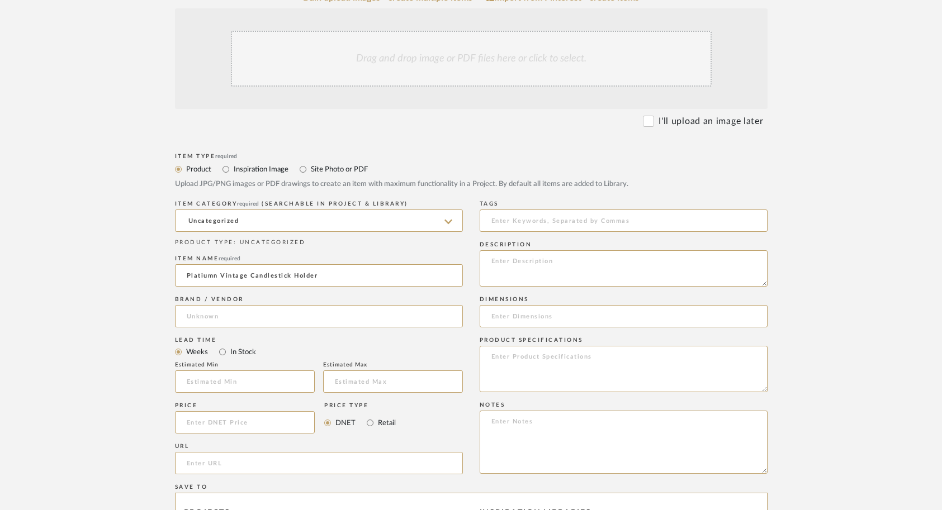
scroll to position [308, 0]
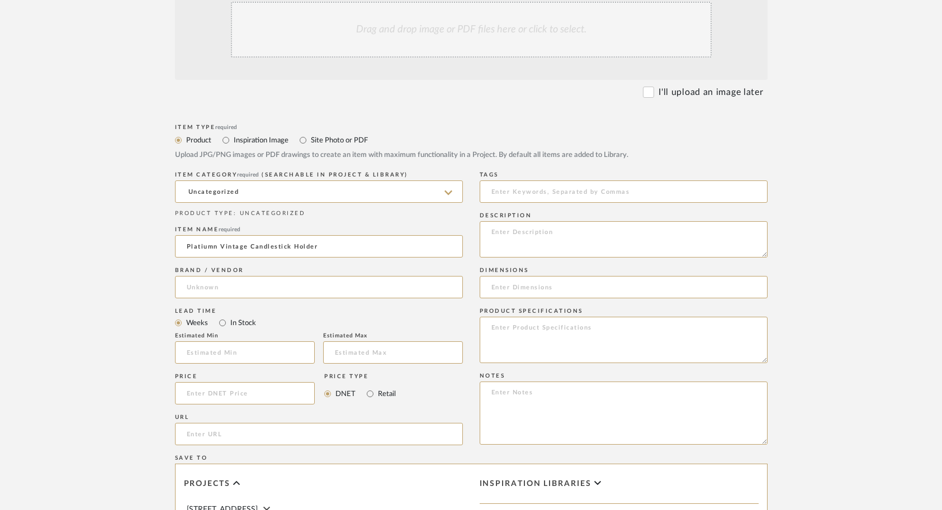
type input "Platiumn Vintage Candlestick Holder"
click at [235, 382] on input at bounding box center [245, 393] width 140 height 22
type input "$169.00"
click at [107, 396] on upload-items "Create new item in Campbell - Waxhaw Upload photos, documents or PDFs, or selec…" at bounding box center [471, 287] width 942 height 1030
click at [235, 423] on input "url" at bounding box center [319, 434] width 288 height 22
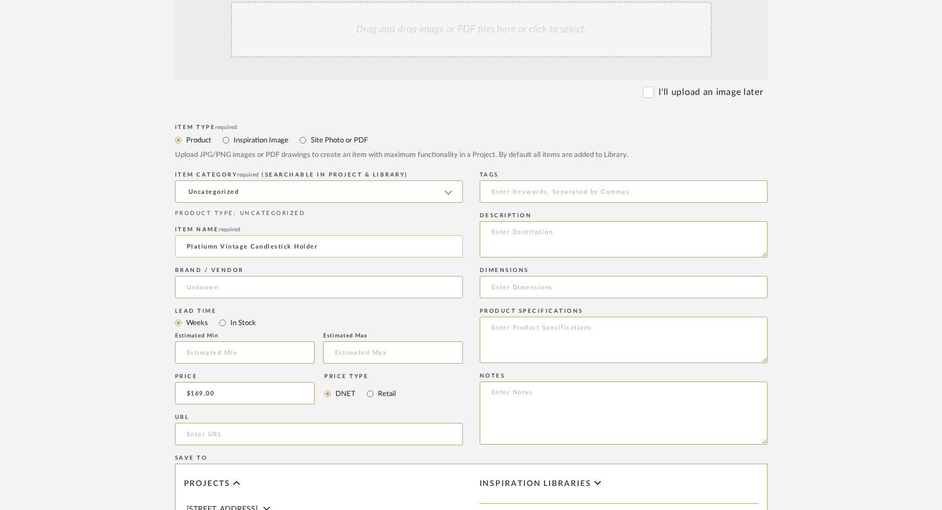
click at [205, 235] on input "Platiumn Vintage Candlestick Holder" at bounding box center [319, 246] width 288 height 22
drag, startPoint x: 216, startPoint y: 203, endPoint x: 182, endPoint y: 203, distance: 34.1
click at [182, 235] on input "Platiumn Vintage Candlestick Holder" at bounding box center [319, 246] width 288 height 22
click at [320, 264] on div "Brand / Vendor" at bounding box center [319, 284] width 288 height 41
click at [297, 276] on input at bounding box center [319, 287] width 288 height 22
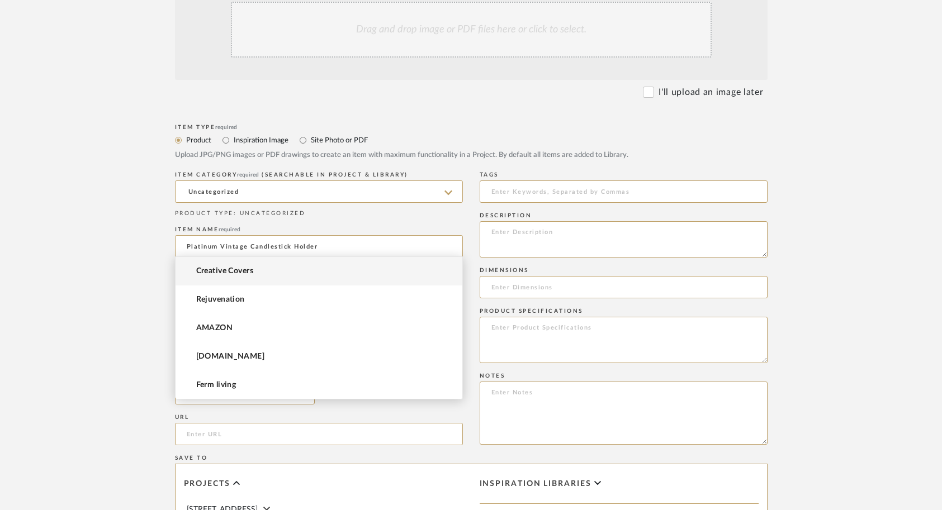
click at [94, 296] on upload-items "Create new item in Campbell - Waxhaw Upload photos, documents or PDFs, or selec…" at bounding box center [471, 287] width 942 height 1030
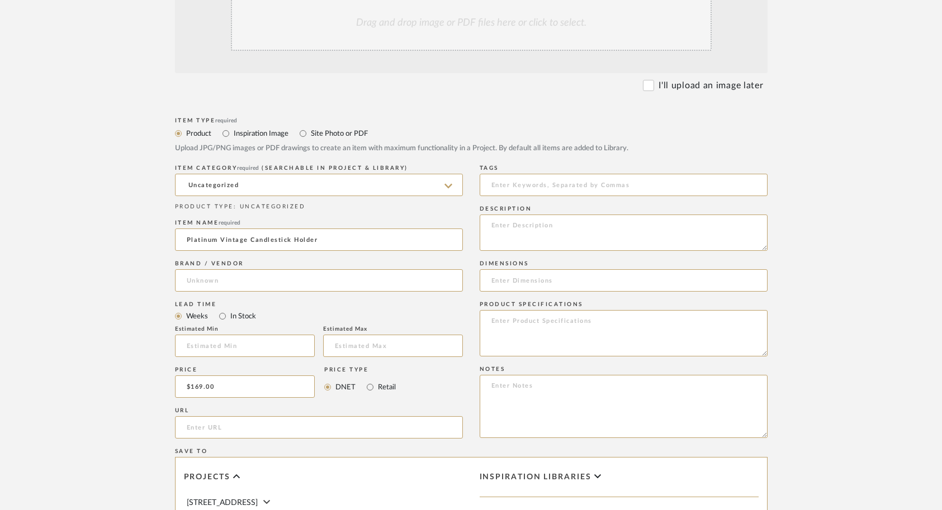
scroll to position [313, 0]
click at [186, 230] on input "Platinum Vintage Candlestick Holder" at bounding box center [319, 241] width 288 height 22
drag, startPoint x: 321, startPoint y: 198, endPoint x: 294, endPoint y: 198, distance: 26.3
click at [294, 230] on input "Habacchy Showroom Platinum Vintage Candlestick Holder" at bounding box center [319, 241] width 288 height 22
click at [367, 230] on input "Habacchy Showroom Platinum Candlestick Holder" at bounding box center [319, 241] width 288 height 22
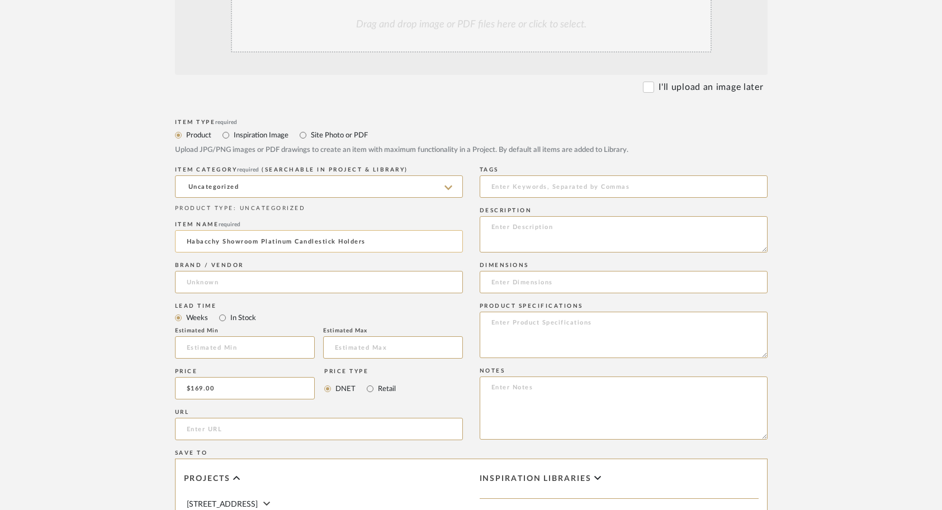
click at [196, 230] on input "Habacchy Showroom Platinum Candlestick Holders" at bounding box center [319, 241] width 288 height 22
type input "Habacchy Showroom Platinum Candlestick Holders"
click at [317, 262] on div "Brand / Vendor" at bounding box center [319, 265] width 288 height 7
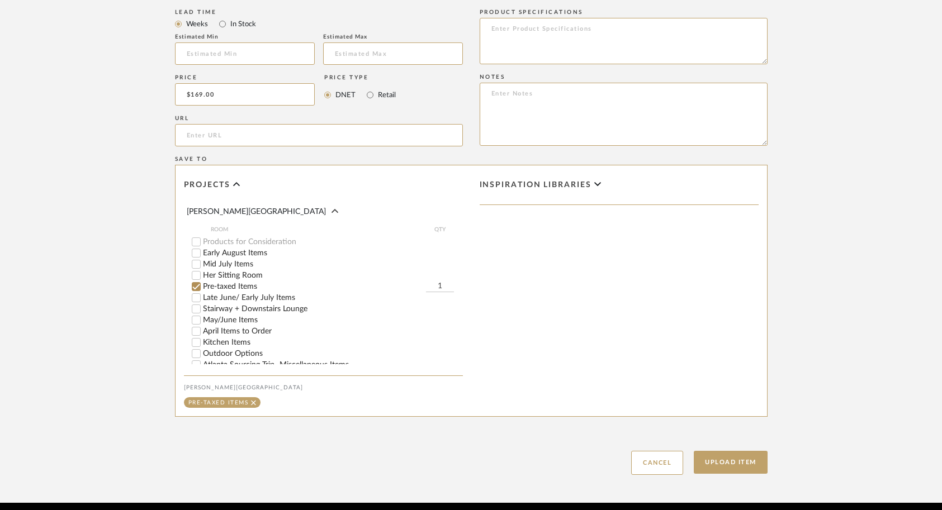
scroll to position [0, 0]
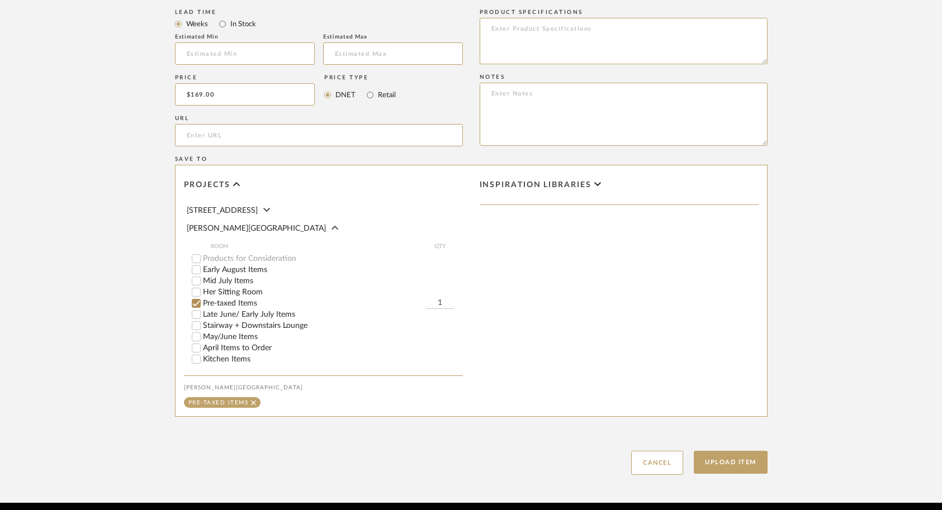
click at [194, 298] on input "Pre-taxed Items" at bounding box center [196, 303] width 11 height 11
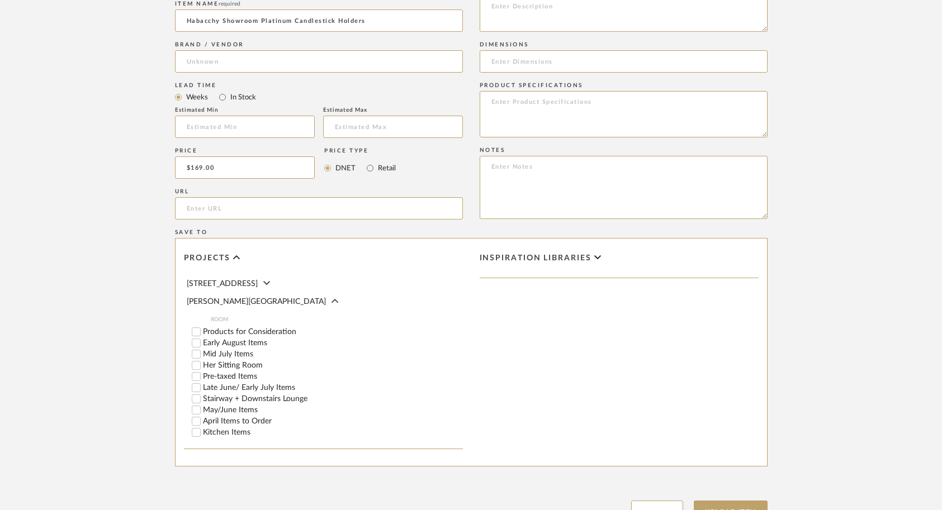
scroll to position [536, 0]
click at [195, 336] on input "Early August Items" at bounding box center [196, 341] width 11 height 11
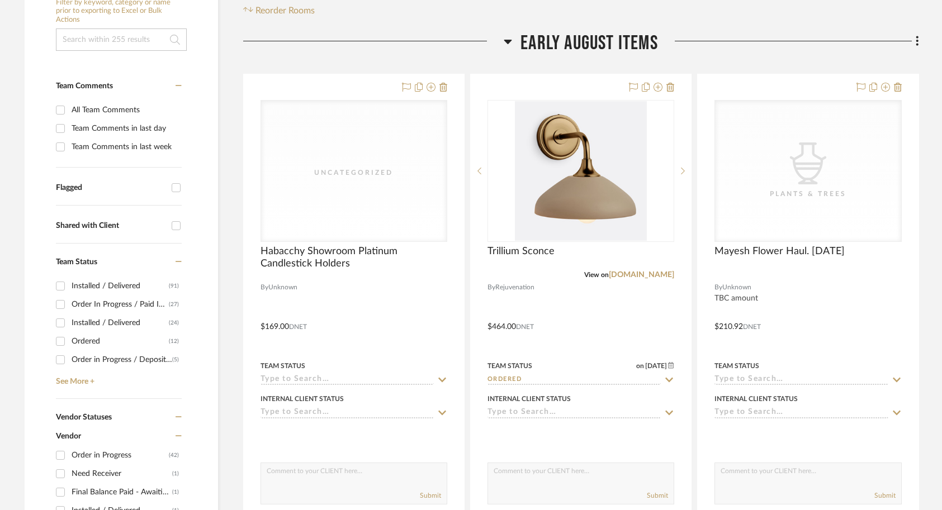
scroll to position [262, 0]
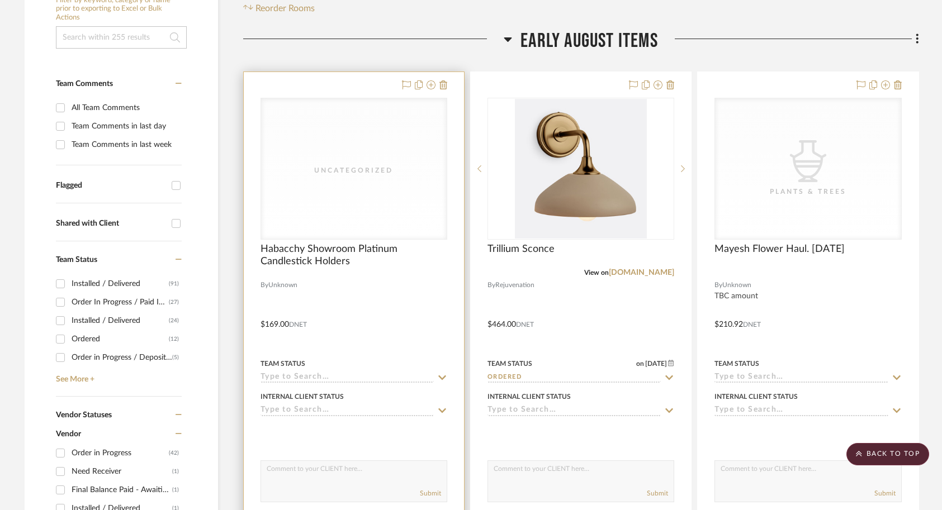
click at [431, 297] on div at bounding box center [354, 316] width 220 height 489
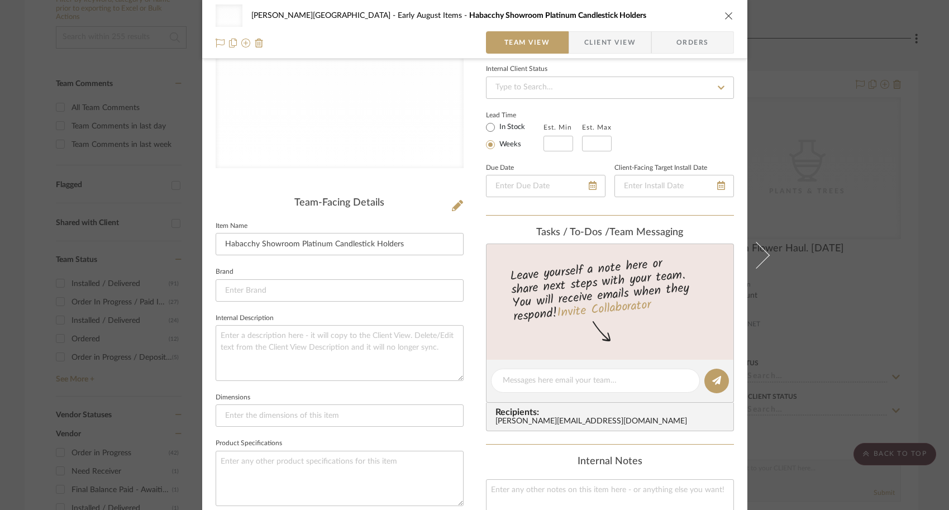
scroll to position [153, 0]
click at [307, 290] on input at bounding box center [340, 289] width 248 height 22
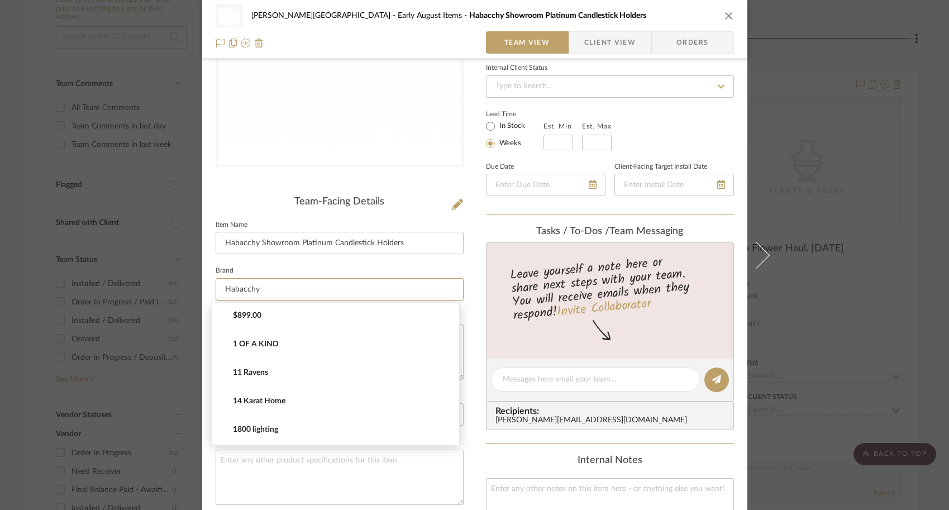
scroll to position [0, 0]
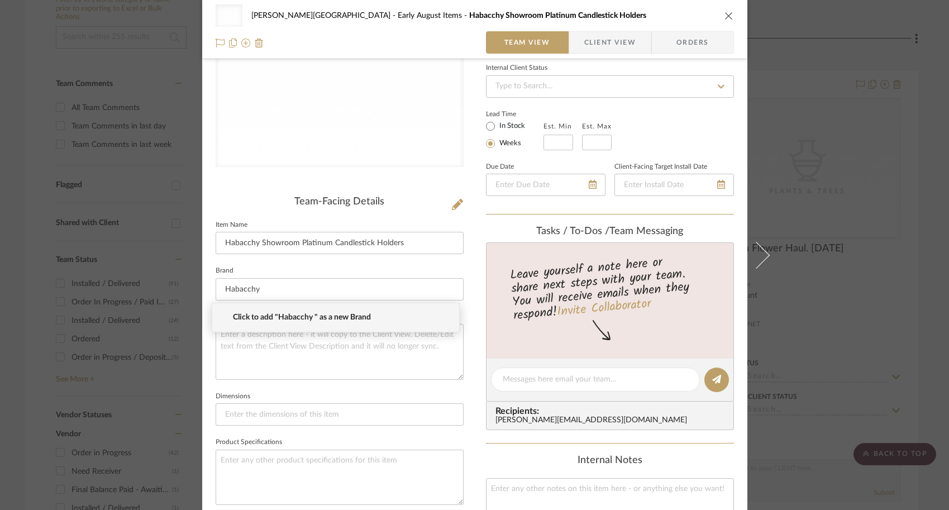
click at [294, 316] on span "Click to add "Habacchy " as a new Brand" at bounding box center [340, 317] width 215 height 9
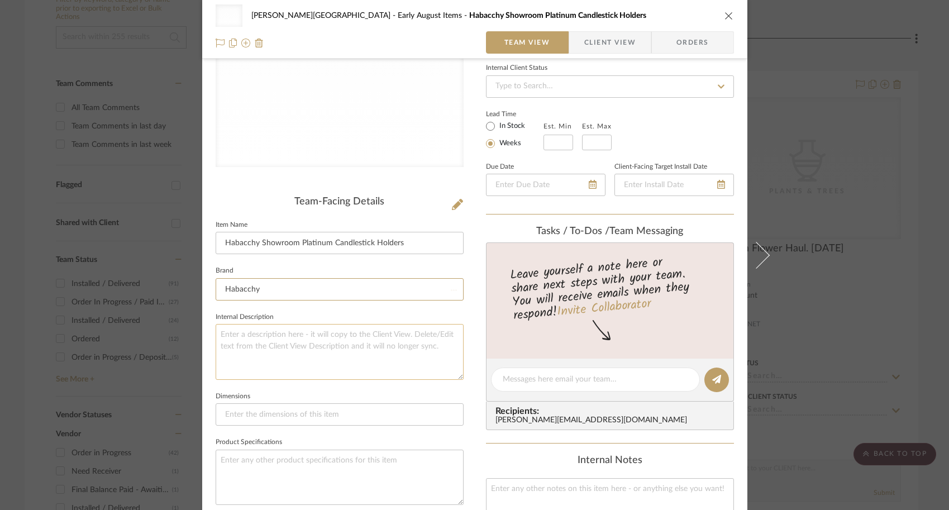
type input "Habacchy"
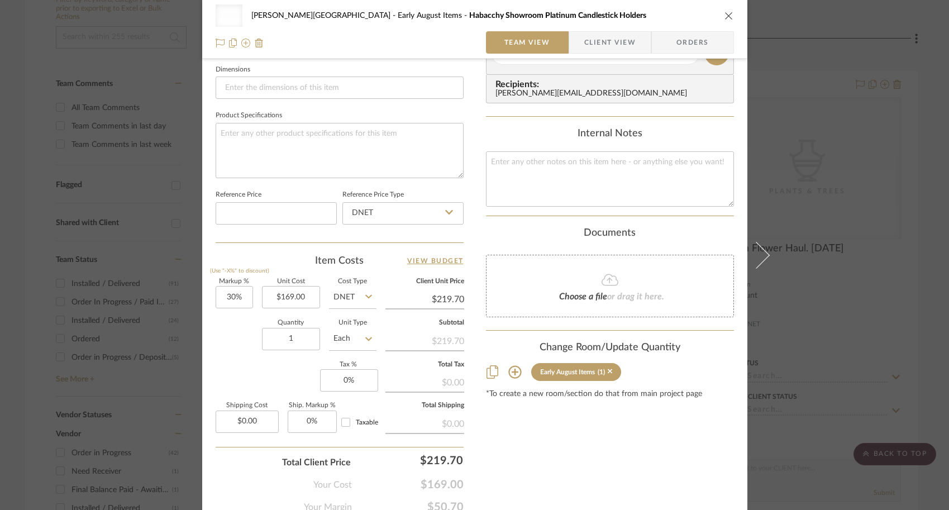
scroll to position [526, 0]
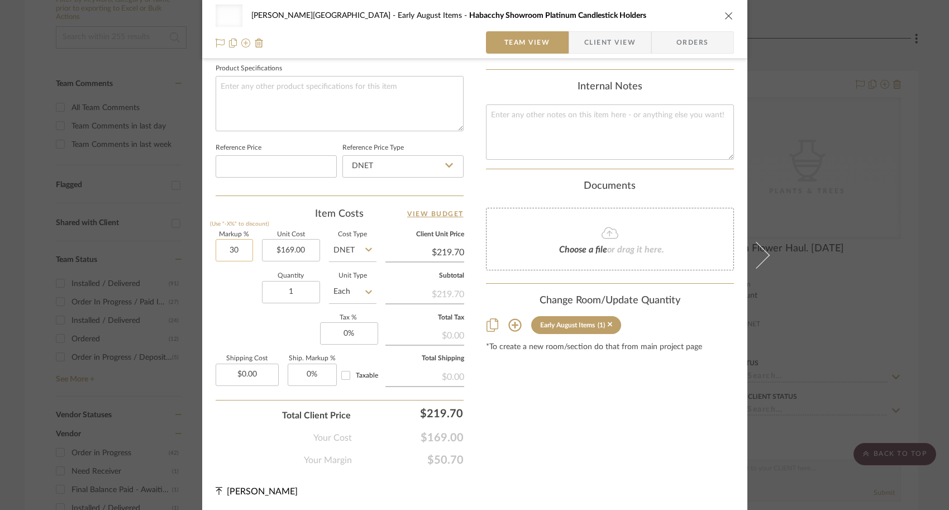
click at [236, 258] on input "30" at bounding box center [234, 250] width 37 height 22
type input "0%"
type input "$169.00"
click at [726, 369] on div "Uncategorized Campbell - Waxhaw Early August Items Habacchy Showroom Platinum C…" at bounding box center [474, 255] width 949 height 510
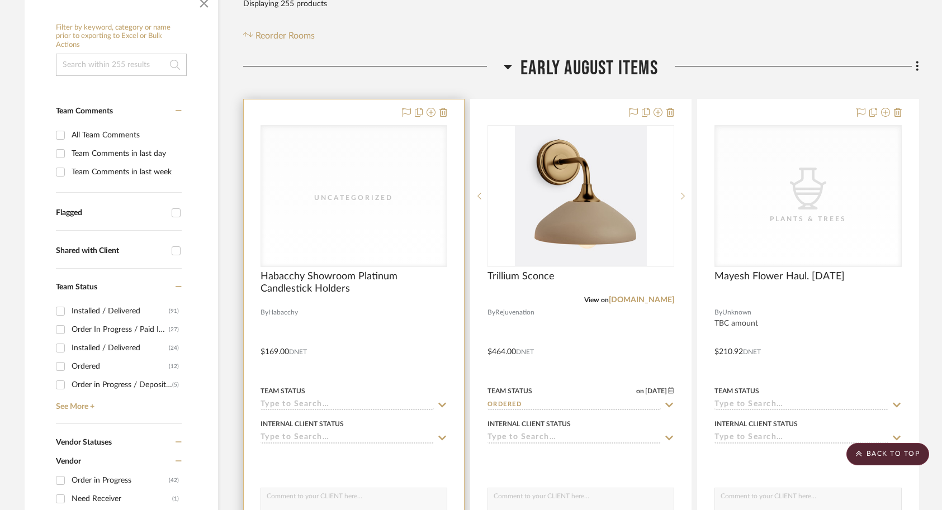
scroll to position [222, 0]
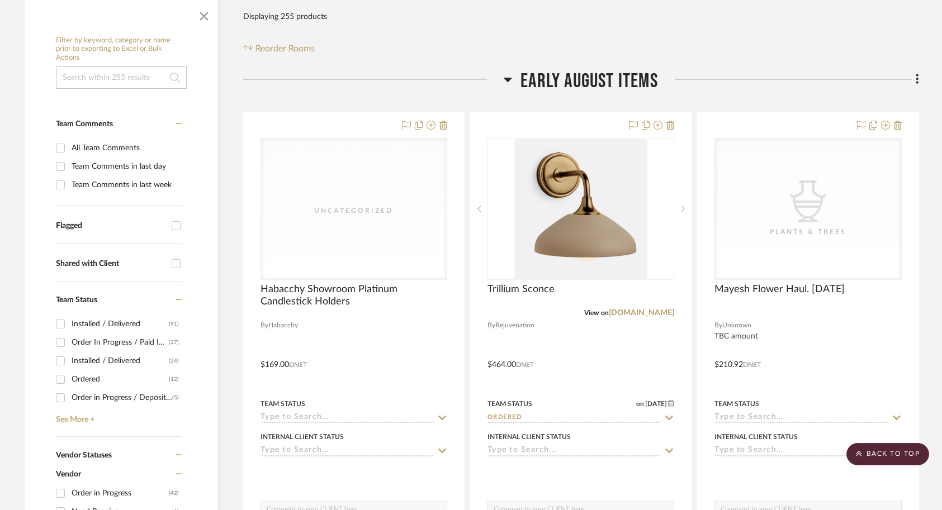
click at [726, 74] on icon at bounding box center [917, 78] width 2 height 9
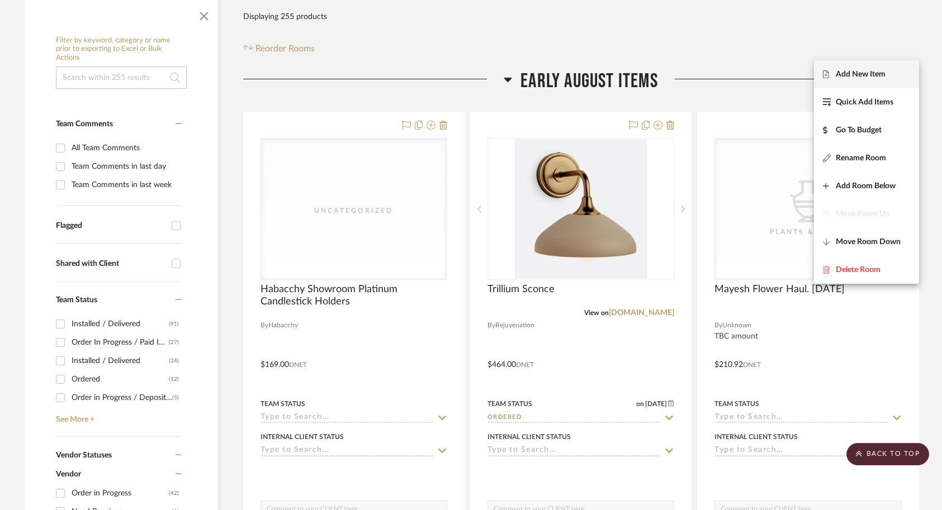
click at [726, 70] on span "Add New Item" at bounding box center [860, 74] width 50 height 9
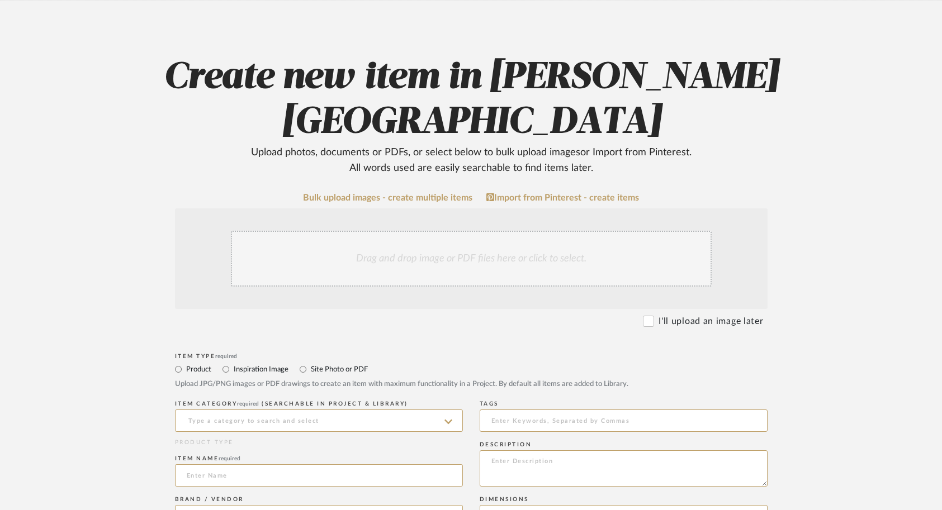
scroll to position [85, 0]
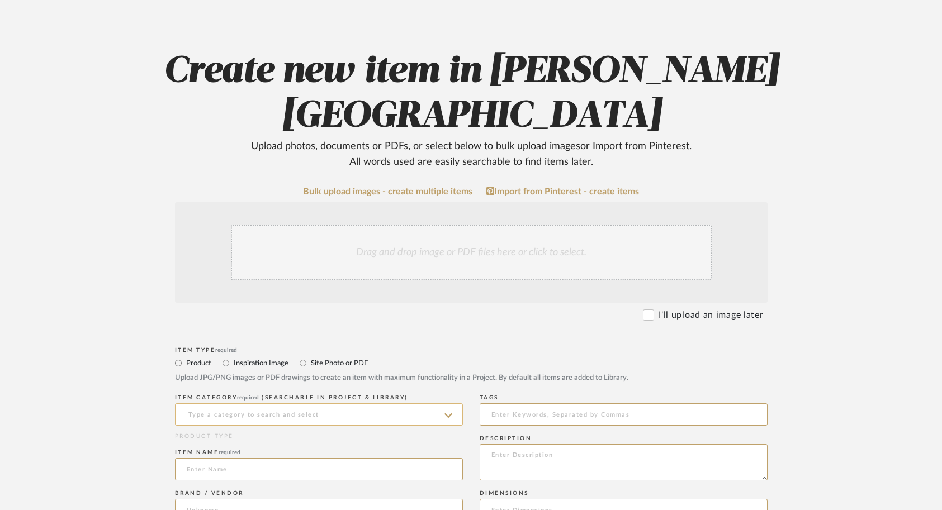
click at [289, 403] on input at bounding box center [319, 414] width 288 height 22
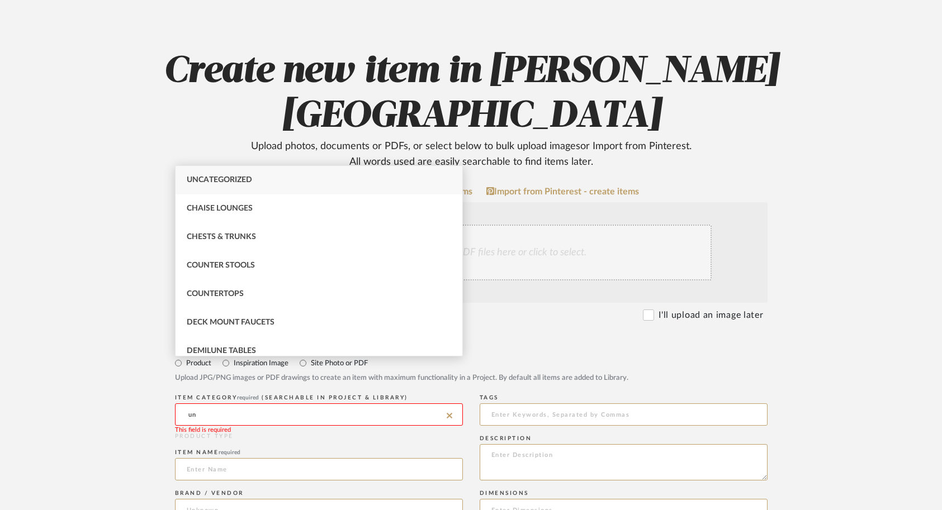
click at [251, 178] on span "Uncategorized" at bounding box center [219, 180] width 65 height 8
type input "Uncategorized"
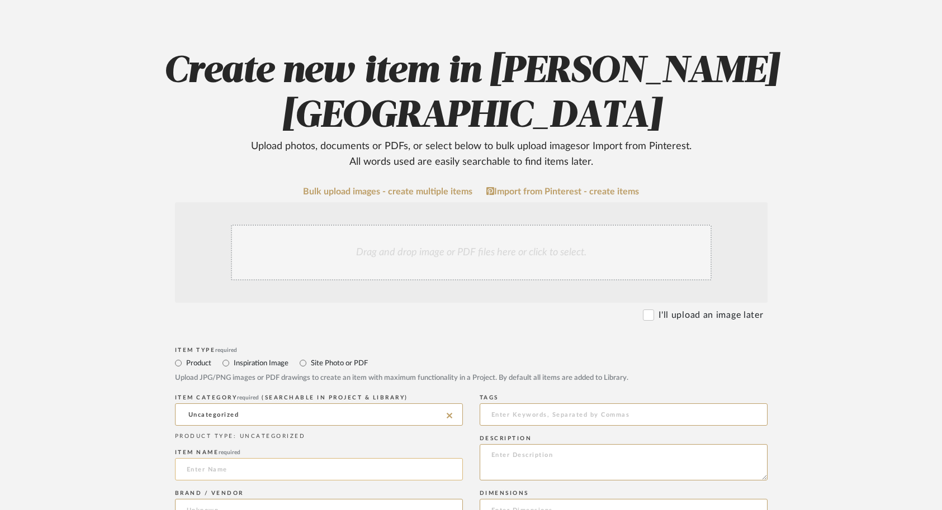
click at [231, 458] on input at bounding box center [319, 469] width 288 height 22
click at [184, 458] on input "12" Cube Candleholder" at bounding box center [319, 469] width 288 height 22
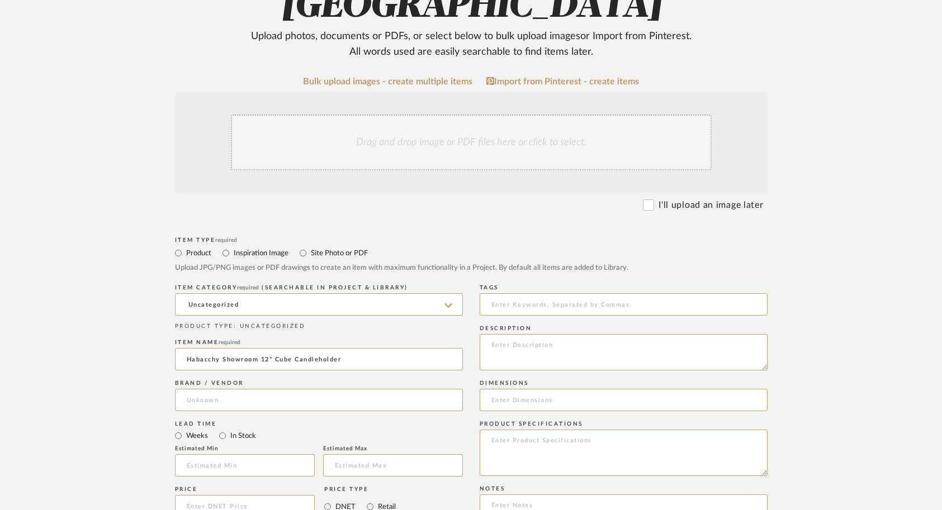
scroll to position [202, 0]
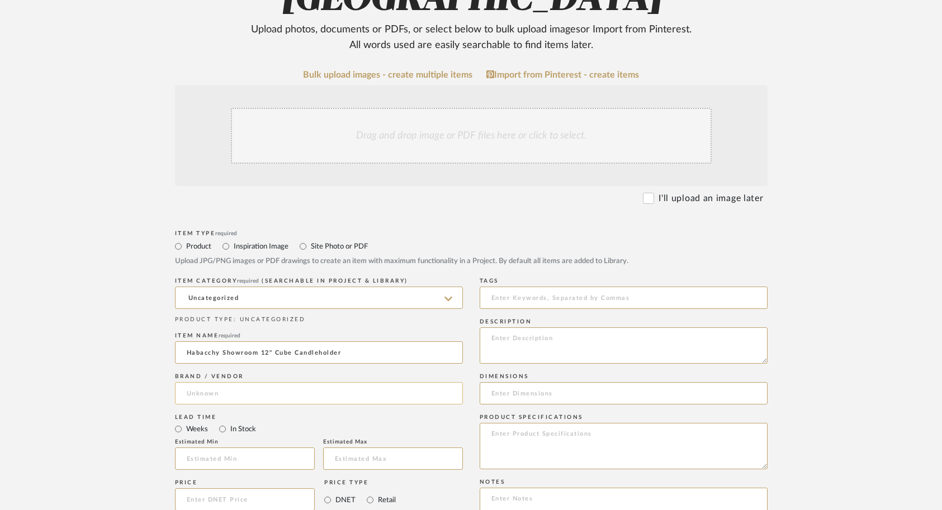
type input "Habacchy Showroom 12" Cube Candleholder"
click at [245, 382] on input at bounding box center [319, 393] width 288 height 22
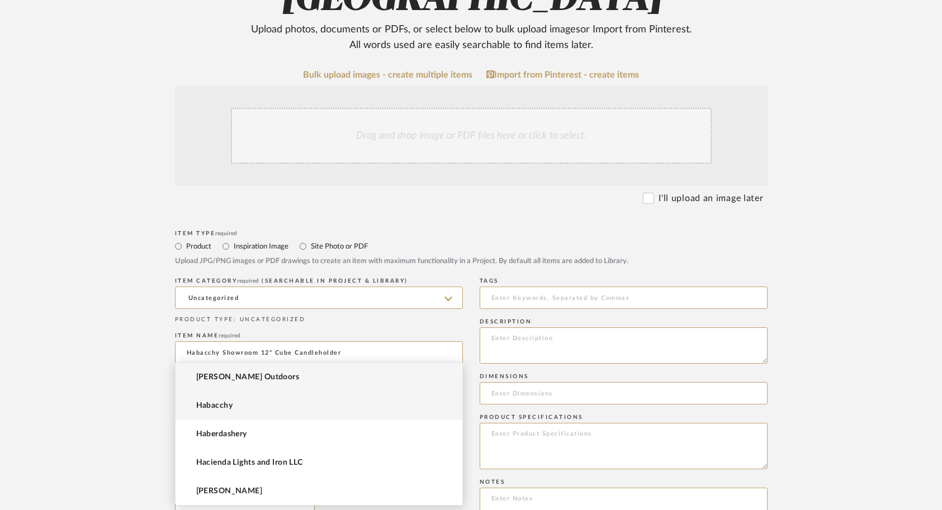
click at [254, 402] on mat-option "Habacchy" at bounding box center [318, 406] width 287 height 28
type input "Habacchy"
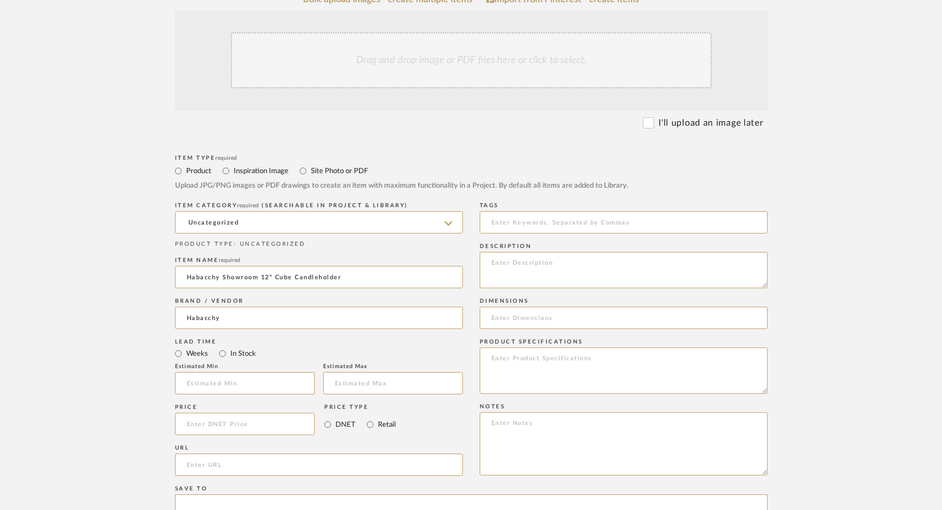
scroll to position [280, 0]
click at [235, 411] on input at bounding box center [245, 422] width 140 height 22
type input "$489.00"
click at [425, 399] on div "Price $489.00 Price Type DNET Retail" at bounding box center [319, 419] width 288 height 41
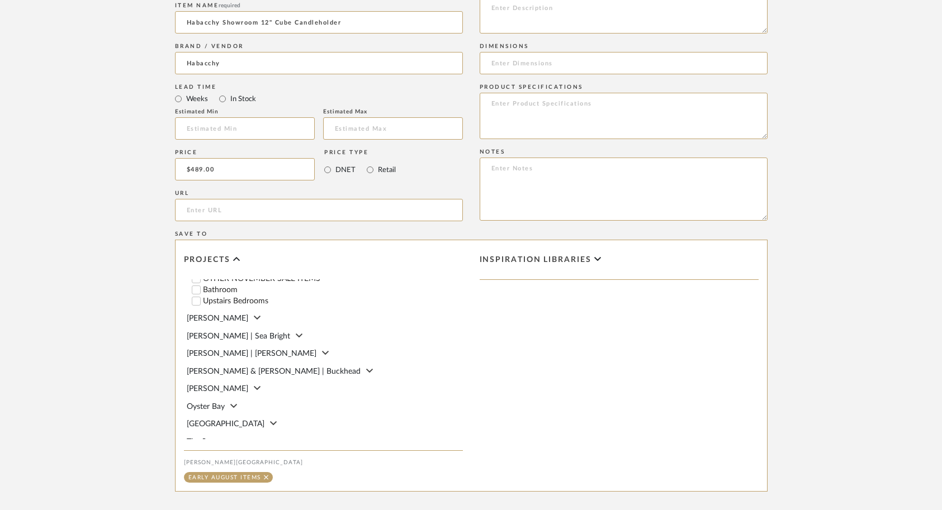
scroll to position [607, 0]
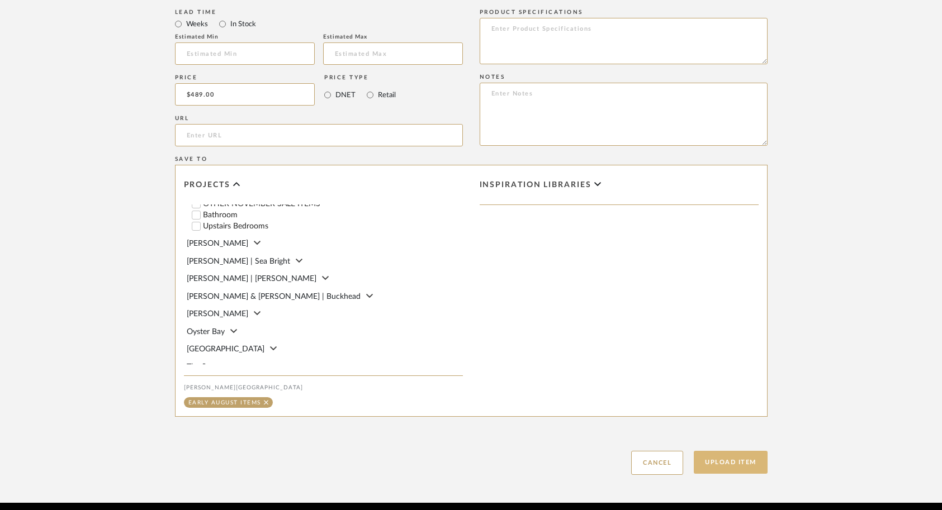
click at [726, 451] on button "Upload Item" at bounding box center [730, 462] width 74 height 23
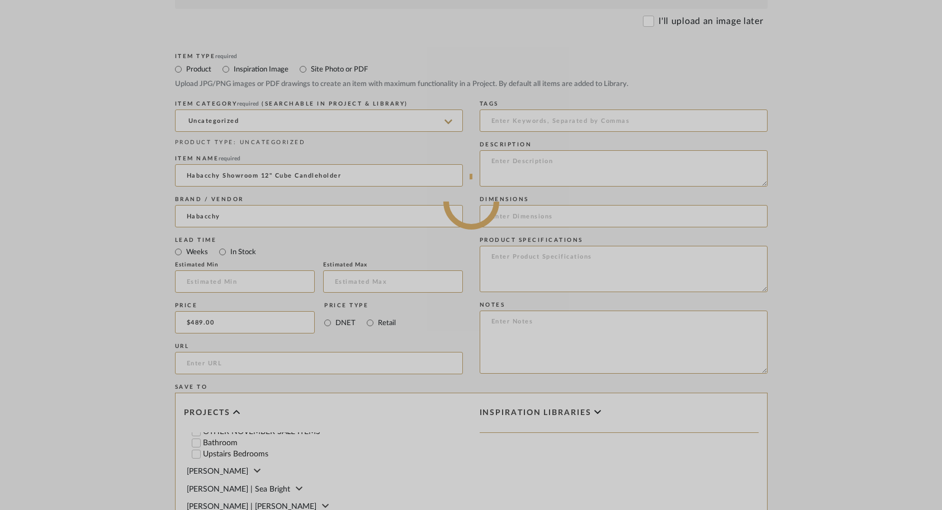
scroll to position [377, 0]
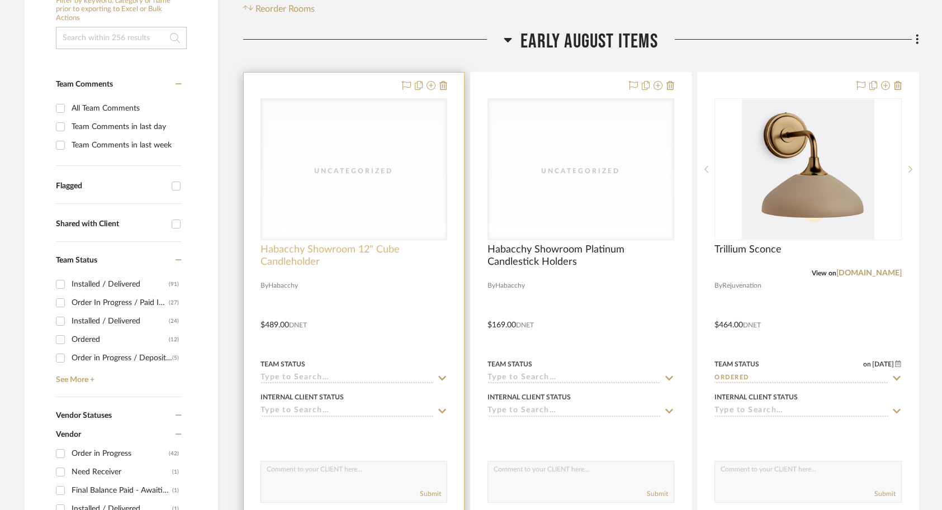
scroll to position [262, 0]
click at [394, 285] on div at bounding box center [354, 316] width 220 height 489
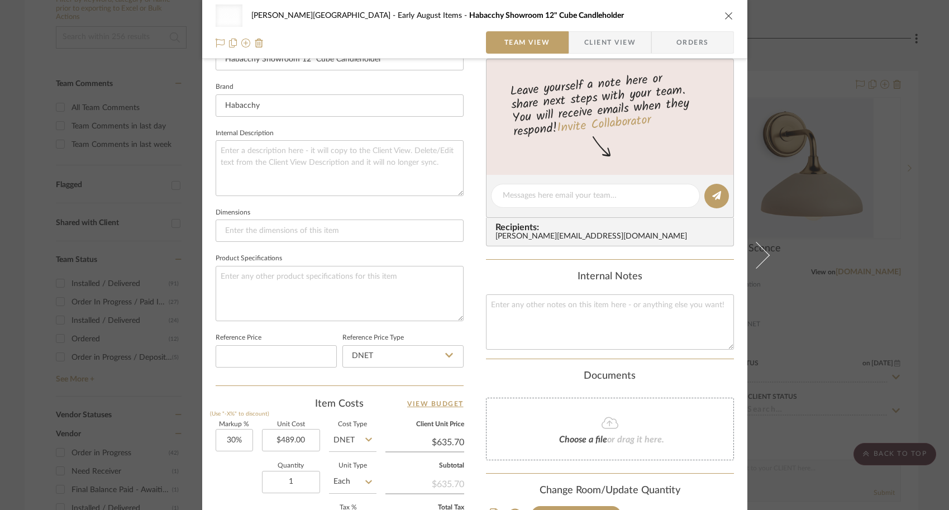
scroll to position [374, 0]
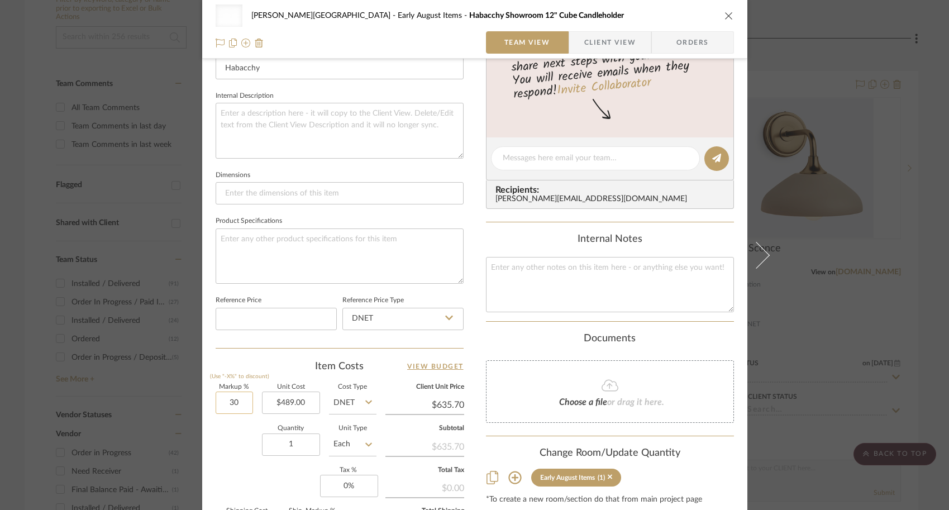
click at [238, 401] on input "30" at bounding box center [234, 403] width 37 height 22
type input "0%"
click at [211, 444] on div "Uncategorized Campbell - Waxhaw Early August Items Habacchy Showroom 12" Cube C…" at bounding box center [474, 150] width 545 height 1030
type input "$489.00"
click at [726, 226] on div "Uncategorized Campbell - Waxhaw Early August Items Habacchy Showroom 12" Cube C…" at bounding box center [474, 255] width 949 height 510
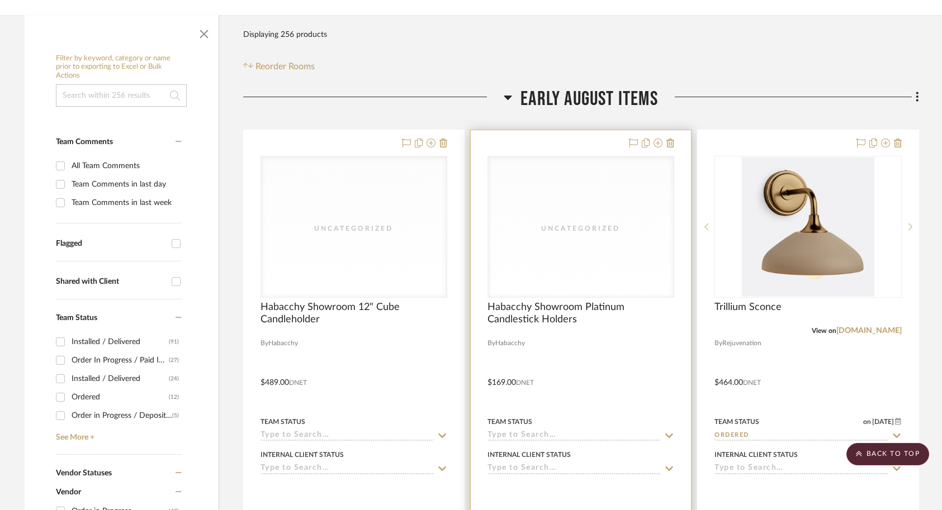
scroll to position [182, 0]
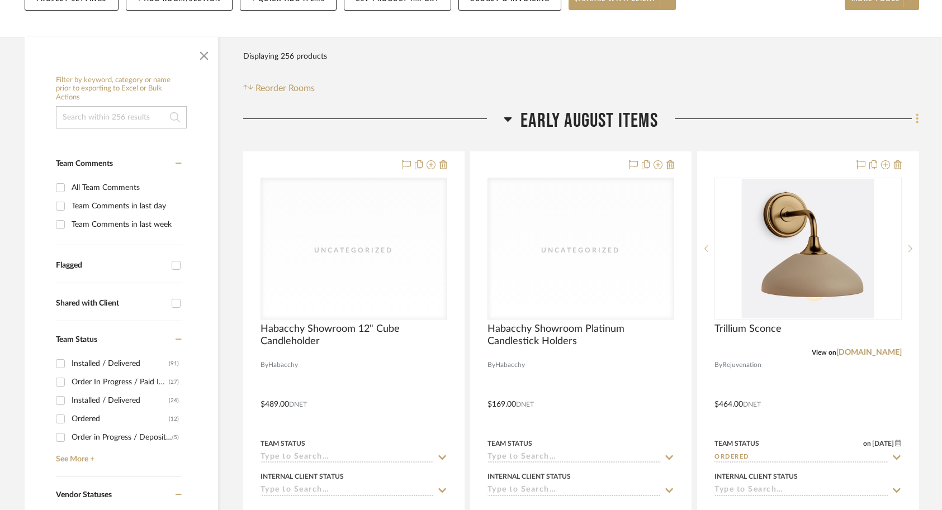
click at [726, 112] on icon at bounding box center [916, 118] width 3 height 12
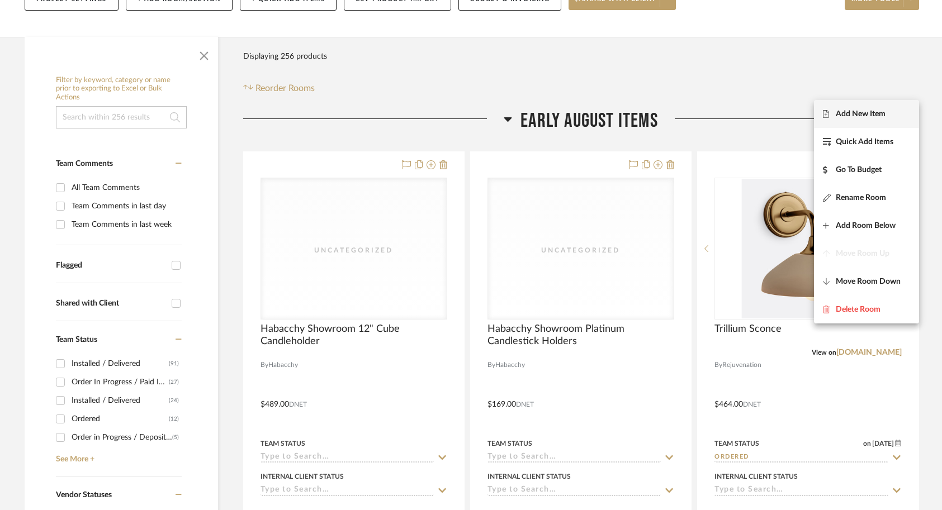
click at [726, 122] on button "Add New Item" at bounding box center [866, 114] width 105 height 28
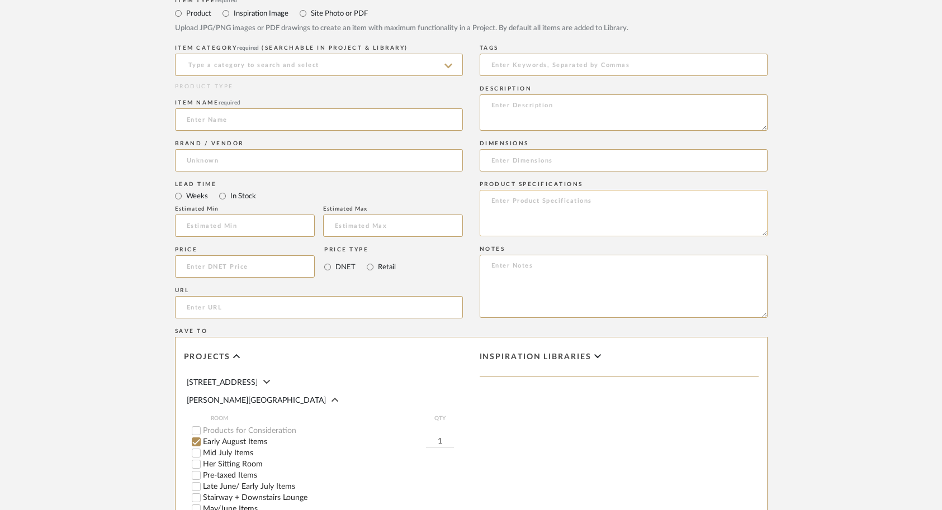
scroll to position [339, 0]
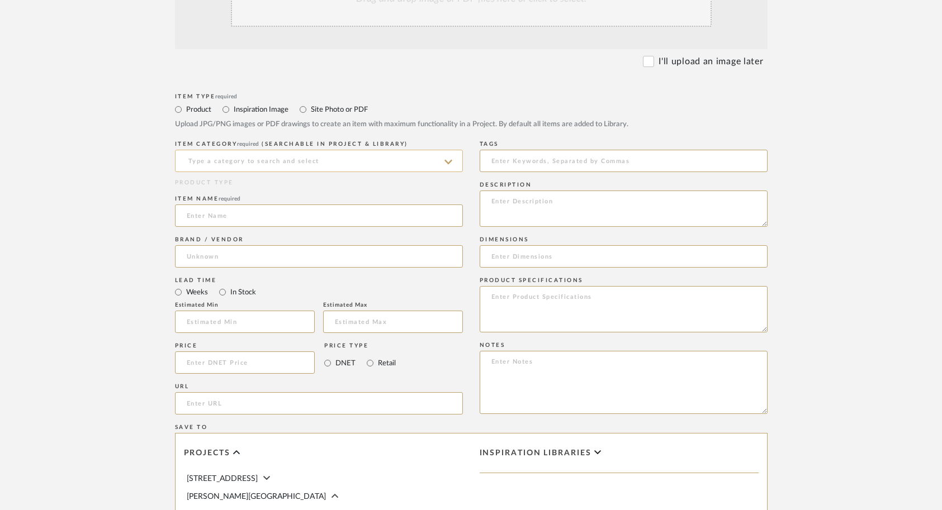
click at [320, 150] on input at bounding box center [319, 161] width 288 height 22
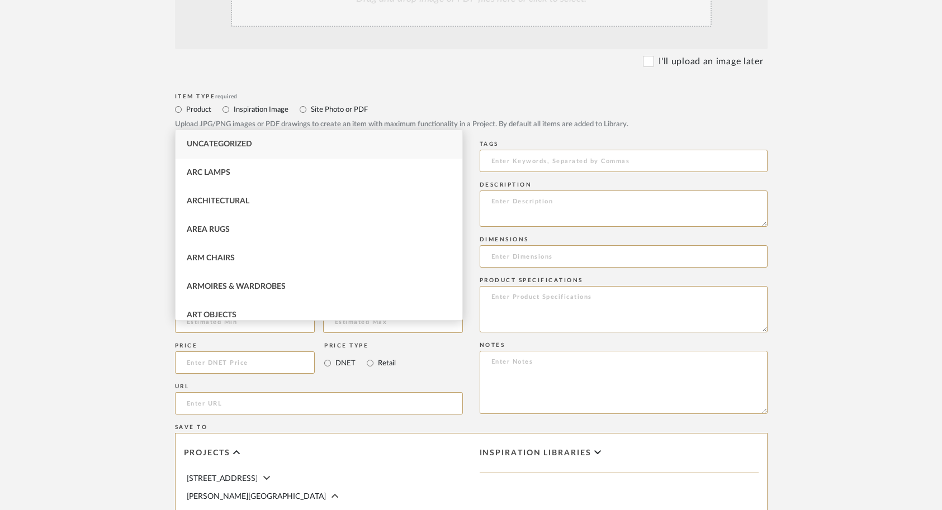
click at [299, 137] on div "Uncategorized" at bounding box center [318, 144] width 287 height 28
type input "Uncategorized"
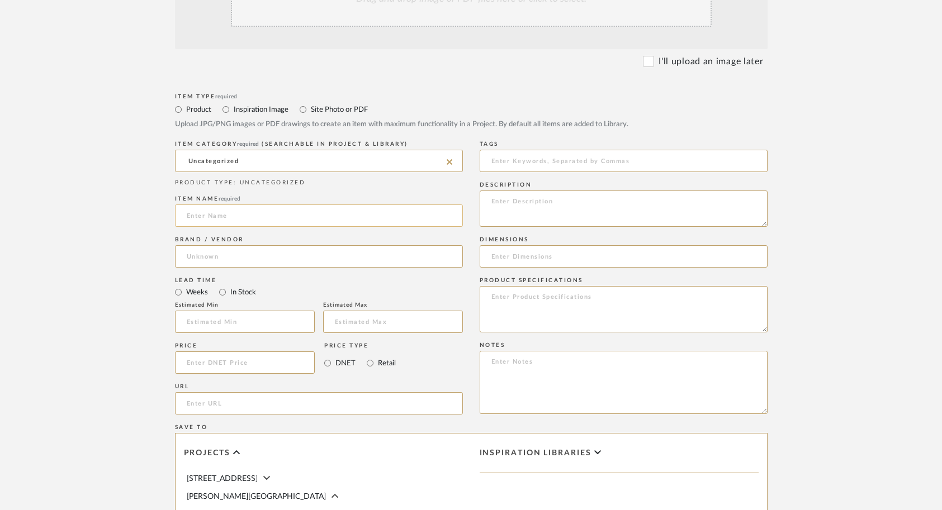
click at [275, 205] on input at bounding box center [319, 216] width 288 height 22
type input "Candlesticks"
click at [241, 351] on input at bounding box center [245, 362] width 140 height 22
click at [400, 340] on div "Price Price Type DNET Retail" at bounding box center [319, 360] width 288 height 41
click at [259, 351] on input at bounding box center [245, 362] width 140 height 22
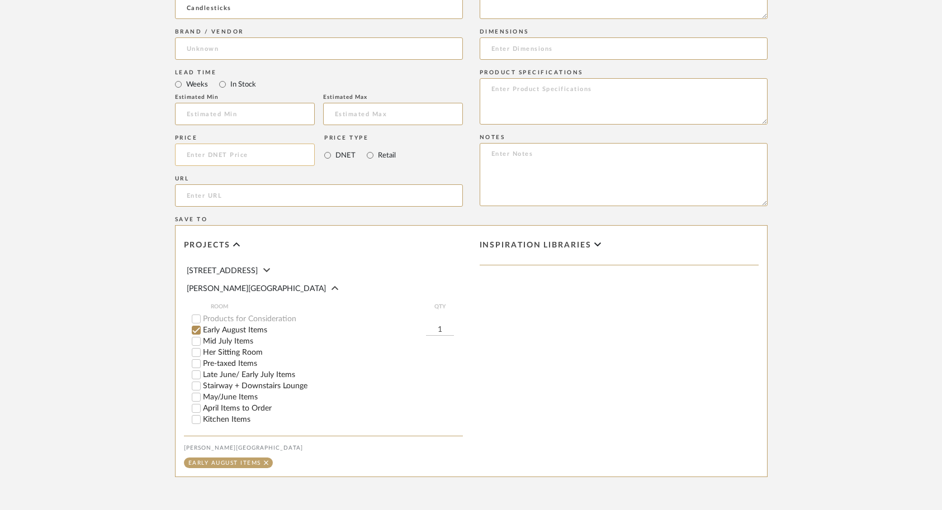
scroll to position [607, 0]
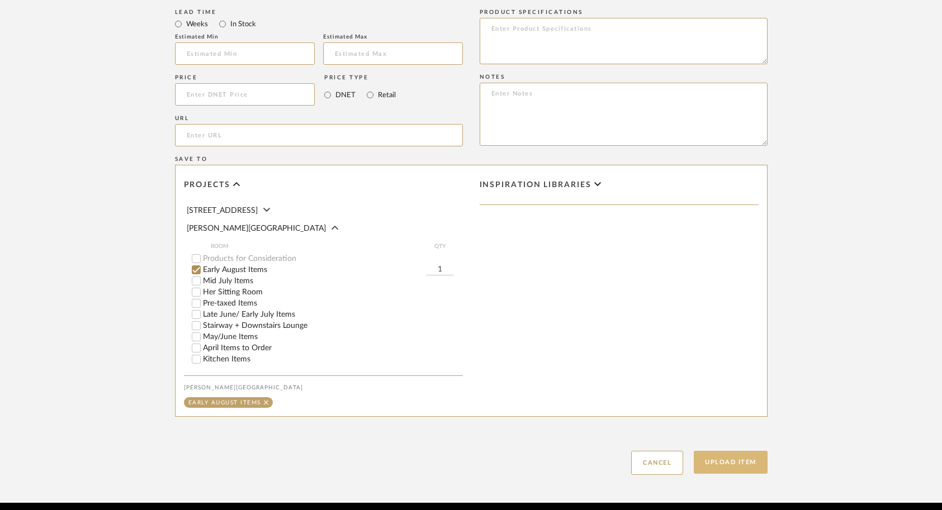
click at [726, 451] on button "Upload Item" at bounding box center [730, 462] width 74 height 23
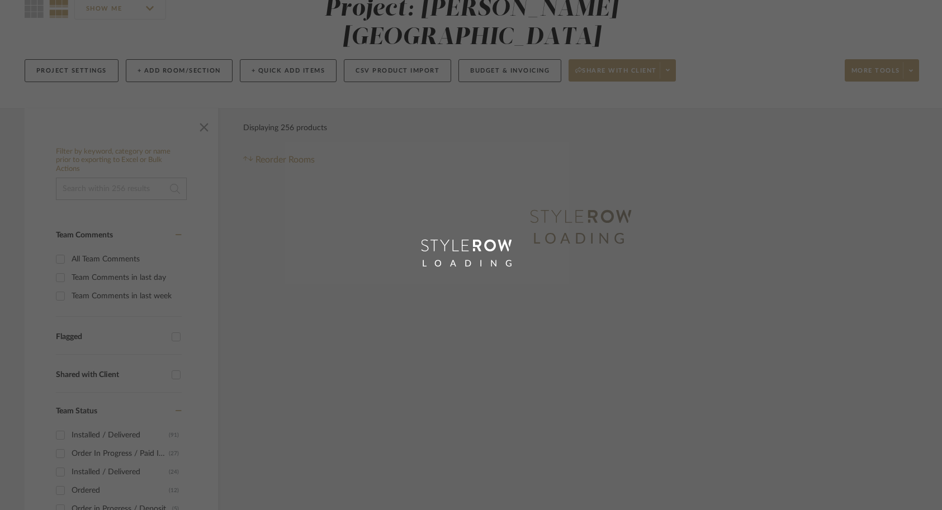
scroll to position [46, 0]
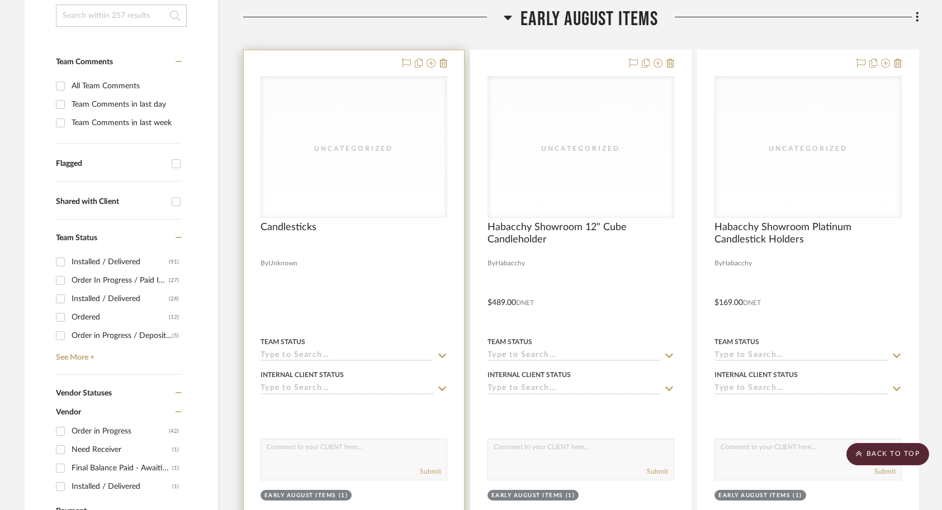
scroll to position [284, 0]
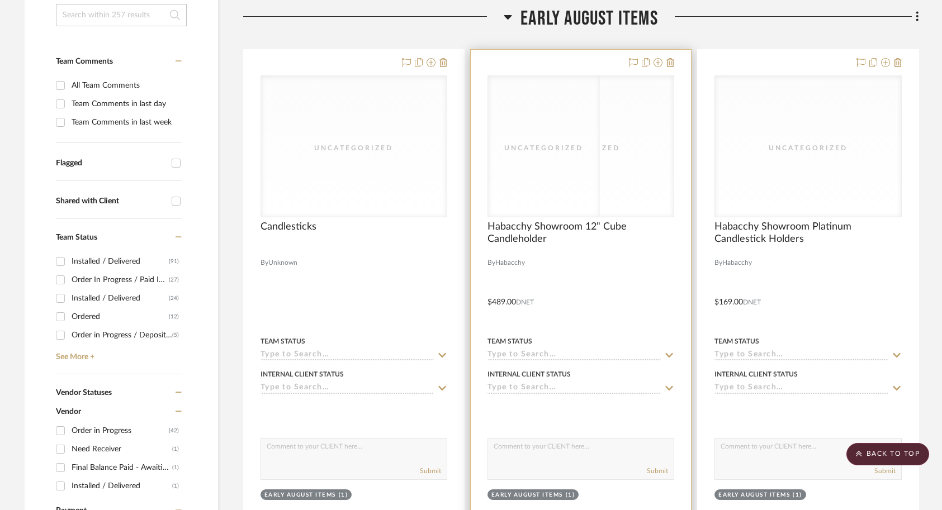
click at [613, 108] on div "Uncategorized" at bounding box center [581, 146] width 186 height 141
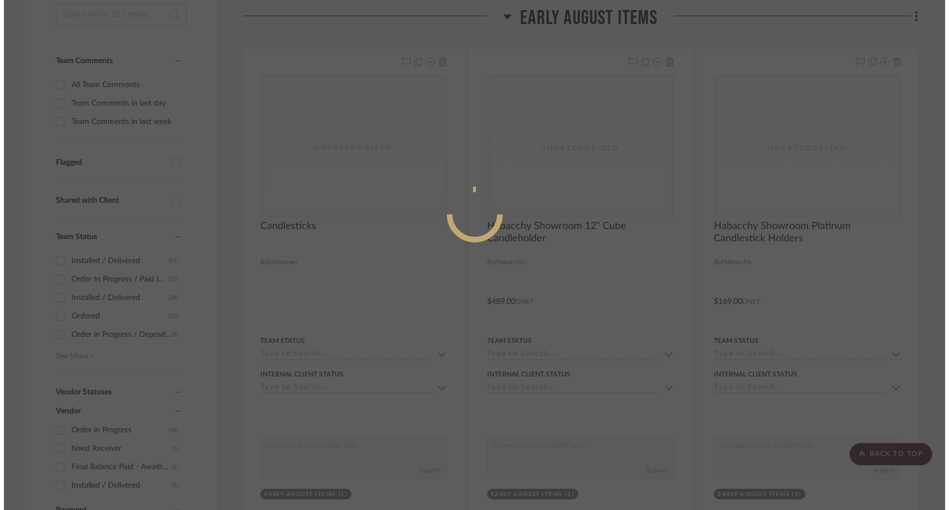
scroll to position [0, 0]
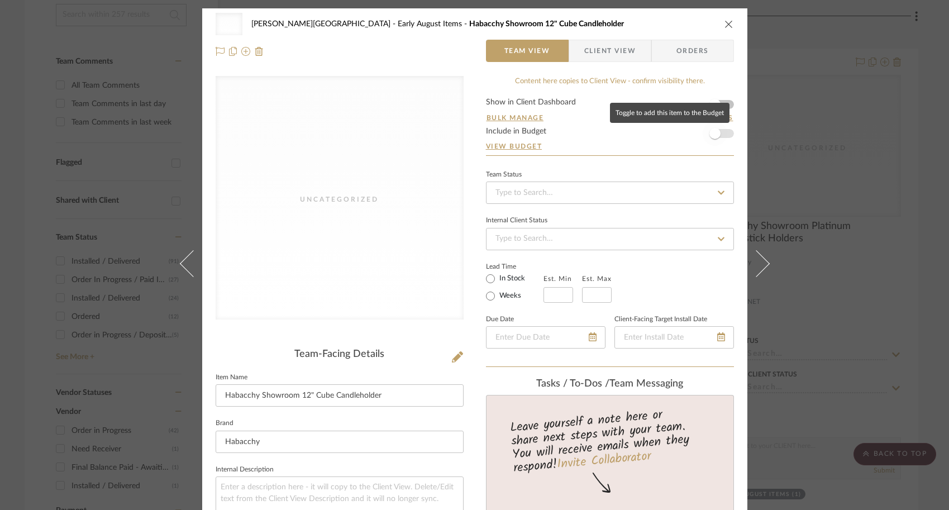
click at [715, 131] on span "button" at bounding box center [715, 133] width 11 height 11
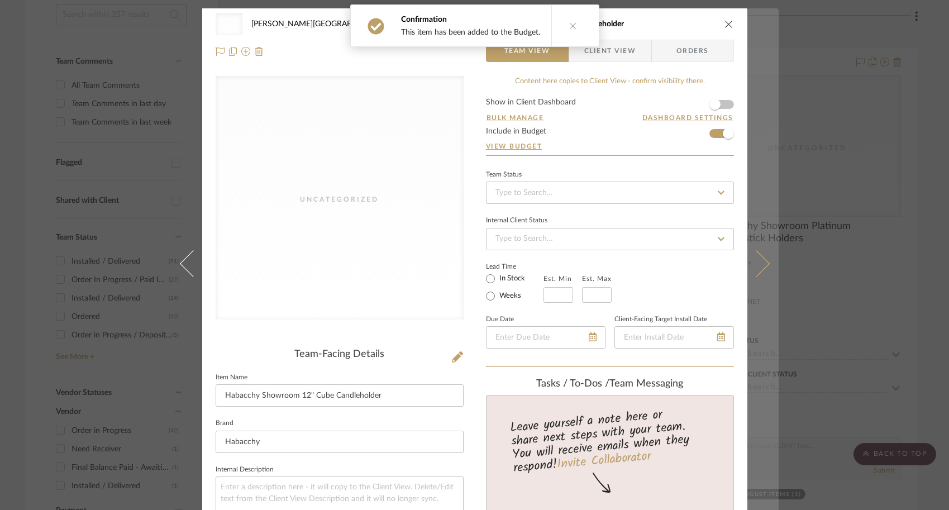
click at [726, 286] on button at bounding box center [763, 263] width 31 height 510
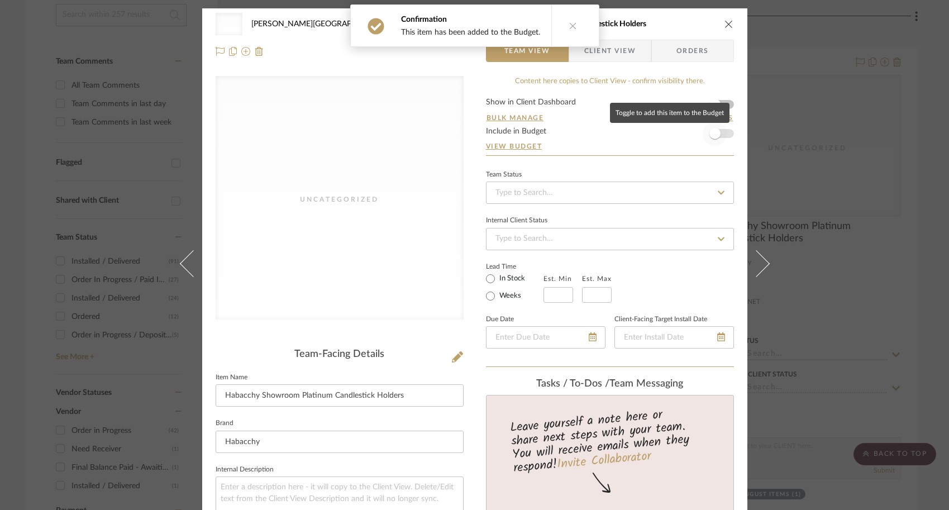
click at [719, 133] on span "button" at bounding box center [715, 133] width 25 height 25
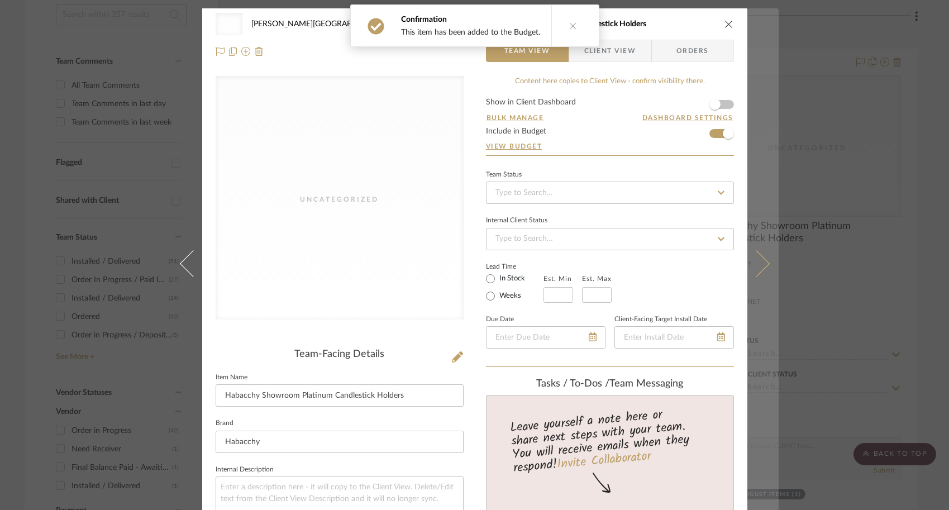
click at [726, 286] on button at bounding box center [763, 263] width 31 height 510
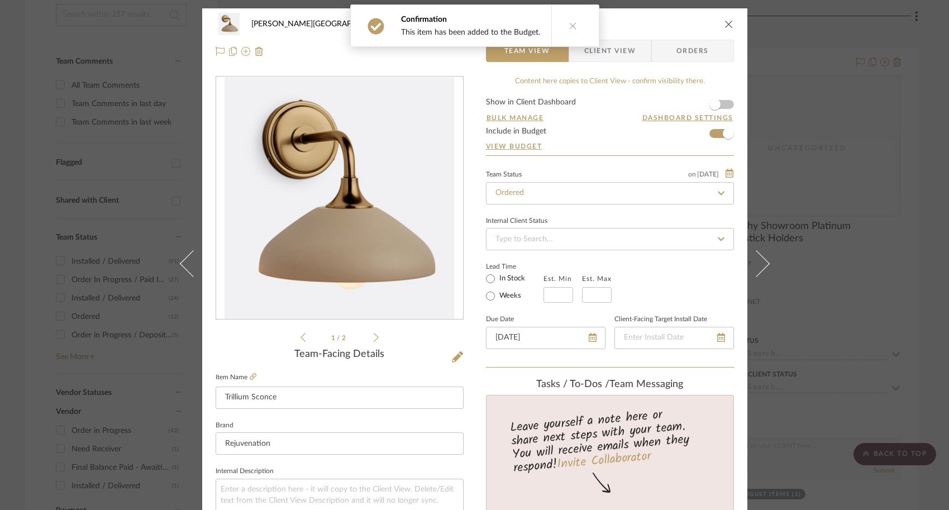
click at [726, 279] on div "Campbell - Waxhaw Early August Items Trillium Sconce Team View Client View Orde…" at bounding box center [474, 255] width 949 height 510
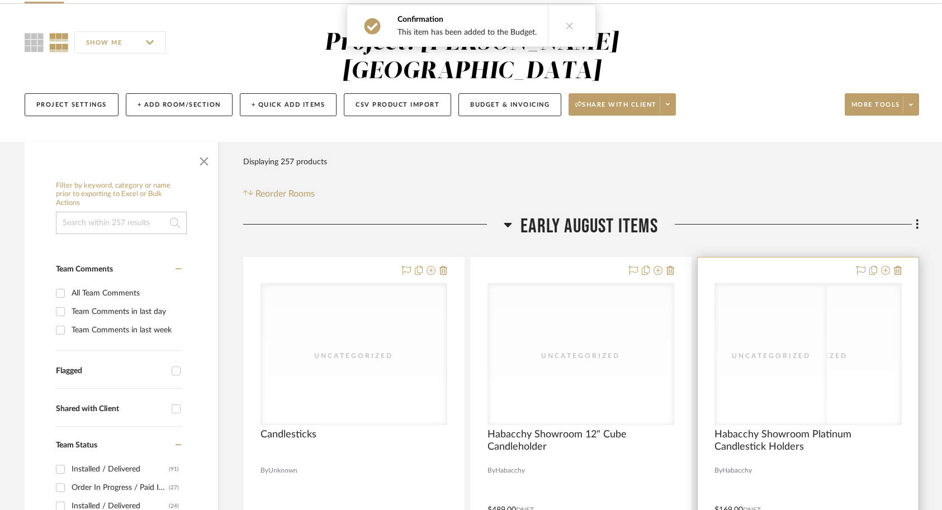
scroll to position [6, 0]
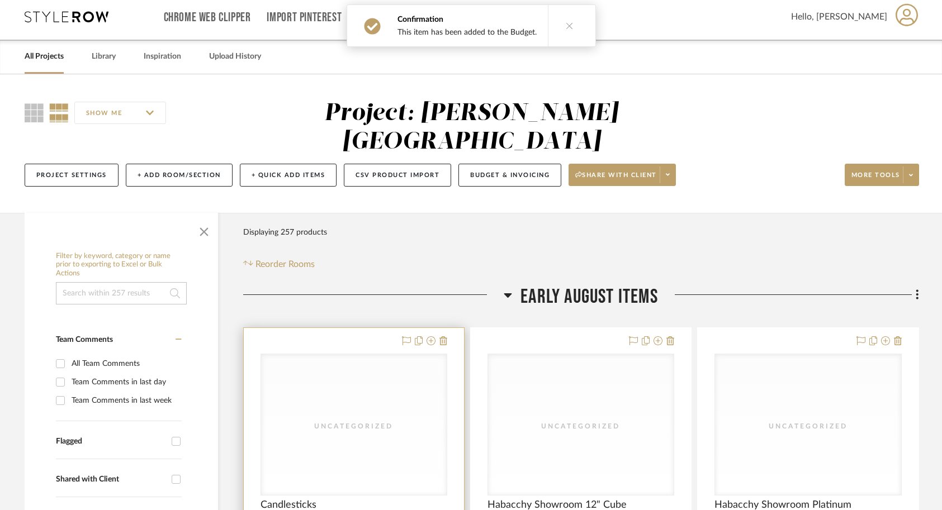
click at [396, 455] on div "Uncategorized" at bounding box center [354, 424] width 186 height 141
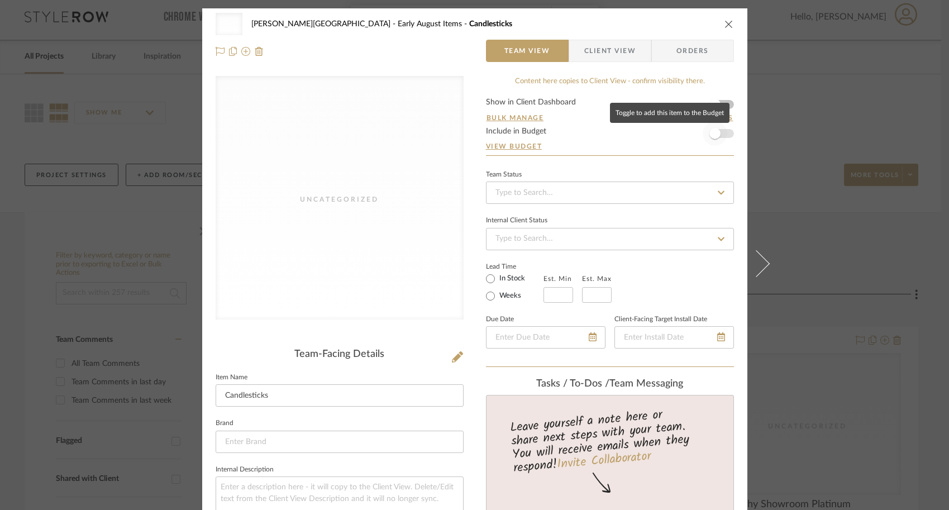
click at [720, 136] on span "button" at bounding box center [715, 133] width 25 height 25
click at [726, 192] on div "Uncategorized Campbell - Waxhaw Early August Items Candlesticks Team View Clien…" at bounding box center [474, 255] width 949 height 510
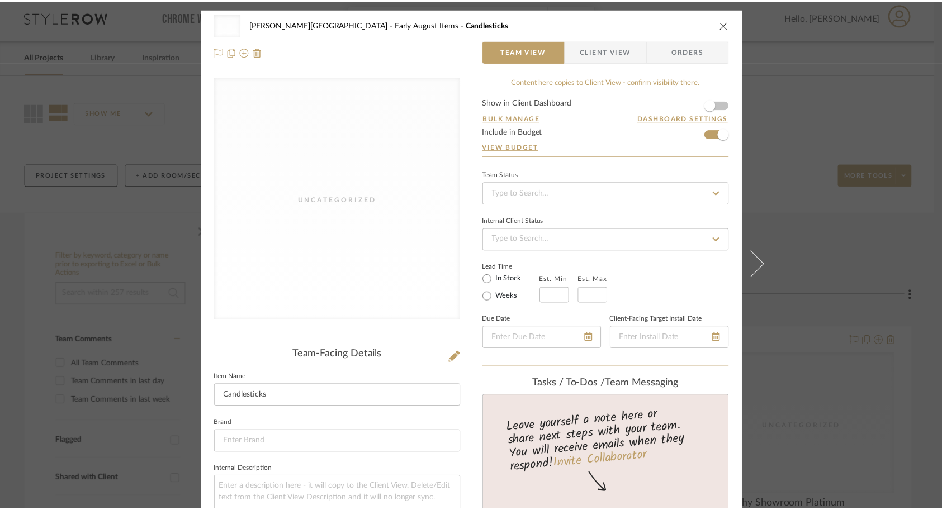
scroll to position [6, 0]
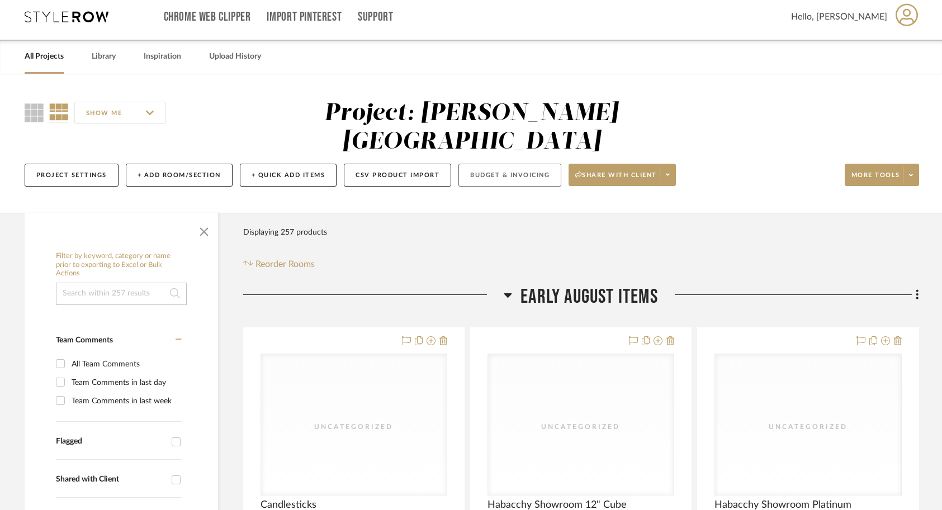
click at [502, 164] on button "Budget & Invoicing" at bounding box center [509, 175] width 103 height 23
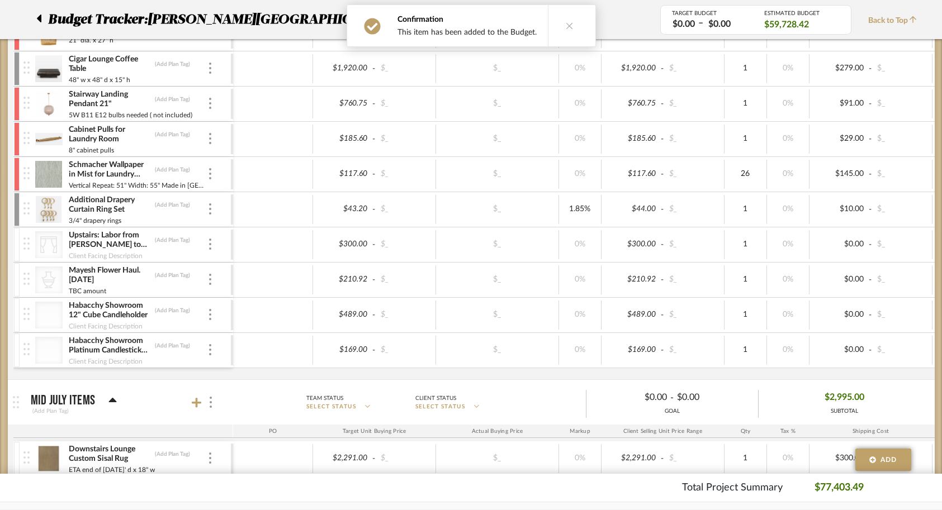
scroll to position [373, 0]
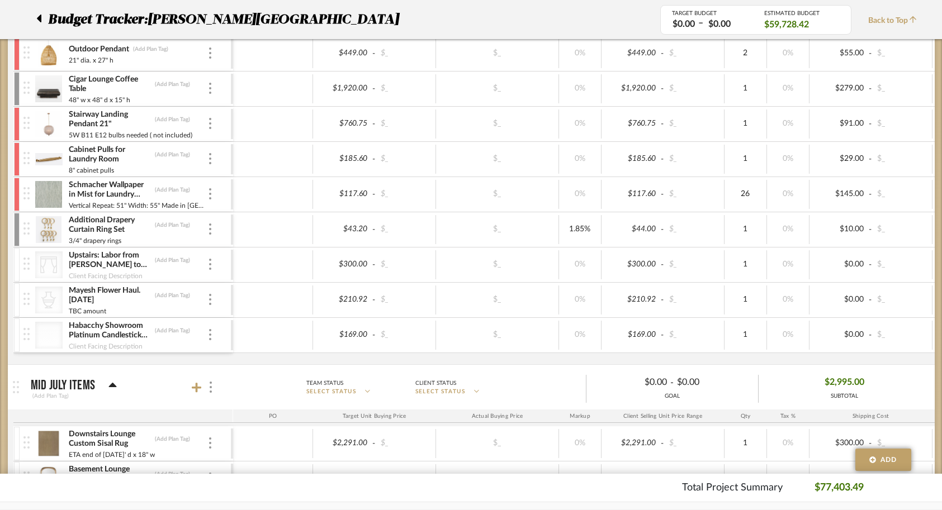
drag, startPoint x: 22, startPoint y: 317, endPoint x: 59, endPoint y: 47, distance: 271.9
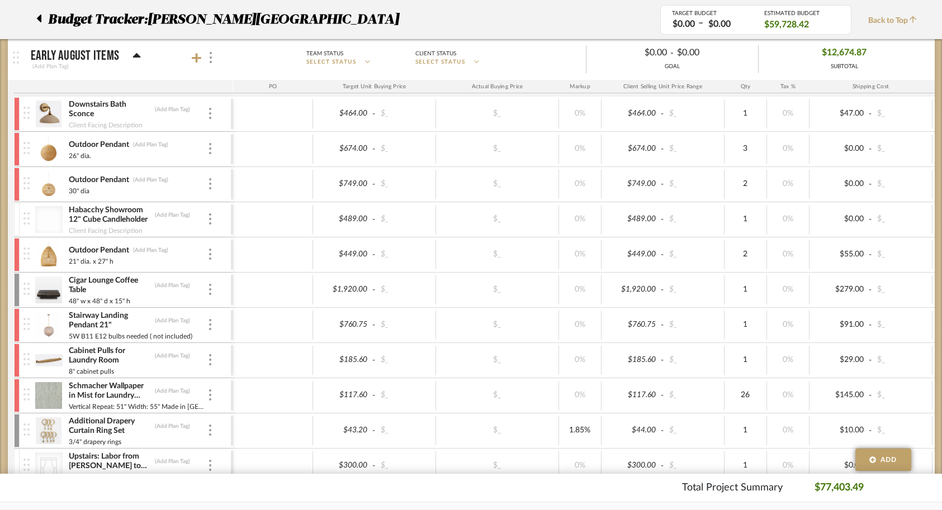
scroll to position [182, 0]
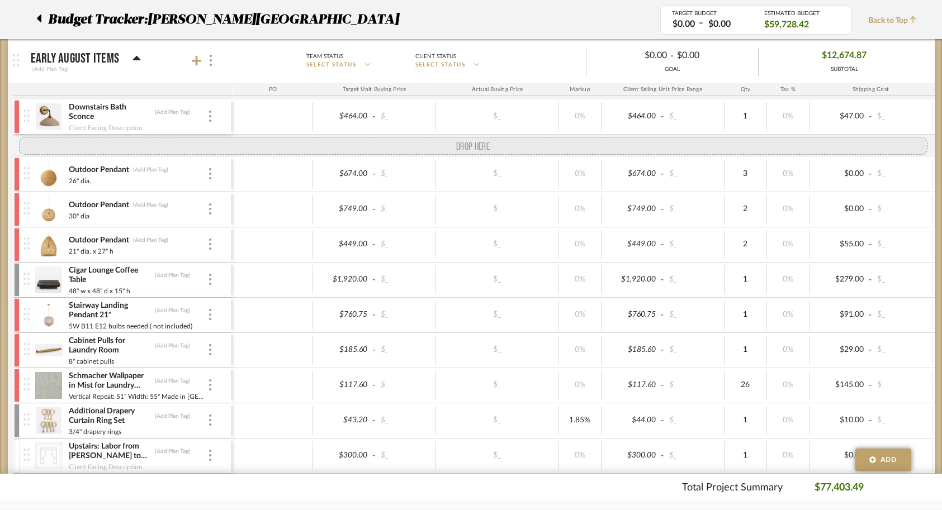
drag, startPoint x: 28, startPoint y: 224, endPoint x: 42, endPoint y: 139, distance: 86.1
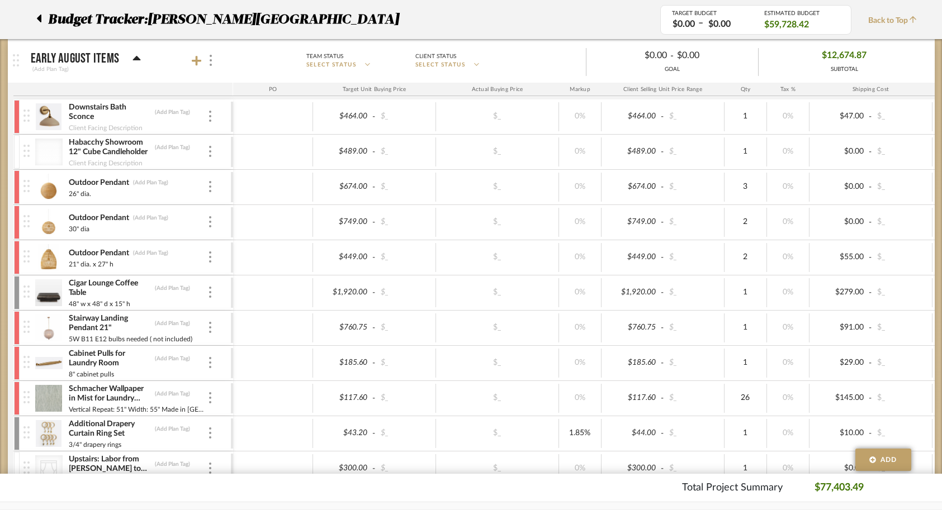
click at [18, 149] on div at bounding box center [17, 152] width 6 height 34
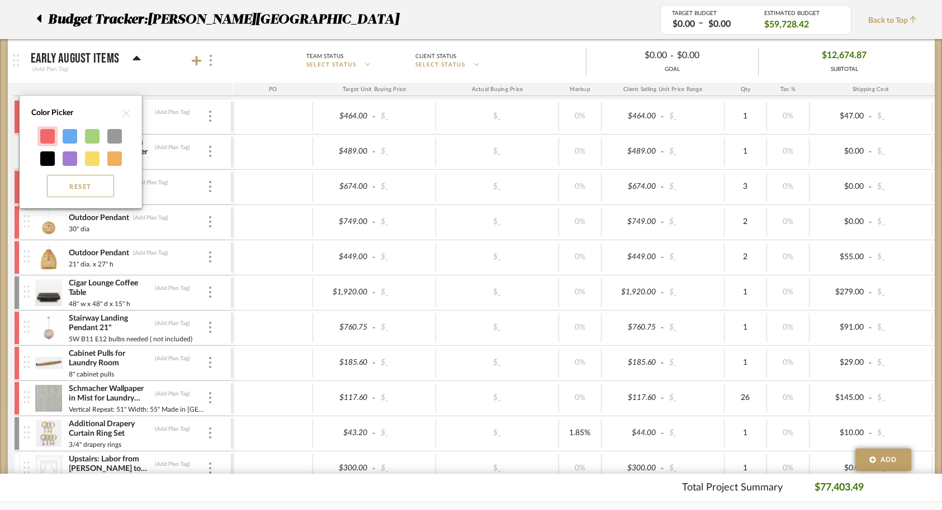
click at [50, 138] on div at bounding box center [47, 136] width 15 height 15
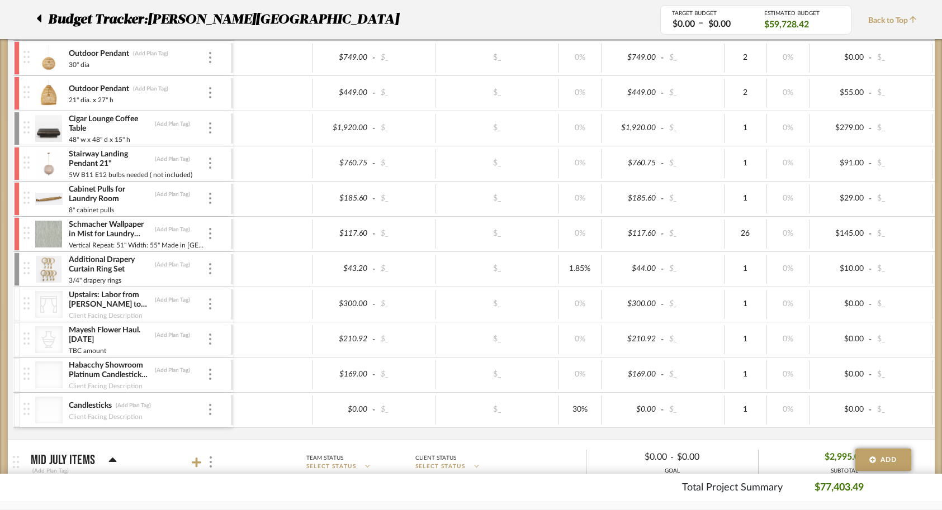
scroll to position [343, 0]
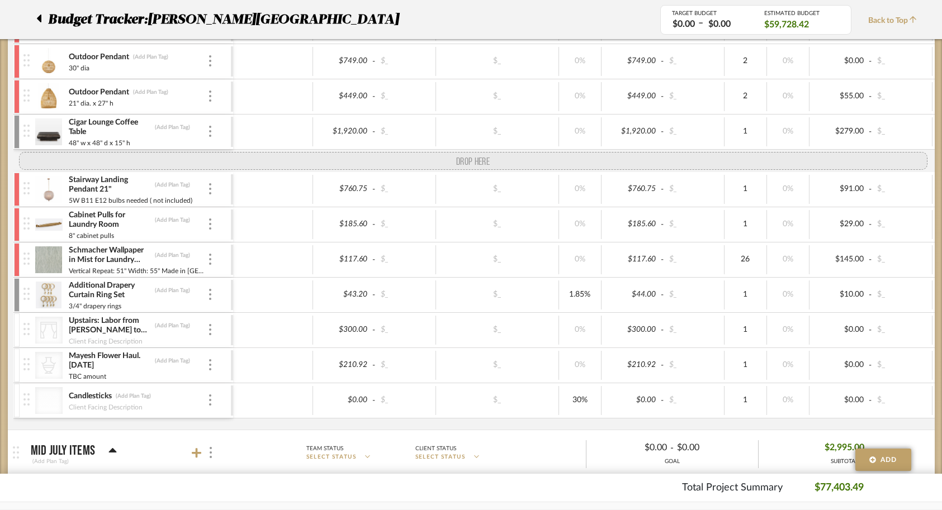
drag, startPoint x: 26, startPoint y: 378, endPoint x: 45, endPoint y: 156, distance: 223.3
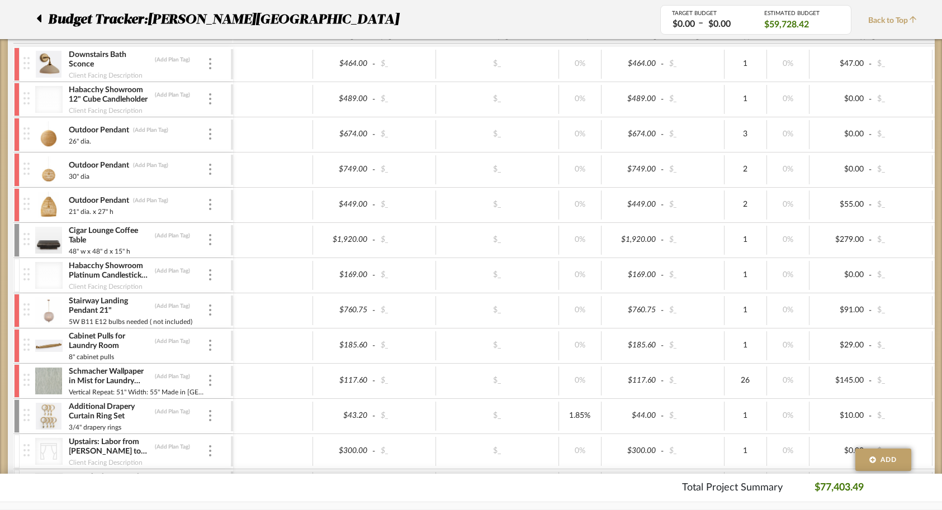
scroll to position [194, 0]
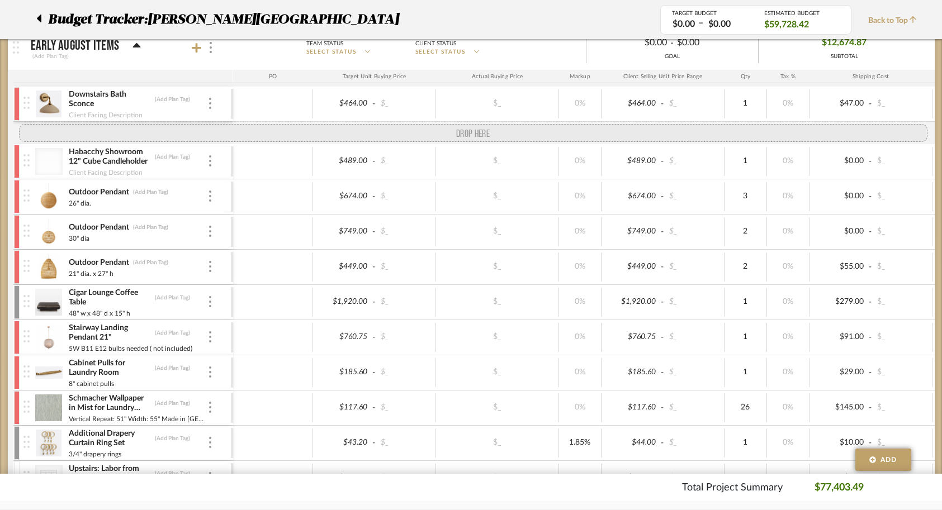
drag, startPoint x: 23, startPoint y: 310, endPoint x: 25, endPoint y: 156, distance: 153.1
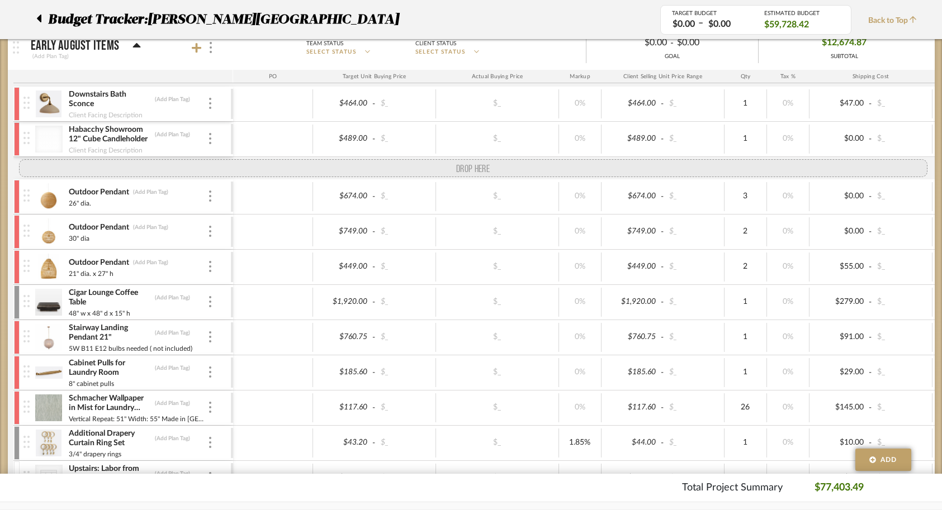
drag, startPoint x: 23, startPoint y: 137, endPoint x: 22, endPoint y: 159, distance: 21.2
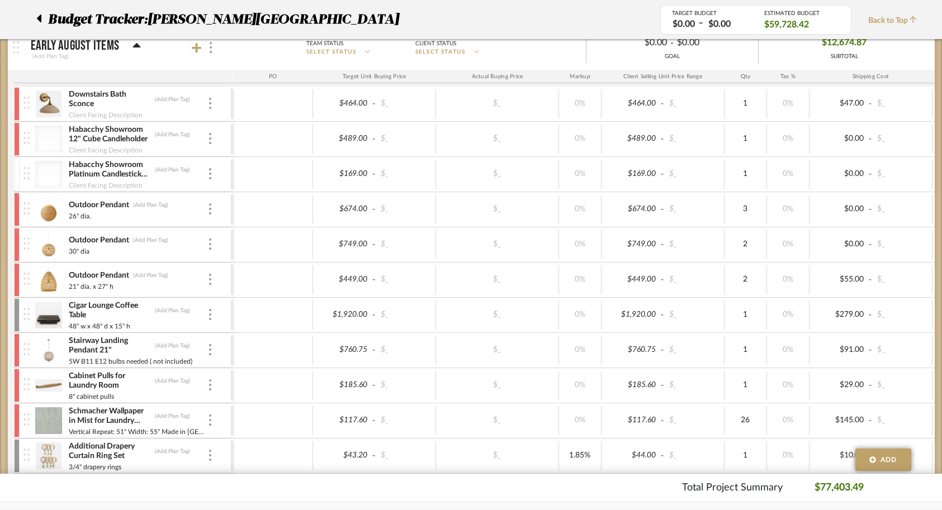
scroll to position [268, 0]
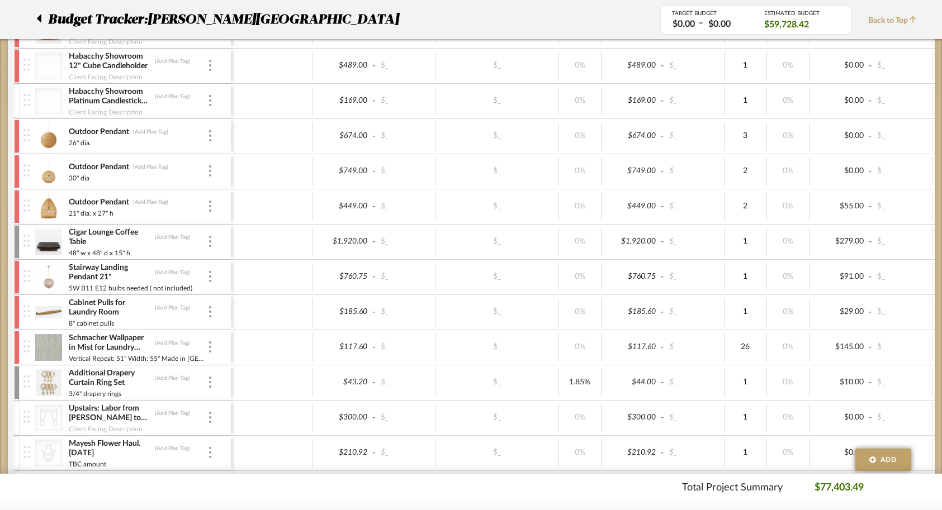
click at [16, 94] on div at bounding box center [17, 101] width 6 height 34
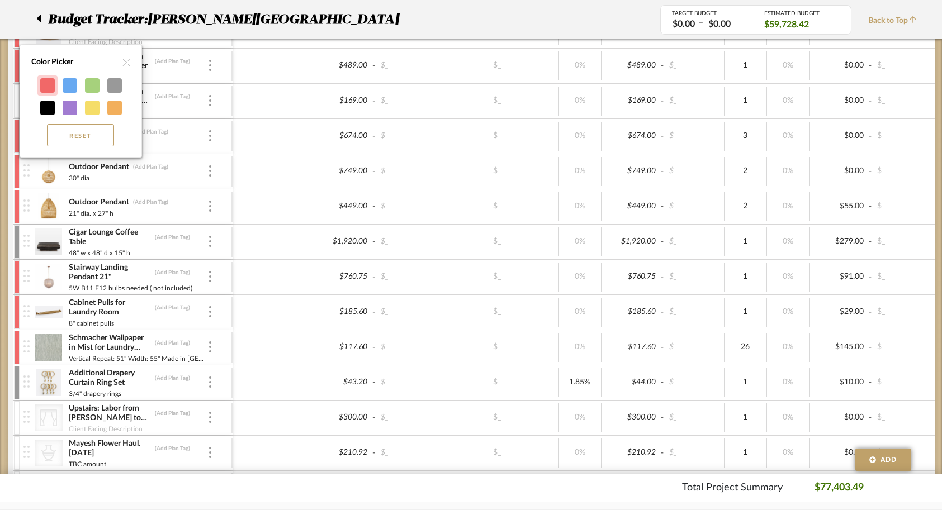
click at [49, 80] on div at bounding box center [47, 85] width 15 height 15
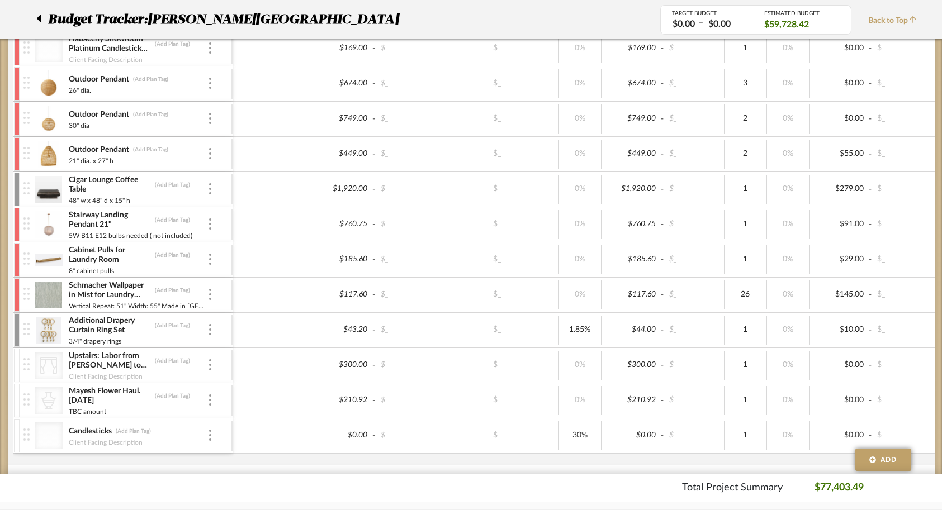
scroll to position [326, 0]
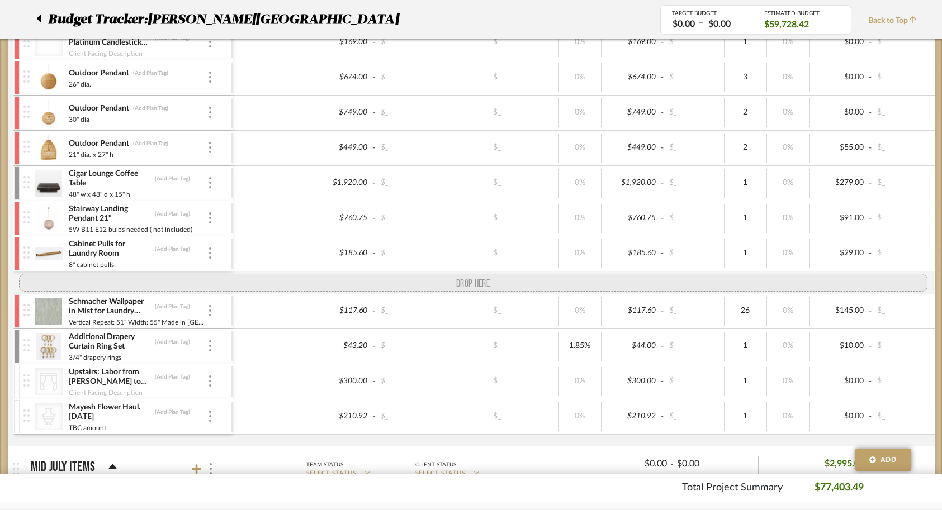
drag, startPoint x: 28, startPoint y: 429, endPoint x: 41, endPoint y: 287, distance: 142.0
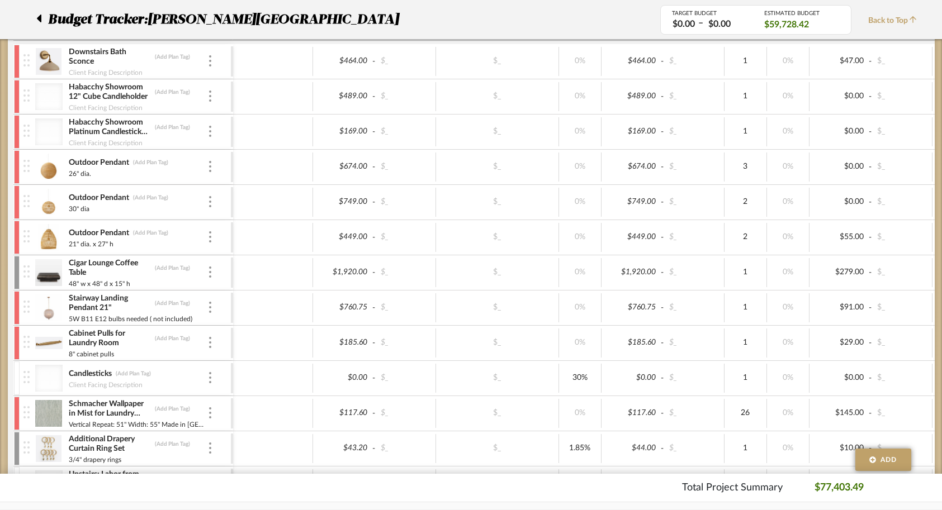
scroll to position [230, 0]
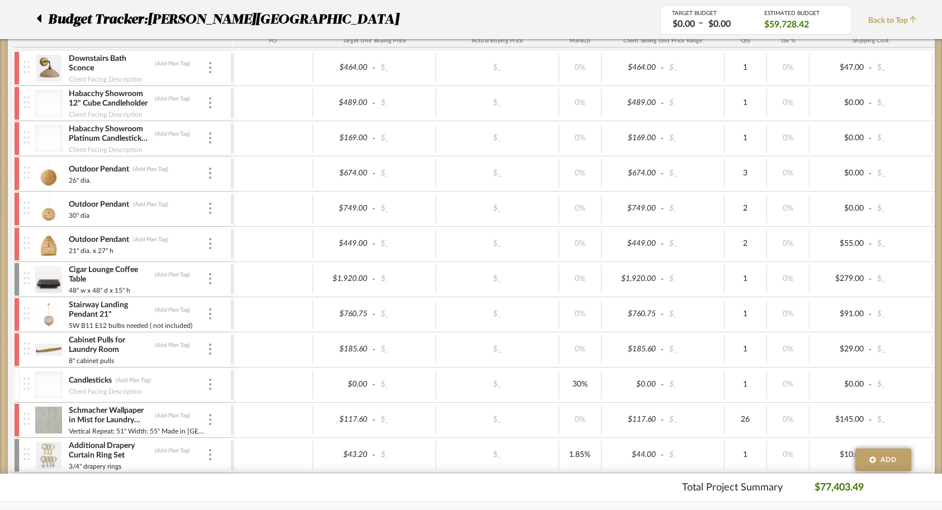
drag, startPoint x: 19, startPoint y: 380, endPoint x: 25, endPoint y: 388, distance: 9.9
click at [25, 388] on div "Candlesticks (Add Plan Tag) Client Facing Description" at bounding box center [123, 385] width 220 height 35
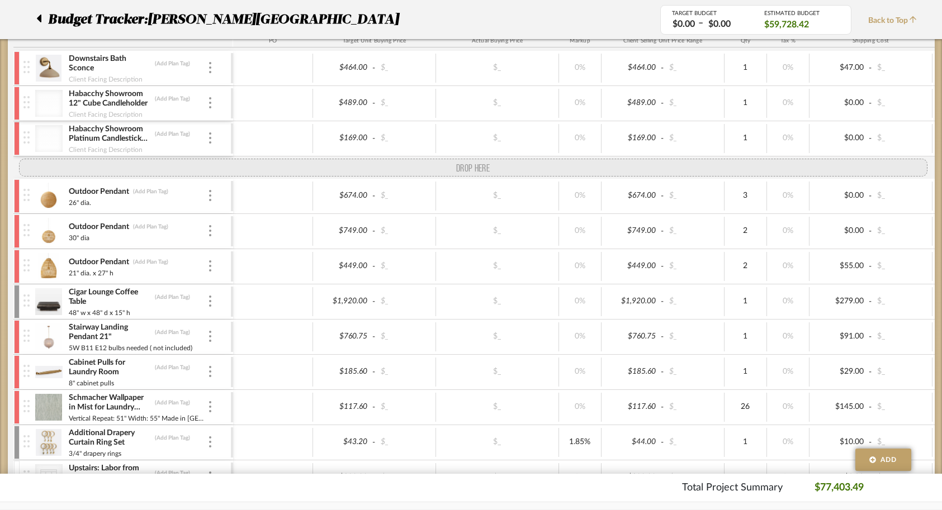
drag, startPoint x: 31, startPoint y: 386, endPoint x: 44, endPoint y: 159, distance: 227.8
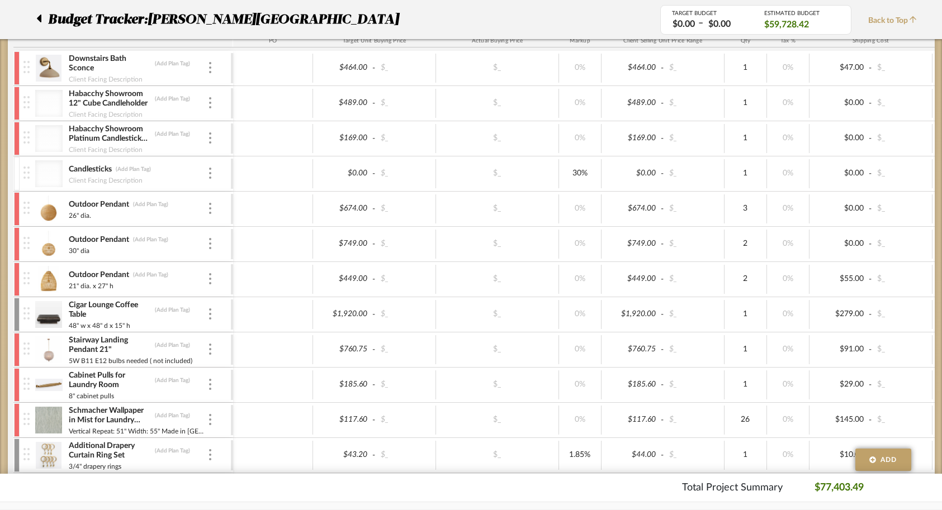
scroll to position [203, 0]
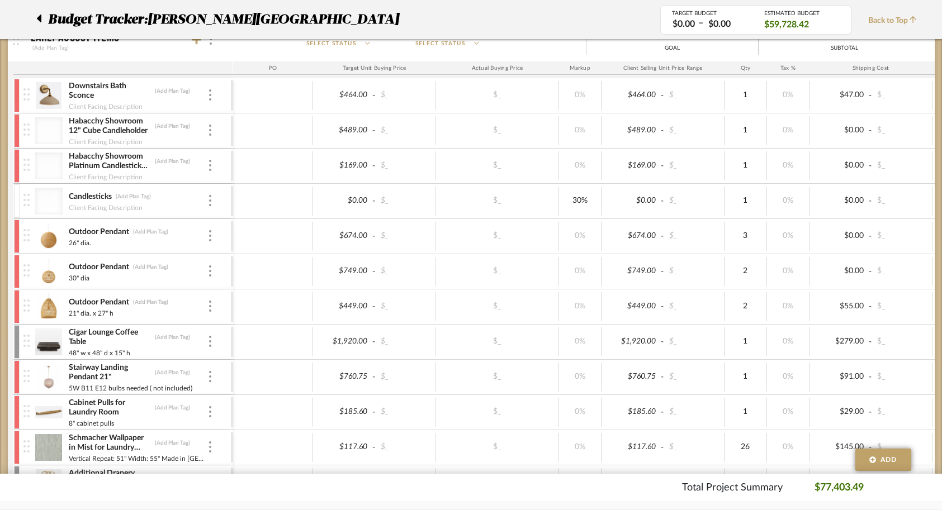
click at [18, 209] on div at bounding box center [17, 201] width 6 height 34
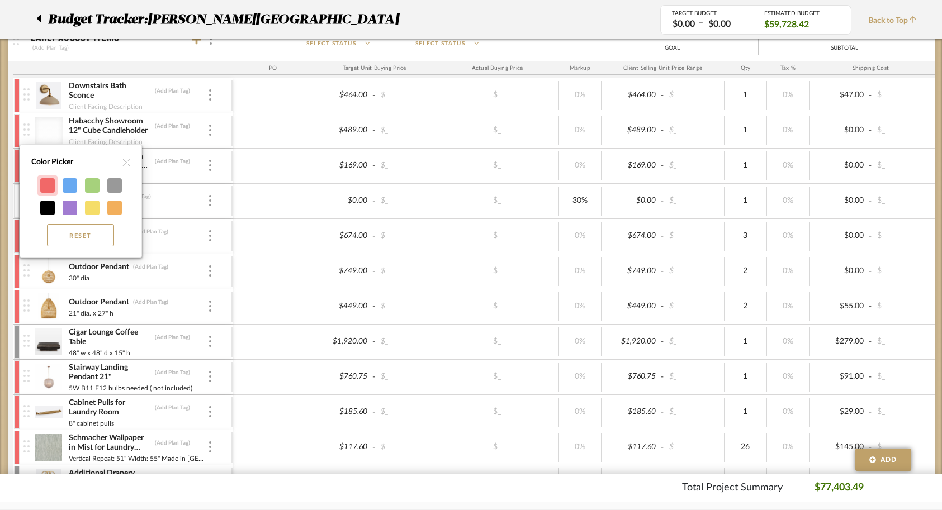
click at [51, 188] on div at bounding box center [47, 185] width 15 height 15
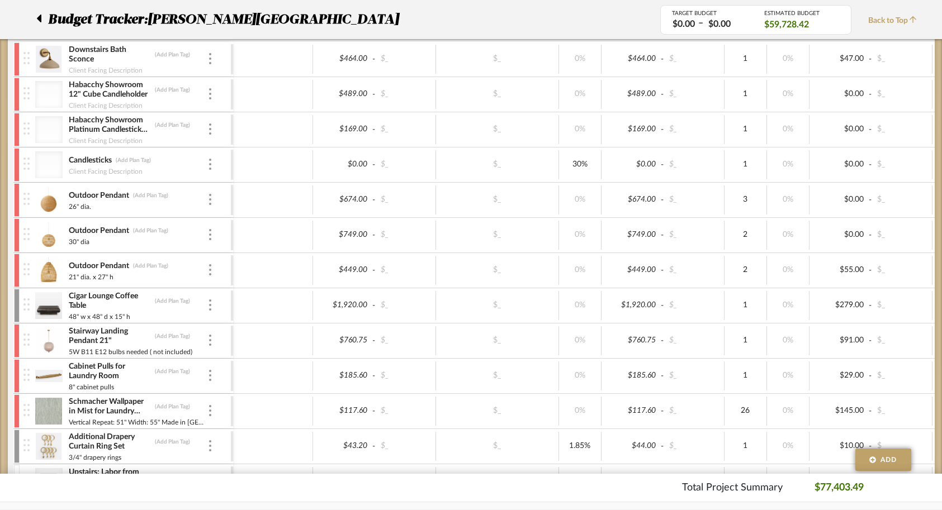
scroll to position [240, 0]
click at [16, 339] on div at bounding box center [17, 340] width 6 height 34
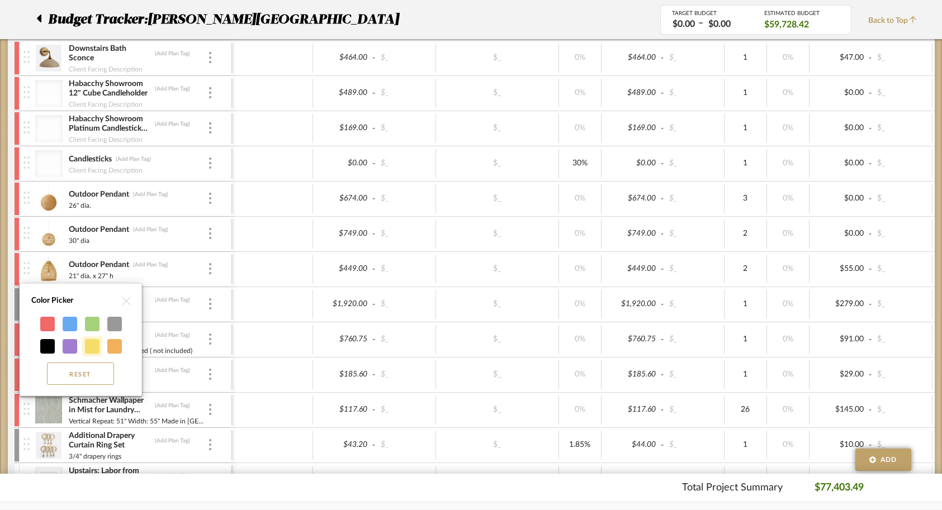
click at [97, 345] on div at bounding box center [92, 346] width 15 height 15
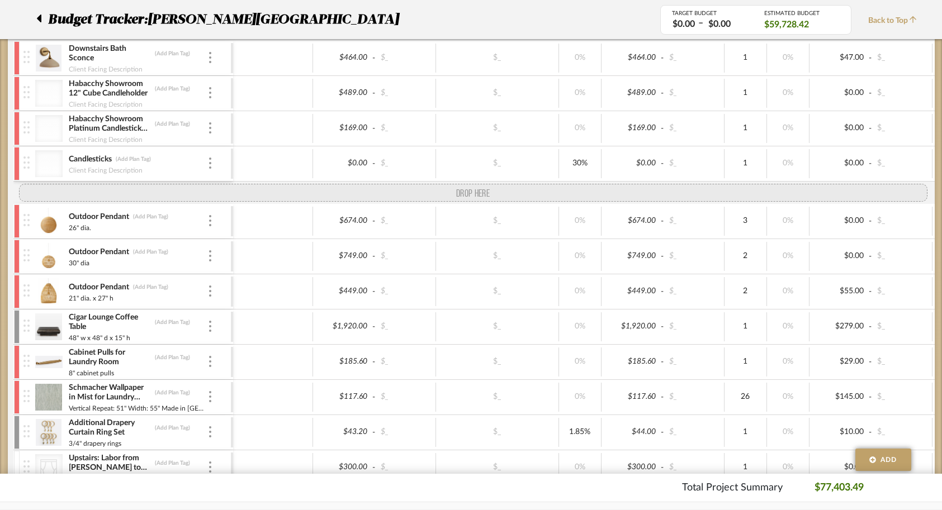
drag, startPoint x: 23, startPoint y: 341, endPoint x: 22, endPoint y: 198, distance: 142.5
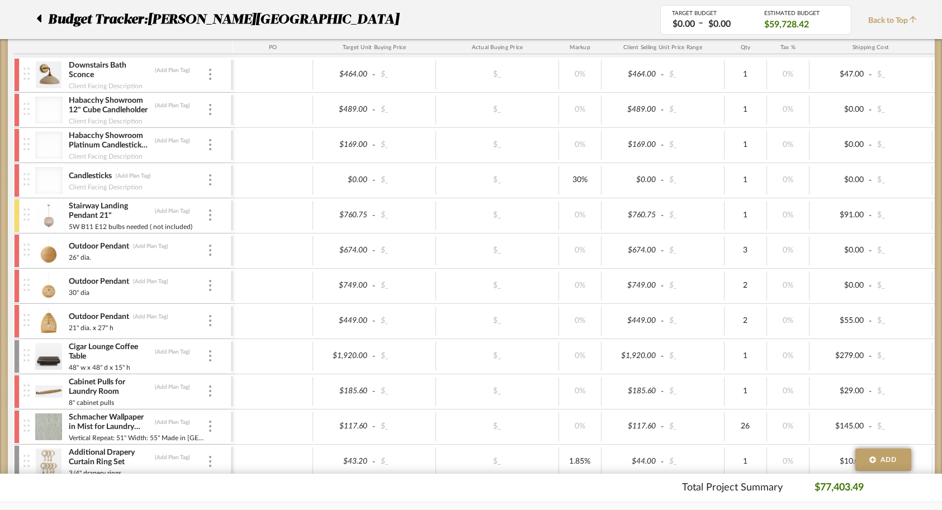
scroll to position [224, 0]
click at [47, 175] on div at bounding box center [48, 180] width 27 height 27
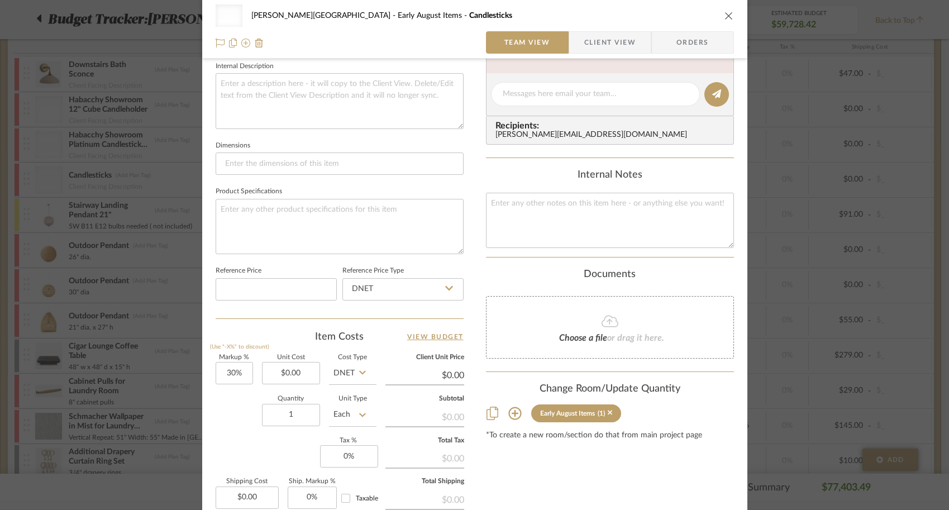
scroll to position [526, 0]
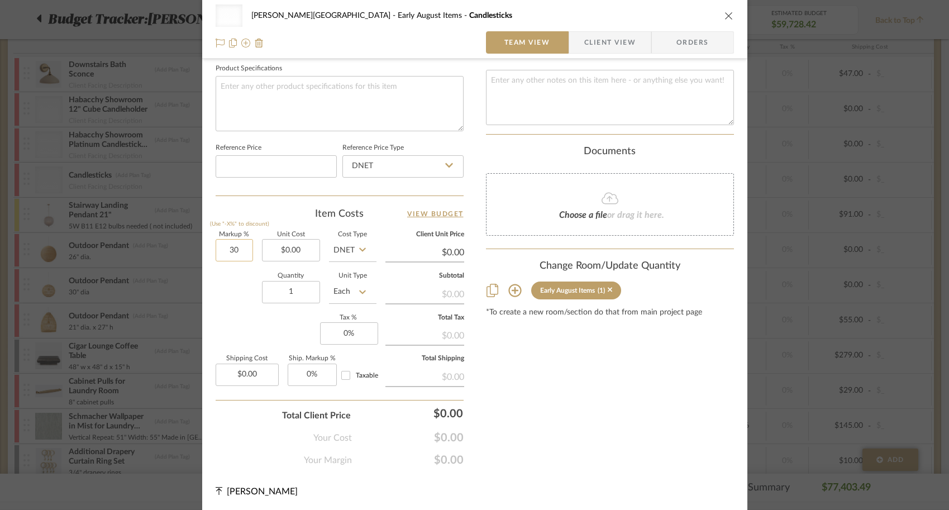
click at [227, 251] on input "30" at bounding box center [234, 250] width 37 height 22
drag, startPoint x: 236, startPoint y: 251, endPoint x: 218, endPoint y: 251, distance: 17.3
click at [218, 251] on input "30" at bounding box center [234, 250] width 37 height 22
type input "0%"
click at [230, 305] on div "Quantity 1 Unit Type Each" at bounding box center [296, 293] width 161 height 40
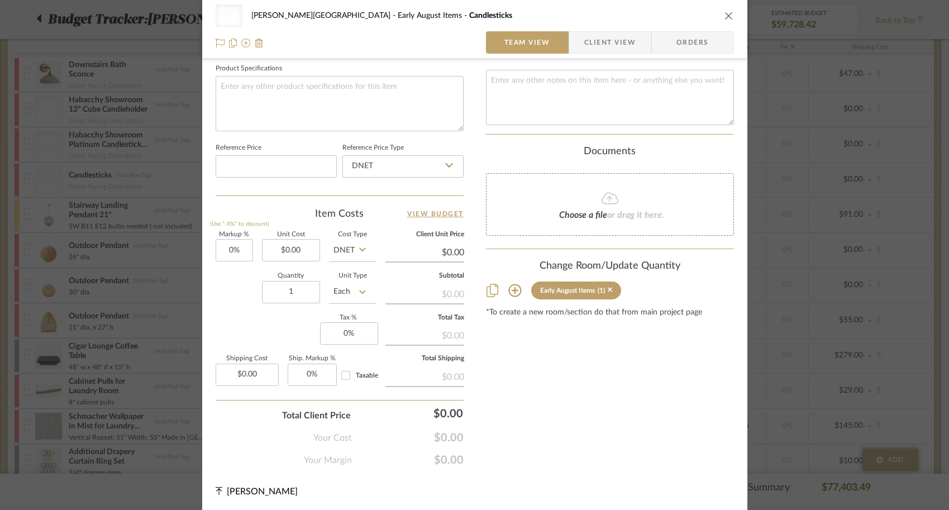
click at [726, 17] on icon "close" at bounding box center [729, 15] width 9 height 9
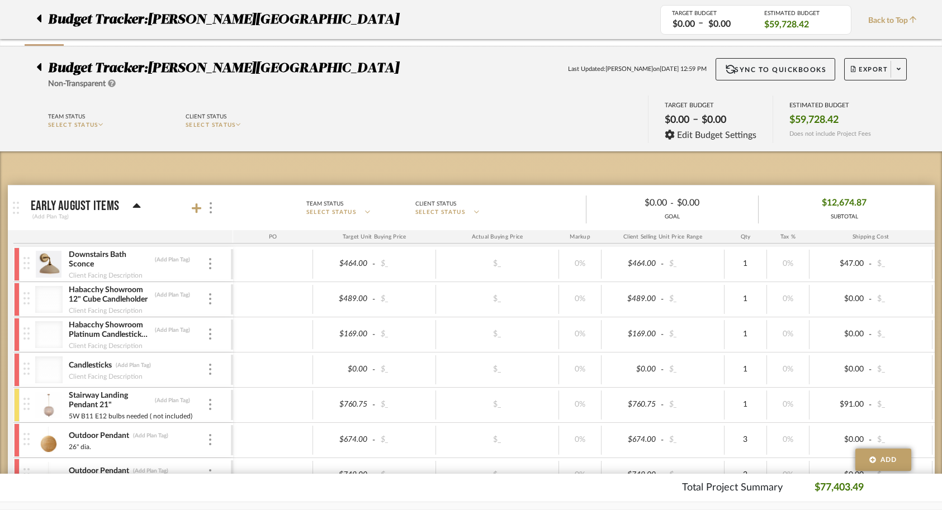
scroll to position [0, 0]
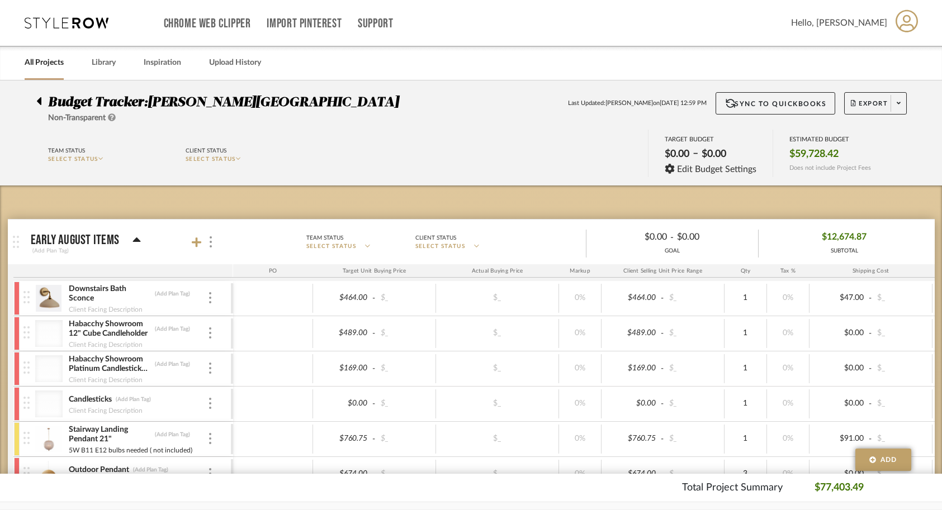
click at [42, 64] on link "All Projects" at bounding box center [44, 62] width 39 height 15
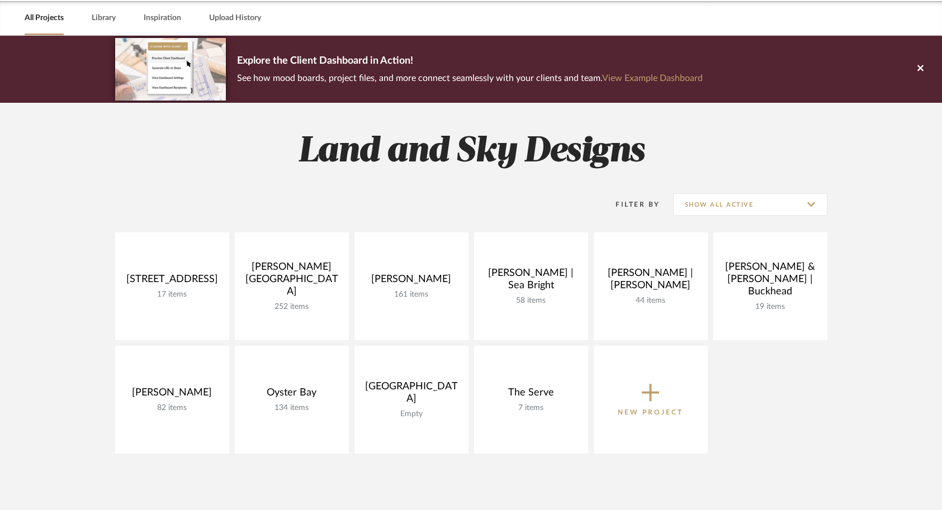
scroll to position [45, 0]
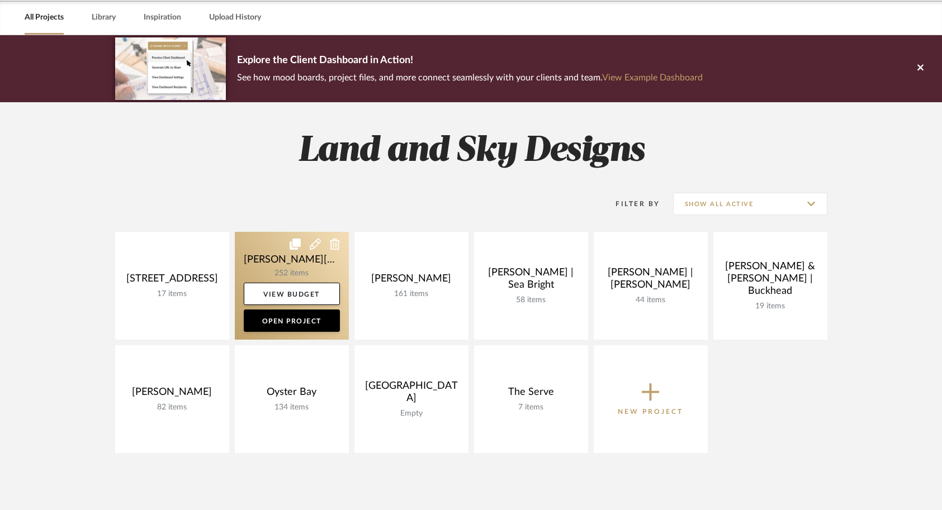
click at [236, 265] on link at bounding box center [292, 286] width 114 height 108
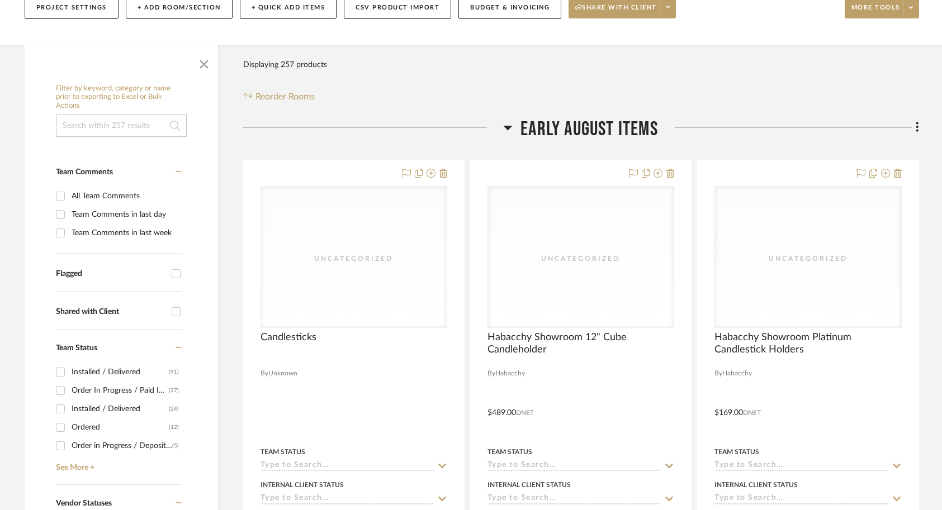
scroll to position [187, 0]
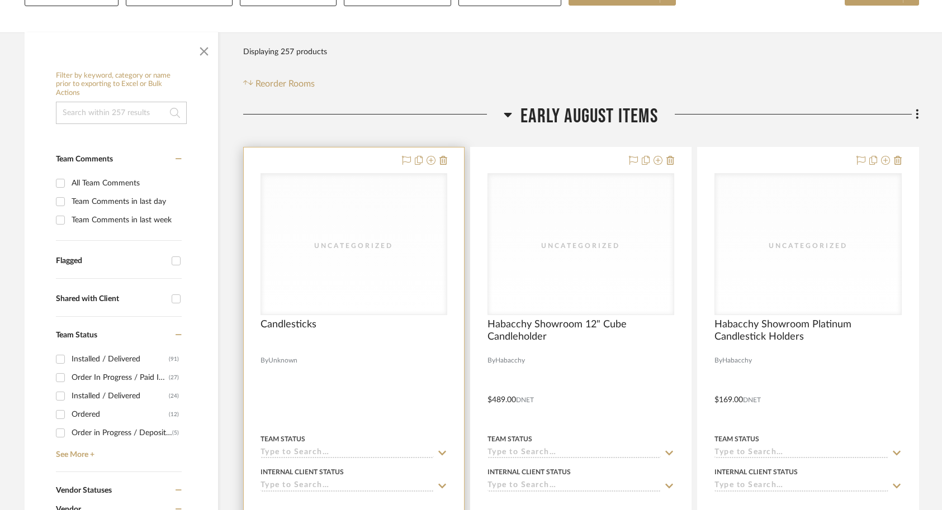
click at [396, 351] on div at bounding box center [354, 392] width 220 height 489
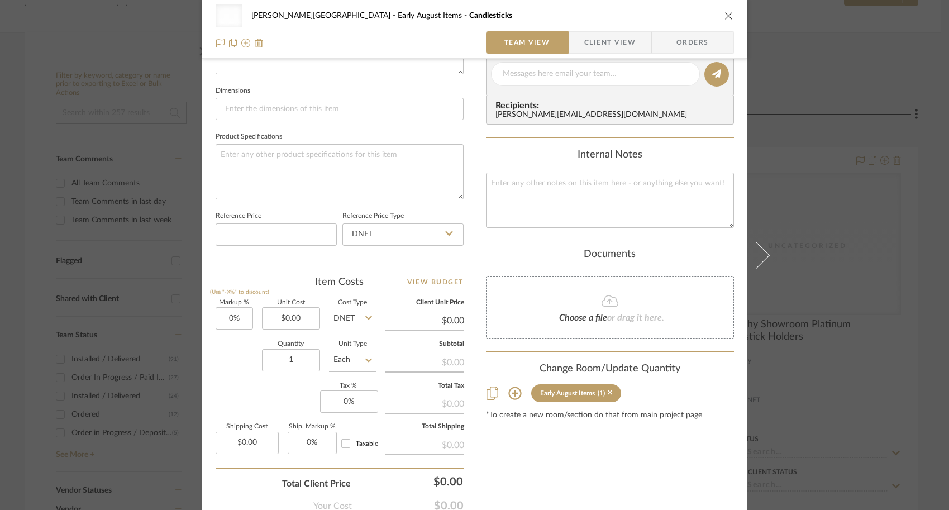
scroll to position [467, 0]
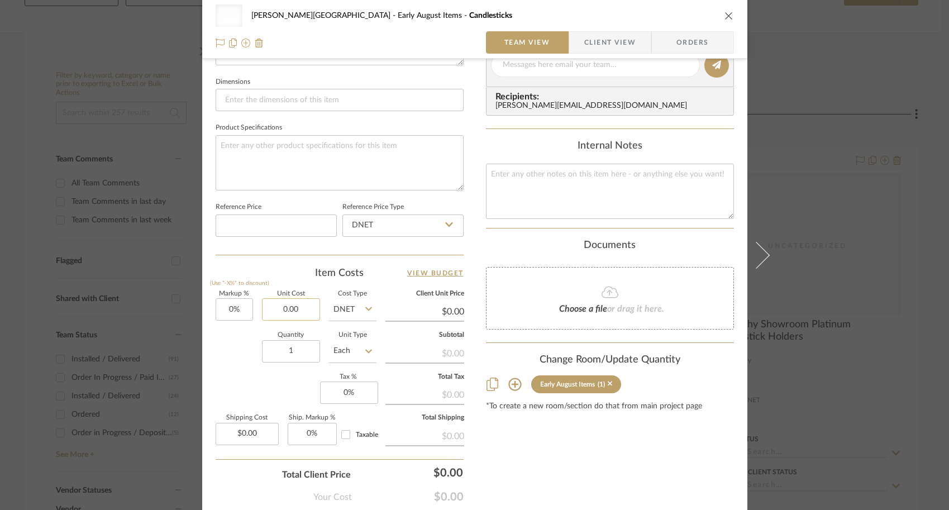
click at [294, 312] on input "0.00" at bounding box center [291, 309] width 58 height 22
type input "$30.00"
click at [217, 391] on div "Markup % (Use "-X%" to discount) 0% Unit Cost $30.00 Cost Type DNET Client Unit…" at bounding box center [340, 372] width 248 height 163
type input "$30.00"
click at [726, 402] on div "Uncategorized Campbell - Waxhaw Early August Items Candlesticks Team View Clien…" at bounding box center [474, 255] width 949 height 510
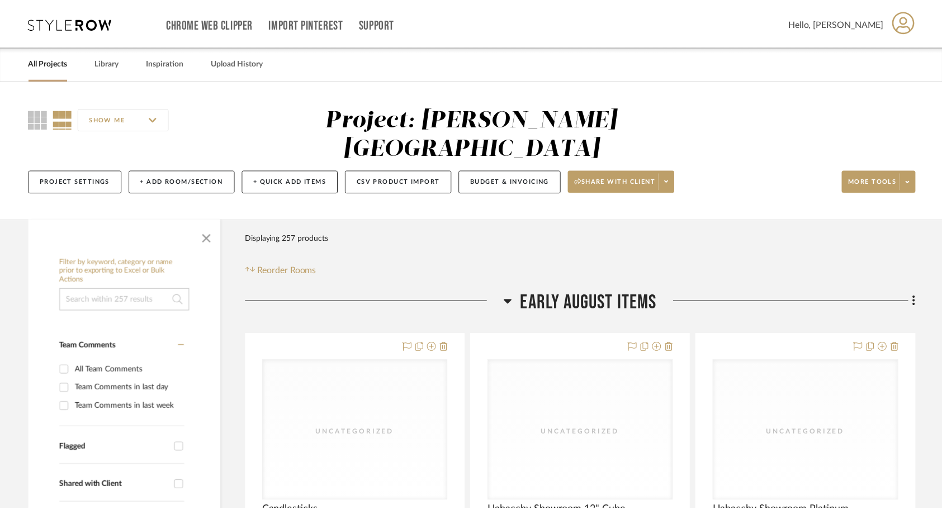
scroll to position [187, 0]
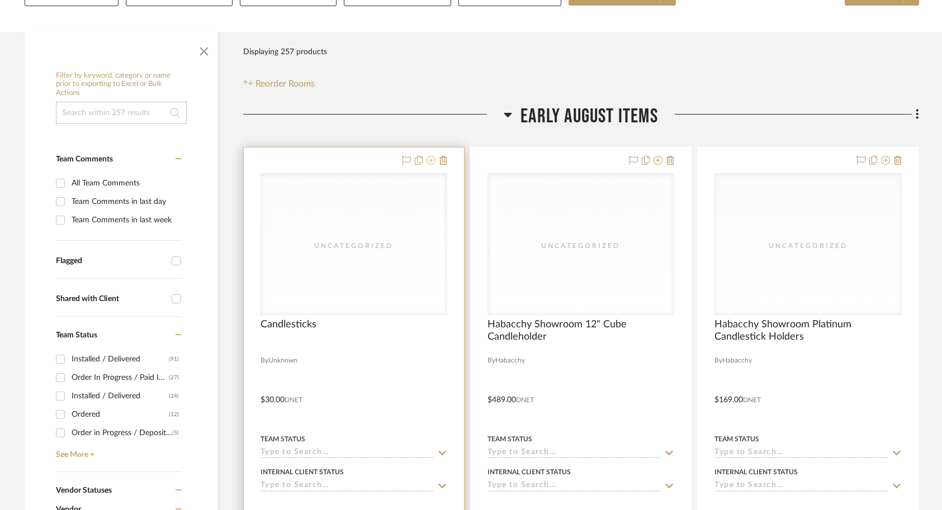
click at [428, 156] on icon at bounding box center [430, 160] width 9 height 9
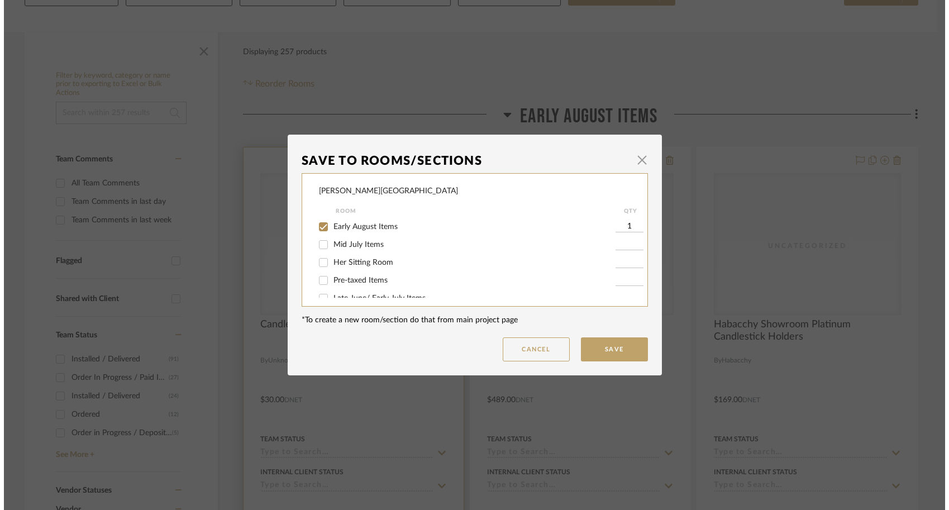
scroll to position [0, 0]
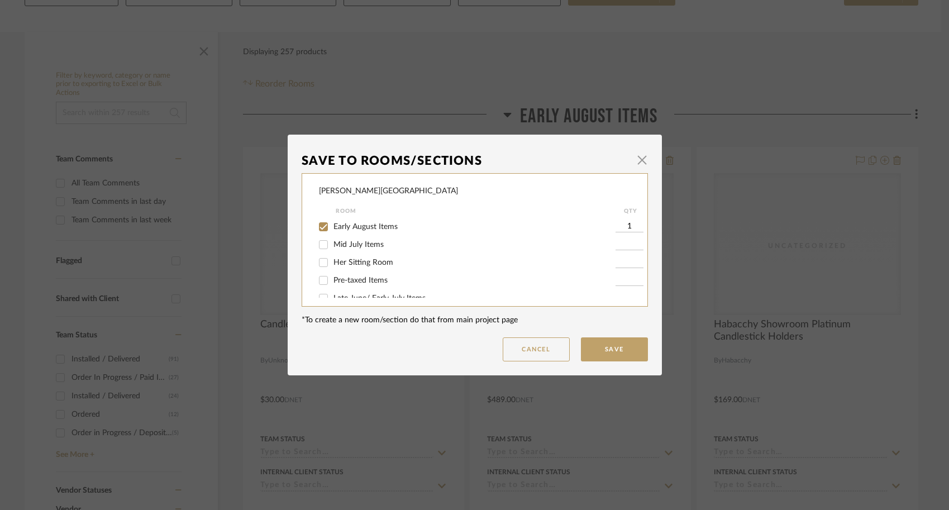
click at [319, 284] on input "Pre-taxed Items" at bounding box center [324, 281] width 18 height 18
checkbox input "true"
type input "1"
click at [315, 231] on input "Early August Items" at bounding box center [324, 227] width 18 height 18
checkbox input "false"
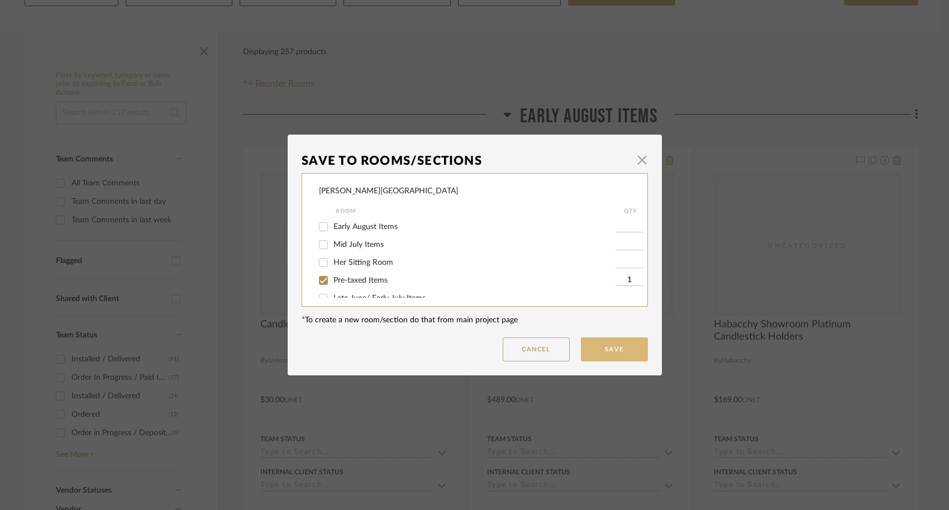
click at [593, 356] on button "Save" at bounding box center [614, 350] width 67 height 24
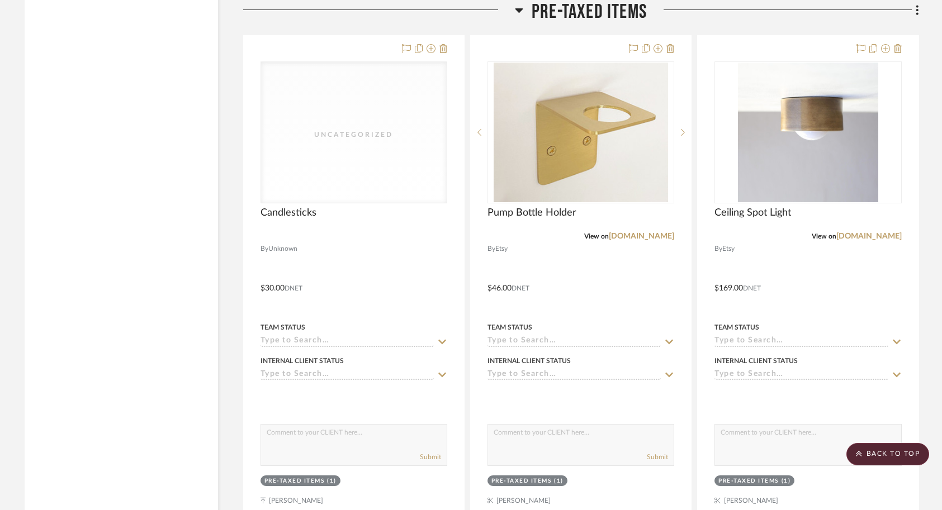
scroll to position [4522, 0]
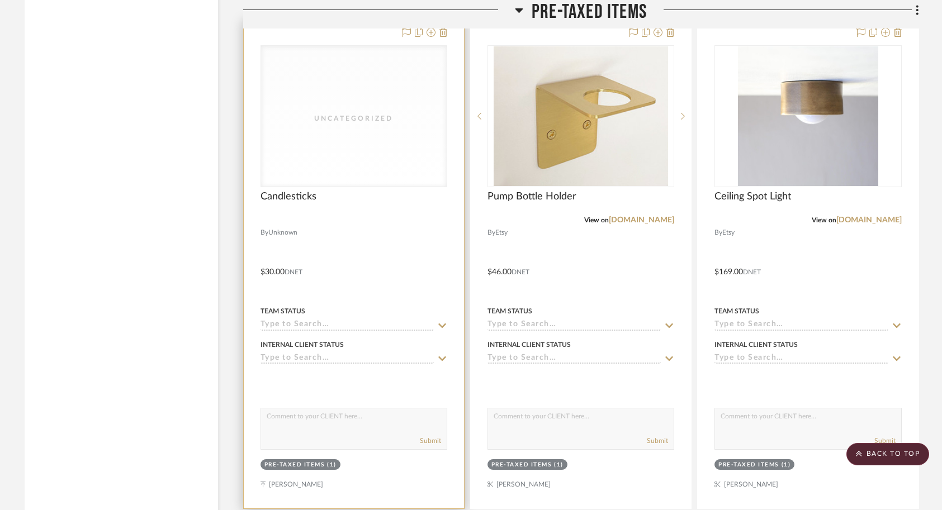
click at [402, 197] on div at bounding box center [354, 264] width 220 height 489
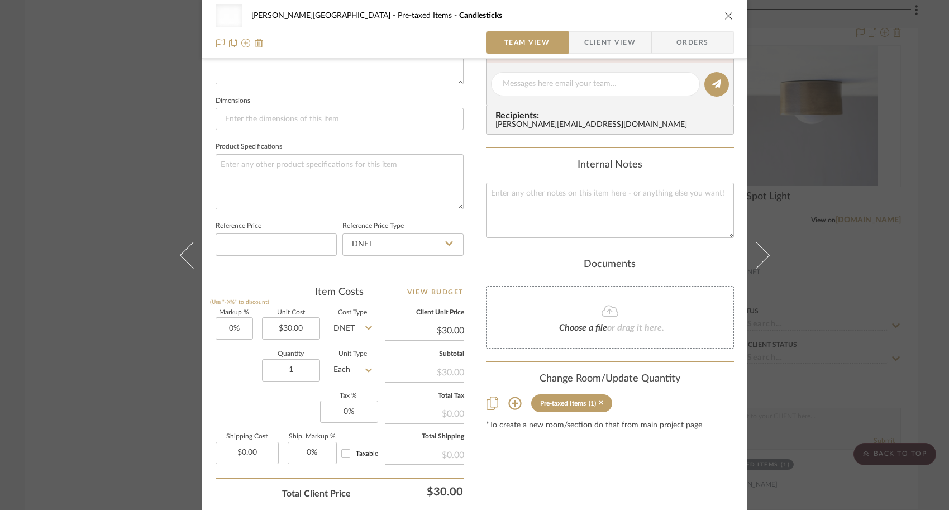
scroll to position [467, 0]
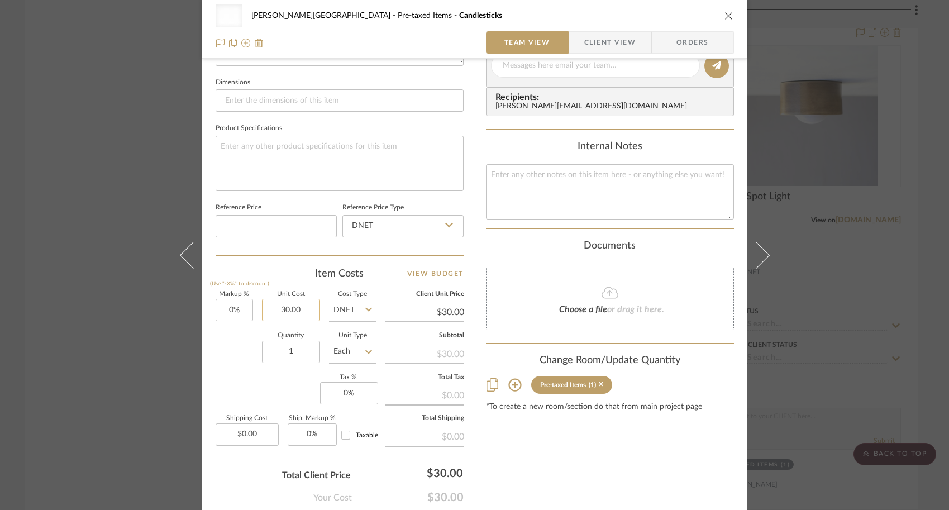
click at [310, 308] on input "30.00" at bounding box center [291, 310] width 58 height 22
type input "$29.99"
click at [227, 369] on div "Quantity 1 Unit Type Each" at bounding box center [296, 353] width 161 height 40
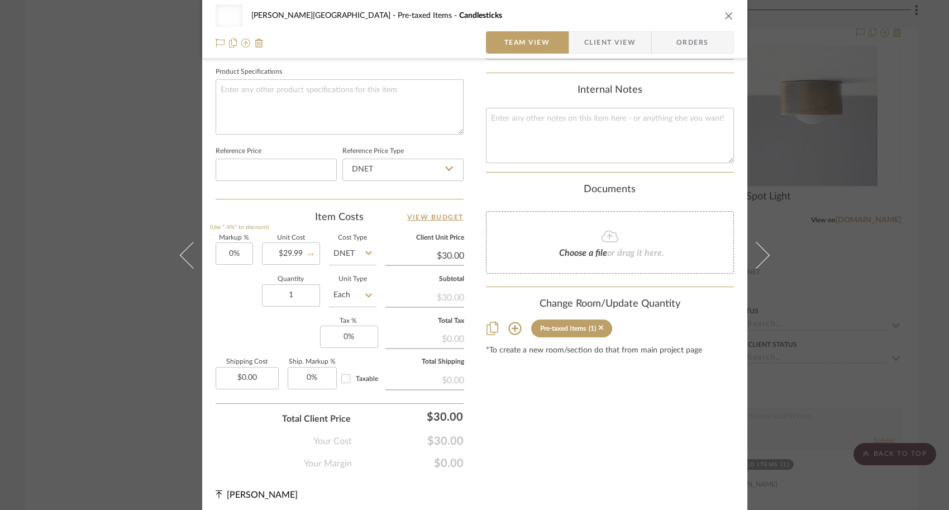
type input "$29.99"
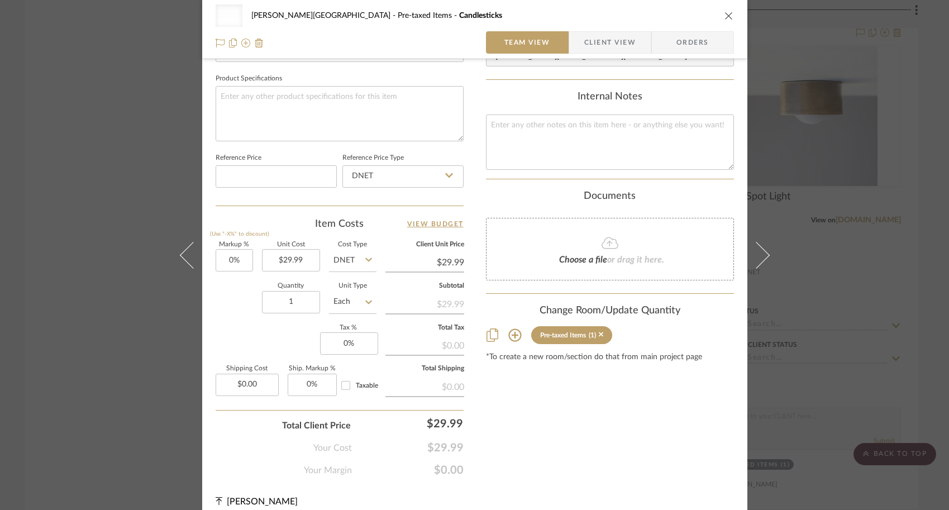
scroll to position [526, 0]
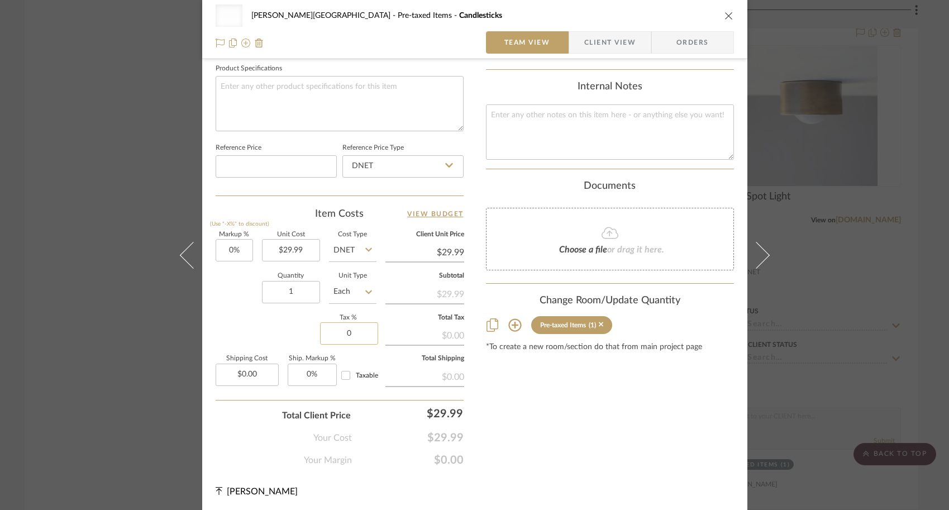
click at [350, 336] on input "0" at bounding box center [349, 333] width 58 height 22
type input "7.25%"
click at [726, 334] on div "Uncategorized Campbell - Waxhaw Pre-taxed Items Candlesticks Team View Client V…" at bounding box center [474, 255] width 949 height 510
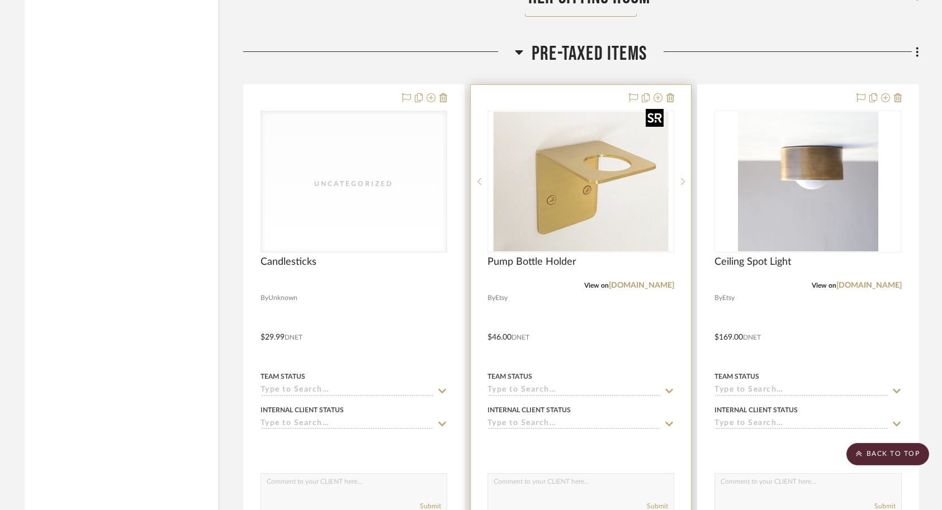
scroll to position [4475, 0]
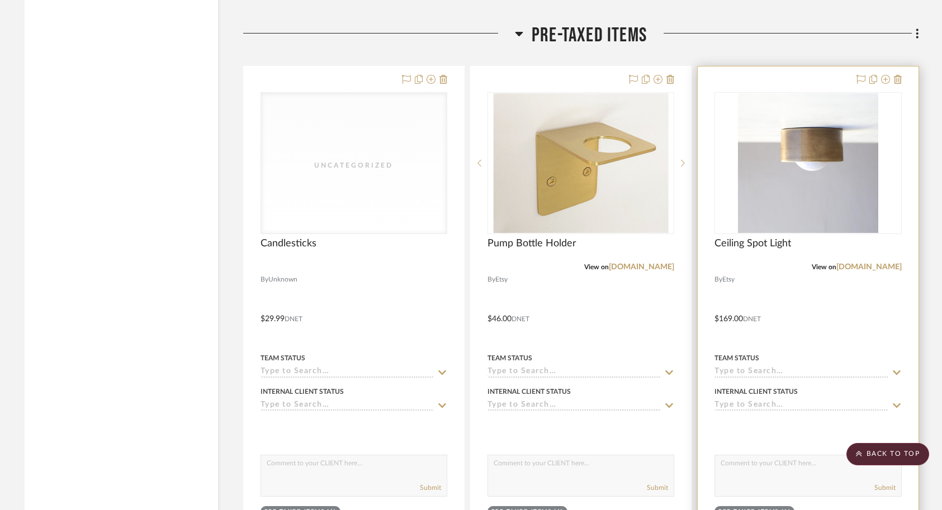
click at [726, 293] on div at bounding box center [807, 310] width 220 height 489
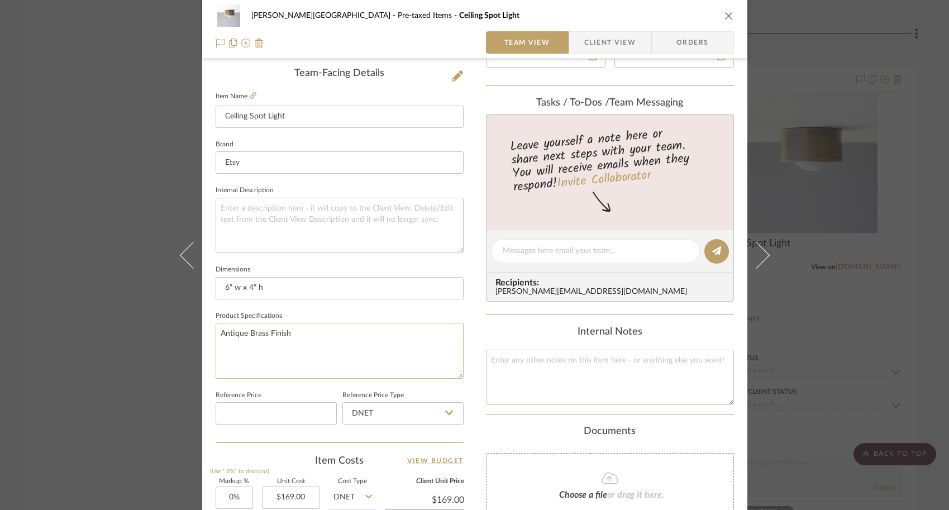
scroll to position [295, 0]
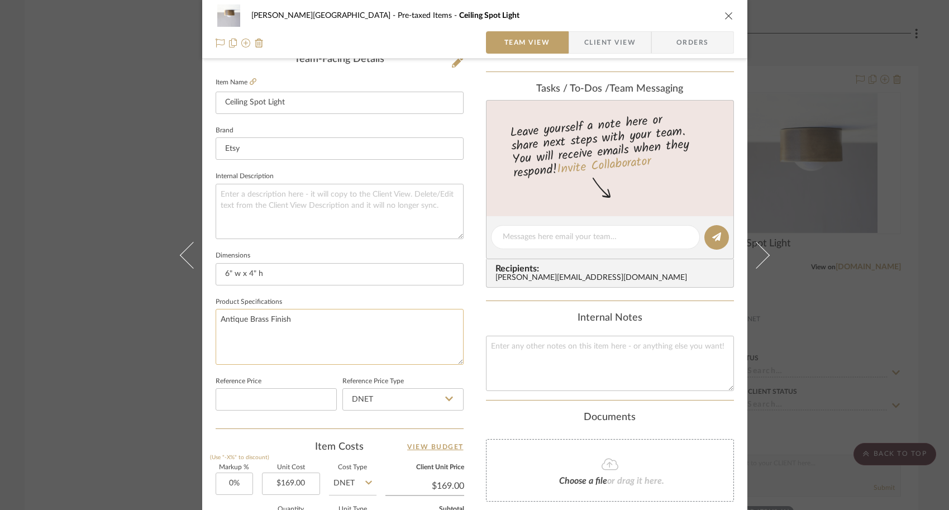
click at [294, 328] on textarea "Antique Brass Finish" at bounding box center [340, 336] width 248 height 55
type textarea "Antique Brass Finish Bulb and mounting hardware included"
click at [726, 407] on div "Campbell - Waxhaw Pre-taxed Items Ceiling Spot Light Team View Client View Orde…" at bounding box center [474, 255] width 949 height 510
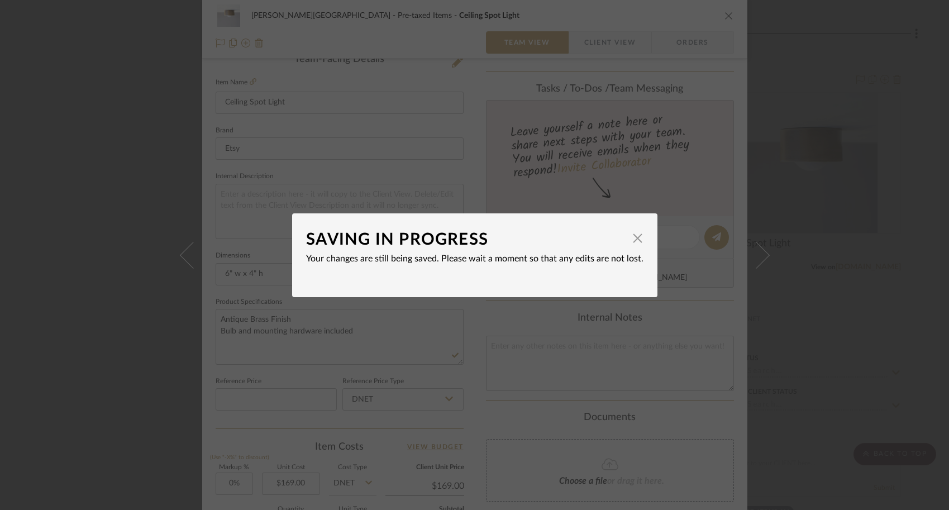
click at [610, 411] on div "SAVING IN PROGRESS × Your changes are still being saved. Please wait a moment s…" at bounding box center [474, 255] width 949 height 510
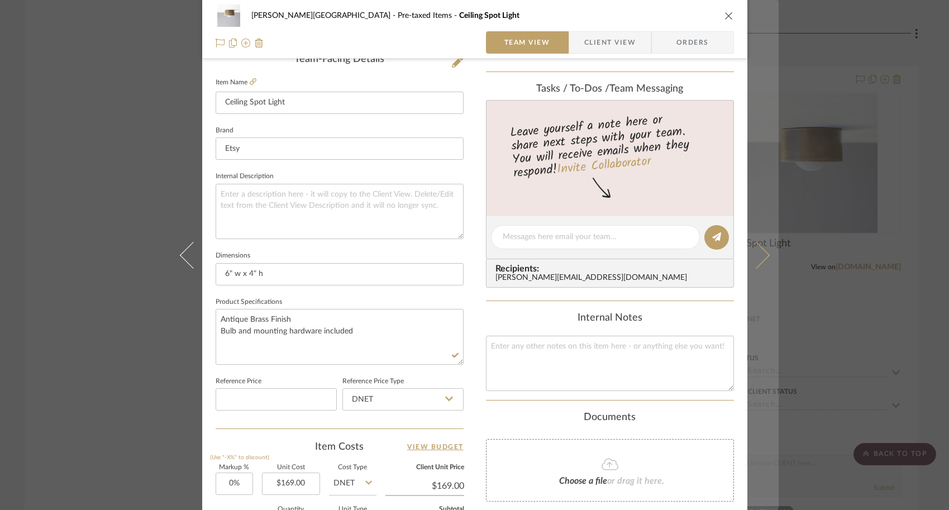
click at [726, 384] on button at bounding box center [763, 255] width 31 height 510
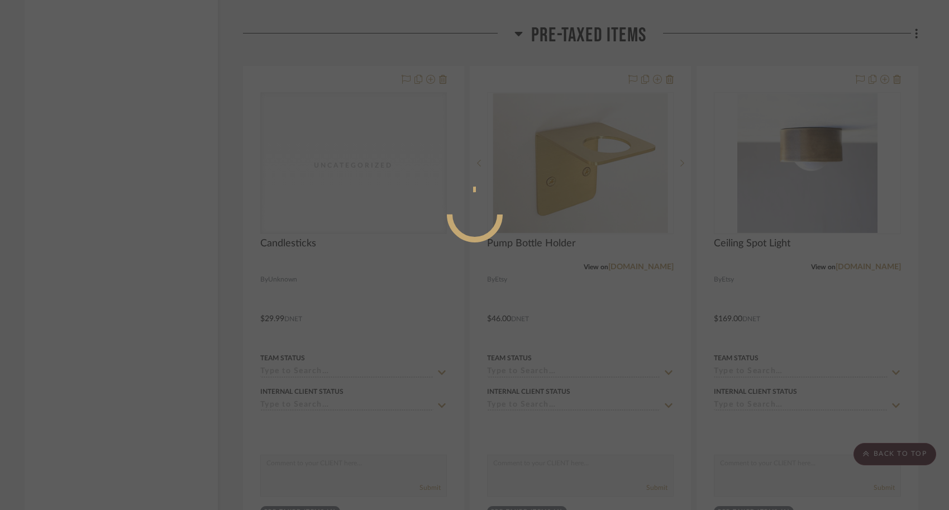
scroll to position [0, 0]
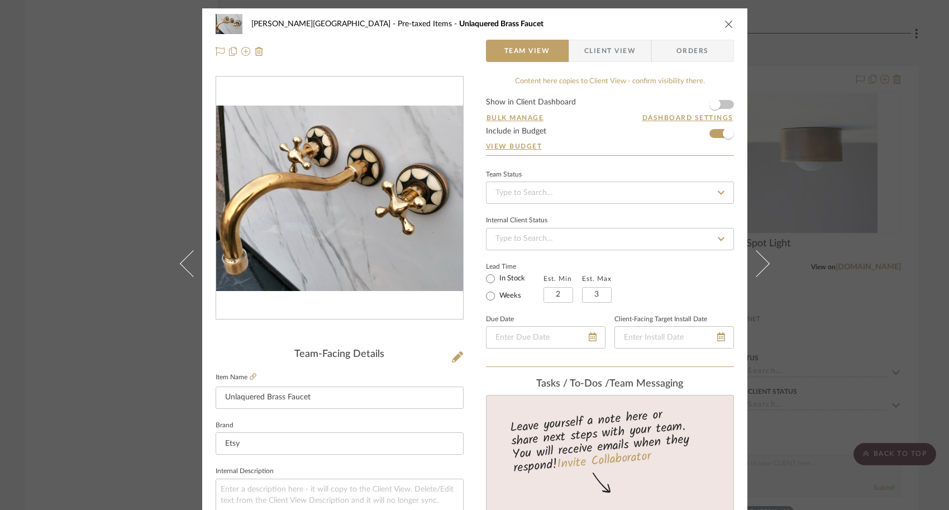
click at [726, 363] on div "[PERSON_NAME] - Waxhaw Pre-taxed Items Unlaquered Brass Faucet Team View Client…" at bounding box center [474, 255] width 949 height 510
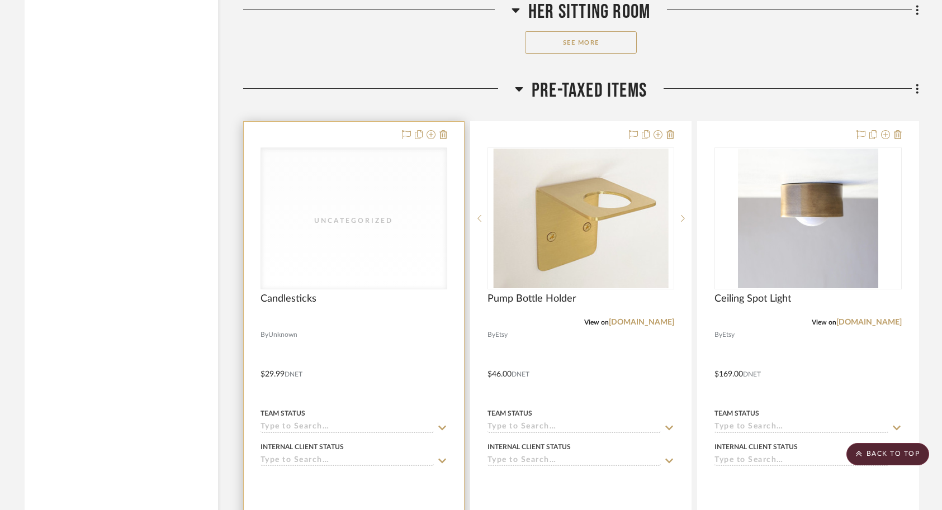
scroll to position [4411, 0]
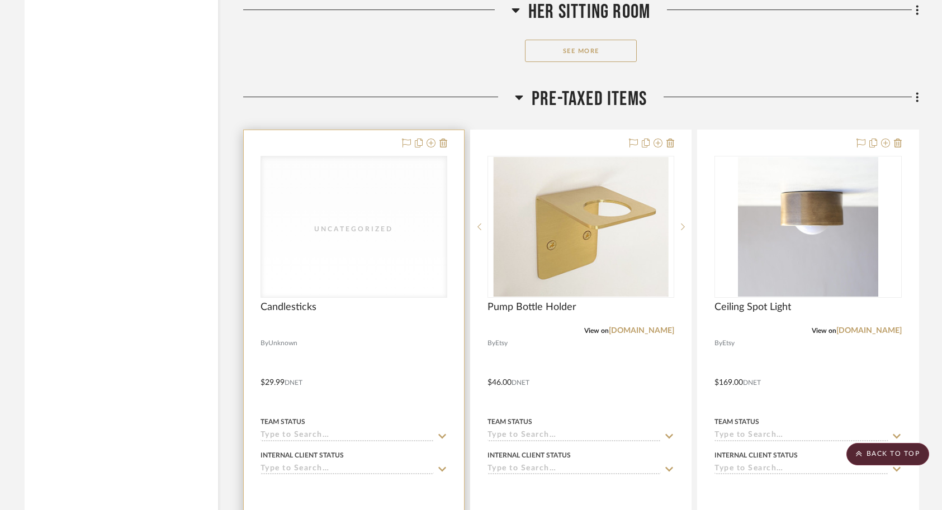
click at [326, 431] on input at bounding box center [346, 436] width 173 height 11
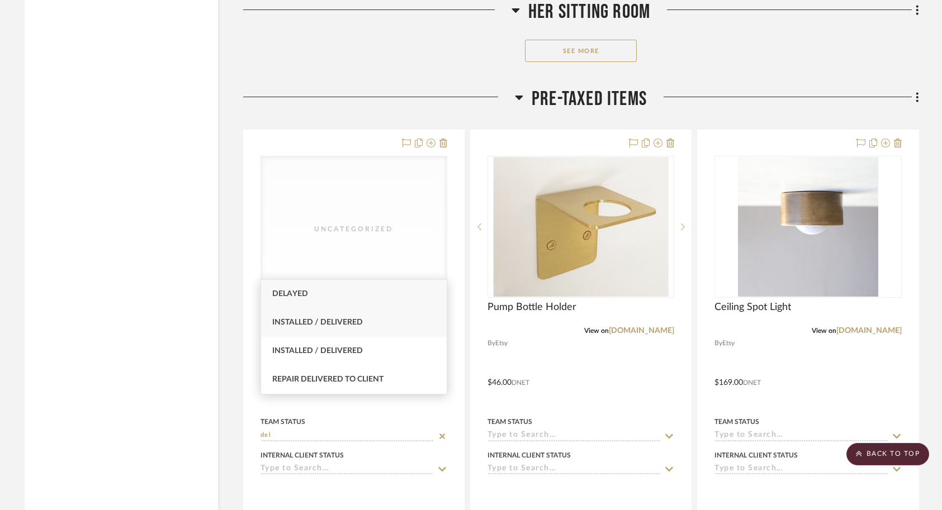
type input "del"
click at [357, 329] on div "Installed / Delivered" at bounding box center [354, 322] width 186 height 28
type input "[DATE]"
type input "Installed / Delivered"
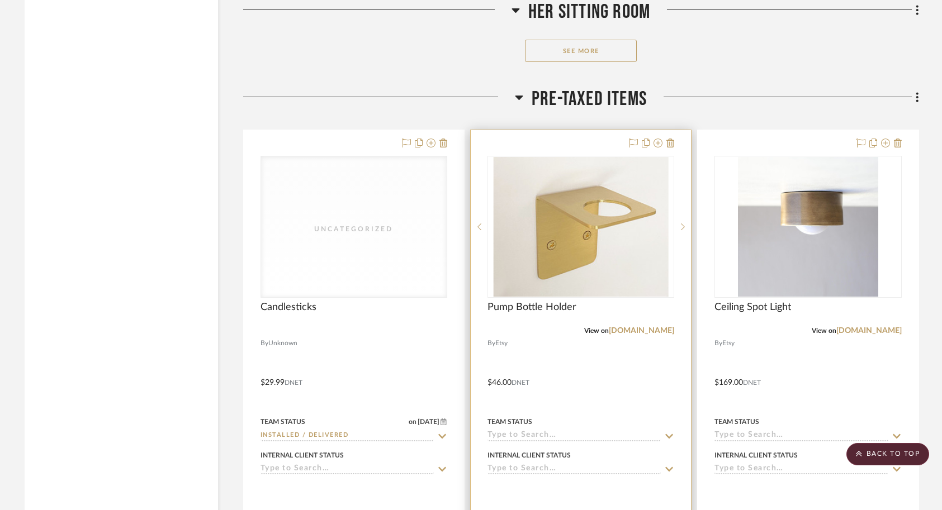
click at [504, 431] on input at bounding box center [573, 436] width 173 height 11
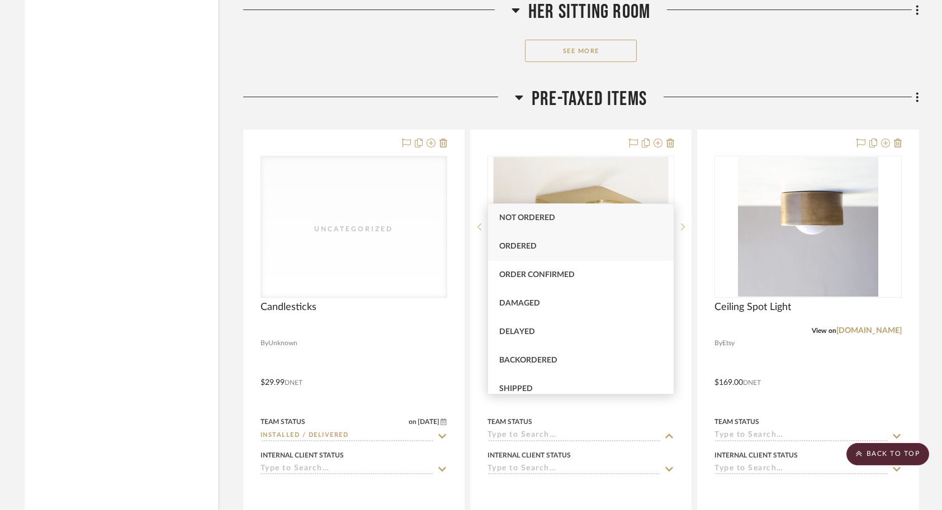
click at [544, 254] on div "Ordered" at bounding box center [581, 246] width 186 height 28
type input "[DATE]"
type input "Ordered"
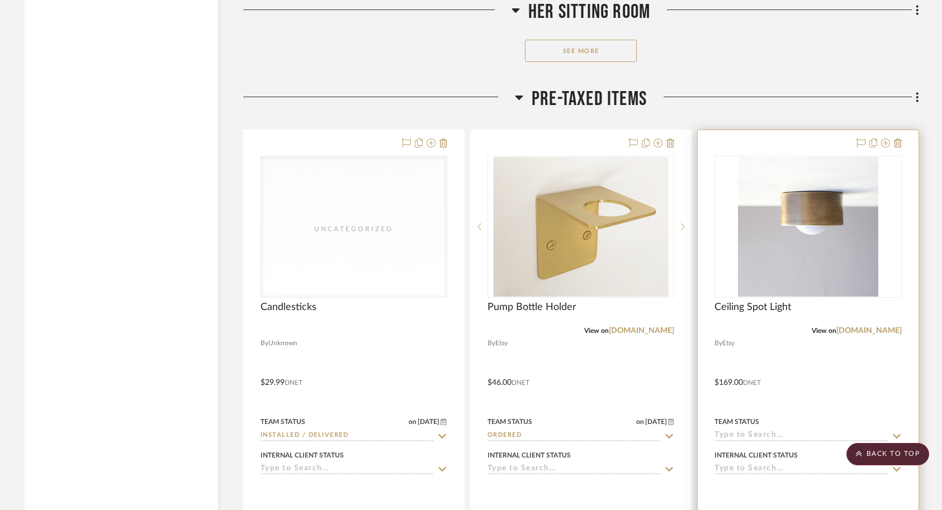
click at [726, 431] on input at bounding box center [800, 436] width 173 height 11
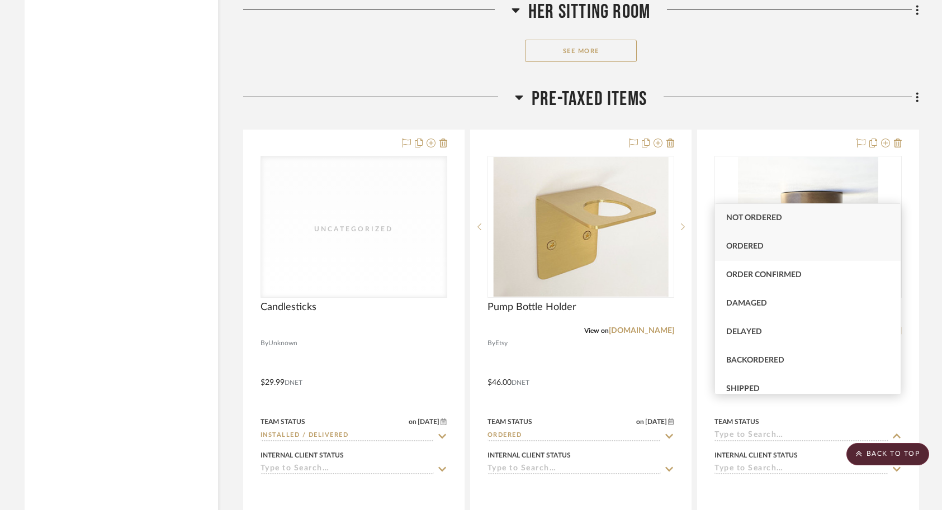
click at [726, 246] on span "Ordered" at bounding box center [744, 247] width 37 height 8
type input "[DATE]"
type input "Ordered"
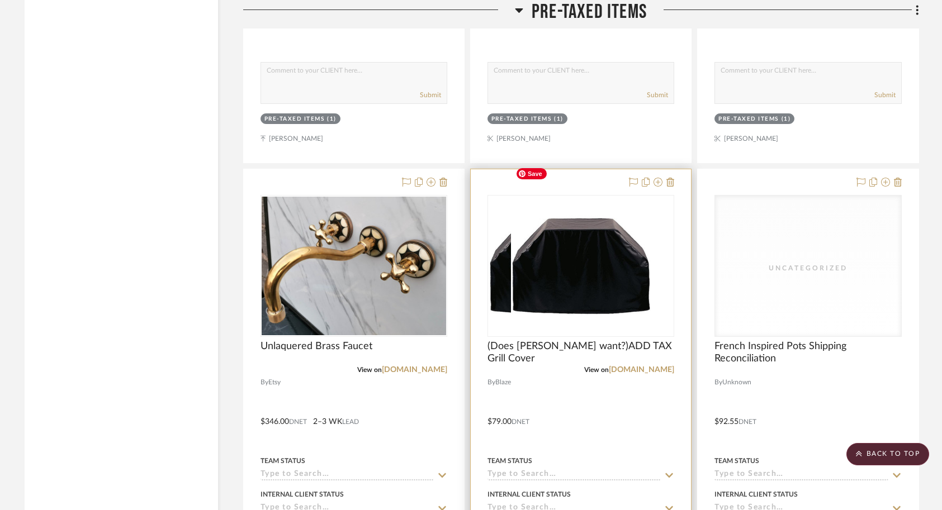
scroll to position [4876, 0]
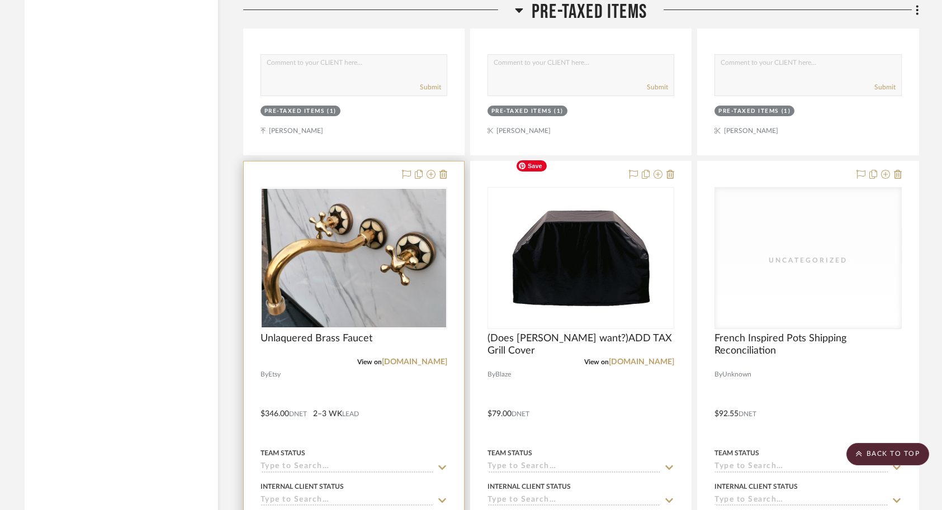
click at [347, 462] on input at bounding box center [346, 467] width 173 height 11
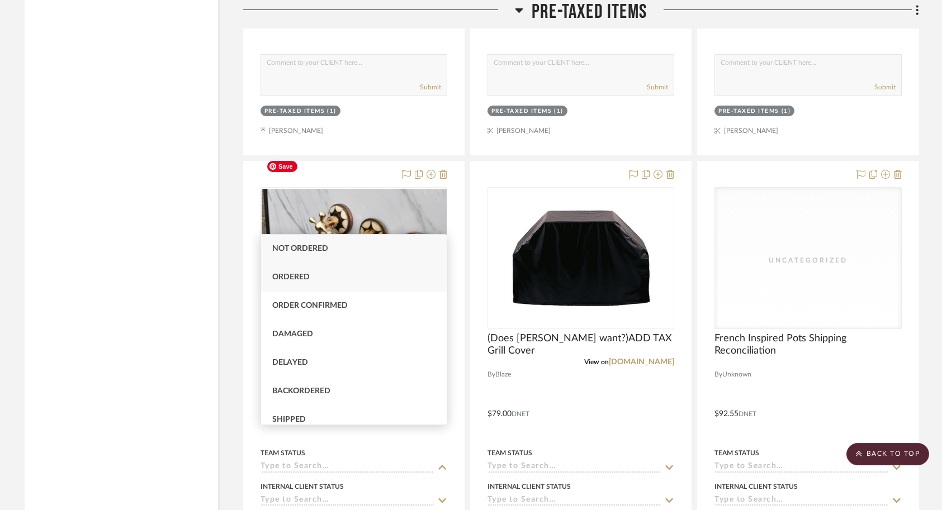
click at [301, 276] on span "Ordered" at bounding box center [290, 277] width 37 height 8
type input "[DATE]"
type input "Ordered"
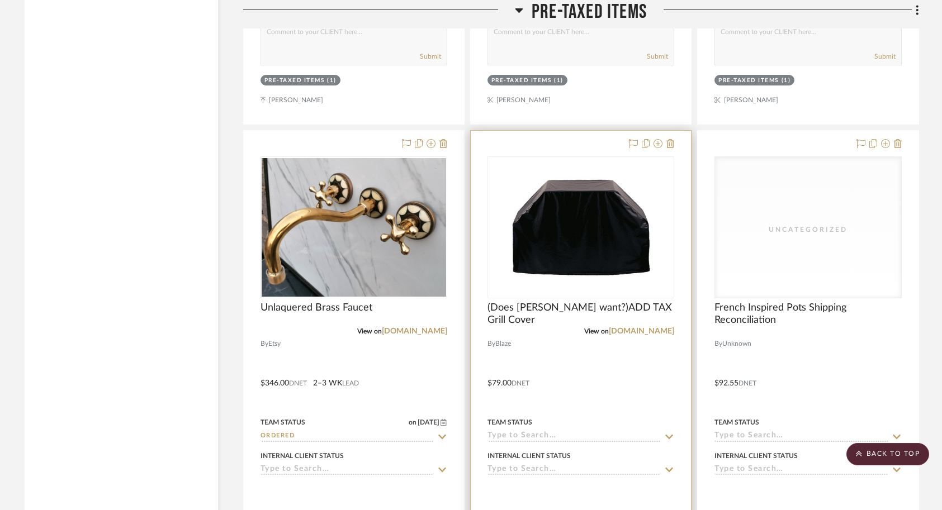
scroll to position [4890, 0]
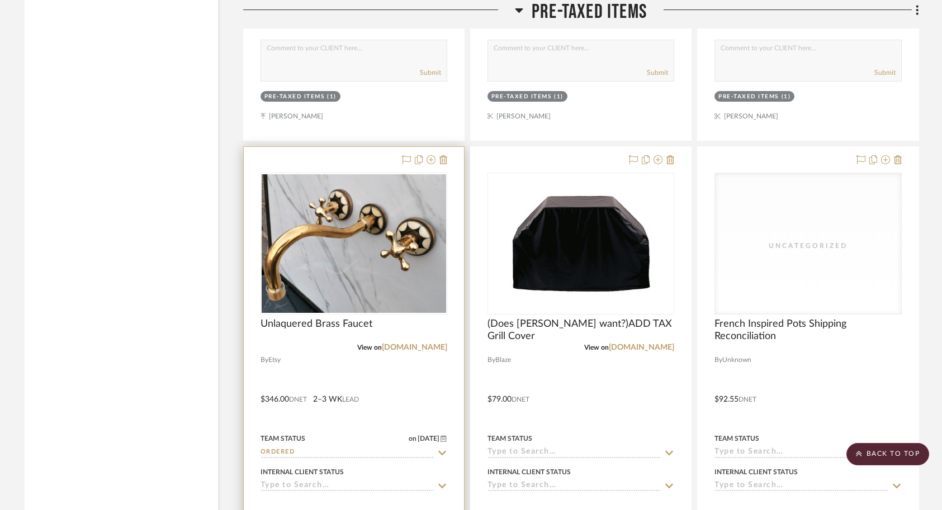
click at [393, 371] on div at bounding box center [354, 391] width 220 height 489
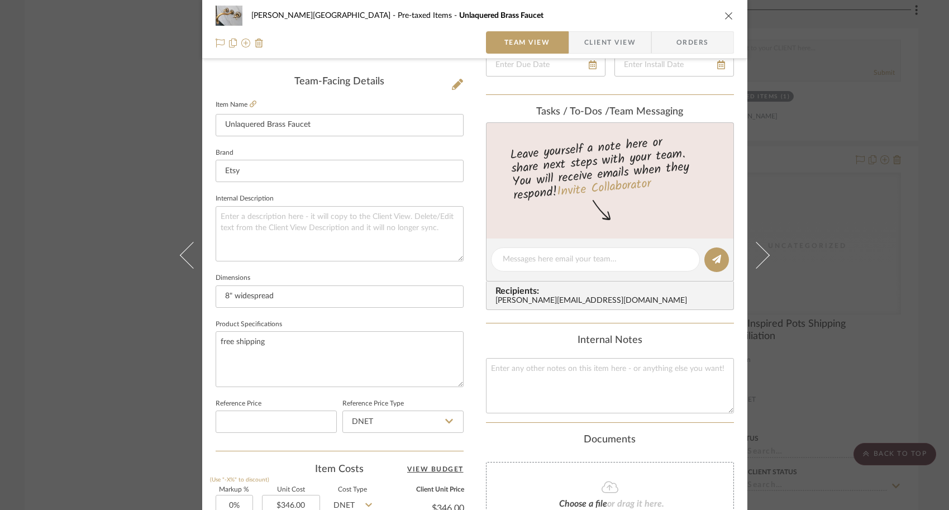
scroll to position [151, 0]
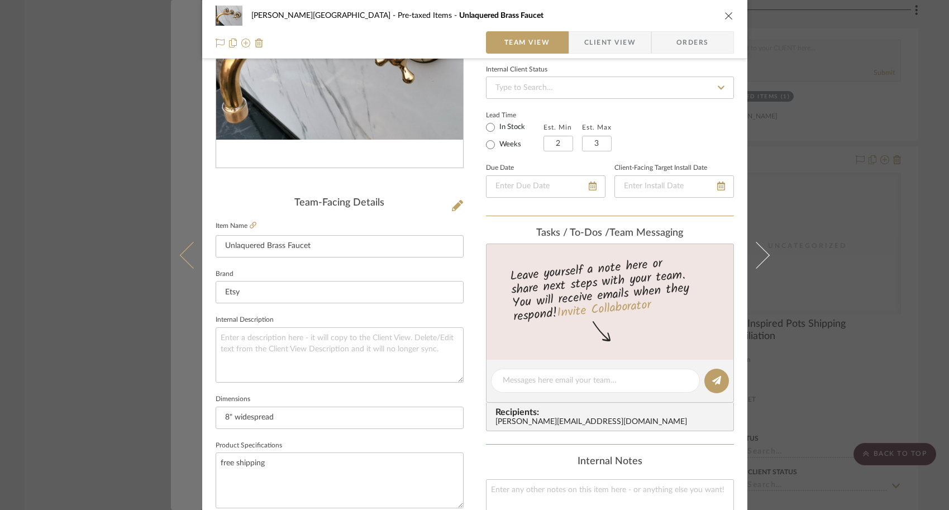
click at [186, 267] on button at bounding box center [186, 255] width 31 height 510
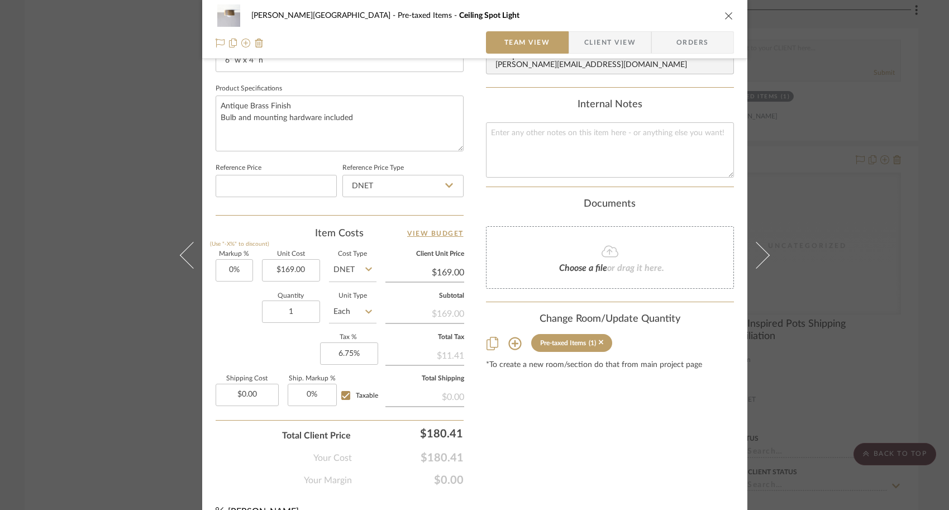
scroll to position [513, 0]
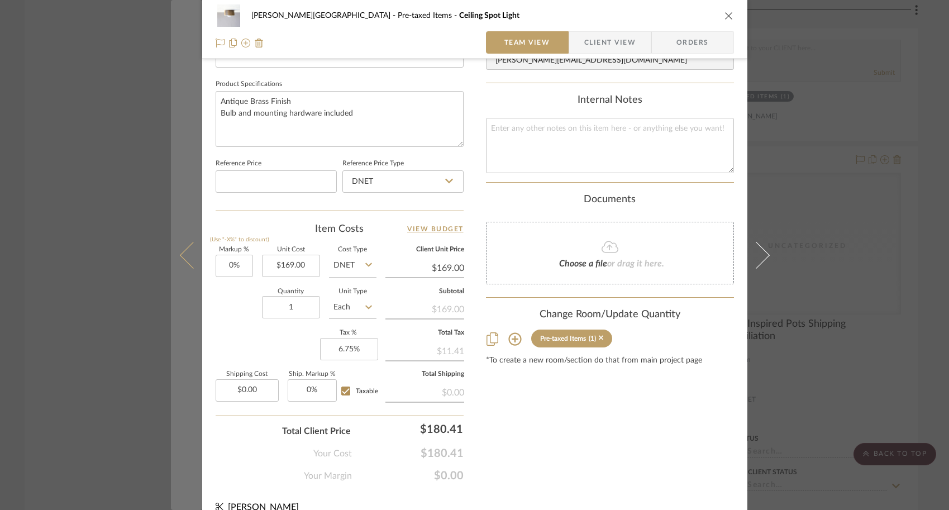
click at [183, 247] on button at bounding box center [186, 255] width 31 height 510
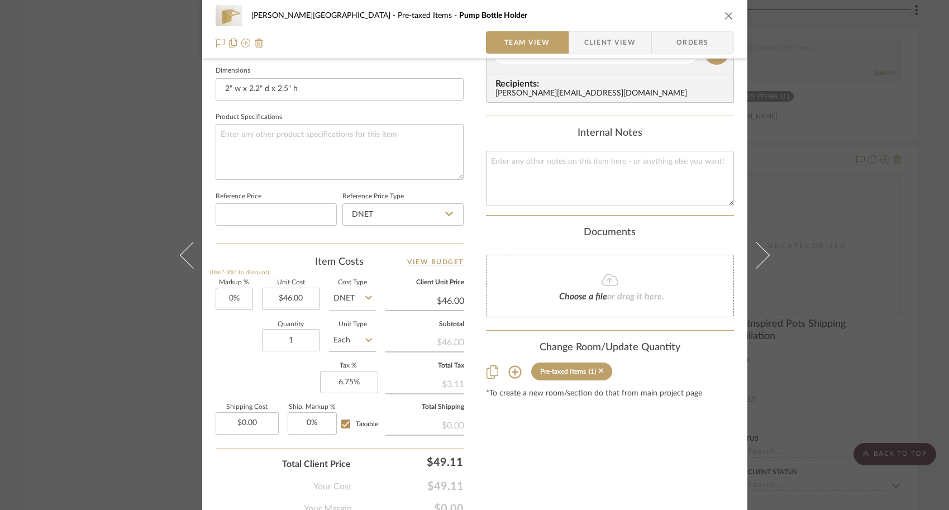
scroll to position [481, 0]
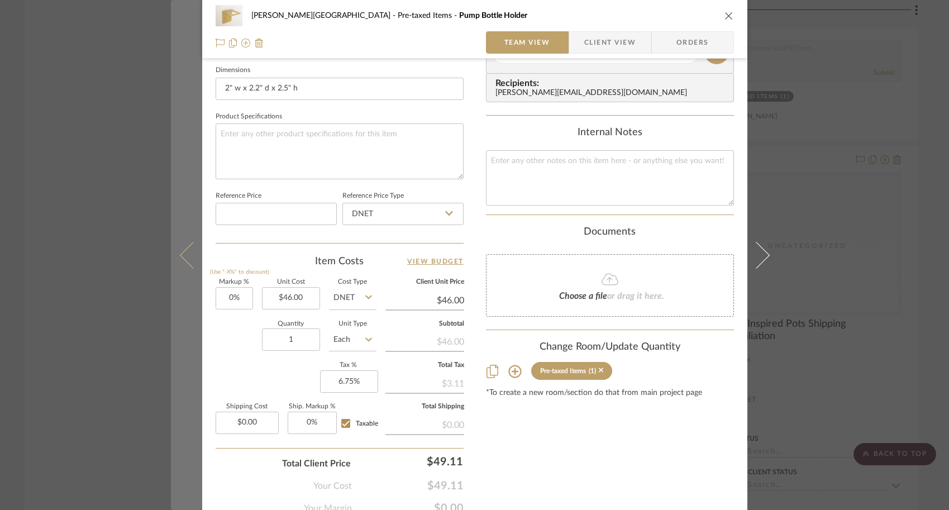
click at [196, 267] on button at bounding box center [186, 255] width 31 height 510
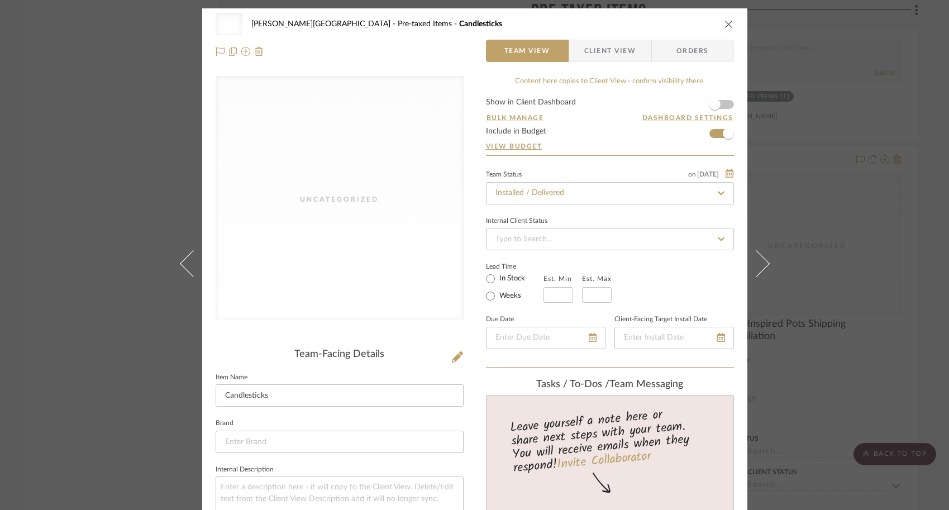
click at [86, 259] on div "Uncategorized Campbell - Waxhaw Pre-taxed Items Candlesticks Team View Client V…" at bounding box center [474, 255] width 949 height 510
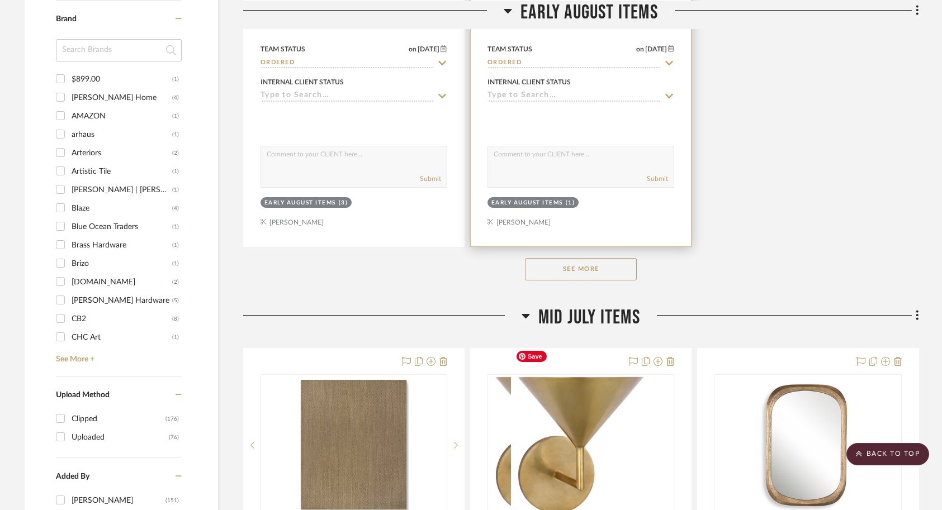
scroll to position [1569, 0]
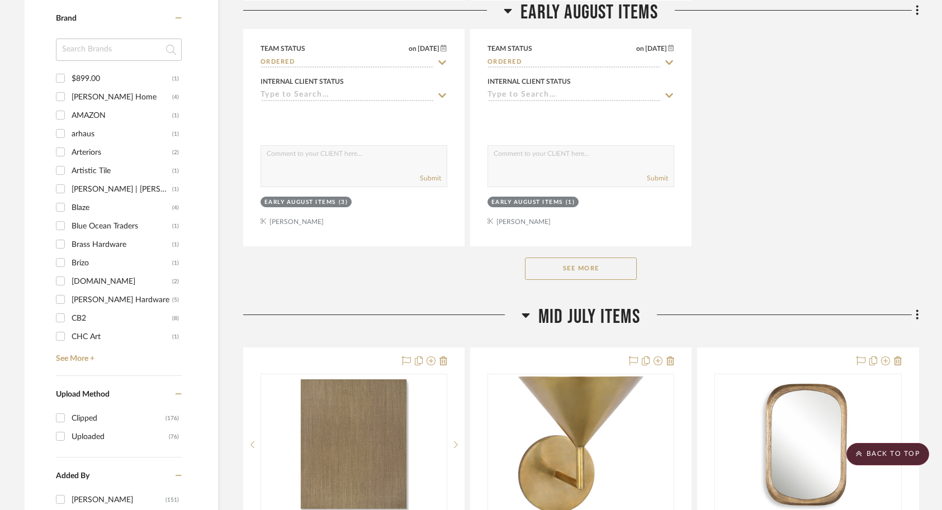
click at [587, 258] on button "See More" at bounding box center [581, 269] width 112 height 22
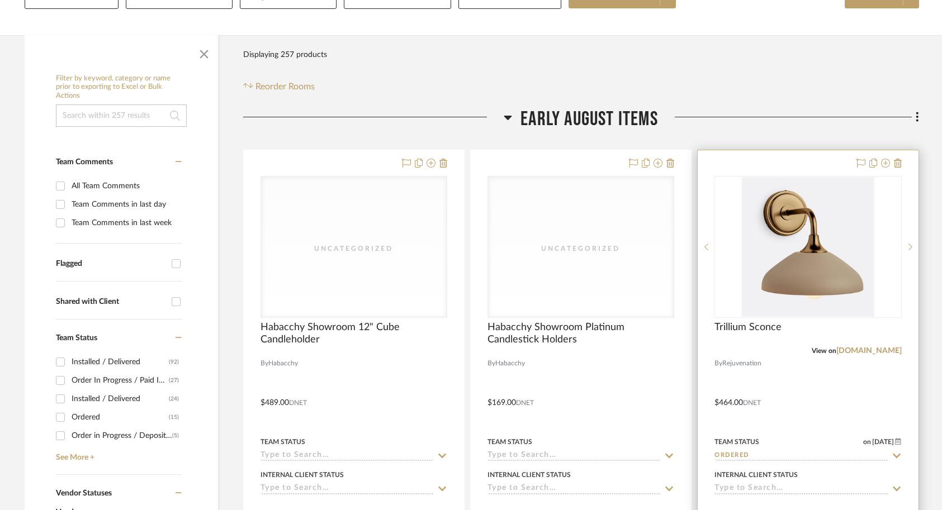
scroll to position [189, 0]
